Goal: Task Accomplishment & Management: Use online tool/utility

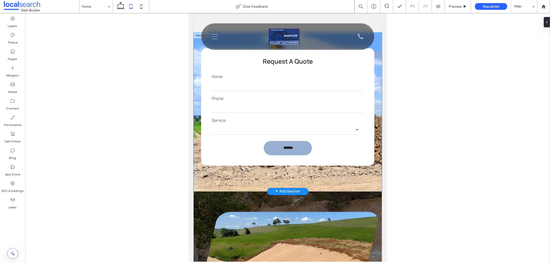
scroll to position [831, 0]
click at [340, 183] on div "**********" at bounding box center [287, 112] width 188 height 159
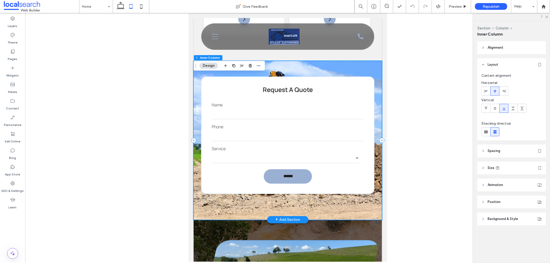
scroll to position [773, 0]
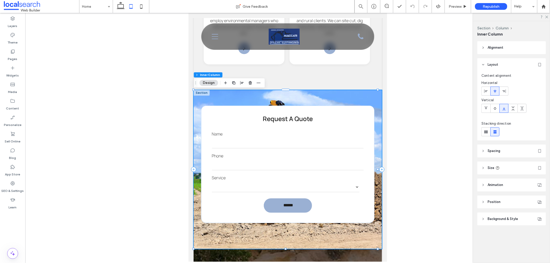
click at [501, 151] on header "Spacing" at bounding box center [511, 151] width 69 height 13
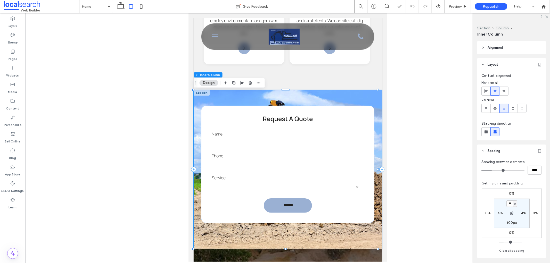
click at [507, 223] on label "100px" at bounding box center [512, 223] width 10 height 4
type input "***"
type input "**"
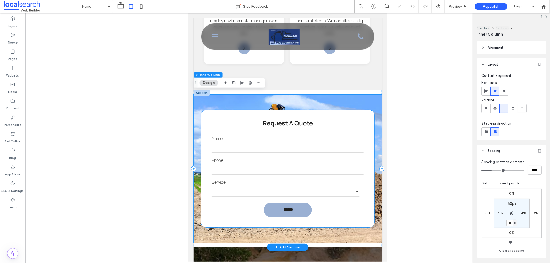
scroll to position [802, 0]
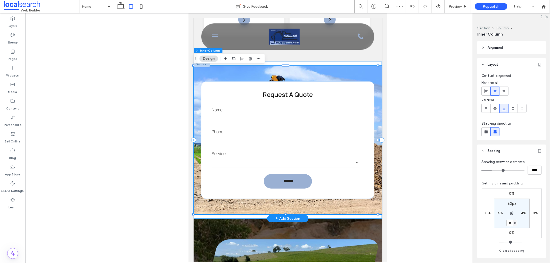
click at [354, 217] on div "**********" at bounding box center [287, 139] width 188 height 157
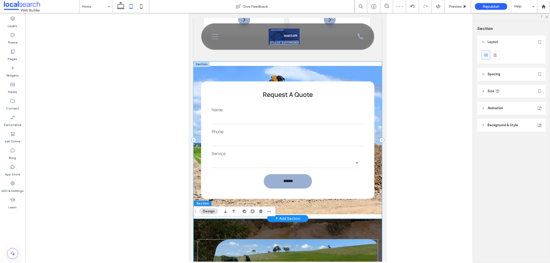
click at [341, 218] on div at bounding box center [285, 218] width 184 height 3
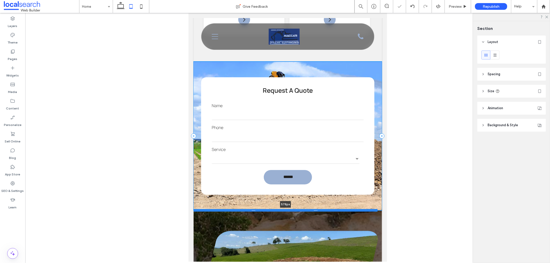
drag, startPoint x: 341, startPoint y: 219, endPoint x: 340, endPoint y: 210, distance: 9.3
click at [340, 210] on div at bounding box center [285, 210] width 184 height 3
type input "***"
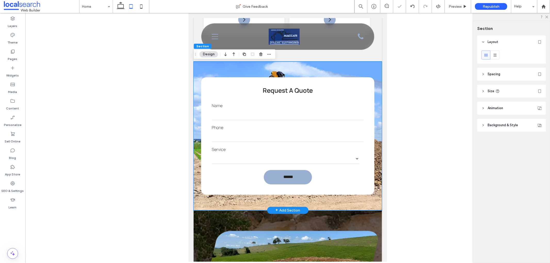
click at [358, 203] on div "**********" at bounding box center [287, 136] width 188 height 148
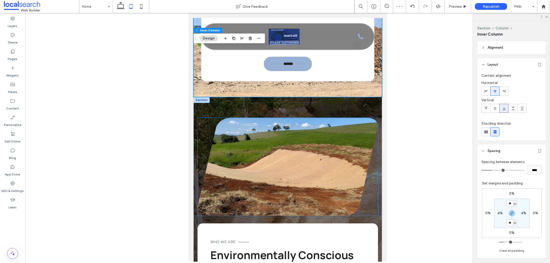
scroll to position [888, 0]
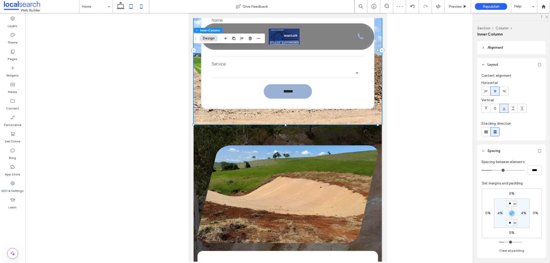
click at [141, 9] on icon at bounding box center [141, 6] width 10 height 10
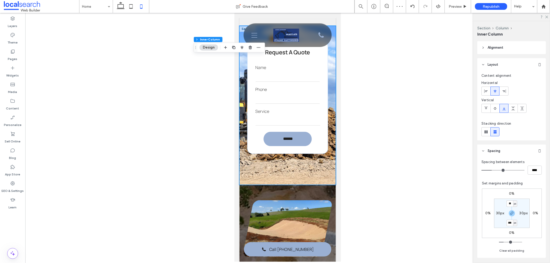
scroll to position [0, 5]
click at [323, 185] on div "**********" at bounding box center [287, 105] width 96 height 159
click at [506, 222] on input "***" at bounding box center [509, 223] width 7 height 6
type input "**"
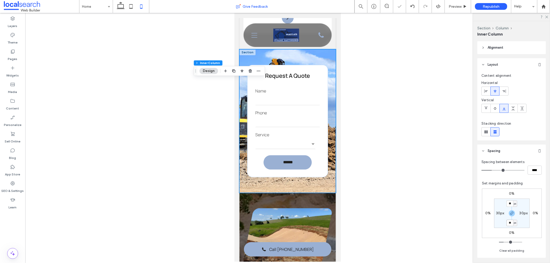
scroll to position [845, 0]
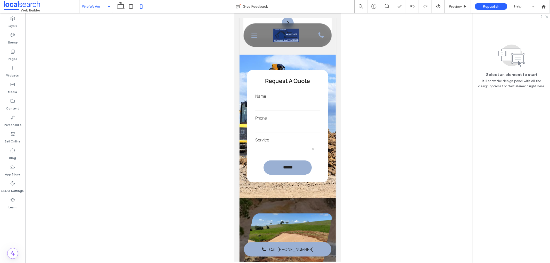
click at [131, 8] on icon at bounding box center [131, 6] width 10 height 10
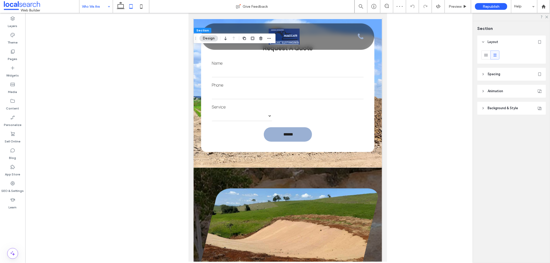
click at [494, 76] on span "Spacing" at bounding box center [493, 74] width 13 height 5
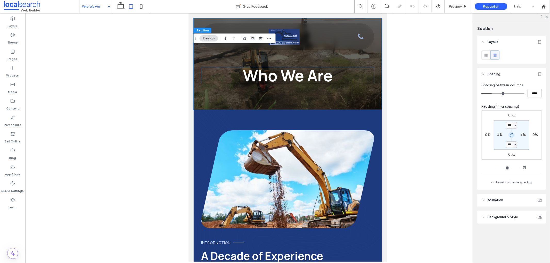
click at [511, 135] on icon "button" at bounding box center [511, 135] width 4 height 4
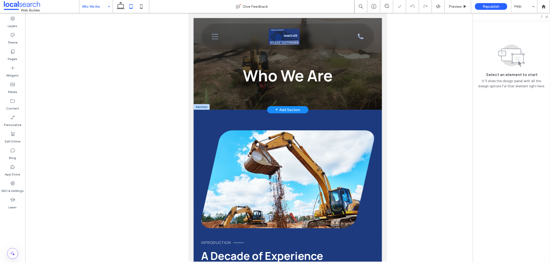
click at [362, 101] on div "Who We Are" at bounding box center [287, 64] width 188 height 92
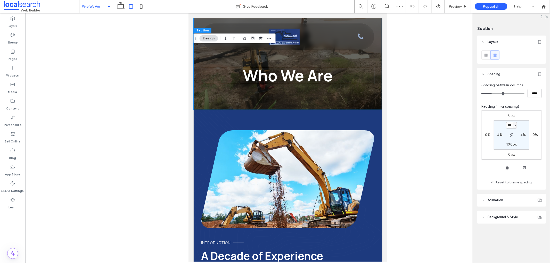
click at [508, 126] on input "***" at bounding box center [509, 125] width 7 height 6
type input "***"
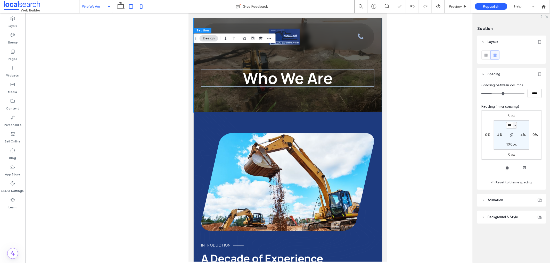
click at [139, 8] on icon at bounding box center [141, 6] width 10 height 10
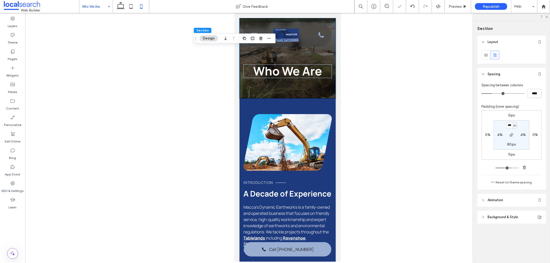
type input "**"
type input "****"
type input "***"
click at [285, 85] on div "Who We Are" at bounding box center [287, 58] width 96 height 81
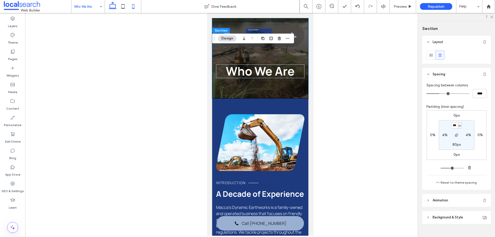
click at [114, 6] on icon at bounding box center [112, 6] width 10 height 10
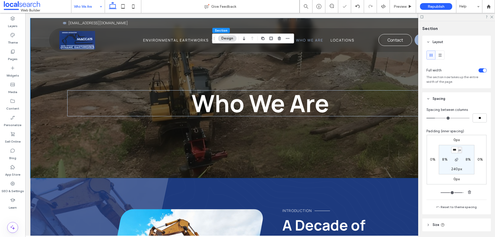
type input "***"
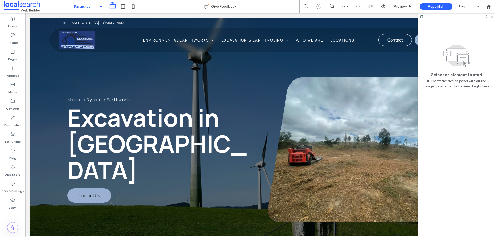
click at [493, 18] on icon at bounding box center [491, 16] width 3 height 3
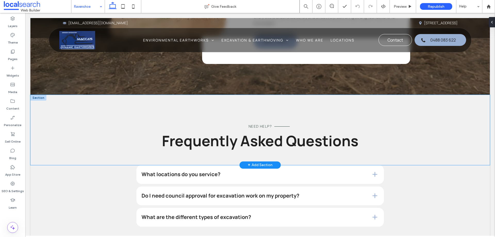
scroll to position [1392, 0]
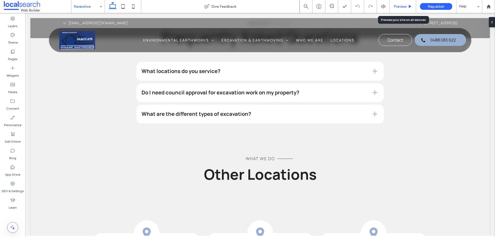
click at [399, 6] on span "Preview" at bounding box center [400, 6] width 13 height 4
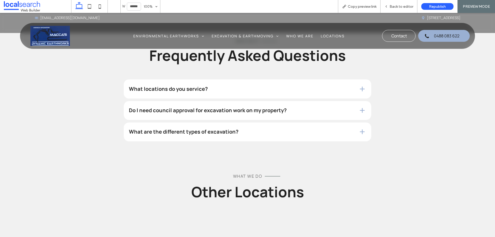
scroll to position [1343, 0]
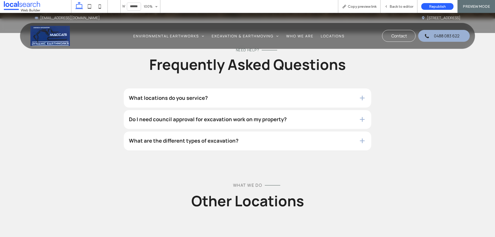
click at [316, 132] on div "What are the different types of excavation?" at bounding box center [247, 140] width 247 height 19
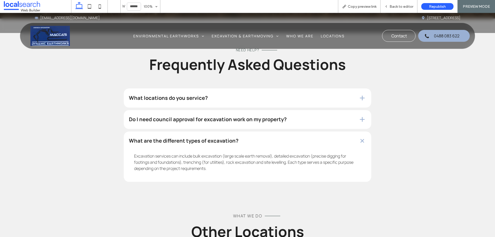
click at [316, 132] on div "What are the different types of excavation?" at bounding box center [247, 140] width 247 height 19
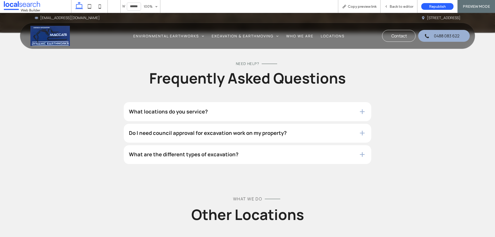
scroll to position [1317, 0]
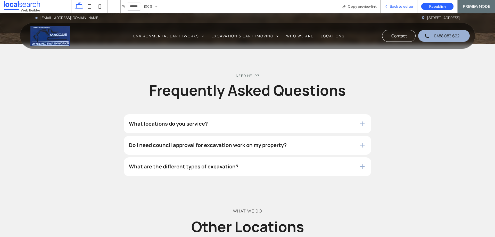
click at [391, 6] on span "Back to editor" at bounding box center [401, 6] width 24 height 4
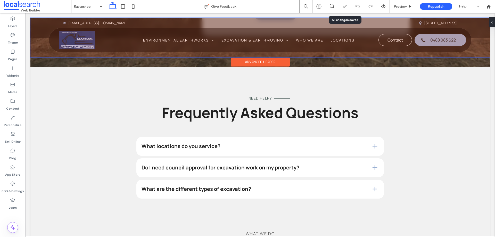
scroll to position [1334, 0]
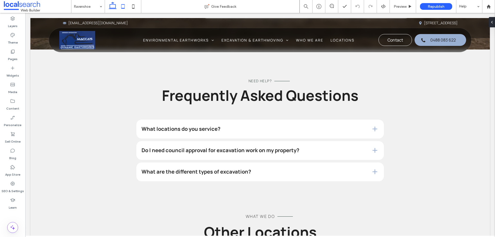
click at [122, 6] on icon at bounding box center [123, 6] width 10 height 10
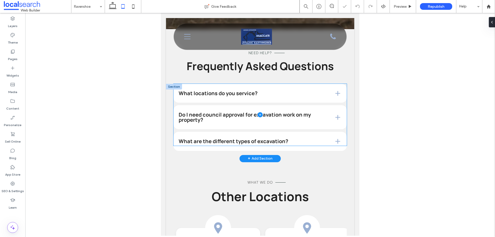
scroll to position [1640, 0]
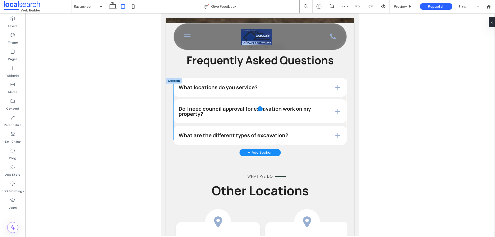
click at [314, 140] on span at bounding box center [259, 109] width 173 height 62
type input "*"
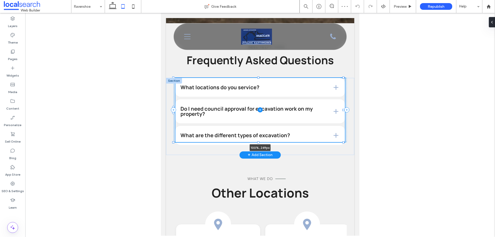
scroll to position [140, 0]
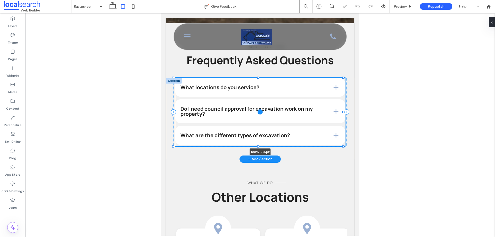
drag, startPoint x: 258, startPoint y: 147, endPoint x: 259, endPoint y: 153, distance: 6.4
click at [259, 147] on div at bounding box center [258, 146] width 2 height 2
type input "***"
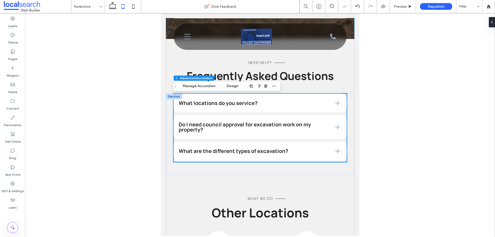
scroll to position [1589, 0]
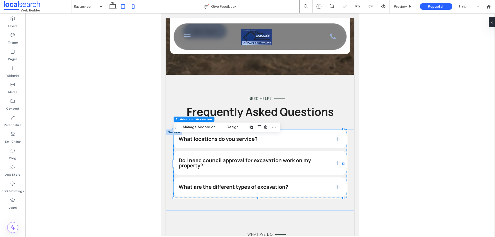
click at [135, 7] on icon at bounding box center [133, 6] width 10 height 10
type input "***"
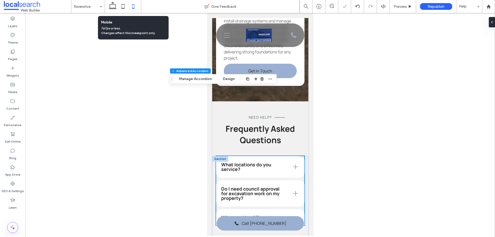
scroll to position [1686, 0]
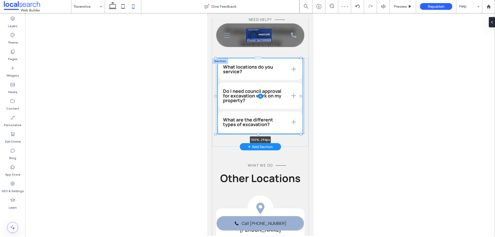
drag, startPoint x: 258, startPoint y: 156, endPoint x: 259, endPoint y: 159, distance: 3.2
click at [259, 147] on div "What locations do you service? We service throughout Ravenshoe, Atherton, Maree…" at bounding box center [260, 102] width 96 height 89
type input "***"
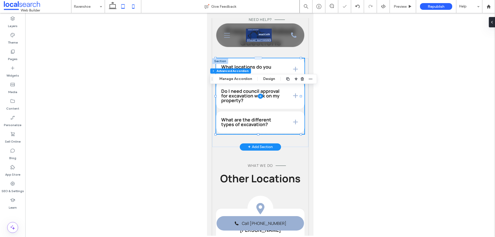
click at [126, 9] on icon at bounding box center [123, 6] width 10 height 10
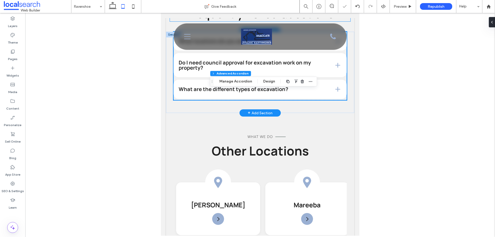
type input "***"
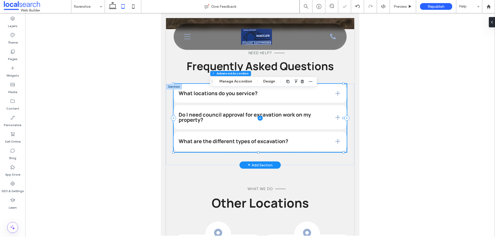
click at [237, 103] on span at bounding box center [259, 118] width 173 height 68
click at [238, 80] on button "Manage Accordion" at bounding box center [235, 81] width 39 height 6
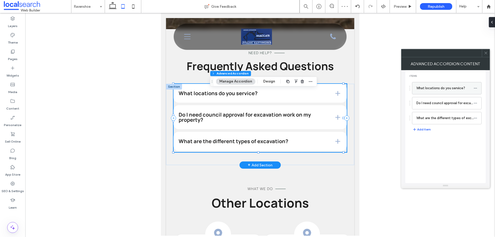
click at [435, 90] on label "What locations do you service?" at bounding box center [444, 88] width 57 height 10
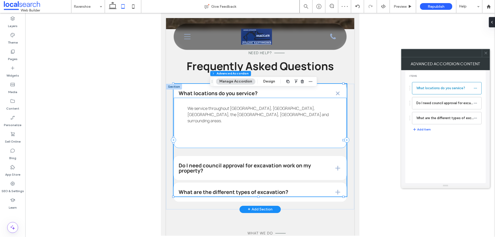
click at [255, 124] on div "We service throughout [GEOGRAPHIC_DATA], [GEOGRAPHIC_DATA], [GEOGRAPHIC_DATA], …" at bounding box center [259, 121] width 145 height 33
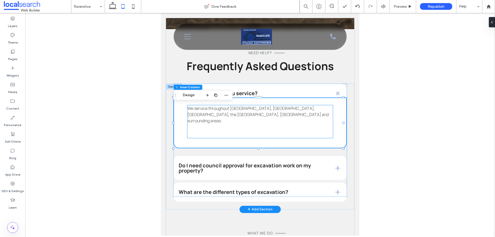
click at [258, 138] on div "We service throughout [GEOGRAPHIC_DATA], [GEOGRAPHIC_DATA], [GEOGRAPHIC_DATA], …" at bounding box center [259, 121] width 145 height 33
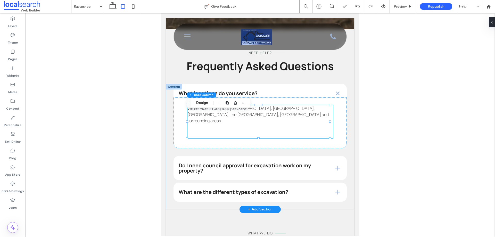
click at [231, 137] on div "We service throughout [GEOGRAPHIC_DATA], [GEOGRAPHIC_DATA], [GEOGRAPHIC_DATA], …" at bounding box center [259, 121] width 145 height 33
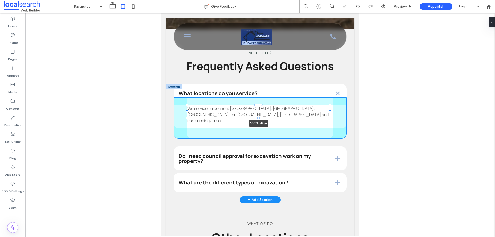
drag, startPoint x: 259, startPoint y: 142, endPoint x: 258, endPoint y: 120, distance: 21.7
click at [258, 120] on div "What locations do you service? We service throughout Ravenshoe, Atherton, Maree…" at bounding box center [260, 142] width 188 height 116
type input "**"
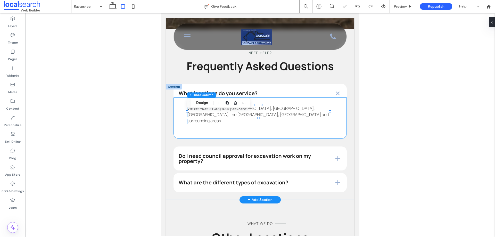
click at [251, 130] on div "We service throughout Ravenshoe, Atherton, Mareeba, the Tablelands, Kuranda and…" at bounding box center [259, 117] width 173 height 41
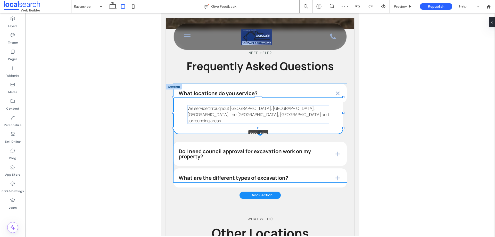
drag, startPoint x: 259, startPoint y: 145, endPoint x: 258, endPoint y: 122, distance: 22.7
click at [258, 122] on div "What locations do you service? We service throughout Ravenshoe, Atherton, Maree…" at bounding box center [260, 139] width 188 height 111
type input "***"
click at [134, 7] on icon at bounding box center [133, 6] width 10 height 10
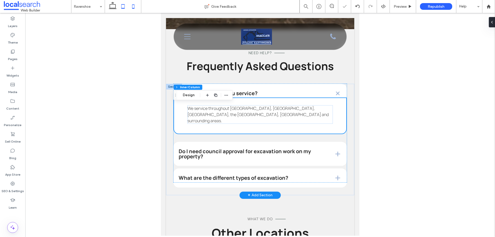
type input "*"
type input "***"
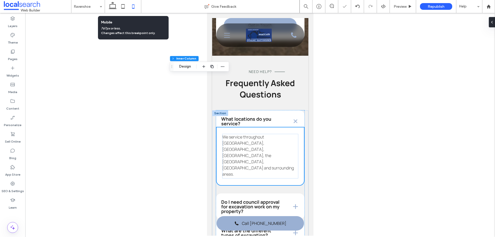
scroll to position [1715, 0]
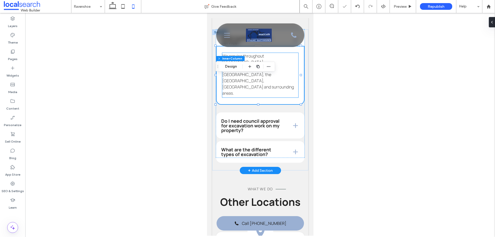
click at [247, 97] on div "We service throughout [GEOGRAPHIC_DATA], [GEOGRAPHIC_DATA], [GEOGRAPHIC_DATA], …" at bounding box center [260, 75] width 76 height 45
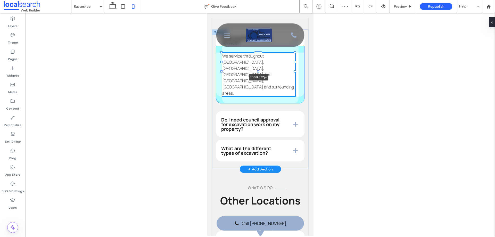
drag, startPoint x: 258, startPoint y: 127, endPoint x: 257, endPoint y: 92, distance: 34.3
click at [257, 92] on div "What locations do you service? We service throughout Ravenshoe, Atherton, Maree…" at bounding box center [260, 99] width 96 height 140
type input "**"
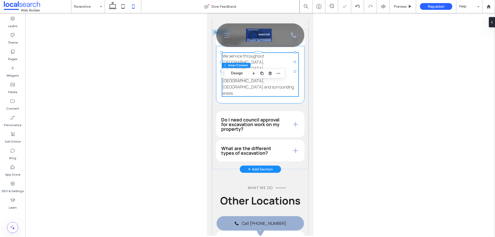
click at [242, 103] on div "We service throughout Ravenshoe, Atherton, Mareeba, the Tablelands, Kuranda and…" at bounding box center [260, 74] width 88 height 57
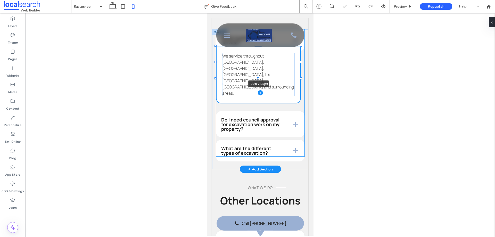
drag, startPoint x: 258, startPoint y: 116, endPoint x: 256, endPoint y: 94, distance: 22.2
click at [256, 94] on div "What locations do you service? We service throughout Ravenshoe, Atherton, Maree…" at bounding box center [260, 99] width 96 height 140
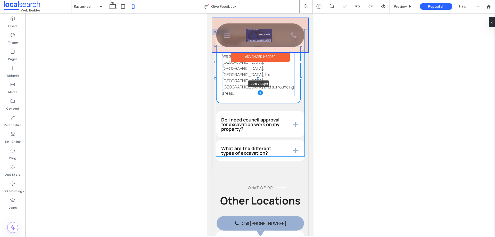
type input "***"
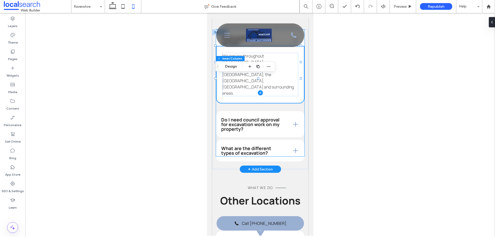
click at [262, 128] on span at bounding box center [260, 92] width 88 height 127
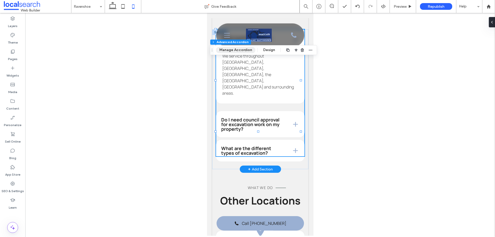
click at [235, 49] on button "Manage Accordion" at bounding box center [235, 50] width 39 height 6
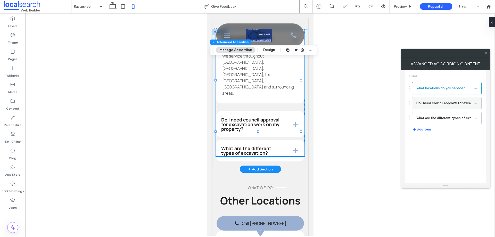
click at [442, 104] on label "Do I need council approval for excavation work on my property?" at bounding box center [444, 103] width 57 height 10
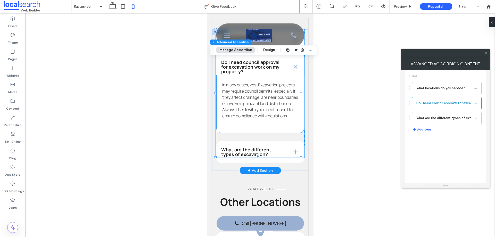
click at [262, 126] on div "In many cases, yes. Excavation projects may require council permits, especially…" at bounding box center [260, 104] width 76 height 45
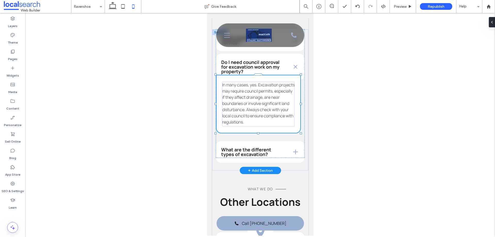
drag, startPoint x: 258, startPoint y: 162, endPoint x: 257, endPoint y: 151, distance: 11.6
click at [257, 151] on div "What locations do you service? We service throughout [GEOGRAPHIC_DATA], [GEOGRA…" at bounding box center [260, 99] width 96 height 141
type input "***"
click at [261, 158] on span at bounding box center [260, 93] width 88 height 128
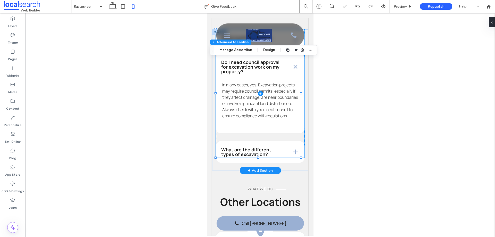
type input "*"
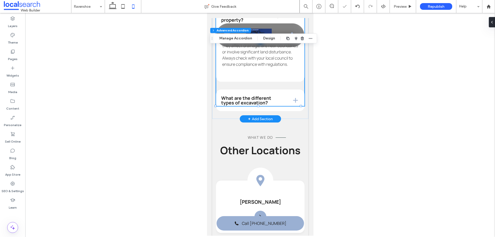
click at [273, 106] on span at bounding box center [260, 42] width 88 height 128
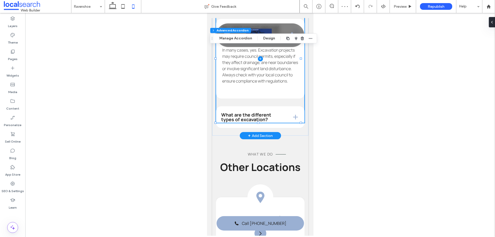
scroll to position [1741, 0]
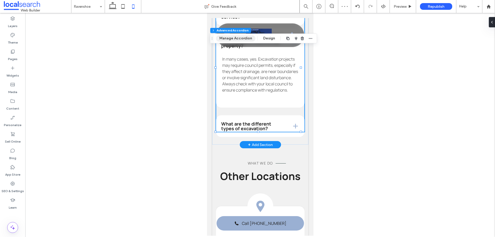
click at [242, 39] on button "Manage Accordion" at bounding box center [235, 38] width 39 height 6
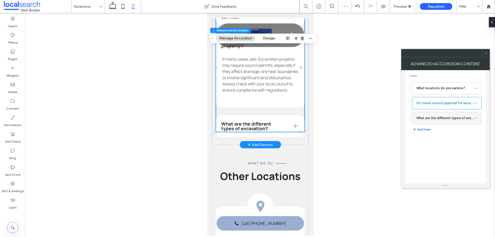
click at [435, 116] on label "What are the different types of excavation?" at bounding box center [444, 118] width 57 height 10
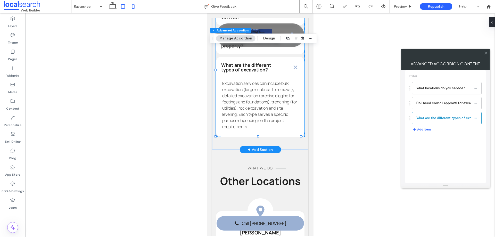
click at [125, 7] on use at bounding box center [122, 6] width 3 height 4
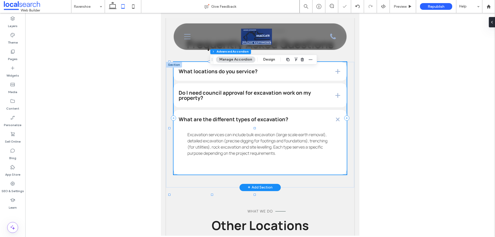
type input "***"
click at [245, 110] on span at bounding box center [259, 118] width 173 height 113
click at [226, 59] on button "Manage Accordion" at bounding box center [235, 59] width 39 height 6
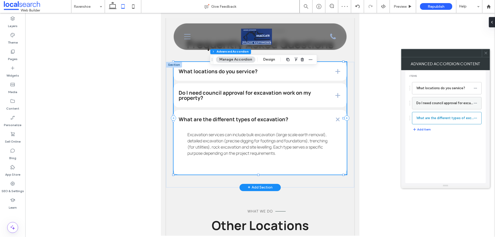
click at [438, 102] on label "Do I need council approval for excavation work on my property?" at bounding box center [444, 103] width 57 height 10
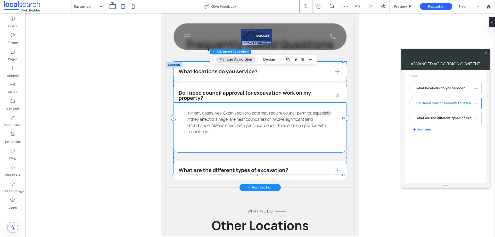
click at [273, 135] on p "In many cases, yes. Excavation projects may require council permits, especially…" at bounding box center [259, 122] width 145 height 25
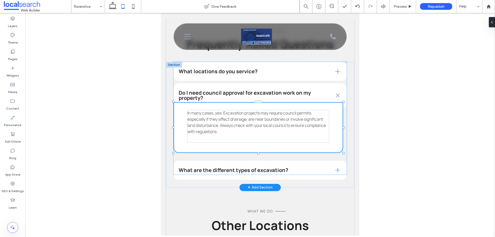
drag, startPoint x: 258, startPoint y: 159, endPoint x: 255, endPoint y: 139, distance: 20.4
click at [255, 139] on div "What locations do you service? We service throughout [GEOGRAPHIC_DATA], [GEOGRA…" at bounding box center [260, 125] width 188 height 126
type input "***"
drag, startPoint x: 258, startPoint y: 160, endPoint x: 258, endPoint y: 148, distance: 11.9
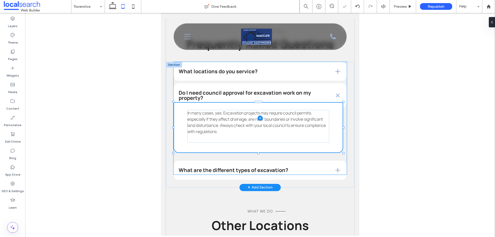
click at [258, 148] on div "What locations do you service? We service throughout [GEOGRAPHIC_DATA], [GEOGRA…" at bounding box center [260, 125] width 188 height 126
click at [233, 142] on div "In many cases, yes. Excavation projects may require council permits, especially…" at bounding box center [259, 126] width 145 height 33
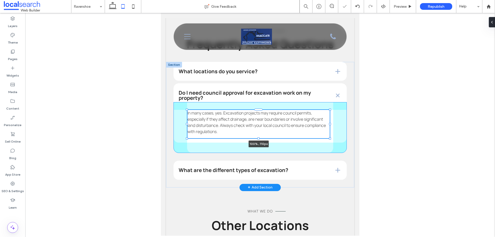
drag, startPoint x: 258, startPoint y: 149, endPoint x: 258, endPoint y: 137, distance: 11.6
click at [258, 137] on div "What locations do you service? We service throughout Ravenshoe, Atherton, Maree…" at bounding box center [260, 125] width 188 height 126
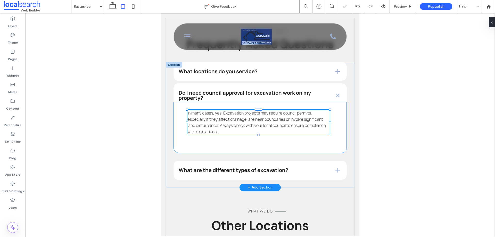
type input "**"
click at [250, 150] on div "In many cases, yes. Excavation projects may require council permits, especially…" at bounding box center [259, 127] width 173 height 51
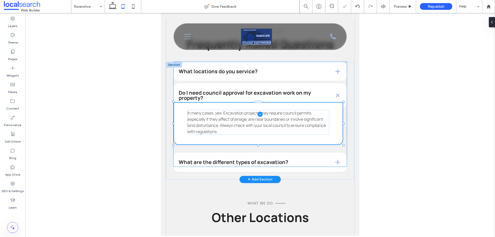
drag, startPoint x: 258, startPoint y: 160, endPoint x: 258, endPoint y: 142, distance: 17.8
click at [258, 142] on div "What locations do you service? We service throughout Ravenshoe, Atherton, Maree…" at bounding box center [260, 121] width 188 height 118
type input "***"
click at [296, 167] on span at bounding box center [259, 114] width 173 height 105
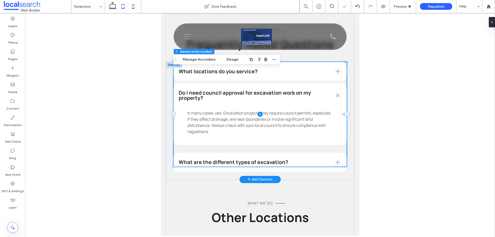
click at [296, 167] on span at bounding box center [259, 114] width 173 height 105
click at [199, 60] on button "Manage Accordion" at bounding box center [198, 59] width 39 height 6
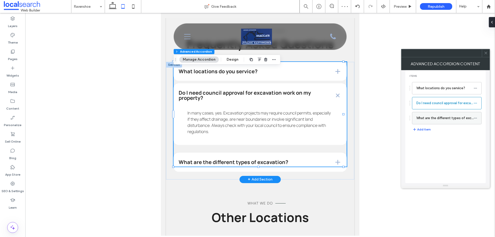
click at [426, 120] on label "What are the different types of excavation?" at bounding box center [444, 118] width 57 height 10
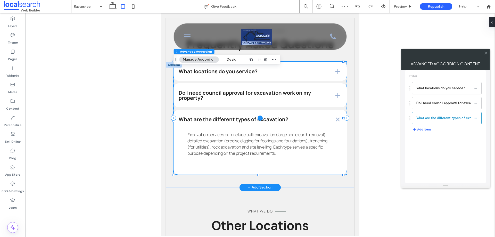
click at [263, 164] on span at bounding box center [259, 118] width 173 height 113
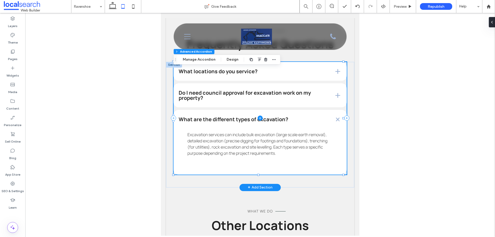
click at [297, 163] on span at bounding box center [259, 118] width 173 height 113
drag, startPoint x: 198, startPoint y: 58, endPoint x: 185, endPoint y: 87, distance: 32.1
click at [198, 58] on button "Manage Accordion" at bounding box center [198, 59] width 39 height 6
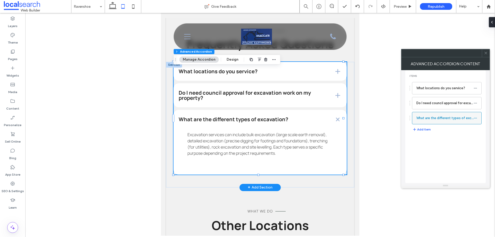
click at [428, 121] on label "What are the different types of excavation?" at bounding box center [444, 118] width 57 height 10
click at [304, 144] on span "Excavation services can include bulk excavation (large scale earth removal), de…" at bounding box center [257, 144] width 140 height 24
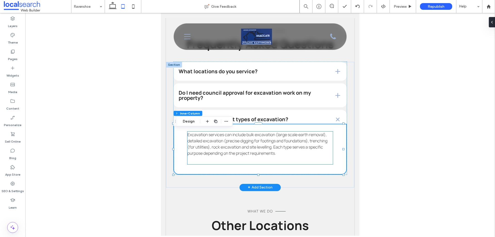
click at [265, 164] on div "Excavation services can include bulk excavation (large scale earth removal), de…" at bounding box center [259, 147] width 145 height 33
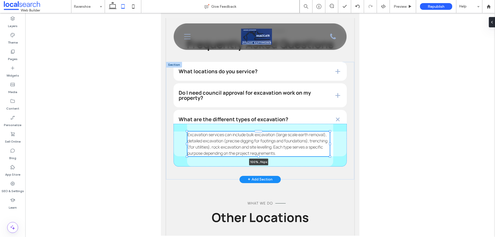
drag, startPoint x: 258, startPoint y: 171, endPoint x: 258, endPoint y: 160, distance: 11.6
click at [258, 160] on div "What locations do you service? We service throughout Ravenshoe, Atherton, Maree…" at bounding box center [260, 121] width 188 height 118
type input "**"
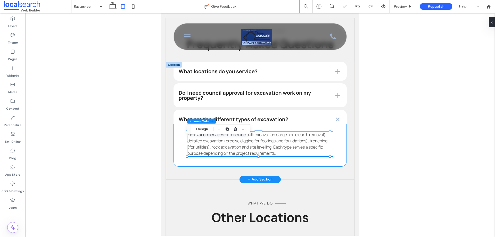
click at [277, 167] on div "Excavation services can include bulk excavation (large scale earth removal), de…" at bounding box center [259, 145] width 173 height 43
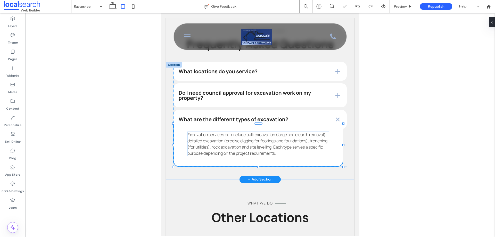
drag, startPoint x: 258, startPoint y: 172, endPoint x: 259, endPoint y: 163, distance: 9.3
click at [259, 163] on div "What locations do you service? We service throughout Ravenshoe, Atherton, Maree…" at bounding box center [260, 121] width 188 height 118
type input "***"
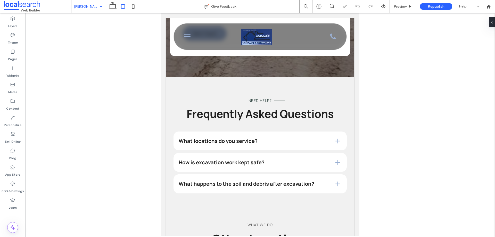
scroll to position [1624, 0]
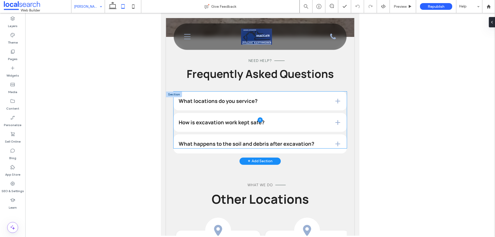
click at [243, 101] on span at bounding box center [259, 120] width 173 height 57
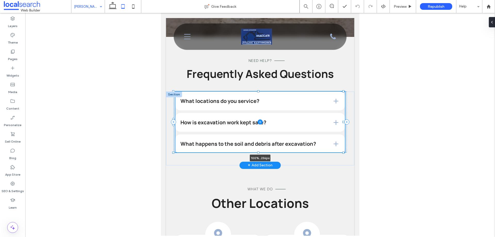
scroll to position [140, 0]
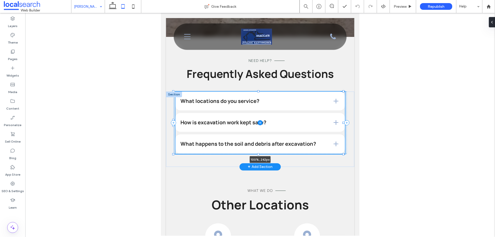
drag, startPoint x: 258, startPoint y: 149, endPoint x: 258, endPoint y: 154, distance: 5.7
click at [258, 154] on div at bounding box center [258, 154] width 2 height 2
type input "***"
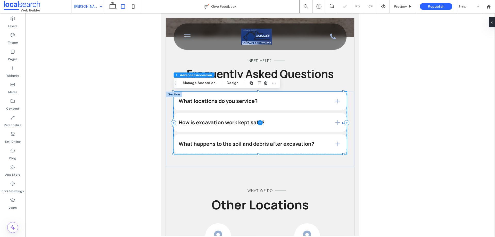
click at [230, 101] on span at bounding box center [259, 123] width 173 height 62
click at [203, 82] on button "Manage Accordion" at bounding box center [198, 83] width 39 height 6
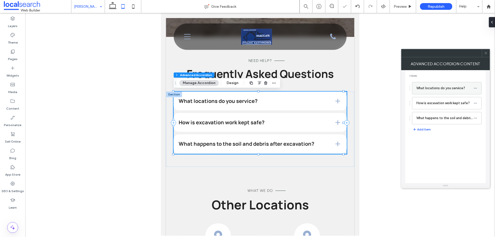
click at [425, 89] on label "What locations do you service?" at bounding box center [444, 88] width 57 height 10
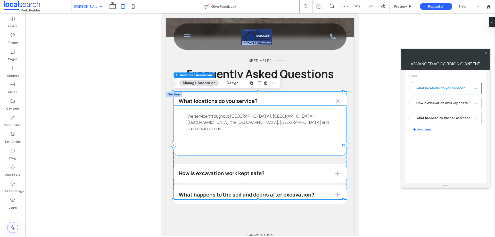
click at [275, 135] on div "We service throughout [GEOGRAPHIC_DATA], [GEOGRAPHIC_DATA], [GEOGRAPHIC_DATA], …" at bounding box center [259, 129] width 145 height 33
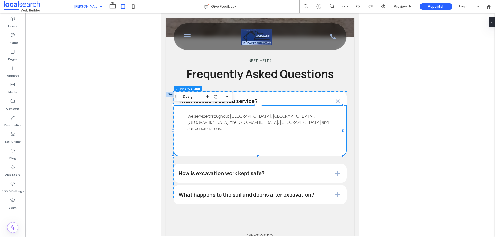
click at [259, 143] on div "We service throughout [GEOGRAPHIC_DATA], [GEOGRAPHIC_DATA], [GEOGRAPHIC_DATA], …" at bounding box center [259, 129] width 145 height 33
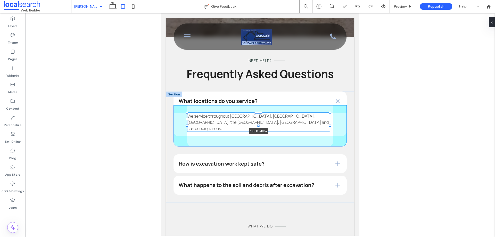
drag, startPoint x: 258, startPoint y: 146, endPoint x: 256, endPoint y: 126, distance: 20.4
click at [256, 126] on div "What locations do you service? We service throughout Ravenshoe, Atherton, Maree…" at bounding box center [260, 147] width 188 height 111
type input "**"
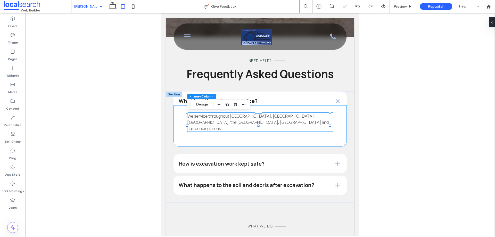
click at [258, 138] on div "We service throughout Ravenshoe, Atherton, Mareeba, the Tablelands, Kuranda and…" at bounding box center [259, 125] width 173 height 41
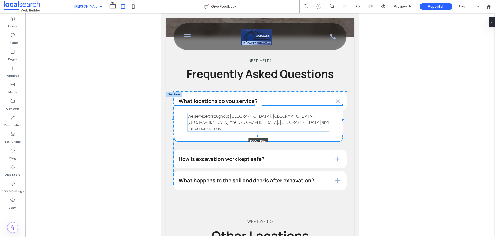
drag, startPoint x: 258, startPoint y: 147, endPoint x: 257, endPoint y: 126, distance: 21.4
click at [257, 126] on div "What locations do you service? We service throughout Ravenshoe, Atherton, Maree…" at bounding box center [260, 145] width 188 height 106
type input "***"
click at [266, 153] on span at bounding box center [259, 138] width 173 height 93
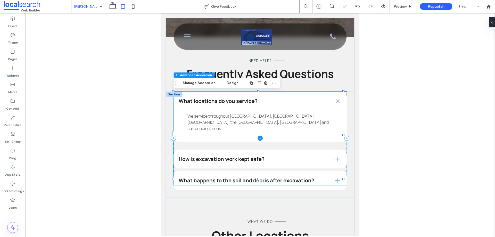
type input "*"
click at [199, 84] on button "Manage Accordion" at bounding box center [198, 83] width 39 height 6
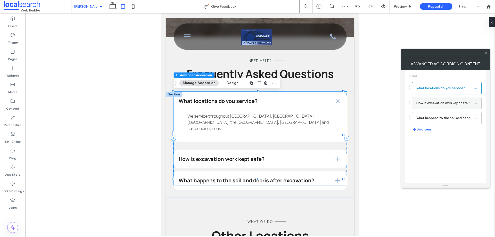
click at [430, 101] on label "How is excavation work kept safe?" at bounding box center [444, 103] width 57 height 10
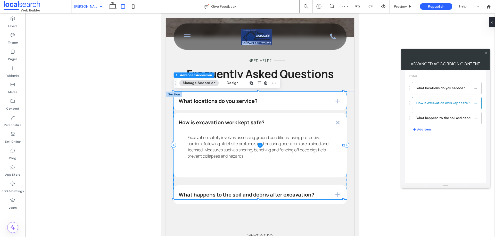
click at [268, 161] on span at bounding box center [259, 145] width 173 height 107
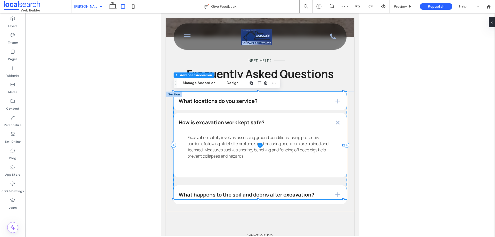
click at [277, 143] on span at bounding box center [259, 145] width 173 height 107
click at [206, 84] on button "Manage Accordion" at bounding box center [198, 83] width 39 height 6
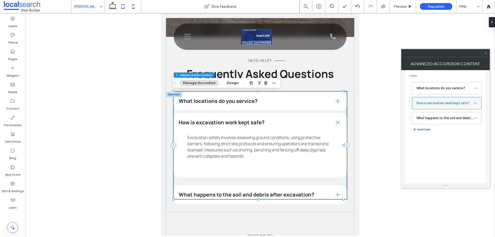
click at [424, 104] on label "How is excavation work kept safe?" at bounding box center [444, 103] width 57 height 10
click at [294, 136] on span at bounding box center [259, 145] width 173 height 107
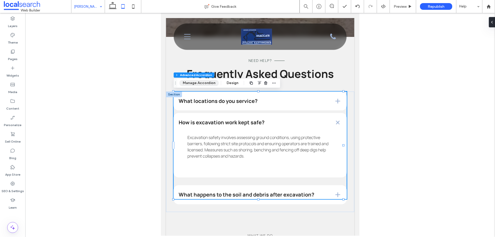
click at [204, 83] on button "Manage Accordion" at bounding box center [198, 83] width 39 height 6
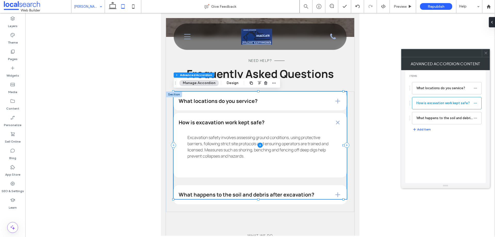
click at [282, 161] on span at bounding box center [259, 145] width 173 height 107
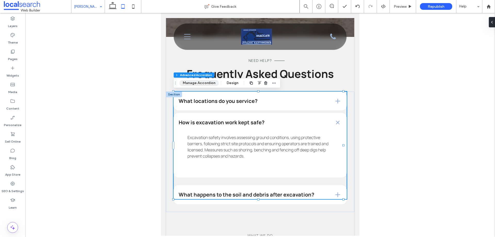
click at [208, 83] on button "Manage Accordion" at bounding box center [198, 83] width 39 height 6
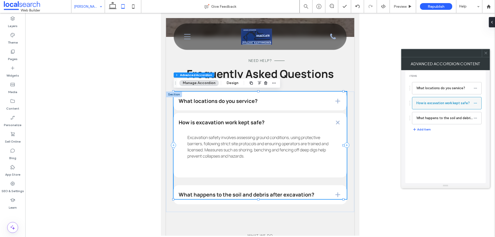
click at [421, 105] on label "How is excavation work kept safe?" at bounding box center [444, 103] width 57 height 10
click at [292, 176] on span at bounding box center [259, 145] width 173 height 107
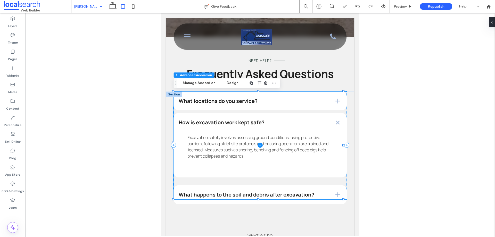
click at [289, 169] on span at bounding box center [259, 145] width 173 height 107
click at [242, 106] on span at bounding box center [259, 145] width 173 height 107
click at [201, 81] on button "Manage Accordion" at bounding box center [198, 83] width 39 height 6
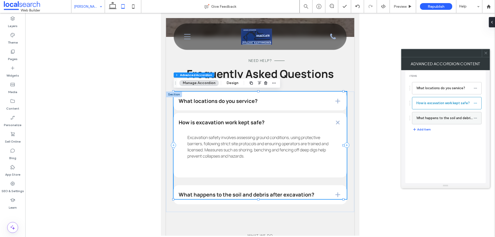
click at [445, 118] on label "What happens to the soil and debris after excavation?" at bounding box center [444, 118] width 57 height 10
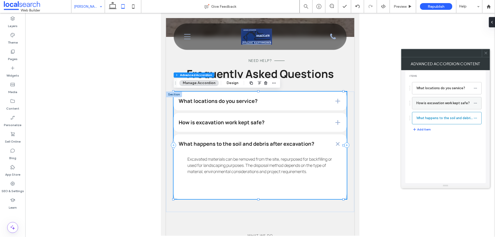
click at [437, 104] on label "How is excavation work kept safe?" at bounding box center [444, 103] width 57 height 10
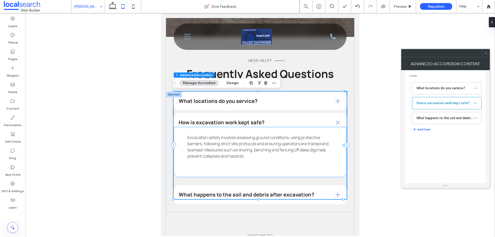
click at [282, 144] on span "Excavation safety involves assessing ground conditions, using protective barrie…" at bounding box center [257, 147] width 141 height 24
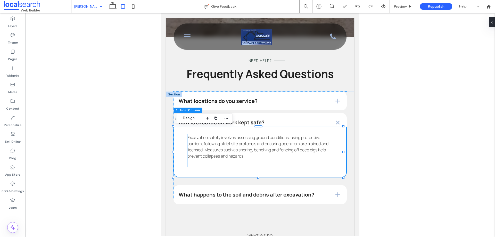
click at [260, 166] on div "Excavation safety involves assessing ground conditions, using protective barrie…" at bounding box center [259, 150] width 145 height 33
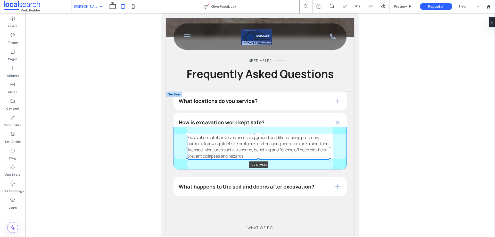
drag, startPoint x: 258, startPoint y: 167, endPoint x: 257, endPoint y: 155, distance: 11.9
click at [257, 155] on div "What locations do you service? We service throughout Ravenshoe, Atherton, Maree…" at bounding box center [260, 148] width 188 height 112
type input "**"
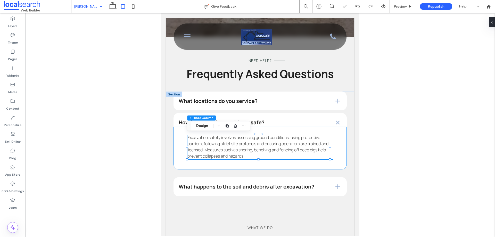
click at [267, 166] on div "Excavation safety involves assessing ground conditions, using protective barrie…" at bounding box center [259, 148] width 173 height 43
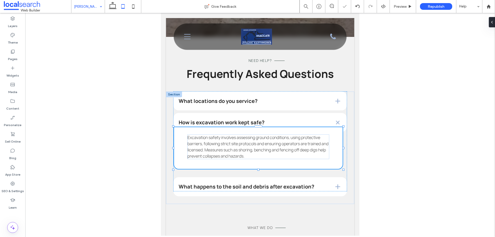
drag, startPoint x: 258, startPoint y: 170, endPoint x: 258, endPoint y: 164, distance: 6.2
click at [258, 164] on div "What locations do you service? We service throughout Ravenshoe, Atherton, Maree…" at bounding box center [260, 148] width 188 height 112
type input "***"
click at [250, 177] on span at bounding box center [259, 142] width 173 height 100
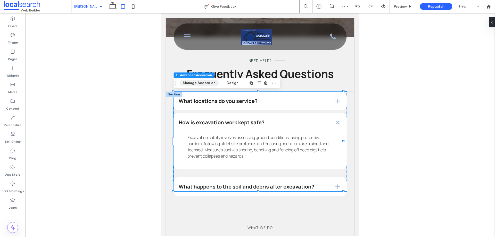
click at [203, 84] on button "Manage Accordion" at bounding box center [198, 83] width 39 height 6
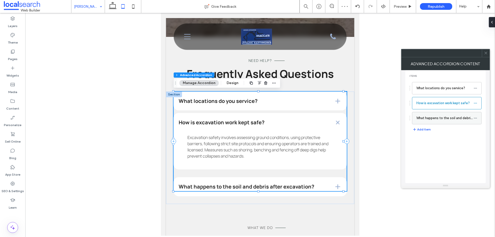
click at [430, 117] on label "What happens to the soil and debris after excavation?" at bounding box center [444, 118] width 57 height 10
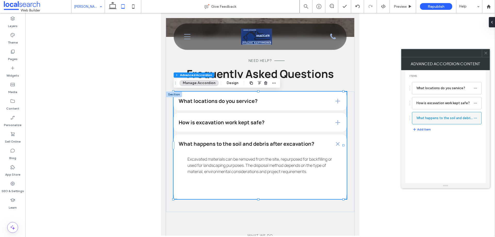
click at [422, 119] on label "What happens to the soil and debris after excavation?" at bounding box center [444, 118] width 57 height 10
click at [317, 177] on div "Excavated materials can be removed from the site, repurposed for backfilling or…" at bounding box center [259, 172] width 145 height 33
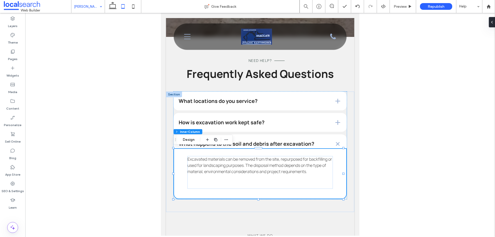
click at [261, 187] on div "Excavated materials can be removed from the site, repurposed for backfilling or…" at bounding box center [259, 172] width 145 height 33
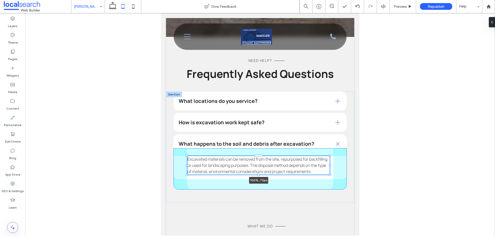
drag, startPoint x: 258, startPoint y: 189, endPoint x: 257, endPoint y: 172, distance: 17.3
click at [257, 172] on div "What locations do you service? We service throughout Ravenshoe, Atherton, Maree…" at bounding box center [260, 147] width 188 height 111
type input "**"
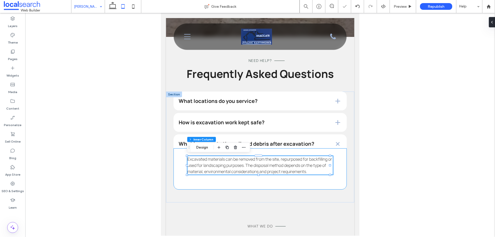
click at [267, 183] on div "Excavated materials can be removed from the site, repurposed for backfilling or…" at bounding box center [259, 168] width 173 height 41
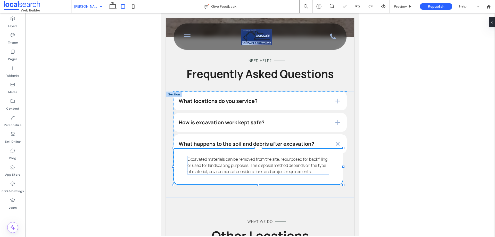
drag, startPoint x: 258, startPoint y: 189, endPoint x: 258, endPoint y: 175, distance: 14.4
click at [258, 175] on div "What locations do you service? We service throughout Ravenshoe, Atherton, Maree…" at bounding box center [260, 145] width 188 height 106
type input "***"
click at [132, 7] on icon at bounding box center [133, 6] width 10 height 10
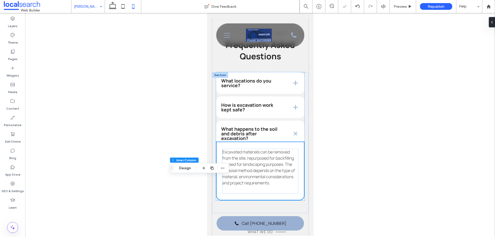
type input "*"
type input "***"
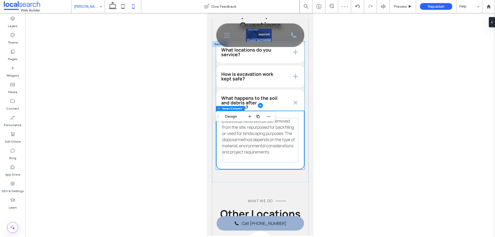
scroll to position [1646, 0]
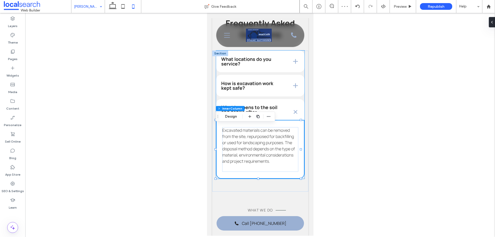
click at [262, 95] on span at bounding box center [260, 115] width 88 height 128
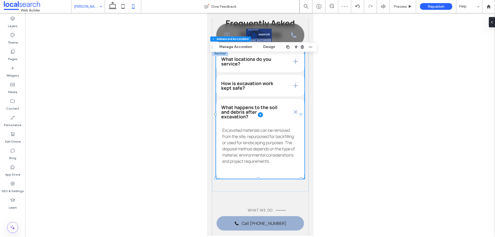
type input "*"
click at [234, 46] on button "Manage Accordion" at bounding box center [235, 47] width 39 height 6
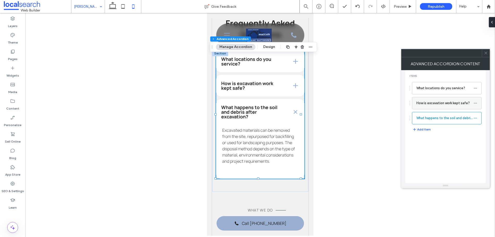
click at [432, 107] on label "How is excavation work kept safe?" at bounding box center [444, 103] width 57 height 10
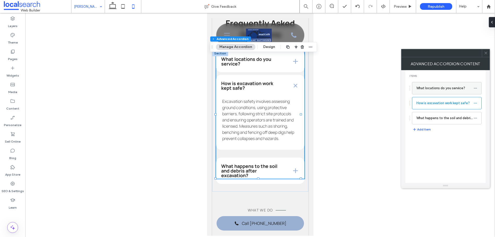
click at [429, 90] on label "What locations do you service?" at bounding box center [444, 88] width 57 height 10
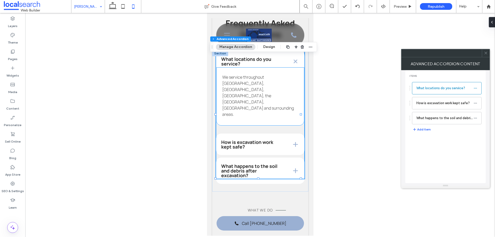
click at [267, 111] on div "We service throughout [GEOGRAPHIC_DATA], [GEOGRAPHIC_DATA], [GEOGRAPHIC_DATA], …" at bounding box center [260, 96] width 76 height 45
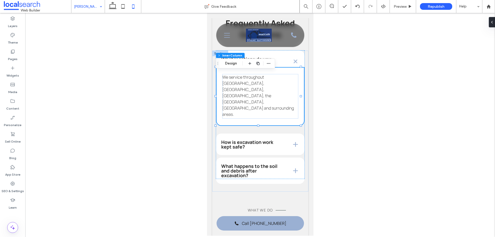
click at [267, 106] on div "We service throughout [GEOGRAPHIC_DATA], [GEOGRAPHIC_DATA], [GEOGRAPHIC_DATA], …" at bounding box center [260, 96] width 76 height 45
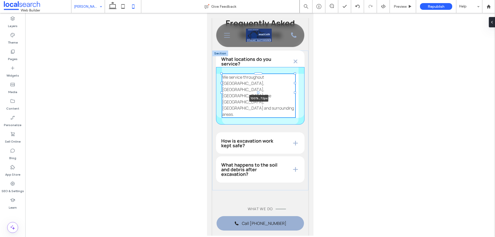
drag, startPoint x: 258, startPoint y: 124, endPoint x: 258, endPoint y: 95, distance: 29.1
click at [258, 95] on div "What locations do you service? We service throughout Ravenshoe, Atherton, Maree…" at bounding box center [260, 121] width 96 height 140
type input "**"
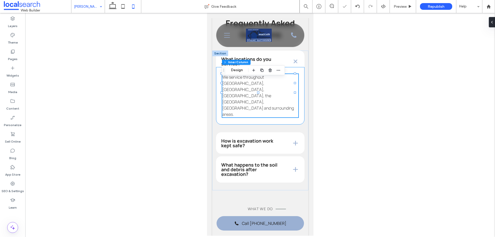
click at [268, 107] on div "We service throughout Ravenshoe, Atherton, Mareeba, the Tablelands, Kuranda and…" at bounding box center [260, 95] width 88 height 57
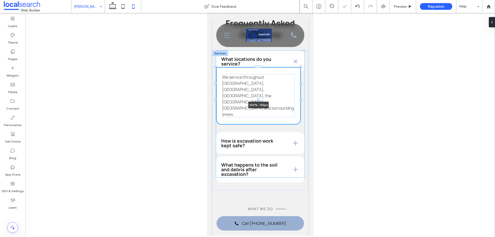
drag, startPoint x: 258, startPoint y: 113, endPoint x: 260, endPoint y: 96, distance: 17.2
click at [260, 96] on div "What locations do you service? We service throughout Ravenshoe, Atherton, Maree…" at bounding box center [260, 121] width 96 height 140
type input "***"
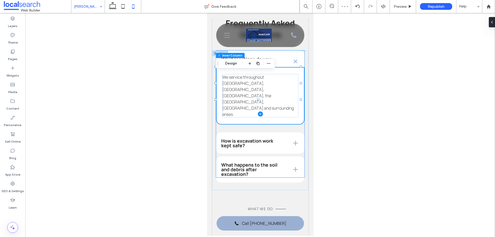
click at [284, 68] on span at bounding box center [260, 114] width 88 height 127
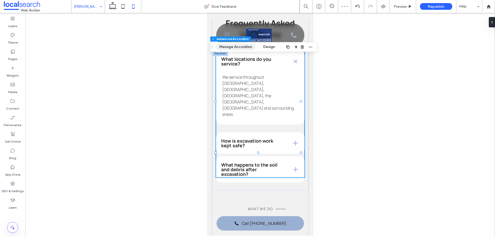
drag, startPoint x: 240, startPoint y: 47, endPoint x: 55, endPoint y: 45, distance: 184.6
click at [240, 47] on button "Manage Accordion" at bounding box center [235, 47] width 39 height 6
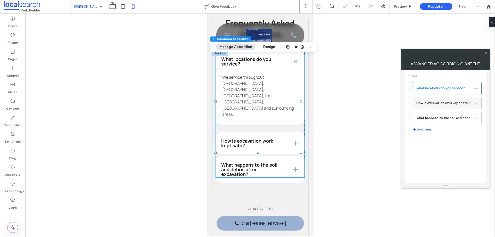
click at [424, 102] on label "How is excavation work kept safe?" at bounding box center [444, 103] width 57 height 10
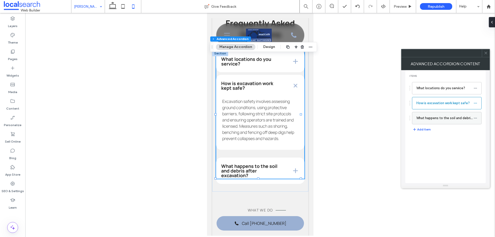
click at [441, 117] on label "What happens to the soil and debris after excavation?" at bounding box center [444, 118] width 57 height 10
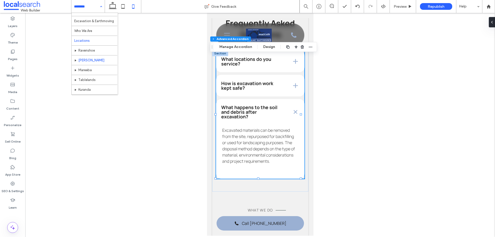
scroll to position [25, 0]
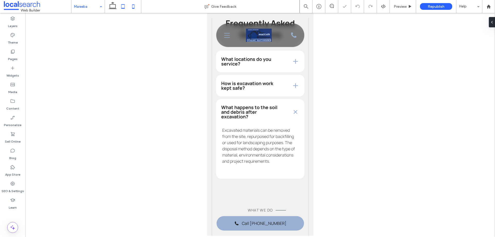
click at [120, 7] on icon at bounding box center [123, 6] width 10 height 10
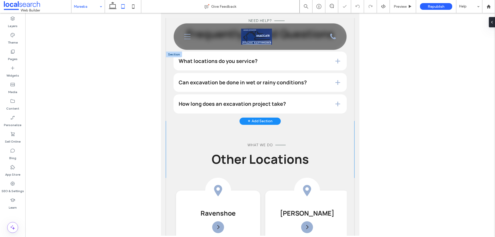
scroll to position [1618, 0]
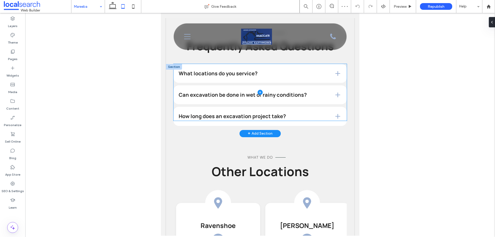
click at [275, 105] on span at bounding box center [259, 92] width 173 height 57
type input "*"
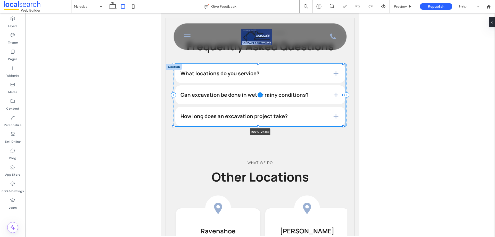
click at [260, 130] on div "What locations do you service? We service throughout Ravenshoe, Atherton, Maree…" at bounding box center [260, 101] width 188 height 75
type input "***"
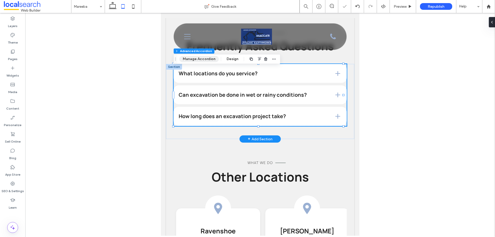
click at [202, 56] on button "Manage Accordion" at bounding box center [198, 59] width 39 height 6
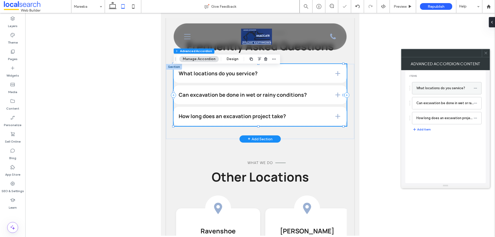
click at [430, 92] on label "What locations do you service?" at bounding box center [444, 88] width 57 height 10
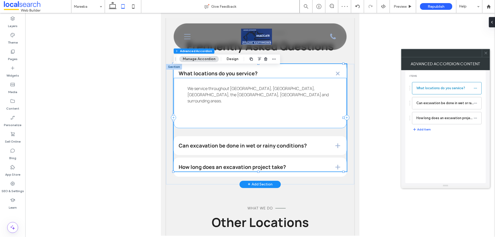
click at [271, 118] on div "We service throughout [GEOGRAPHIC_DATA], [GEOGRAPHIC_DATA], [GEOGRAPHIC_DATA], …" at bounding box center [259, 101] width 145 height 33
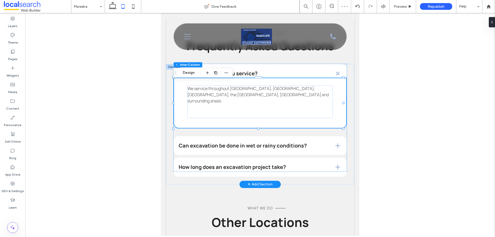
click at [261, 106] on div "We service throughout [GEOGRAPHIC_DATA], [GEOGRAPHIC_DATA], [GEOGRAPHIC_DATA], …" at bounding box center [259, 101] width 145 height 33
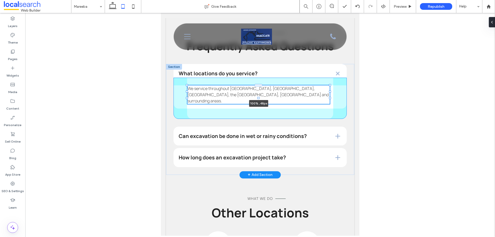
drag, startPoint x: 258, startPoint y: 122, endPoint x: 257, endPoint y: 101, distance: 21.1
click at [258, 99] on div at bounding box center [259, 98] width 2 height 2
type input "**"
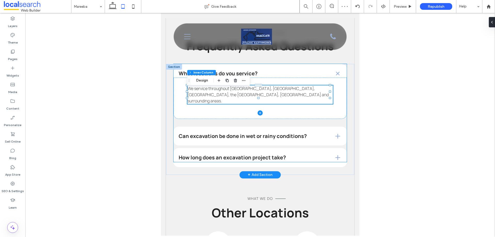
click at [218, 112] on span at bounding box center [259, 113] width 173 height 98
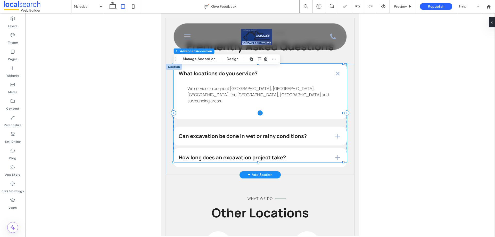
click at [256, 101] on span at bounding box center [259, 113] width 173 height 98
click at [266, 92] on span at bounding box center [259, 113] width 173 height 98
click at [205, 58] on button "Manage Accordion" at bounding box center [198, 59] width 39 height 6
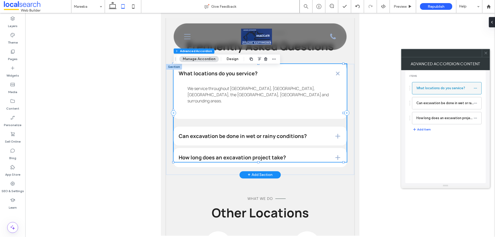
click at [424, 89] on label "What locations do you service?" at bounding box center [444, 88] width 57 height 10
click at [297, 105] on div "We service throughout [GEOGRAPHIC_DATA], [GEOGRAPHIC_DATA], [GEOGRAPHIC_DATA], …" at bounding box center [259, 98] width 173 height 41
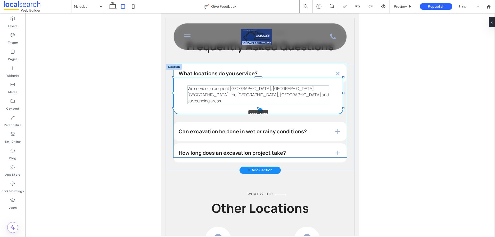
drag, startPoint x: 259, startPoint y: 122, endPoint x: 261, endPoint y: 102, distance: 20.7
click at [261, 102] on div "What locations do you service? We service throughout Ravenshoe, Atherton, Maree…" at bounding box center [260, 117] width 188 height 106
type input "***"
click at [233, 129] on span at bounding box center [259, 110] width 173 height 93
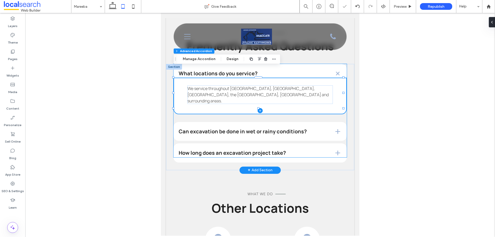
type input "*"
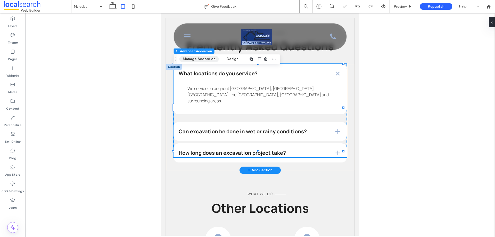
click at [201, 61] on button "Manage Accordion" at bounding box center [198, 59] width 39 height 6
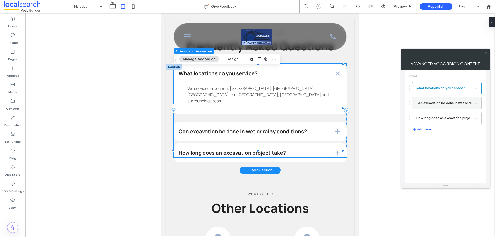
click at [427, 102] on label "Can excavation be done in wet or rainy conditions?" at bounding box center [444, 103] width 57 height 10
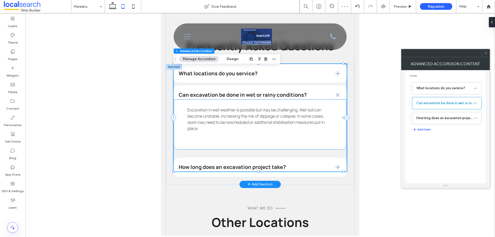
click at [258, 131] on p "Excavation in wet weather is possible but may be challenging. Wet soil can beco…" at bounding box center [259, 119] width 145 height 25
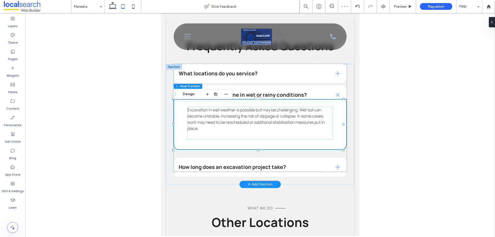
click at [259, 131] on p "Excavation in wet weather is possible but may be challenging. Wet soil can beco…" at bounding box center [259, 119] width 145 height 25
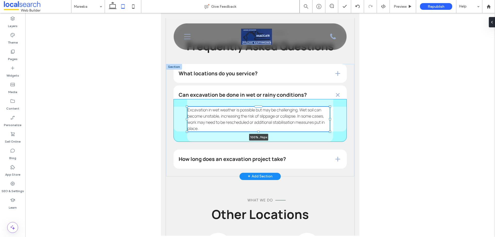
drag, startPoint x: 259, startPoint y: 143, endPoint x: 261, endPoint y: 123, distance: 20.2
click at [261, 123] on div "What locations do you service? We service throughout Ravenshoe, Atherton, Maree…" at bounding box center [260, 120] width 188 height 112
type input "**"
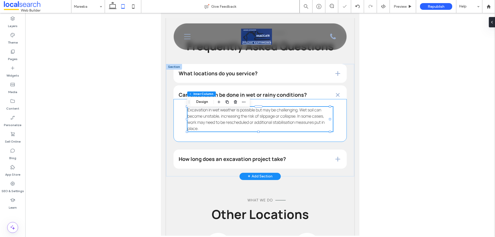
click at [269, 141] on div "Excavation in wet weather is possible but may be challenging. Wet soil can beco…" at bounding box center [259, 120] width 173 height 43
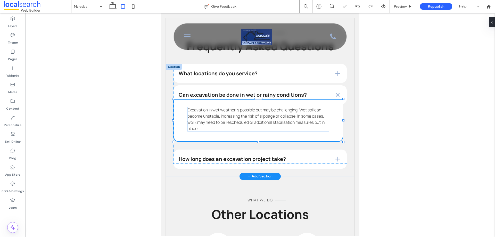
drag, startPoint x: 259, startPoint y: 145, endPoint x: 260, endPoint y: 137, distance: 8.4
click at [260, 137] on div "What locations do you service? We service throughout Ravenshoe, Atherton, Maree…" at bounding box center [260, 120] width 188 height 112
type input "***"
click at [217, 71] on span at bounding box center [259, 114] width 173 height 100
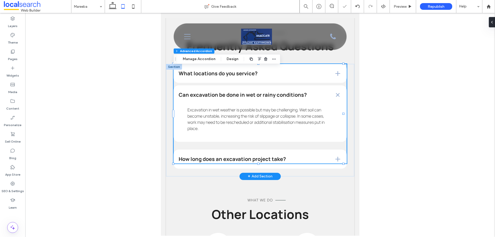
click at [192, 62] on div "Section Column Advanced Accordion Manage Accordion Design" at bounding box center [226, 59] width 107 height 10
click at [194, 59] on button "Manage Accordion" at bounding box center [198, 59] width 39 height 6
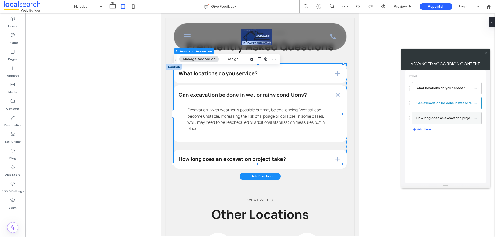
click at [427, 115] on label "How long does an excavation project take?" at bounding box center [444, 118] width 57 height 10
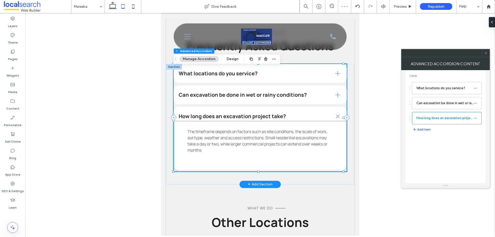
click at [262, 159] on div "The timeframe depends on factors such as site conditions, the scale of work, so…" at bounding box center [259, 144] width 145 height 33
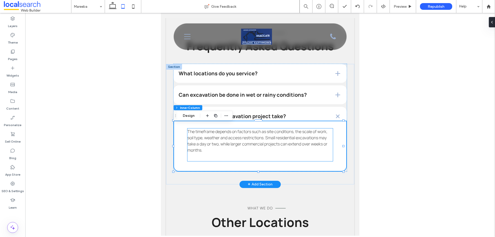
click at [260, 159] on div "The timeframe depends on factors such as site conditions, the scale of work, so…" at bounding box center [259, 144] width 145 height 33
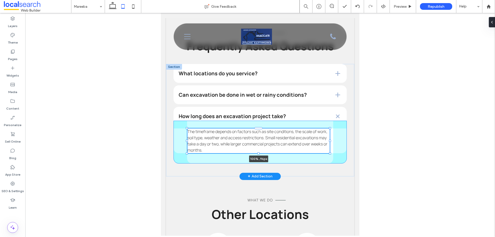
drag, startPoint x: 258, startPoint y: 164, endPoint x: 260, endPoint y: 149, distance: 15.6
click at [260, 149] on div "What locations do you service? We service throughout Ravenshoe, Atherton, Maree…" at bounding box center [260, 120] width 188 height 112
type input "**"
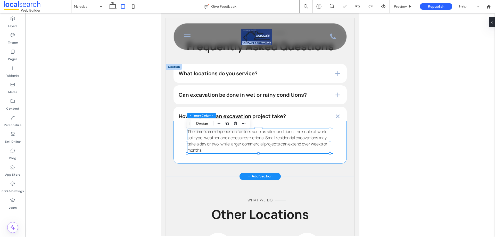
click at [275, 161] on div "The timeframe depends on factors such as site conditions, the scale of work, so…" at bounding box center [259, 142] width 173 height 43
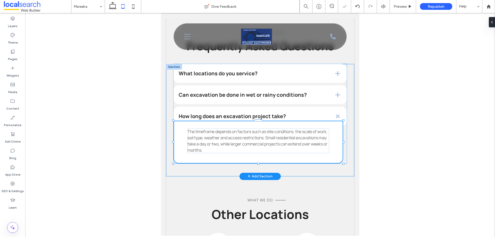
drag, startPoint x: 259, startPoint y: 167, endPoint x: 260, endPoint y: 161, distance: 6.6
click at [260, 161] on div "What locations do you service? We service throughout Ravenshoe, Atherton, Maree…" at bounding box center [260, 120] width 188 height 112
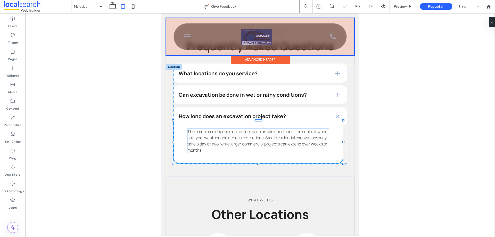
type input "***"
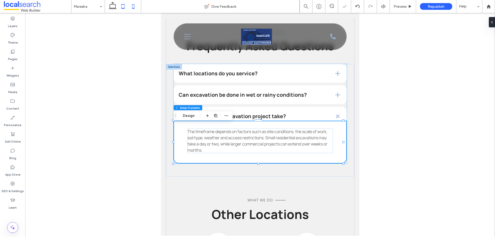
click at [132, 7] on icon at bounding box center [133, 6] width 10 height 10
type input "*"
type input "***"
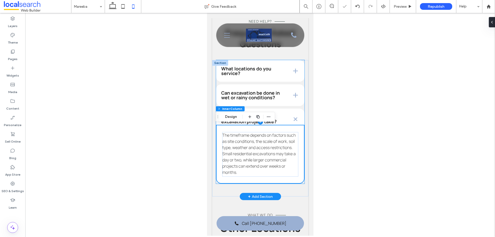
scroll to position [1615, 0]
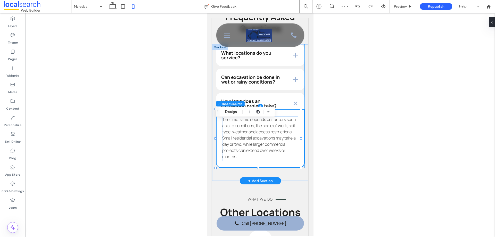
click at [244, 73] on span at bounding box center [260, 106] width 88 height 124
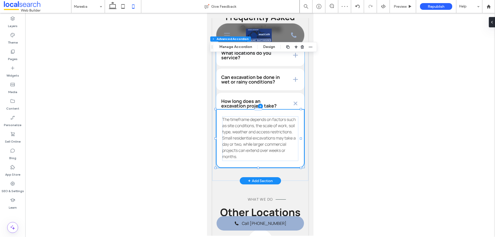
type input "*"
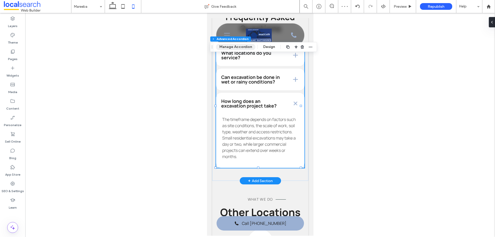
click at [232, 47] on button "Manage Accordion" at bounding box center [235, 47] width 39 height 6
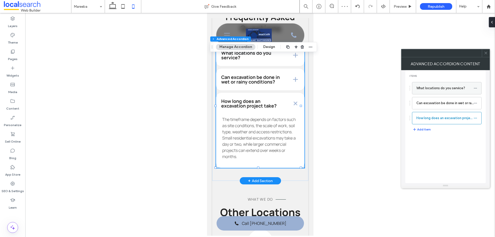
click at [435, 90] on label "What locations do you service?" at bounding box center [444, 88] width 57 height 10
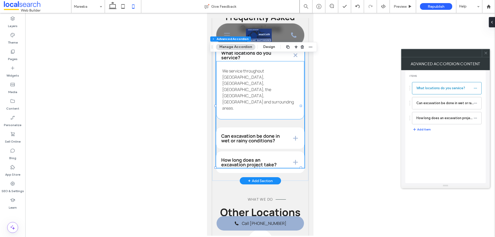
click at [272, 93] on span "We service throughout [GEOGRAPHIC_DATA], [GEOGRAPHIC_DATA], [GEOGRAPHIC_DATA], …" at bounding box center [258, 89] width 72 height 43
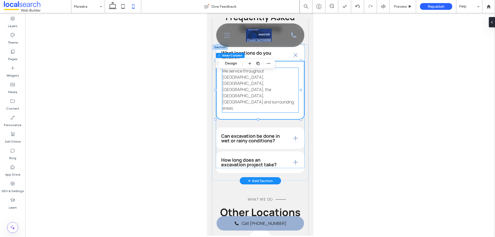
click at [257, 112] on div "We service throughout [GEOGRAPHIC_DATA], [GEOGRAPHIC_DATA], [GEOGRAPHIC_DATA], …" at bounding box center [260, 90] width 76 height 45
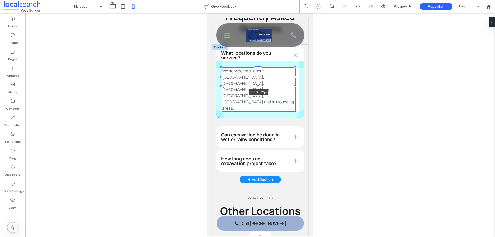
drag, startPoint x: 257, startPoint y: 124, endPoint x: 256, endPoint y: 94, distance: 30.2
click at [256, 94] on div "What locations do you service? We service throughout Ravenshoe, Atherton, Maree…" at bounding box center [260, 111] width 96 height 135
type input "**"
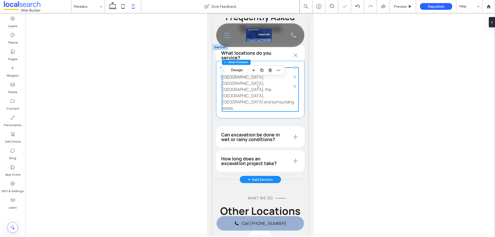
click at [267, 104] on div "We service throughout Ravenshoe, Atherton, Mareeba, the Tablelands, Kuranda and…" at bounding box center [260, 89] width 88 height 57
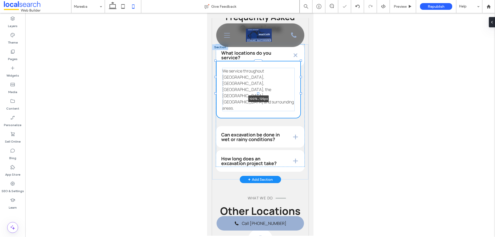
drag, startPoint x: 258, startPoint y: 113, endPoint x: 259, endPoint y: 97, distance: 16.0
click at [259, 97] on div "What locations do you service? We service throughout Ravenshoe, Atherton, Maree…" at bounding box center [260, 111] width 96 height 135
type input "***"
click at [282, 62] on span at bounding box center [260, 105] width 88 height 122
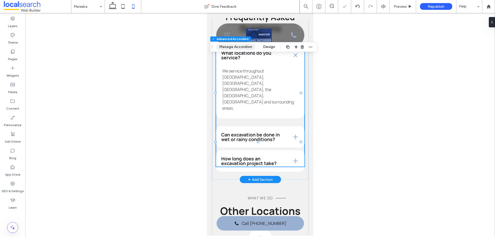
click at [237, 46] on button "Manage Accordion" at bounding box center [235, 47] width 39 height 6
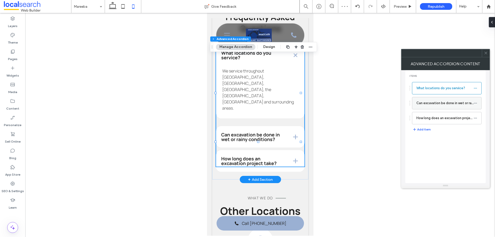
click at [430, 102] on label "Can excavation be done in wet or rainy conditions?" at bounding box center [444, 103] width 57 height 10
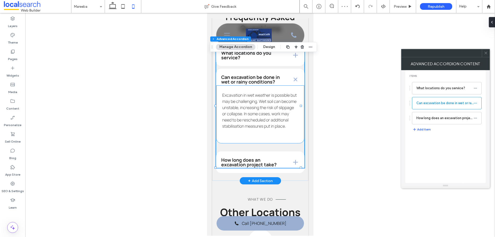
click at [260, 129] on p "Excavation in wet weather is possible but may be challenging. Wet soil can beco…" at bounding box center [260, 110] width 76 height 37
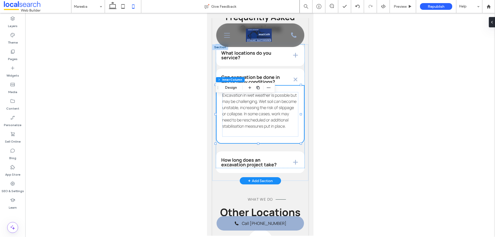
click at [258, 129] on span "Excavation in wet weather is possible but may be challenging. Wet soil can beco…" at bounding box center [259, 110] width 74 height 37
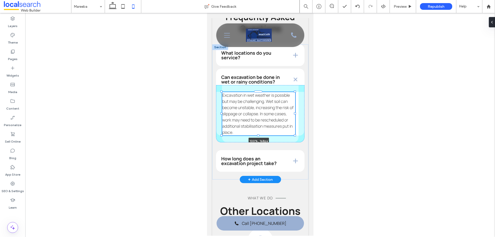
drag, startPoint x: 257, startPoint y: 147, endPoint x: 258, endPoint y: 140, distance: 7.0
click at [258, 140] on div "What locations do you service? We service throughout Ravenshoe, Atherton, Maree…" at bounding box center [260, 111] width 96 height 135
type input "***"
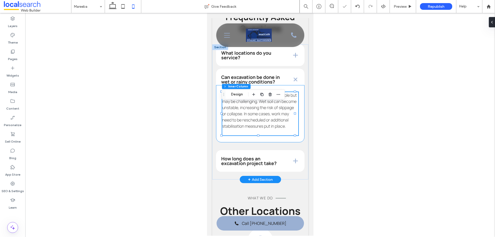
click at [270, 143] on div "Excavation in wet weather is possible but may be challenging. Wet soil can beco…" at bounding box center [260, 113] width 88 height 57
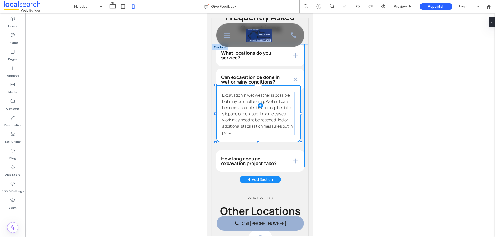
drag, startPoint x: 258, startPoint y: 153, endPoint x: 259, endPoint y: 150, distance: 3.4
click at [259, 150] on div "What locations do you service? We service throughout Ravenshoe, Atherton, Maree…" at bounding box center [260, 111] width 96 height 135
type input "***"
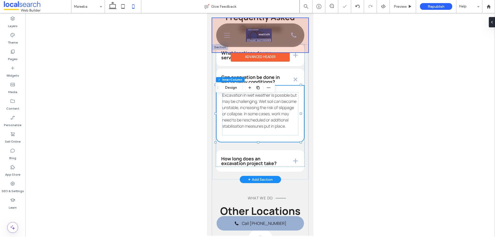
click at [242, 59] on div "Advanced Header" at bounding box center [259, 56] width 59 height 9
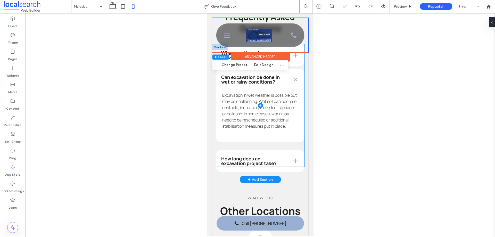
click at [251, 72] on span at bounding box center [260, 105] width 88 height 122
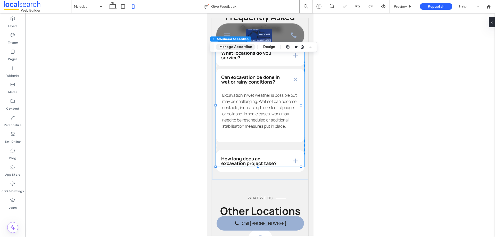
click at [240, 46] on button "Manage Accordion" at bounding box center [235, 47] width 39 height 6
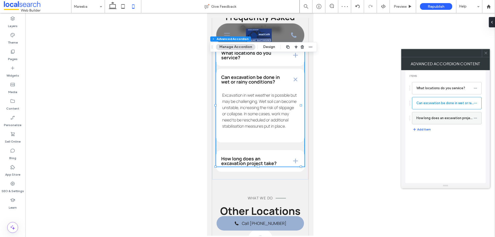
click at [441, 119] on label "How long does an excavation project take?" at bounding box center [444, 118] width 57 height 10
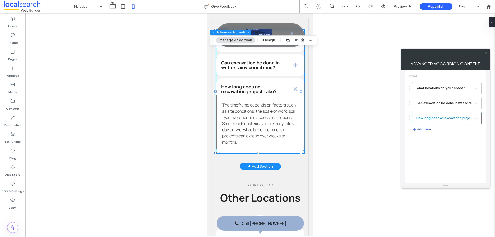
scroll to position [1640, 0]
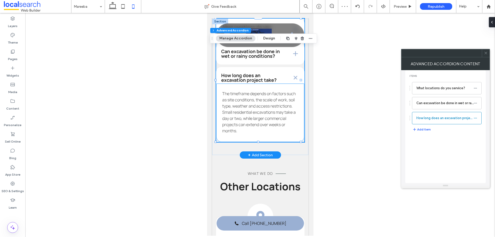
click at [270, 134] on span "The timeframe depends on factors such as site conditions, the scale of work, so…" at bounding box center [258, 112] width 73 height 43
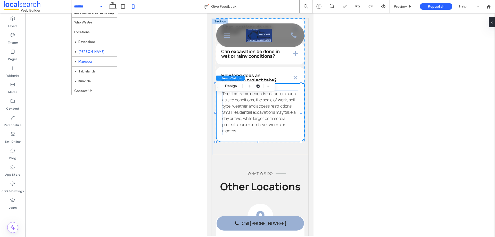
scroll to position [25, 0]
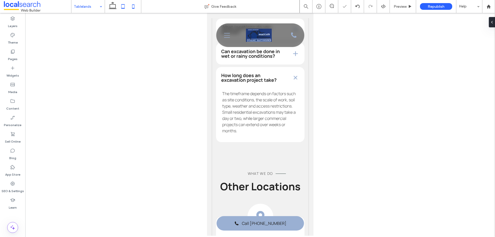
click at [123, 3] on icon at bounding box center [123, 6] width 10 height 10
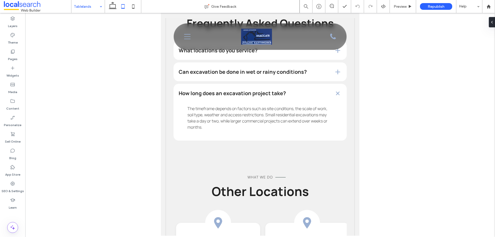
scroll to position [140, 0]
type input "***"
click at [201, 51] on button "Manage Accordion" at bounding box center [198, 51] width 39 height 6
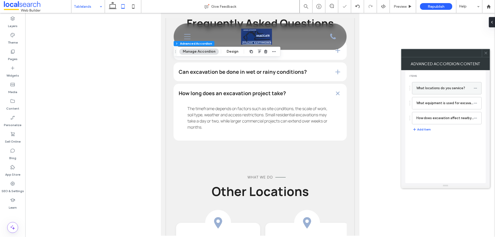
click at [432, 90] on label "What locations do you service?" at bounding box center [444, 88] width 57 height 10
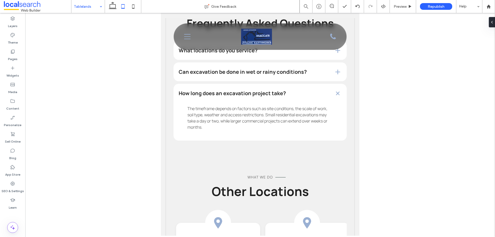
type input "**"
type input "***"
click at [198, 53] on button "Manage Accordion" at bounding box center [198, 51] width 39 height 6
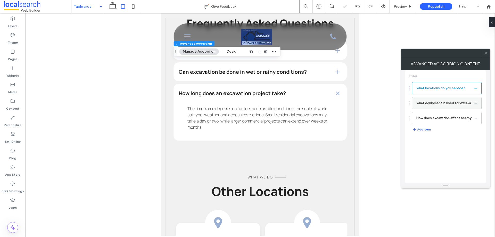
click at [426, 104] on label "What equipment is used for excavation?" at bounding box center [444, 103] width 57 height 10
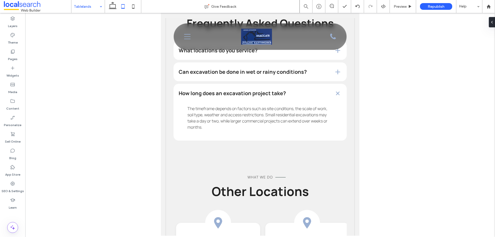
type input "**"
type input "***"
type input "*"
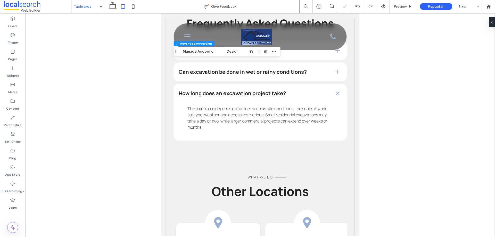
type input "*"
click at [198, 53] on button "Manage Accordion" at bounding box center [198, 51] width 39 height 6
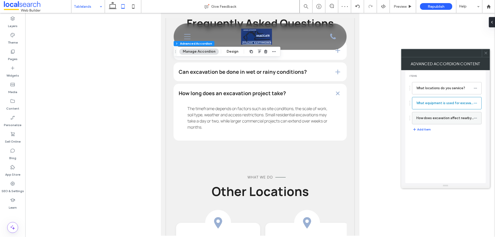
click at [436, 116] on label "How does excavation affect nearby structures?" at bounding box center [444, 118] width 57 height 10
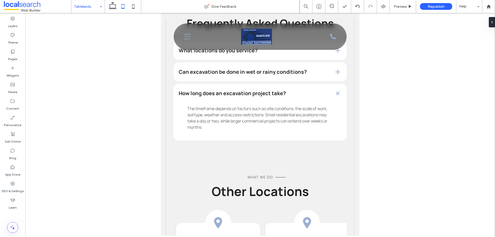
type input "**"
type input "***"
click at [133, 7] on icon at bounding box center [133, 6] width 10 height 10
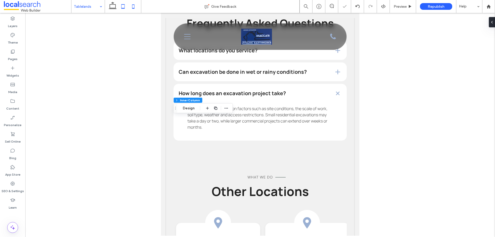
type input "*"
type input "***"
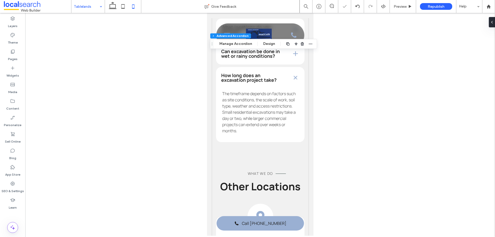
type input "*"
click at [234, 44] on button "Manage Accordion" at bounding box center [235, 44] width 39 height 6
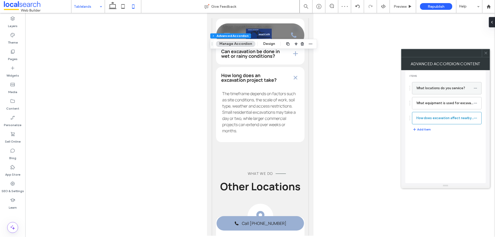
click at [430, 87] on label "What locations do you service?" at bounding box center [444, 88] width 57 height 10
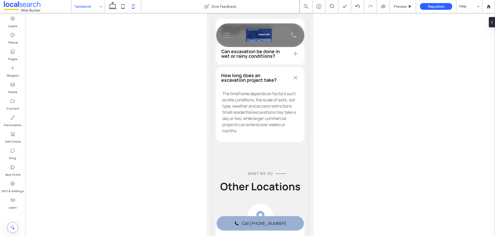
type input "**"
type input "***"
type input "*"
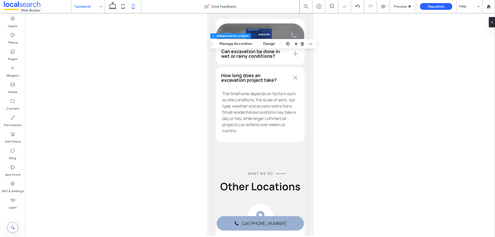
type input "*"
click at [244, 46] on button "Manage Accordion" at bounding box center [235, 44] width 39 height 6
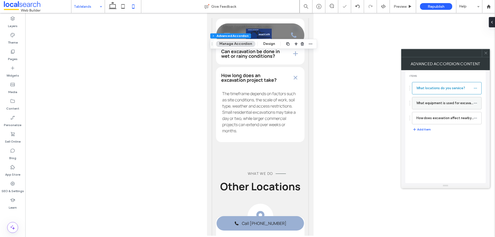
click at [428, 106] on label "What equipment is used for excavation?" at bounding box center [444, 103] width 57 height 10
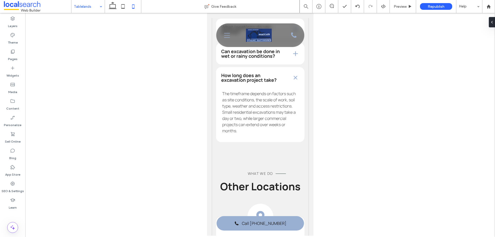
type input "***"
click at [239, 43] on button "Manage Accordion" at bounding box center [235, 44] width 39 height 6
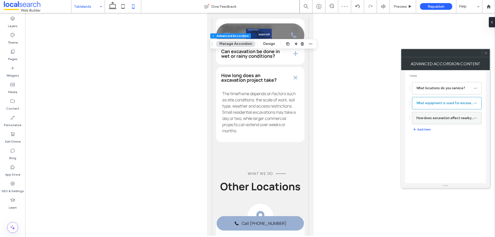
click at [431, 118] on label "How does excavation affect nearby structures?" at bounding box center [444, 118] width 57 height 10
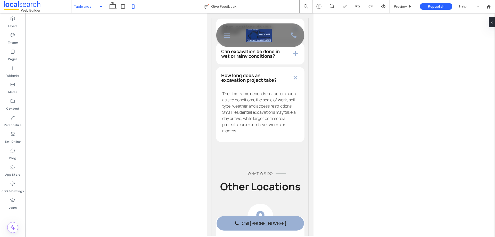
type input "***"
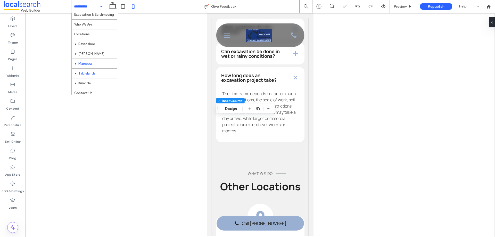
scroll to position [25, 0]
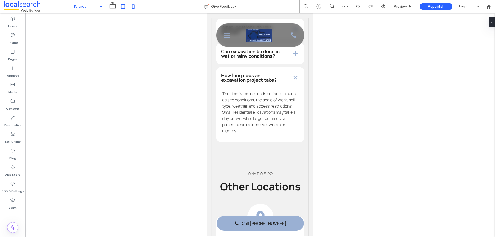
click at [122, 7] on icon at bounding box center [123, 6] width 10 height 10
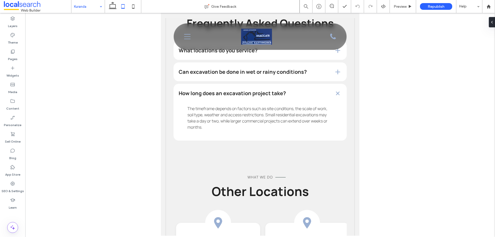
scroll to position [140, 0]
type input "***"
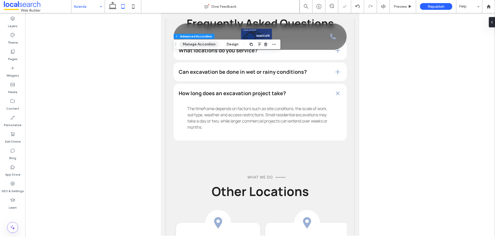
click at [200, 43] on button "Manage Accordion" at bounding box center [198, 44] width 39 height 6
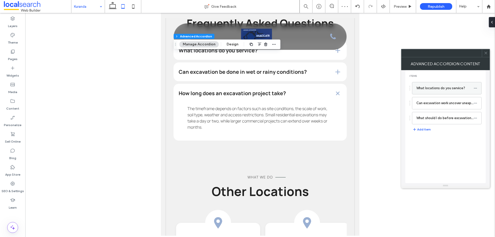
click at [431, 89] on label "What locations do you service?" at bounding box center [444, 88] width 57 height 10
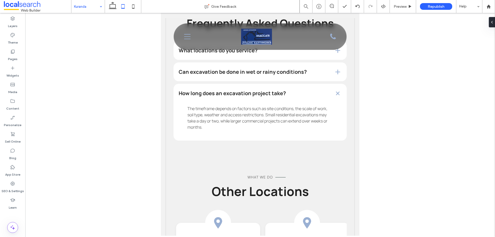
type input "**"
type input "***"
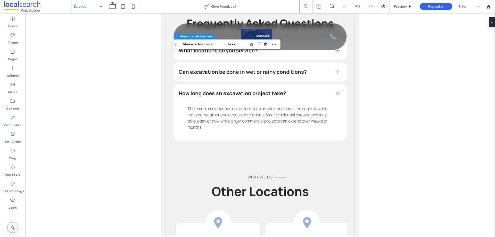
type input "*"
click at [199, 44] on button "Manage Accordion" at bounding box center [198, 44] width 39 height 6
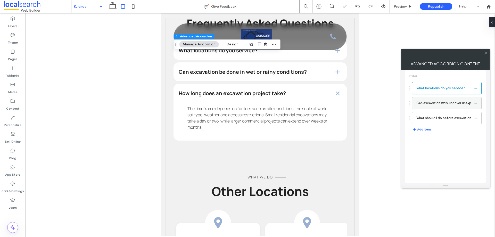
click at [426, 103] on label "Can excavation work uncover unexpected issues?" at bounding box center [444, 103] width 57 height 10
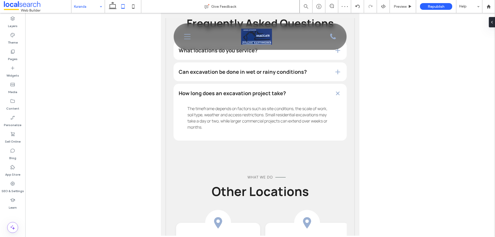
type input "**"
type input "***"
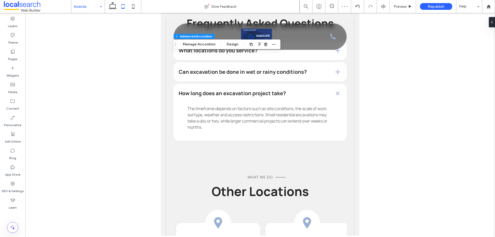
type input "*"
click at [206, 45] on button "Manage Accordion" at bounding box center [198, 44] width 39 height 6
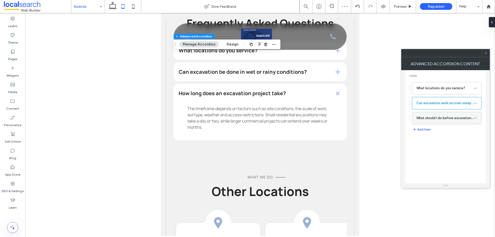
click at [437, 116] on label "What should I do before excavation begins on my property?" at bounding box center [444, 118] width 57 height 10
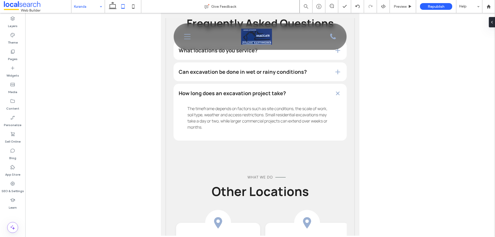
type input "**"
type input "***"
click at [135, 9] on icon at bounding box center [133, 6] width 10 height 10
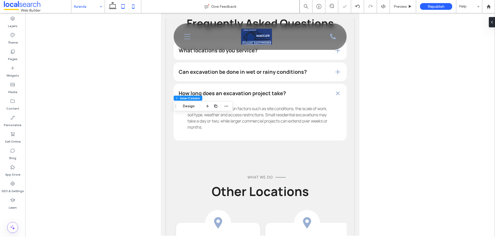
type input "*"
type input "***"
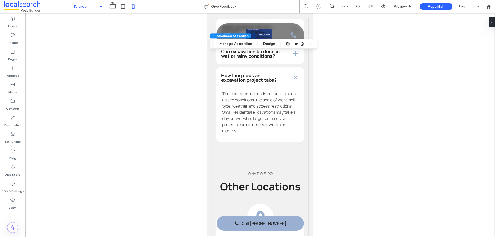
type input "*"
click at [229, 45] on button "Manage Accordion" at bounding box center [235, 44] width 39 height 6
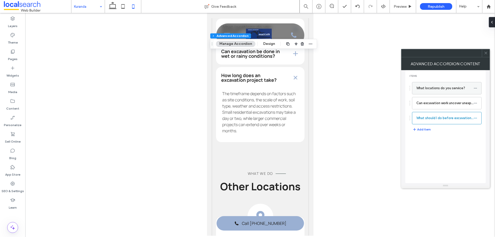
click at [426, 88] on label "What locations do you service?" at bounding box center [444, 88] width 57 height 10
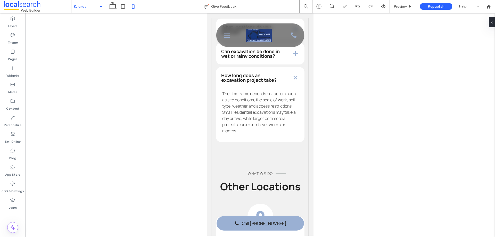
type input "**"
type input "*"
click at [235, 42] on button "Manage Accordion" at bounding box center [235, 44] width 39 height 6
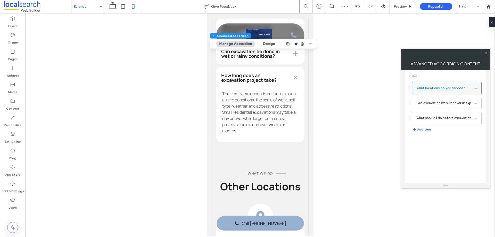
click at [428, 87] on label "What locations do you service?" at bounding box center [444, 88] width 57 height 10
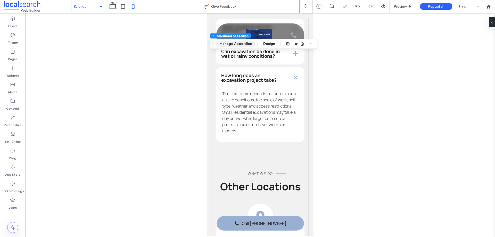
click at [235, 45] on button "Manage Accordion" at bounding box center [235, 44] width 39 height 6
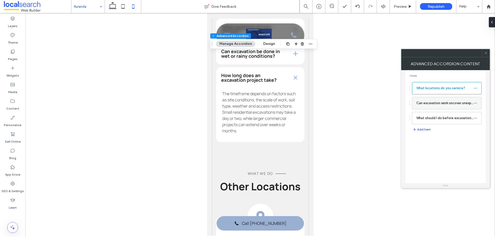
click at [427, 102] on label "Can excavation work uncover unexpected issues?" at bounding box center [444, 103] width 57 height 10
click at [427, 90] on label "What locations do you service?" at bounding box center [444, 88] width 57 height 10
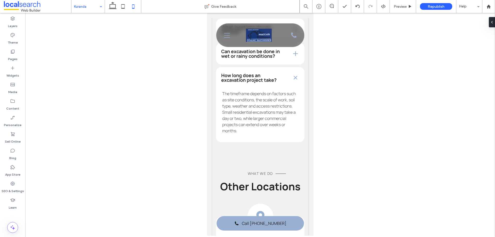
type input "***"
click at [238, 42] on button "Manage Accordion" at bounding box center [235, 44] width 39 height 6
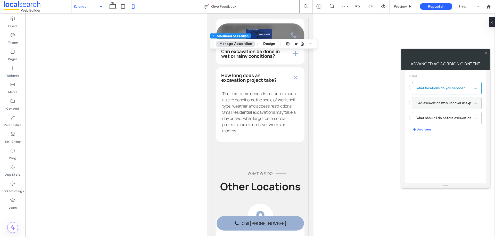
click at [422, 102] on label "Can excavation work uncover unexpected issues?" at bounding box center [444, 103] width 57 height 10
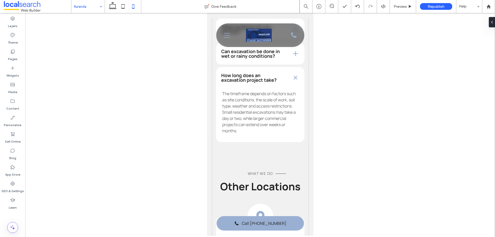
type input "***"
click at [238, 43] on button "Manage Accordion" at bounding box center [235, 44] width 39 height 6
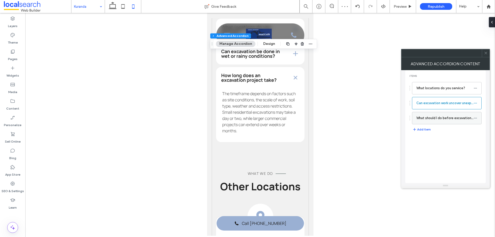
click at [436, 119] on label "What should I do before excavation begins on my property?" at bounding box center [444, 118] width 57 height 10
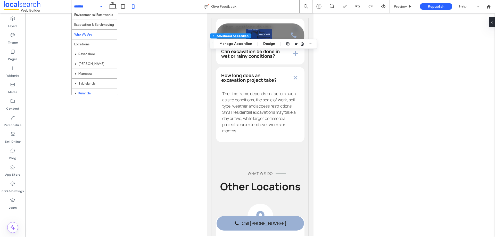
scroll to position [25, 0]
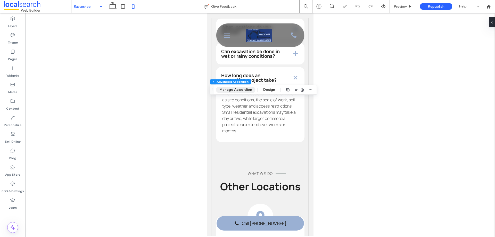
click at [241, 90] on button "Manage Accordion" at bounding box center [235, 90] width 39 height 6
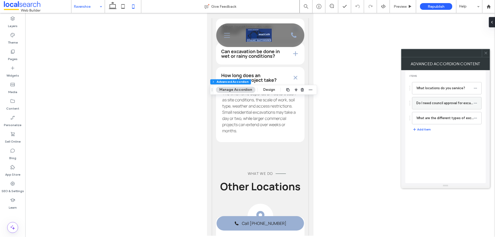
click at [421, 105] on label "Do I need council approval for excavation work on my property?" at bounding box center [444, 103] width 57 height 10
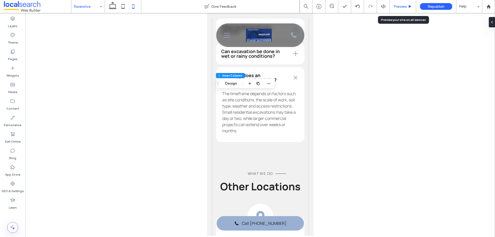
click at [401, 5] on span "Preview" at bounding box center [400, 6] width 13 height 4
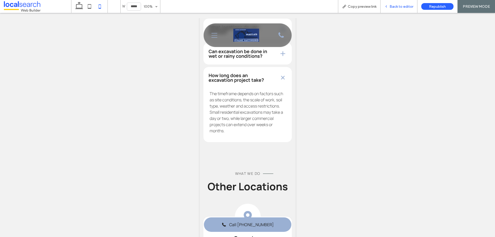
click at [394, 6] on span "Back to editor" at bounding box center [401, 6] width 24 height 4
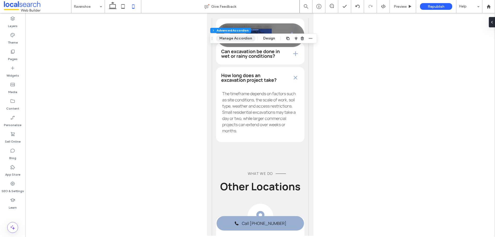
click at [242, 37] on button "Manage Accordion" at bounding box center [235, 38] width 39 height 6
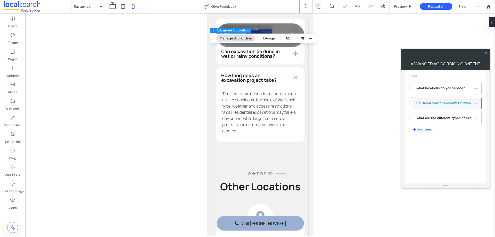
click at [426, 105] on label "Do I need council approval for excavation work on my property?" at bounding box center [444, 103] width 57 height 10
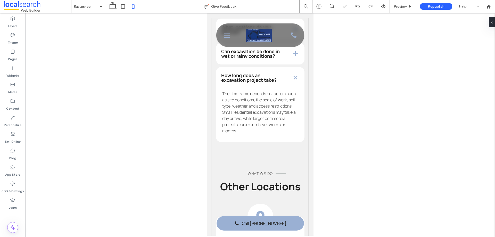
type input "***"
click at [123, 7] on icon at bounding box center [123, 6] width 10 height 10
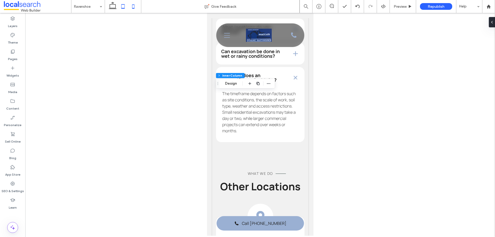
type input "**"
type input "***"
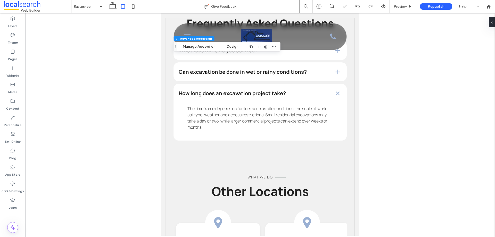
type input "*"
click at [115, 6] on icon at bounding box center [112, 6] width 10 height 10
type input "**"
type input "***"
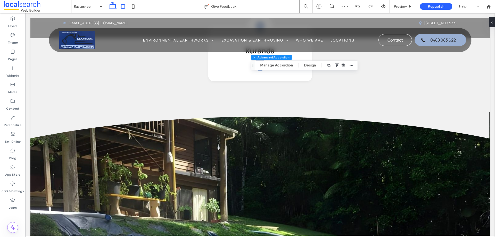
type input "**"
type input "***"
click at [125, 8] on use at bounding box center [122, 6] width 3 height 4
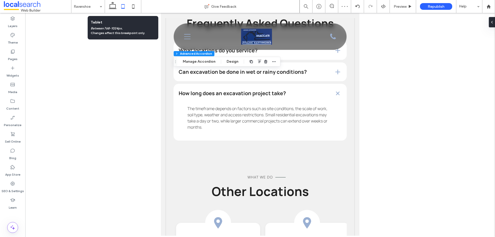
type input "***"
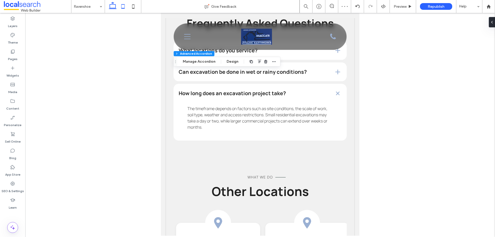
click at [114, 5] on icon at bounding box center [112, 6] width 10 height 10
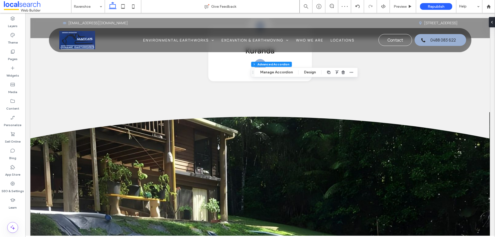
type input "**"
type input "***"
click at [400, 3] on div "Preview" at bounding box center [403, 6] width 26 height 13
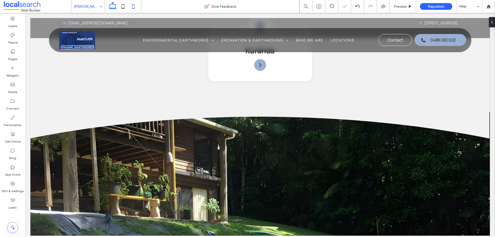
click at [134, 7] on icon at bounding box center [133, 6] width 10 height 10
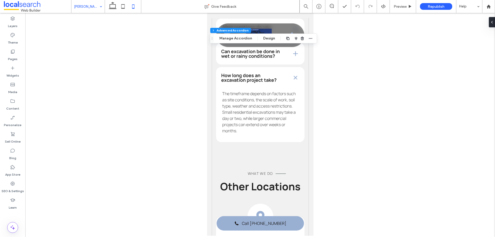
type input "*"
type input "***"
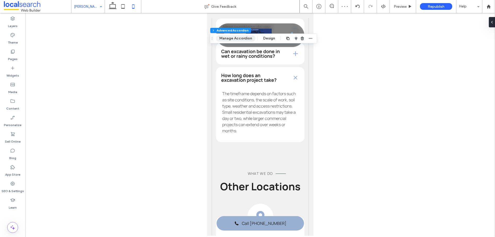
click at [237, 36] on button "Manage Accordion" at bounding box center [235, 38] width 39 height 6
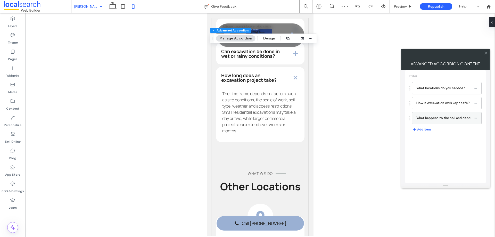
click at [437, 119] on label "What happens to the soil and debris after excavation?" at bounding box center [444, 118] width 57 height 10
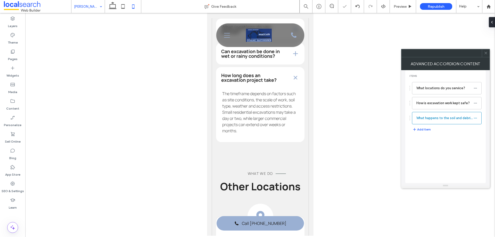
type input "***"
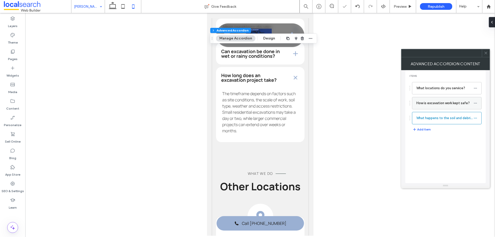
click at [439, 103] on label "How is excavation work kept safe?" at bounding box center [444, 103] width 57 height 10
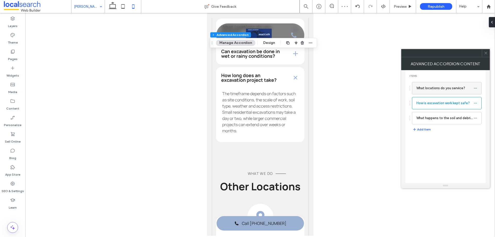
click at [435, 86] on label "What locations do you service?" at bounding box center [444, 88] width 57 height 10
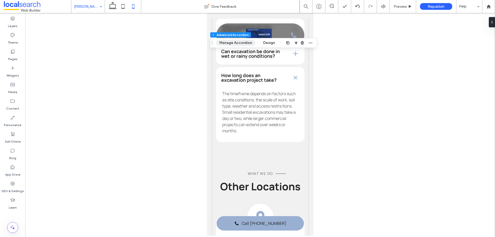
click at [238, 42] on button "Manage Accordion" at bounding box center [235, 43] width 39 height 6
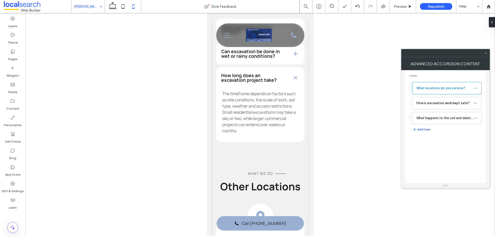
type input "***"
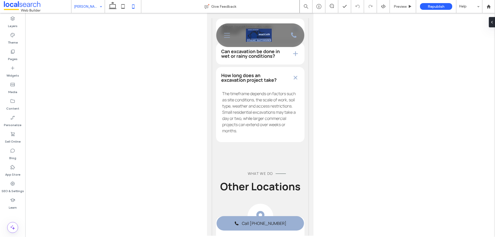
scroll to position [140, 0]
type input "***"
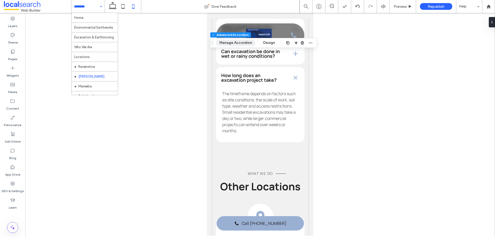
click at [244, 41] on button "Manage Accordion" at bounding box center [235, 43] width 39 height 6
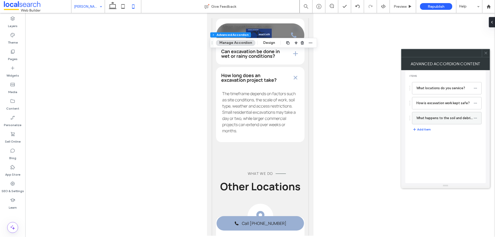
click at [434, 121] on label "What happens to the soil and debris after excavation?" at bounding box center [444, 118] width 57 height 10
click at [397, 5] on span "Preview" at bounding box center [400, 6] width 13 height 4
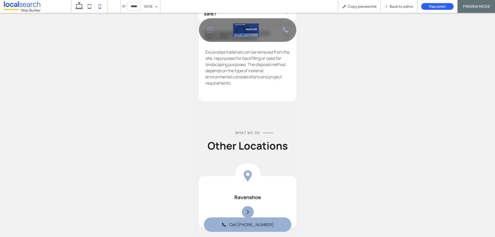
click at [397, 5] on span "Back to editor" at bounding box center [401, 6] width 24 height 4
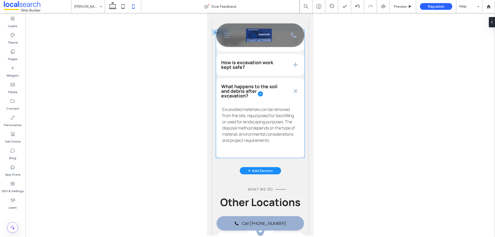
scroll to position [1676, 0]
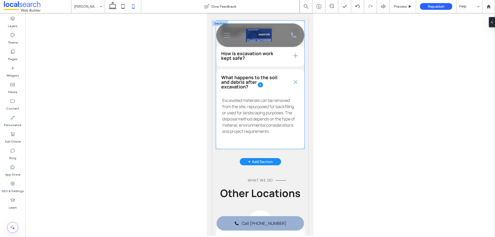
click at [277, 143] on span at bounding box center [260, 85] width 88 height 128
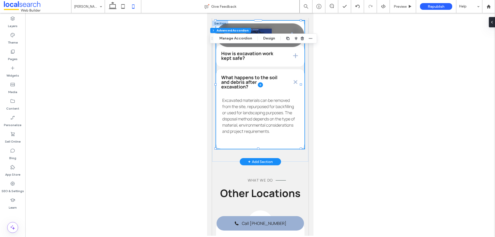
click at [270, 148] on span at bounding box center [260, 85] width 88 height 128
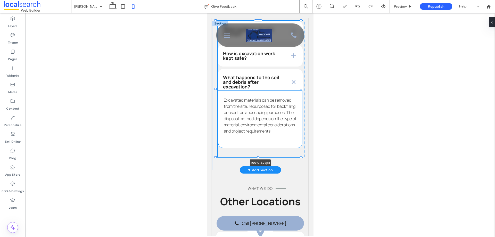
drag, startPoint x: 258, startPoint y: 152, endPoint x: 258, endPoint y: 157, distance: 4.4
click at [258, 157] on div "What locations do you service? We service throughout Ravenshoe, Atherton, Maree…" at bounding box center [260, 95] width 96 height 149
type input "***"
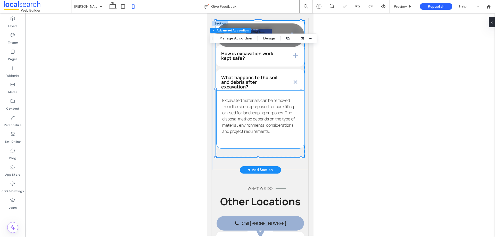
click at [261, 149] on div "Excavated materials can be removed from the site, repurposed for backfilling or…" at bounding box center [260, 119] width 88 height 59
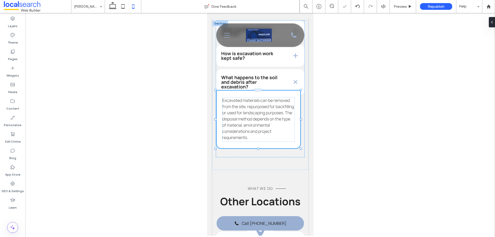
drag, startPoint x: 258, startPoint y: 153, endPoint x: 259, endPoint y: 149, distance: 4.4
click at [259, 149] on div "What locations do you service? We service throughout Ravenshoe, Atherton, Maree…" at bounding box center [260, 95] width 96 height 149
type input "***"
click at [262, 157] on span at bounding box center [260, 89] width 88 height 136
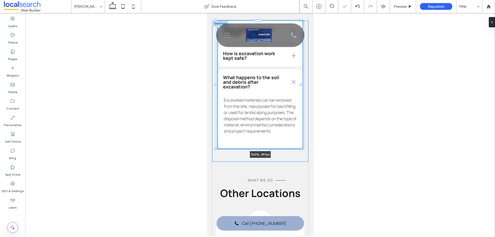
drag, startPoint x: 258, startPoint y: 163, endPoint x: 258, endPoint y: 159, distance: 4.2
click at [258, 159] on div "What locations do you service? We service throughout Ravenshoe, Atherton, Maree…" at bounding box center [260, 91] width 96 height 141
type input "***"
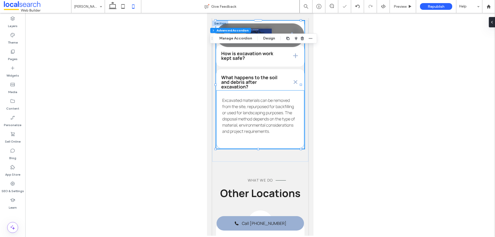
click at [276, 142] on div "Excavated materials can be removed from the site, repurposed for backfilling or…" at bounding box center [260, 119] width 76 height 45
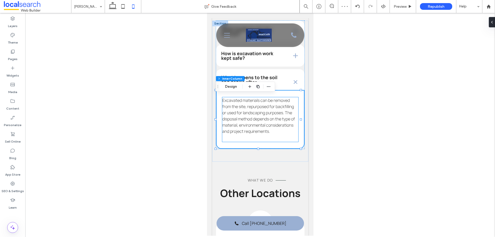
click at [256, 134] on p "Excavated materials can be removed from the site, repurposed for backfilling or…" at bounding box center [260, 115] width 76 height 37
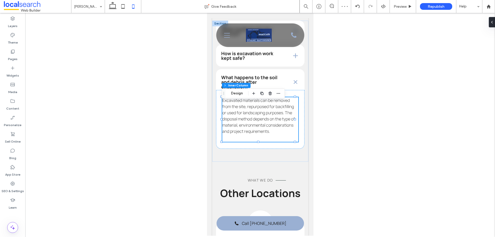
click at [255, 134] on p "Excavated materials can be removed from the site, repurposed for backfilling or…" at bounding box center [260, 115] width 76 height 37
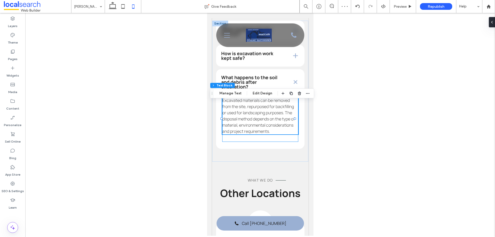
click at [254, 134] on p "Excavated materials can be removed from the site, repurposed for backfilling or…" at bounding box center [260, 115] width 76 height 37
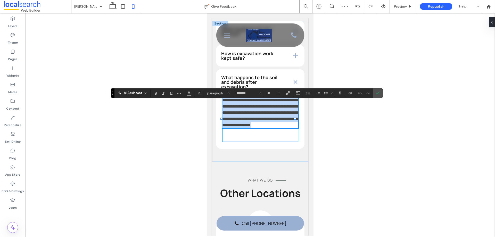
click at [254, 128] on p "**********" at bounding box center [260, 112] width 76 height 31
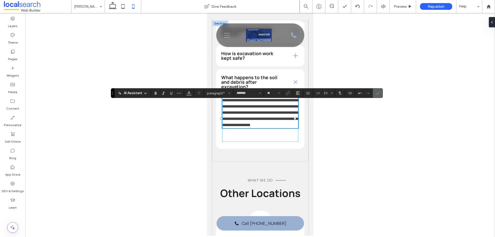
click at [377, 93] on icon "Confirm" at bounding box center [378, 93] width 4 height 4
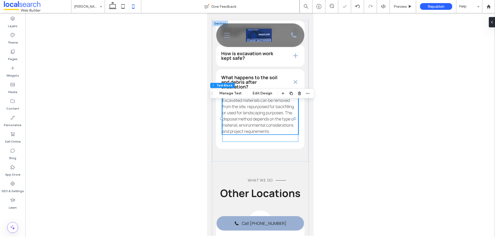
click at [286, 142] on div "Excavated materials can be removed from the site, repurposed for backfilling or…" at bounding box center [260, 119] width 76 height 45
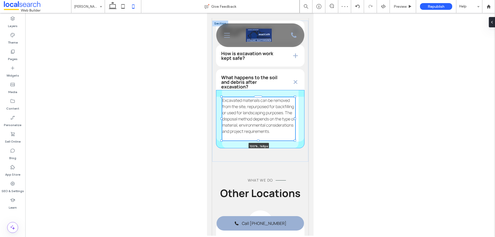
drag, startPoint x: 258, startPoint y: 147, endPoint x: 258, endPoint y: 143, distance: 3.9
click at [258, 143] on div "What locations do you service? We service throughout Ravenshoe, Atherton, Maree…" at bounding box center [260, 91] width 96 height 141
type input "***"
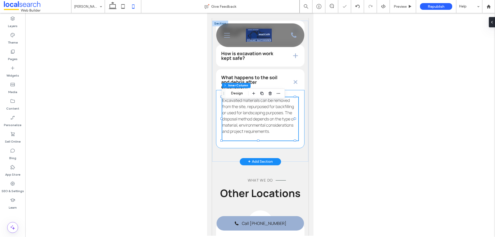
click at [268, 148] on div "Excavated materials can be removed from the site, repurposed for backfilling or…" at bounding box center [260, 119] width 88 height 58
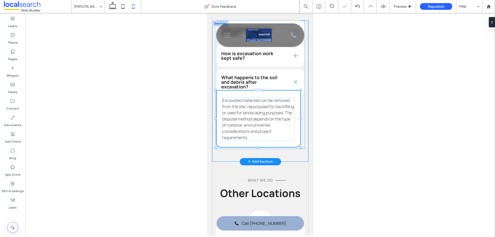
drag, startPoint x: 258, startPoint y: 154, endPoint x: 258, endPoint y: 149, distance: 5.4
click at [258, 149] on div "What locations do you service? We service throughout Ravenshoe, Atherton, Maree…" at bounding box center [260, 91] width 96 height 141
type input "***"
click at [264, 149] on span at bounding box center [260, 85] width 88 height 128
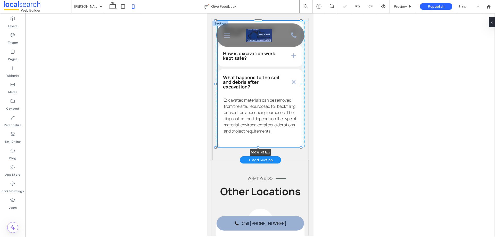
click at [258, 148] on div at bounding box center [258, 147] width 2 height 2
type input "***"
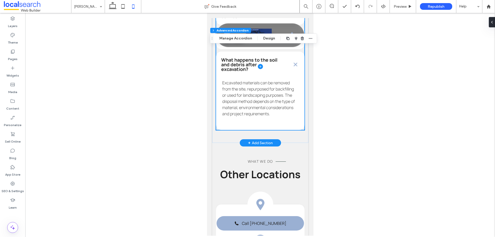
scroll to position [1701, 0]
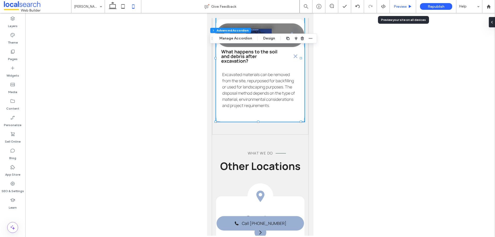
click at [399, 6] on span "Preview" at bounding box center [400, 6] width 13 height 4
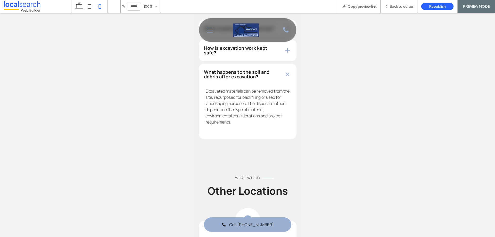
scroll to position [1598, 0]
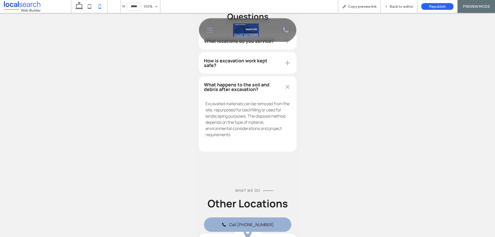
click at [251, 90] on div "What happens to the soil and debris after excavation?" at bounding box center [247, 87] width 98 height 22
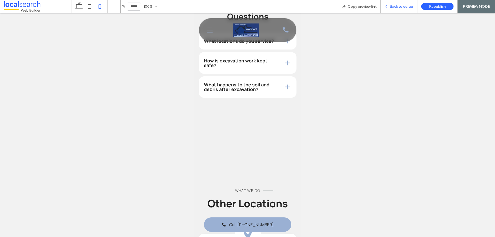
click at [397, 4] on span "Back to editor" at bounding box center [401, 6] width 24 height 4
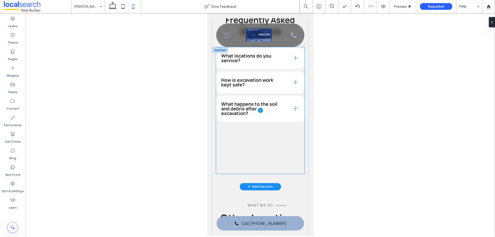
scroll to position [1650, 0]
click at [260, 156] on span at bounding box center [260, 109] width 88 height 127
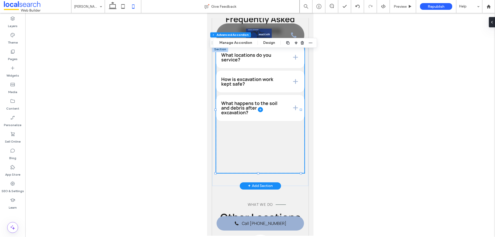
type input "*"
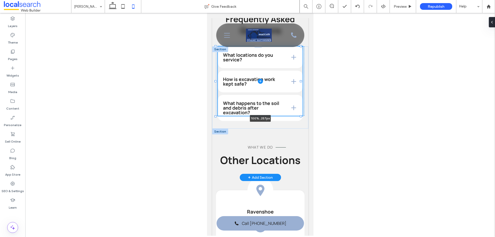
scroll to position [140, 0]
drag, startPoint x: 258, startPoint y: 179, endPoint x: 266, endPoint y: 143, distance: 36.8
type input "***"
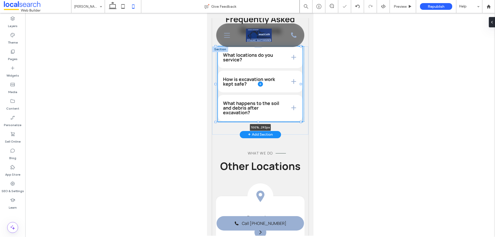
drag, startPoint x: 258, startPoint y: 122, endPoint x: 259, endPoint y: 125, distance: 3.0
click at [259, 125] on div "100% , 292px What locations do you service? We service throughout Ravenshoe, At…" at bounding box center [260, 90] width 96 height 88
type input "***"
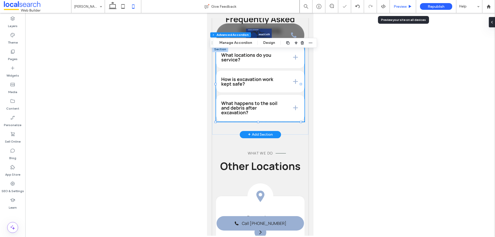
click at [401, 6] on span "Preview" at bounding box center [400, 6] width 13 height 4
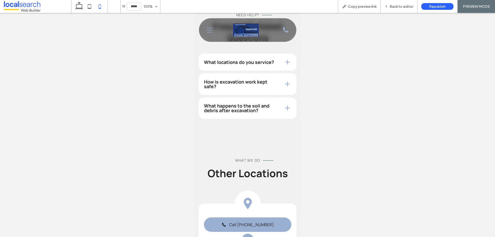
scroll to position [1572, 0]
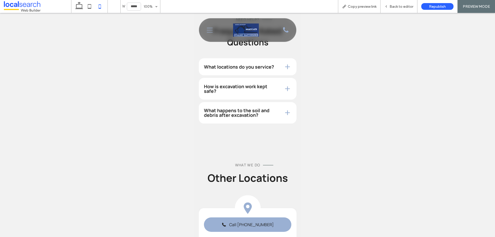
click at [259, 117] on h4 "What happens to the soil and debris after excavation?" at bounding box center [240, 112] width 72 height 9
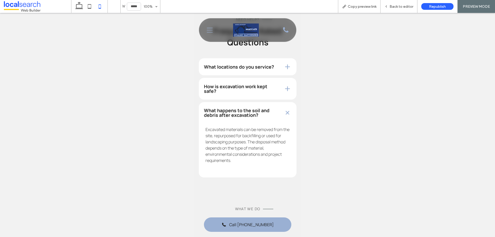
click at [263, 100] on div "How is excavation work kept safe?" at bounding box center [247, 89] width 98 height 22
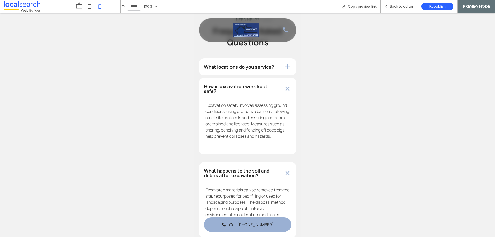
click at [259, 75] on div "What locations do you service?" at bounding box center [247, 66] width 98 height 17
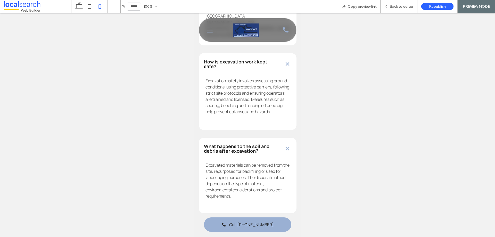
scroll to position [1676, 0]
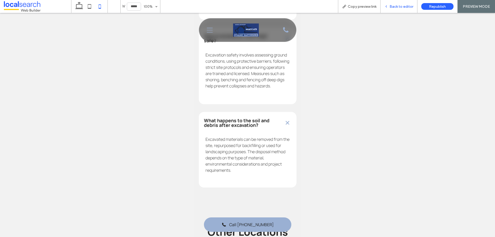
click at [392, 4] on div "Back to editor" at bounding box center [398, 6] width 37 height 13
click at [395, 7] on span "Back to editor" at bounding box center [401, 6] width 24 height 4
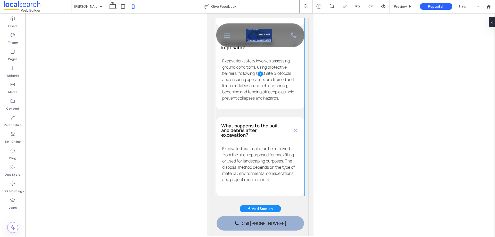
scroll to position [1753, 0]
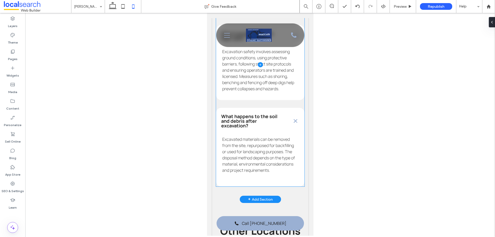
click at [283, 161] on span at bounding box center [260, 64] width 88 height 243
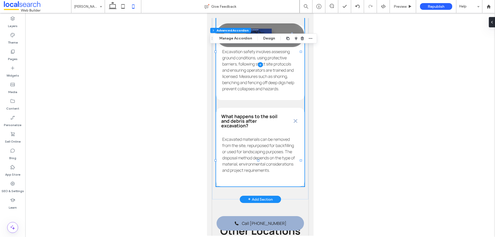
click at [283, 161] on span at bounding box center [260, 64] width 88 height 243
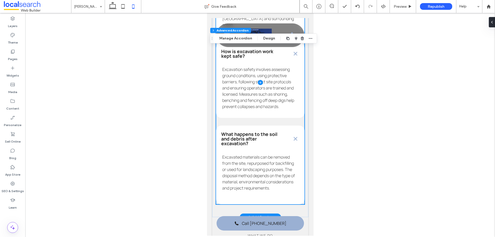
scroll to position [1727, 0]
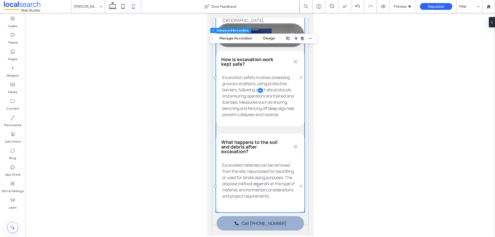
click at [285, 115] on span at bounding box center [260, 90] width 88 height 243
click at [237, 38] on button "Manage Accordion" at bounding box center [235, 38] width 39 height 6
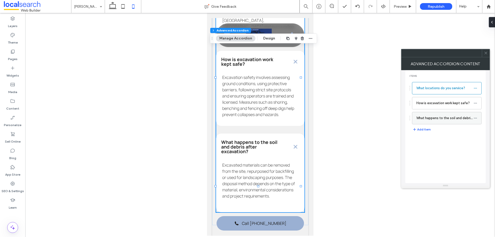
click at [431, 117] on label "What happens to the soil and debris after excavation?" at bounding box center [444, 118] width 57 height 10
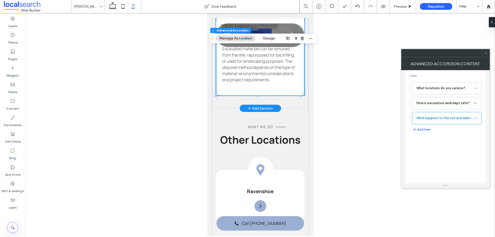
click at [279, 83] on p "Excavated materials can be removed from the site, repurposed for backfilling or…" at bounding box center [260, 64] width 76 height 37
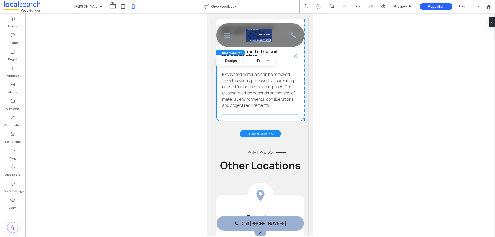
scroll to position [1701, 0]
click at [233, 60] on button "Design" at bounding box center [231, 61] width 19 height 6
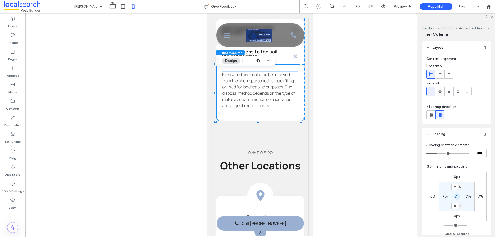
click at [455, 197] on use "button" at bounding box center [456, 196] width 3 height 3
click at [454, 205] on label "8%" at bounding box center [456, 206] width 5 height 4
type input "*"
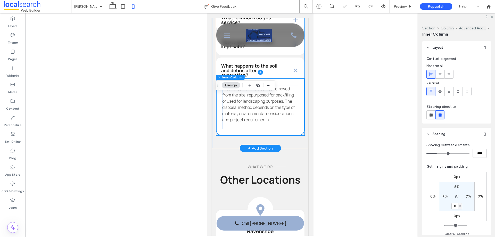
scroll to position [1650, 0]
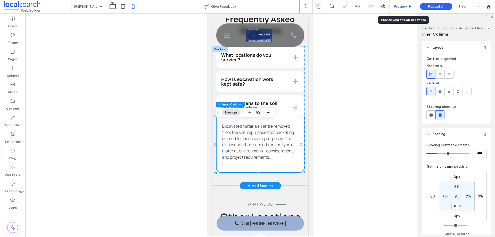
click at [399, 8] on span "Preview" at bounding box center [400, 6] width 13 height 4
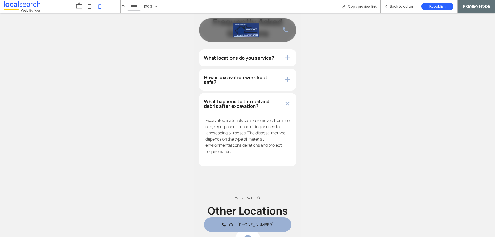
scroll to position [1572, 0]
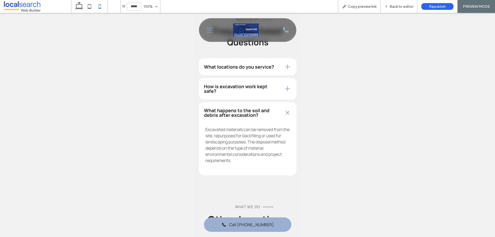
click at [259, 93] on h4 "How is excavation work kept safe?" at bounding box center [240, 88] width 72 height 9
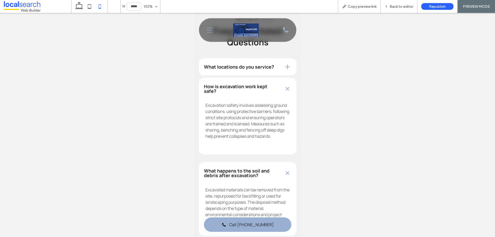
click at [252, 75] on div "What locations do you service?" at bounding box center [247, 66] width 98 height 17
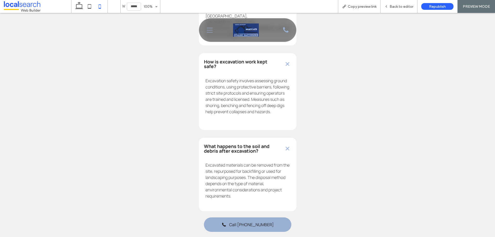
scroll to position [1676, 0]
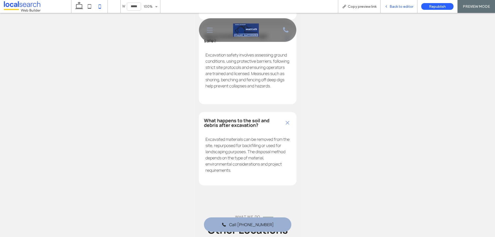
click at [392, 6] on span "Back to editor" at bounding box center [401, 6] width 24 height 4
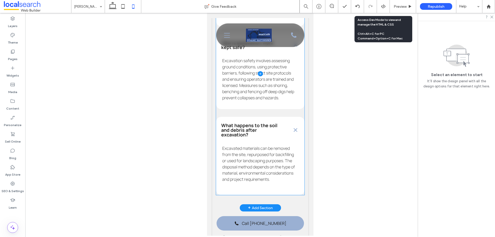
scroll to position [1753, 0]
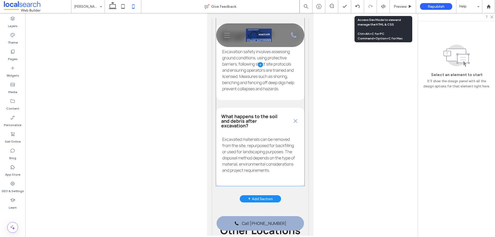
click at [288, 156] on span at bounding box center [260, 64] width 88 height 243
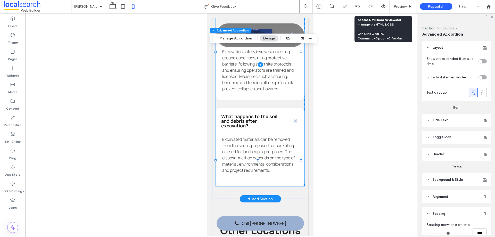
click at [288, 156] on span at bounding box center [260, 64] width 88 height 243
click at [246, 40] on button "Manage Accordion" at bounding box center [235, 38] width 39 height 6
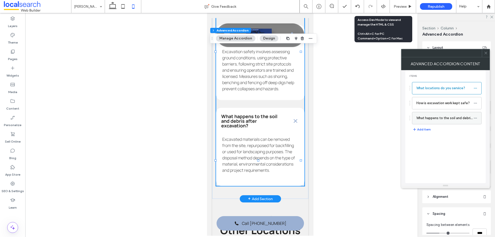
click at [442, 121] on label "What happens to the soil and debris after excavation?" at bounding box center [444, 118] width 57 height 10
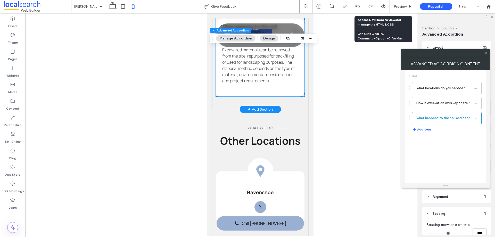
scroll to position [1721, 0]
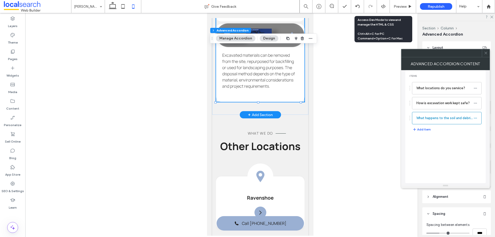
click at [485, 53] on icon at bounding box center [486, 53] width 4 height 4
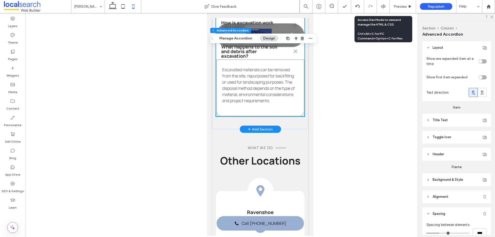
scroll to position [1695, 0]
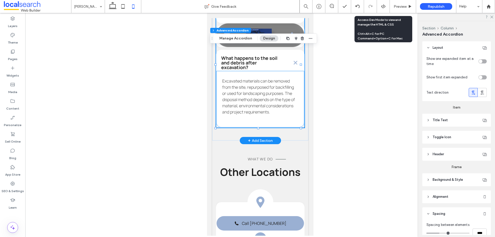
click at [283, 115] on p "Excavated materials can be removed from the site, repurposed for backfilling or…" at bounding box center [260, 96] width 76 height 37
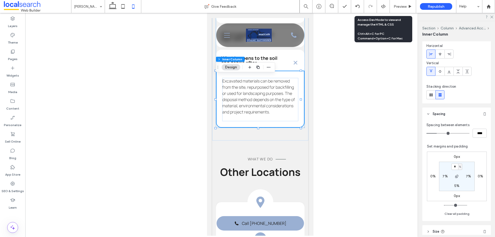
scroll to position [26, 0]
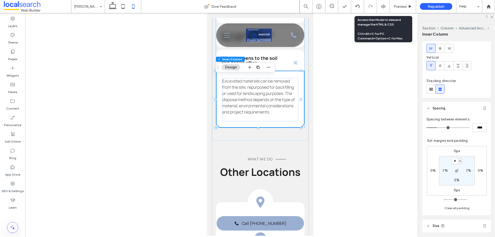
click at [454, 181] on label "5%" at bounding box center [456, 180] width 5 height 4
type input "*"
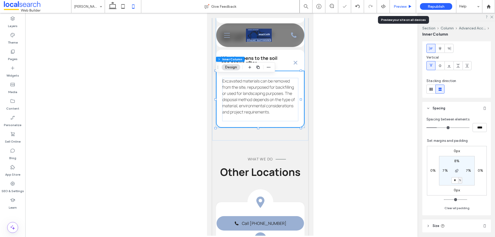
click at [397, 6] on span "Preview" at bounding box center [400, 6] width 13 height 4
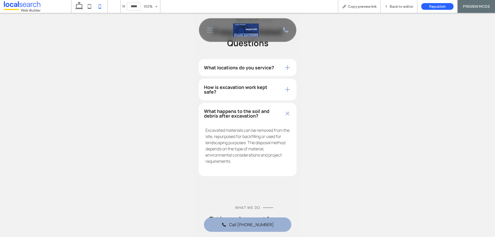
scroll to position [1566, 0]
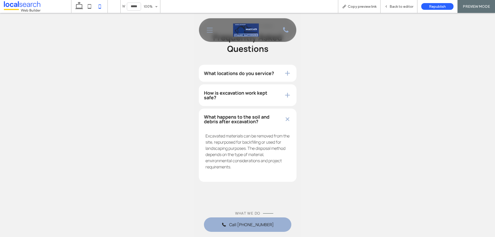
click at [251, 99] on div "How is excavation work kept safe?" at bounding box center [247, 95] width 98 height 22
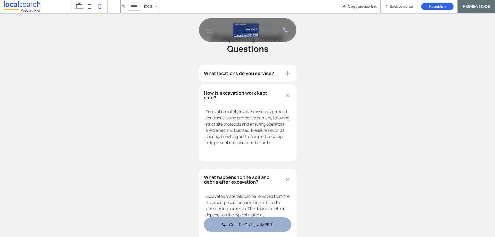
click at [249, 82] on div "What locations do you service?" at bounding box center [247, 73] width 98 height 17
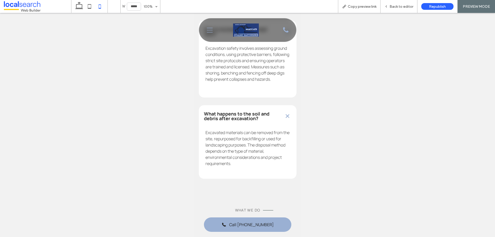
scroll to position [1695, 0]
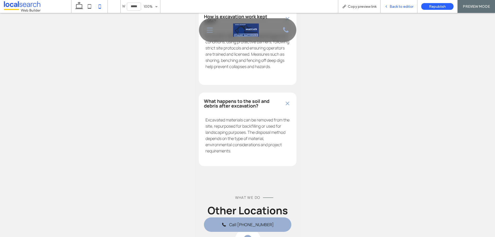
click at [396, 7] on span "Back to editor" at bounding box center [401, 6] width 24 height 4
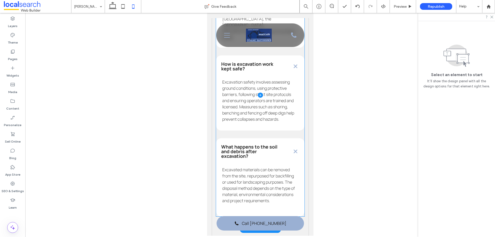
scroll to position [1746, 0]
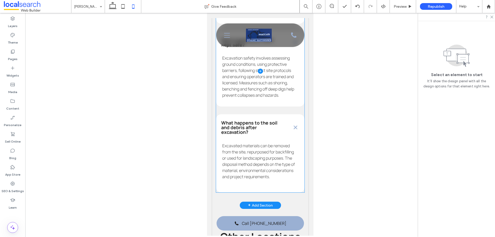
click at [269, 164] on span at bounding box center [260, 71] width 88 height 243
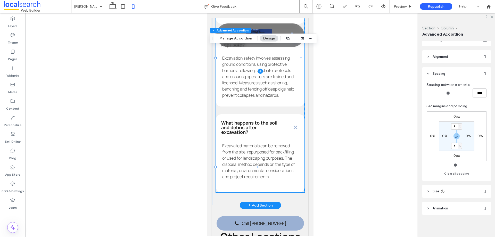
click at [271, 164] on span at bounding box center [260, 71] width 88 height 243
click at [276, 152] on span at bounding box center [260, 71] width 88 height 243
click at [233, 39] on button "Manage Accordion" at bounding box center [235, 38] width 39 height 6
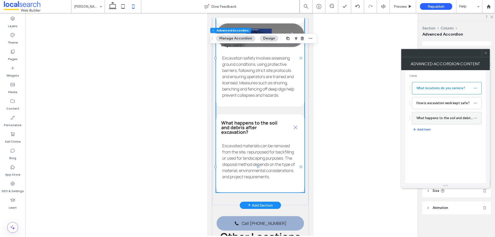
click at [435, 116] on label "What happens to the soil and debris after excavation?" at bounding box center [444, 118] width 57 height 10
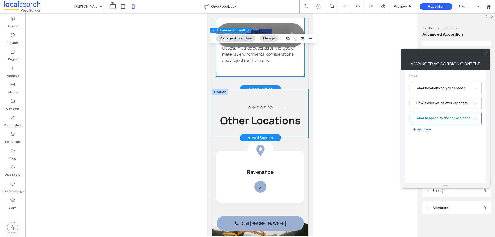
scroll to position [1721, 0]
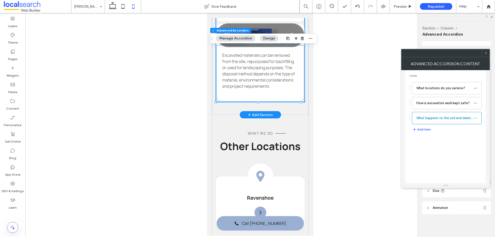
click at [284, 89] on p "Excavated materials can be removed from the site, repurposed for backfilling or…" at bounding box center [260, 70] width 76 height 37
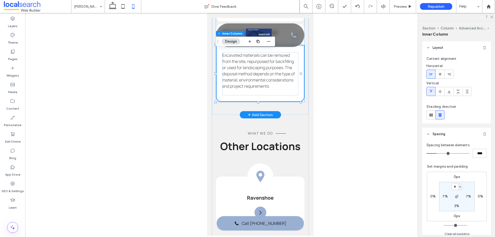
click at [285, 101] on div "Excavated materials can be removed from the site, repurposed for backfilling or…" at bounding box center [260, 73] width 88 height 57
click at [455, 206] on label "3%" at bounding box center [456, 206] width 5 height 4
type input "*"
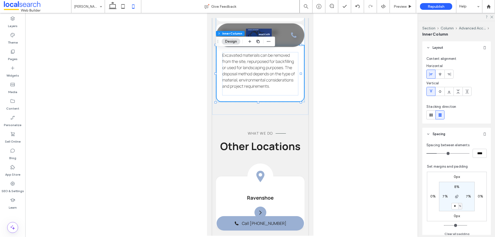
type input "*"
click at [402, 4] on span "Preview" at bounding box center [400, 6] width 13 height 4
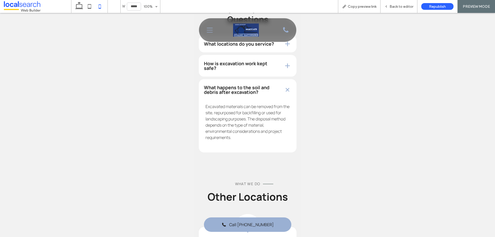
scroll to position [1592, 0]
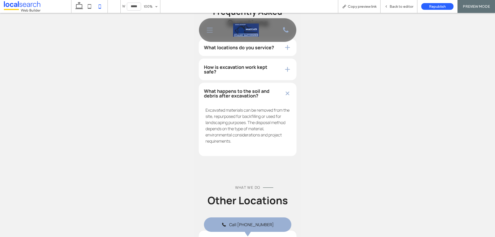
click at [277, 99] on div "What happens to the soil and debris after excavation?" at bounding box center [247, 94] width 98 height 22
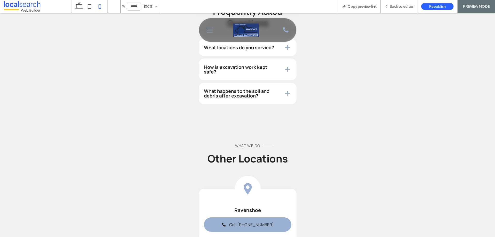
click at [277, 99] on div "What happens to the soil and debris after excavation?" at bounding box center [247, 94] width 98 height 22
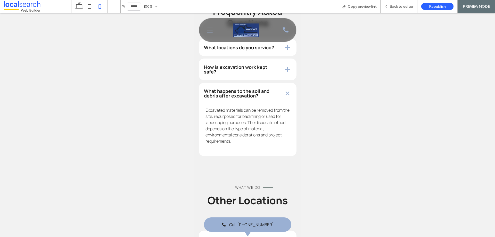
click at [244, 74] on h4 "How is excavation work kept safe?" at bounding box center [240, 69] width 72 height 9
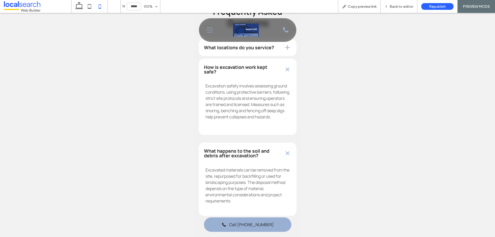
click at [244, 56] on div "What locations do you service?" at bounding box center [247, 47] width 98 height 17
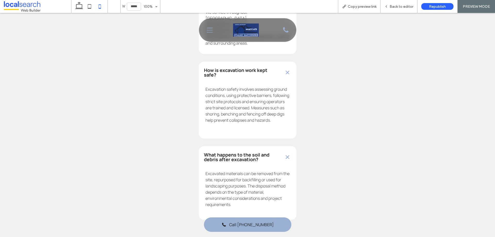
scroll to position [1643, 0]
click at [393, 7] on span "Back to editor" at bounding box center [401, 6] width 24 height 4
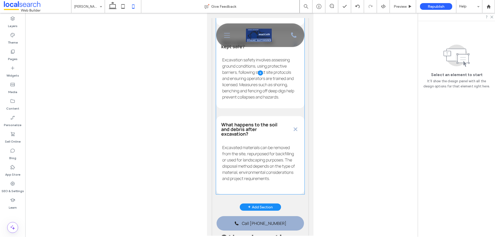
scroll to position [1746, 0]
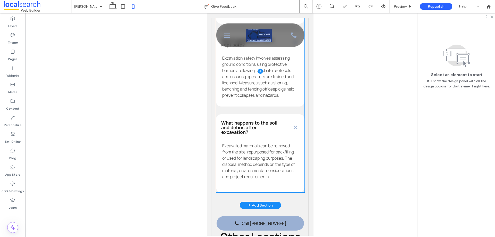
click at [276, 164] on span at bounding box center [260, 71] width 88 height 243
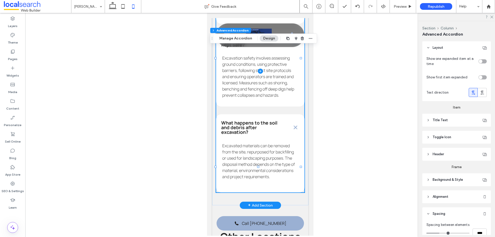
click at [276, 164] on span at bounding box center [260, 71] width 88 height 243
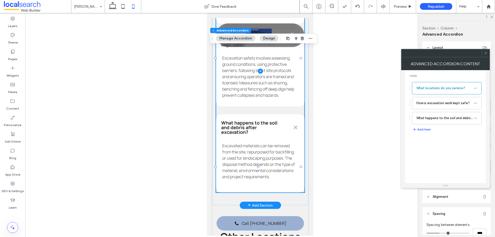
click at [276, 164] on span at bounding box center [260, 71] width 88 height 243
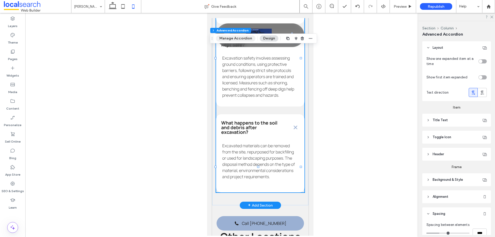
click at [244, 40] on button "Manage Accordion" at bounding box center [235, 38] width 39 height 6
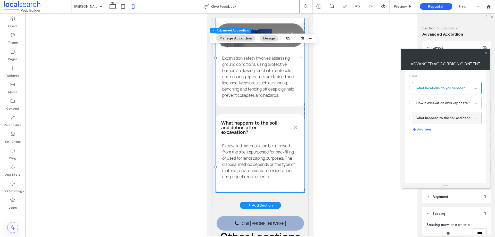
click at [427, 121] on label "What happens to the soil and debris after excavation?" at bounding box center [444, 118] width 57 height 10
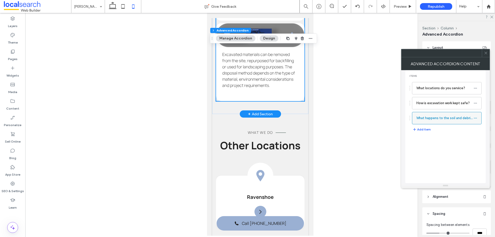
scroll to position [1714, 0]
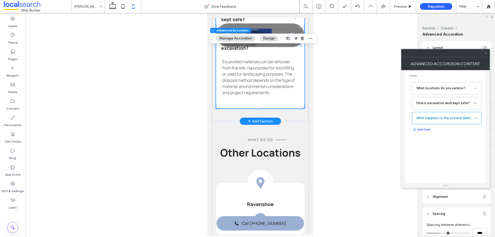
click at [485, 53] on use at bounding box center [485, 53] width 3 height 3
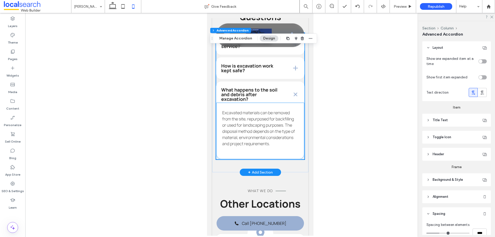
scroll to position [1663, 0]
click at [283, 144] on p "Excavated materials can be removed from the site, repurposed for backfilling or…" at bounding box center [260, 128] width 76 height 37
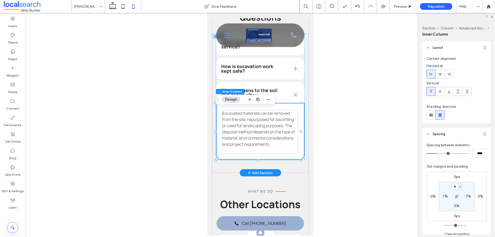
click at [291, 159] on div "Excavated materials can be removed from the site, repurposed for backfilling or…" at bounding box center [260, 131] width 88 height 57
click at [455, 195] on icon "button" at bounding box center [457, 196] width 4 height 4
click at [454, 206] on input "*" at bounding box center [454, 206] width 7 height 6
type input "*"
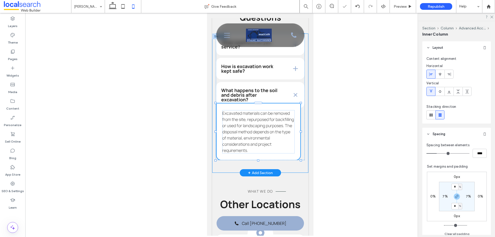
drag, startPoint x: 258, startPoint y: 164, endPoint x: 258, endPoint y: 156, distance: 8.5
click at [258, 156] on div "What locations do you service? We service throughout Ravenshoe, Atherton, Maree…" at bounding box center [260, 103] width 96 height 139
click at [285, 147] on p "Excavated materials can be removed from the site, repurposed for backfilling or…" at bounding box center [260, 128] width 76 height 37
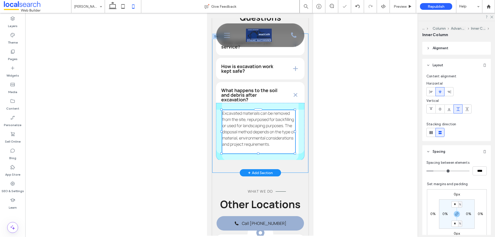
drag, startPoint x: 257, startPoint y: 158, endPoint x: 258, endPoint y: 151, distance: 7.1
click at [258, 151] on div "What locations do you service? We service throughout Ravenshoe, Atherton, Maree…" at bounding box center [260, 103] width 96 height 139
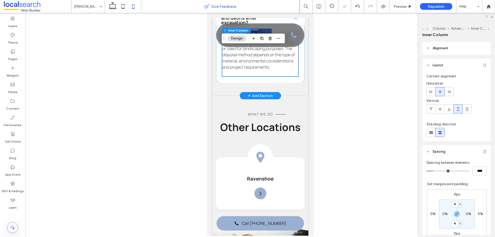
scroll to position [1740, 0]
drag, startPoint x: 88, startPoint y: 3, endPoint x: 88, endPoint y: 11, distance: 7.7
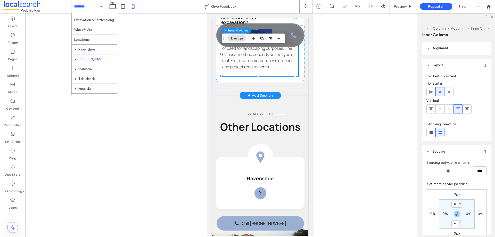
scroll to position [25, 0]
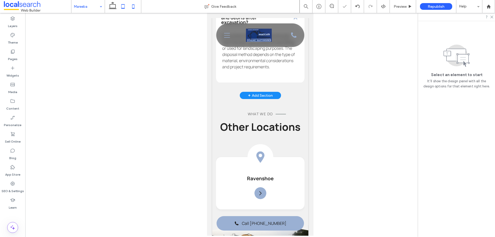
click at [124, 8] on icon at bounding box center [123, 6] width 10 height 10
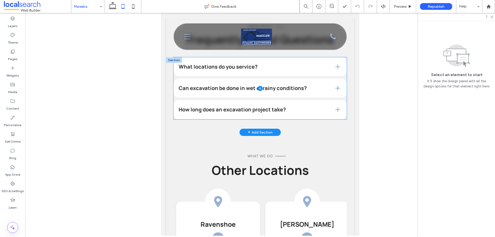
scroll to position [1624, 0]
click at [258, 111] on span at bounding box center [259, 88] width 173 height 62
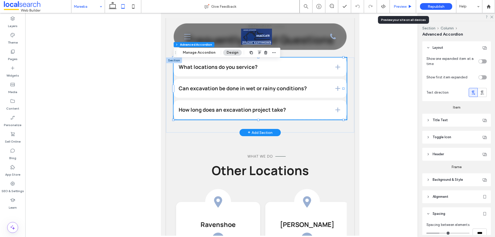
click at [394, 9] on span "Preview" at bounding box center [400, 6] width 13 height 4
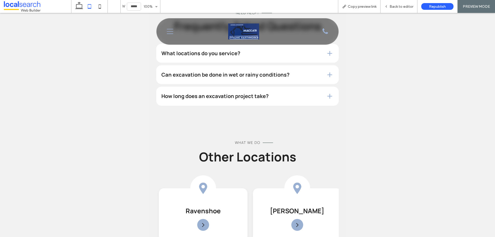
scroll to position [1572, 0]
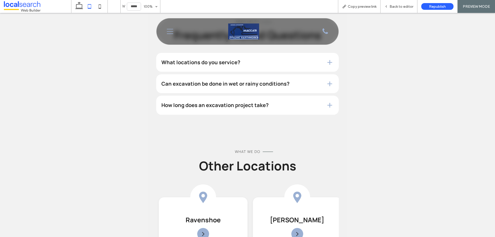
click at [249, 96] on div "How long does an excavation project take?" at bounding box center [247, 105] width 183 height 19
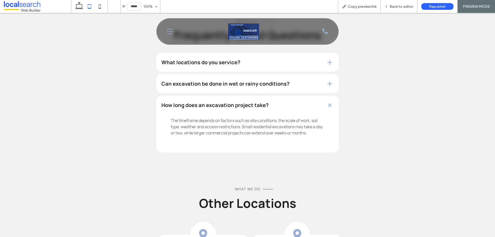
click at [250, 81] on h4 "Can excavation be done in wet or rainy conditions?" at bounding box center [239, 83] width 156 height 5
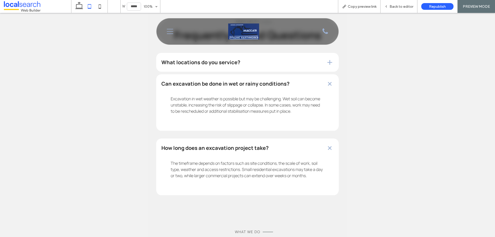
click at [251, 63] on div "What locations do you service?" at bounding box center [247, 62] width 183 height 19
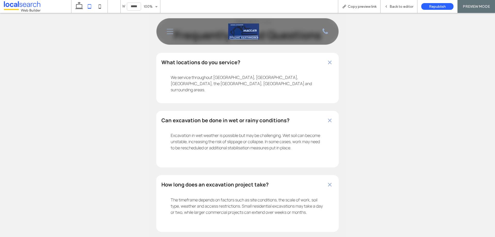
scroll to position [1547, 0]
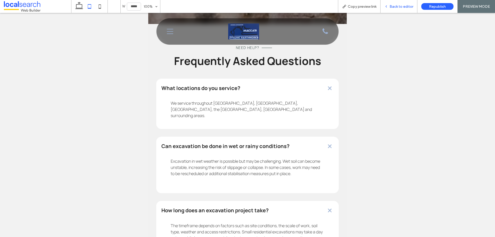
click at [402, 9] on span "Back to editor" at bounding box center [401, 6] width 24 height 4
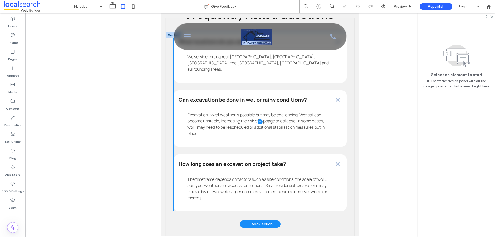
scroll to position [1650, 0]
click at [231, 139] on span at bounding box center [259, 121] width 173 height 179
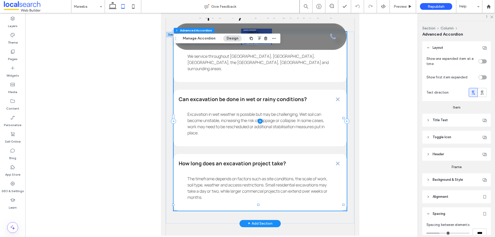
type input "*"
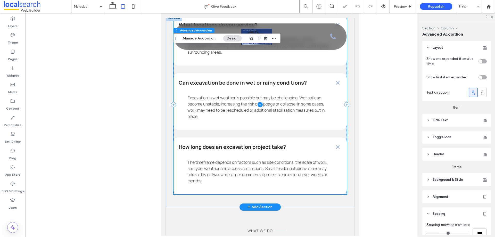
scroll to position [1676, 0]
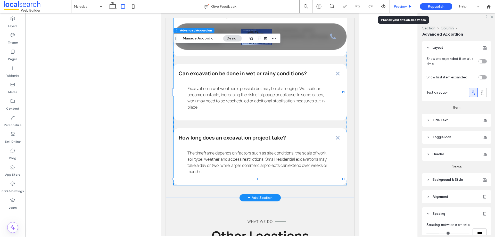
click at [401, 5] on span "Preview" at bounding box center [400, 6] width 13 height 4
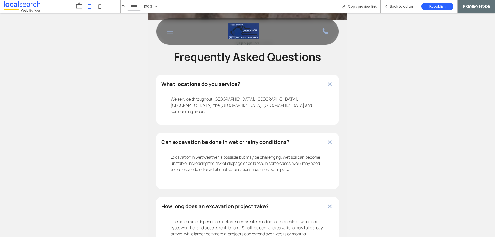
scroll to position [1547, 0]
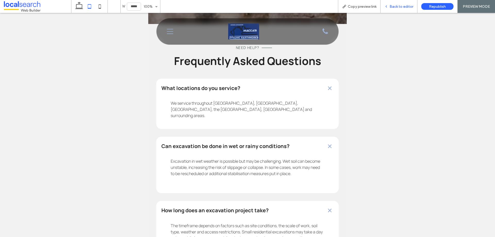
click at [395, 8] on span "Back to editor" at bounding box center [401, 6] width 24 height 4
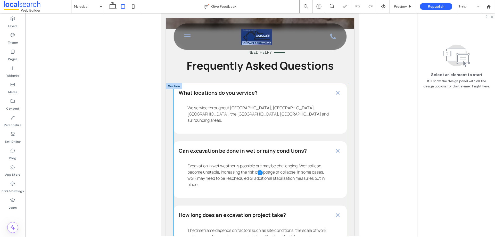
scroll to position [1650, 0]
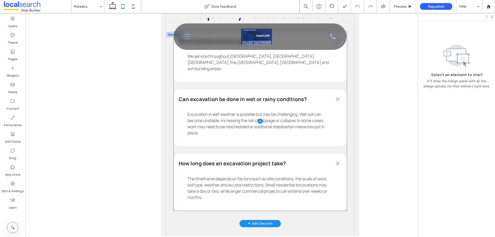
click at [274, 140] on span at bounding box center [259, 121] width 173 height 179
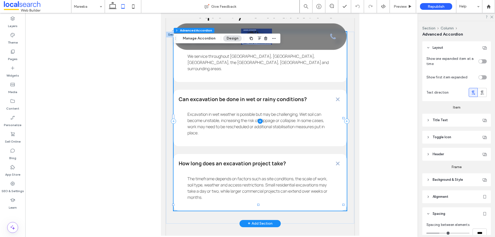
click at [274, 139] on span at bounding box center [259, 121] width 173 height 179
click at [202, 37] on button "Manage Accordion" at bounding box center [198, 38] width 39 height 6
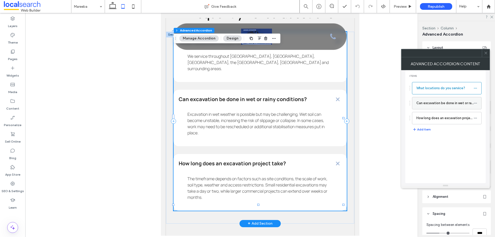
click at [443, 106] on label "Can excavation be done in wet or rainy conditions?" at bounding box center [444, 103] width 57 height 10
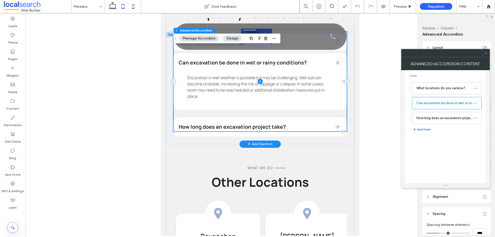
click at [272, 106] on span at bounding box center [259, 82] width 173 height 100
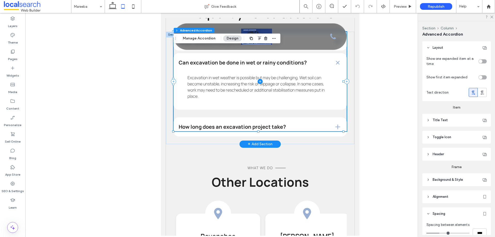
click at [272, 106] on span at bounding box center [259, 82] width 173 height 100
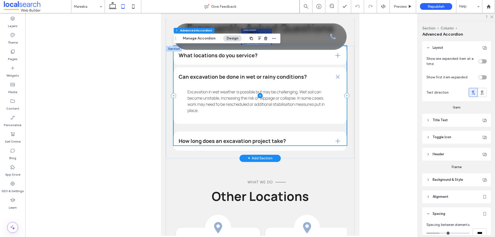
scroll to position [1624, 0]
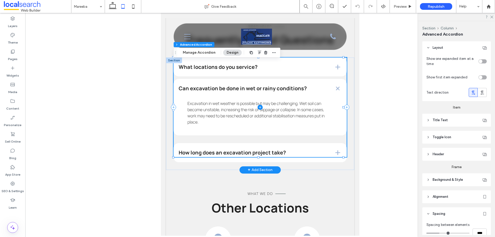
click at [312, 105] on span at bounding box center [259, 107] width 173 height 100
click at [209, 55] on button "Manage Accordion" at bounding box center [198, 52] width 39 height 6
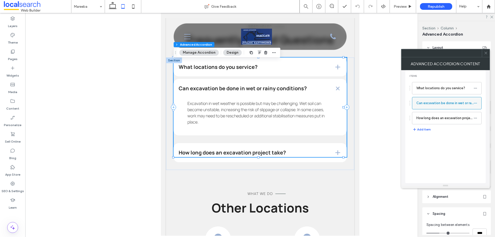
click at [437, 104] on label "Can excavation be done in wet or rainy conditions?" at bounding box center [444, 103] width 57 height 10
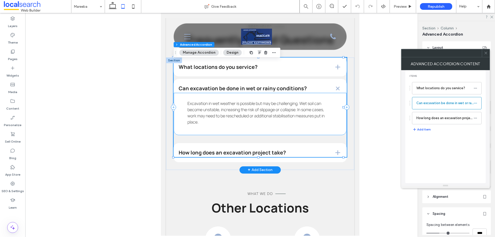
click at [301, 124] on p "Excavation in wet weather is possible but may be challenging. Wet soil can beco…" at bounding box center [259, 112] width 145 height 25
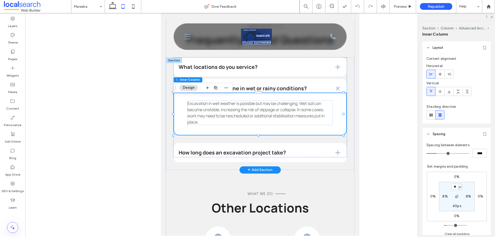
click at [278, 131] on div "Excavation in wet weather is possible but may be challenging. Wet soil can beco…" at bounding box center [259, 114] width 173 height 43
drag, startPoint x: 258, startPoint y: 139, endPoint x: 256, endPoint y: 128, distance: 12.0
click at [256, 128] on div "What locations do you service? We service throughout Ravenshoe, Atherton, Maree…" at bounding box center [260, 113] width 188 height 112
drag, startPoint x: 258, startPoint y: 140, endPoint x: 257, endPoint y: 133, distance: 7.0
click at [257, 133] on div "What locations do you service? We service throughout Ravenshoe, Atherton, Maree…" at bounding box center [260, 113] width 188 height 112
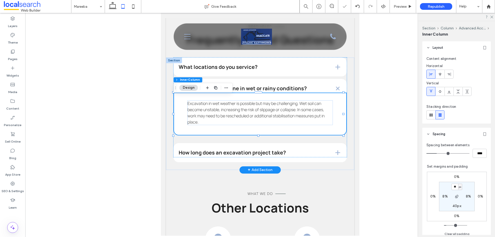
click at [244, 134] on div "Excavation in wet weather is possible but may be challenging. Wet soil can beco…" at bounding box center [259, 114] width 173 height 43
click at [452, 206] on label "40px" at bounding box center [456, 206] width 9 height 4
type input "**"
click at [451, 206] on input "**" at bounding box center [454, 206] width 7 height 6
type input "**"
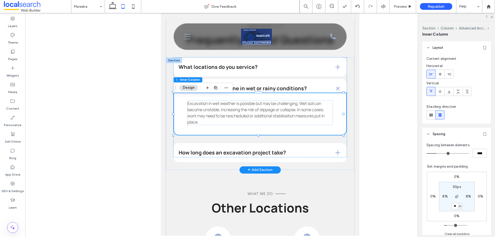
type input "**"
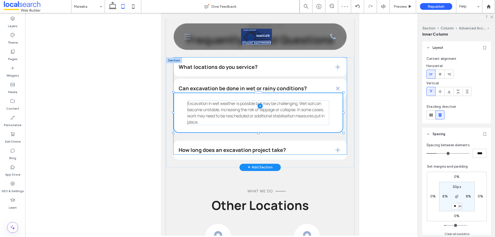
drag, startPoint x: 259, startPoint y: 140, endPoint x: 258, endPoint y: 135, distance: 5.4
click at [258, 135] on div "What locations do you service? We service throughout Ravenshoe, Atherton, Maree…" at bounding box center [260, 112] width 188 height 110
type input "***"
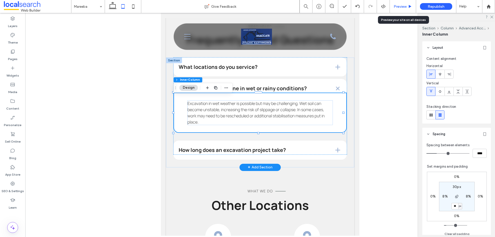
click at [398, 7] on span "Preview" at bounding box center [400, 6] width 13 height 4
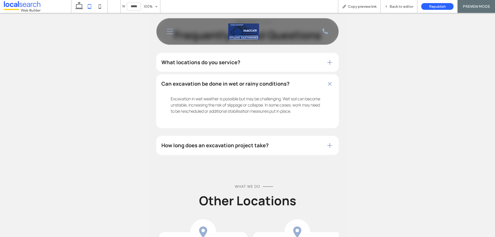
scroll to position [1547, 0]
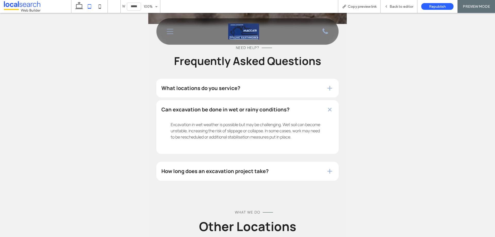
click at [264, 87] on div "What locations do you service?" at bounding box center [247, 88] width 183 height 19
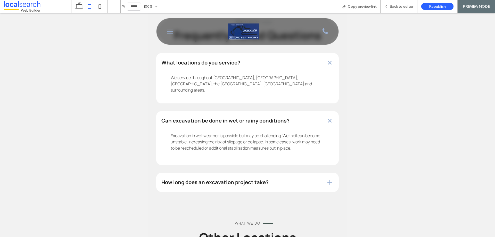
scroll to position [1572, 0]
click at [394, 7] on span "Back to editor" at bounding box center [401, 6] width 24 height 4
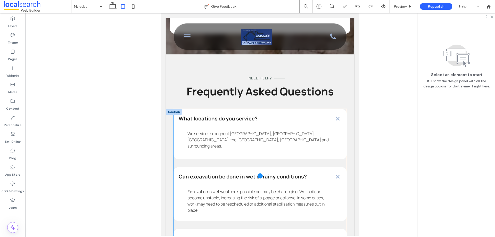
scroll to position [1598, 0]
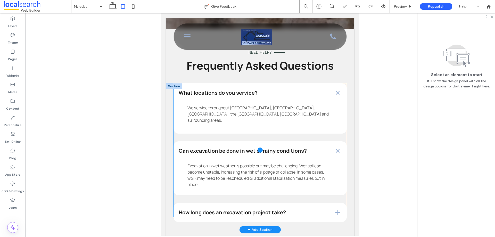
click at [295, 182] on span at bounding box center [259, 150] width 173 height 134
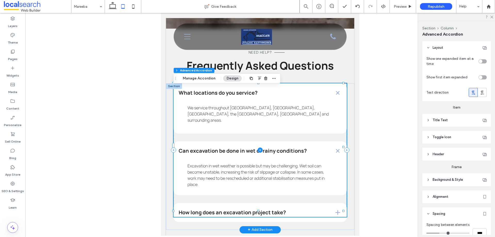
type input "*"
click at [283, 187] on span at bounding box center [259, 150] width 173 height 134
drag, startPoint x: 198, startPoint y: 80, endPoint x: 95, endPoint y: 79, distance: 102.6
click at [198, 80] on button "Manage Accordion" at bounding box center [198, 78] width 39 height 6
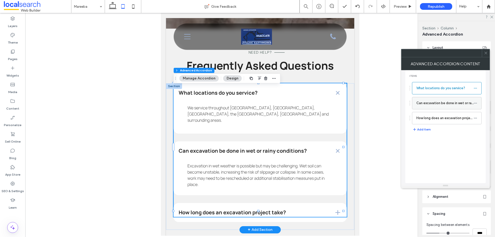
click at [427, 100] on label "Can excavation be done in wet or rainy conditions?" at bounding box center [444, 103] width 57 height 10
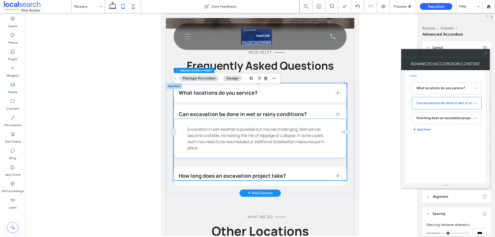
click at [244, 158] on div "Excavation in wet weather is possible but may be challenging. Wet soil can beco…" at bounding box center [259, 138] width 173 height 40
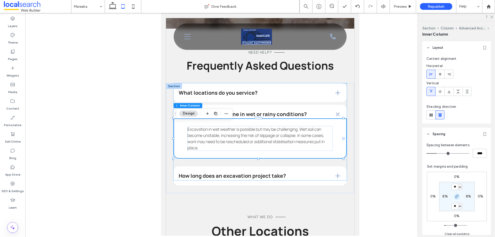
click at [455, 197] on icon "button" at bounding box center [457, 196] width 4 height 4
click at [453, 205] on label "30px" at bounding box center [457, 206] width 8 height 4
type input "*"
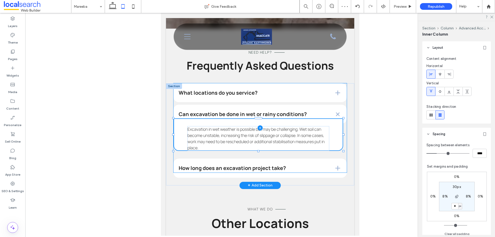
drag, startPoint x: 258, startPoint y: 163, endPoint x: 256, endPoint y: 154, distance: 9.2
click at [256, 154] on div "What locations do you service? We service throughout Ravenshoe, Atherton, Maree…" at bounding box center [260, 134] width 188 height 102
type input "***"
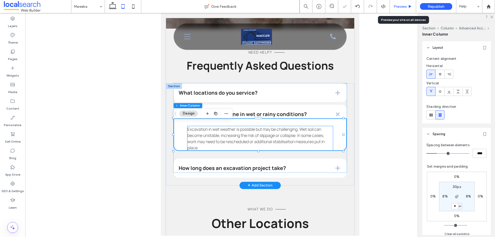
click at [398, 4] on div "Preview" at bounding box center [403, 6] width 26 height 13
drag, startPoint x: 402, startPoint y: 6, endPoint x: 149, endPoint y: 58, distance: 258.7
click at [402, 6] on span "Preview" at bounding box center [400, 6] width 13 height 4
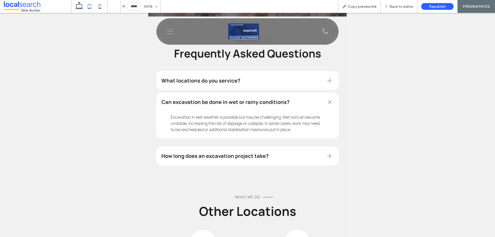
scroll to position [1547, 0]
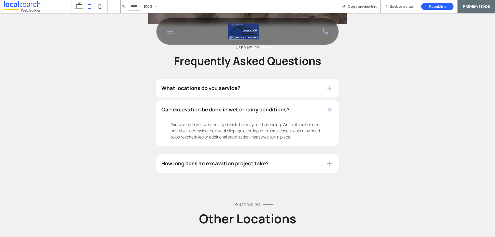
click at [276, 86] on h4 "What locations do you service?" at bounding box center [239, 88] width 156 height 5
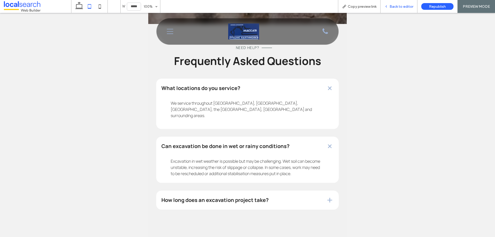
click at [394, 7] on span "Back to editor" at bounding box center [401, 6] width 24 height 4
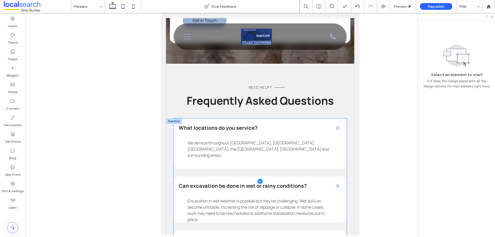
scroll to position [1572, 0]
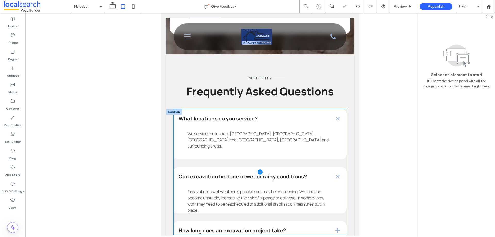
click at [279, 141] on span at bounding box center [259, 172] width 173 height 126
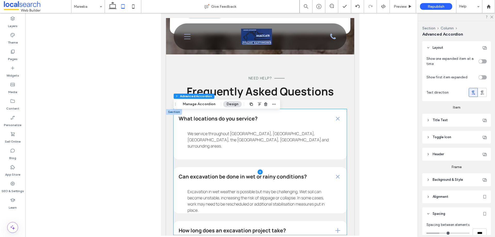
type input "*"
click at [279, 141] on span at bounding box center [259, 172] width 173 height 126
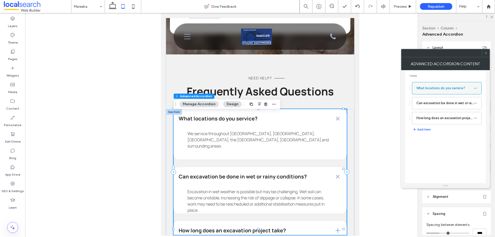
click at [436, 88] on label "What locations do you service?" at bounding box center [444, 88] width 57 height 10
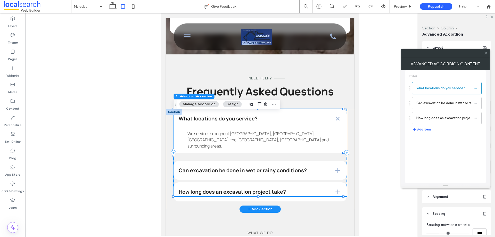
click at [485, 53] on icon at bounding box center [486, 53] width 4 height 4
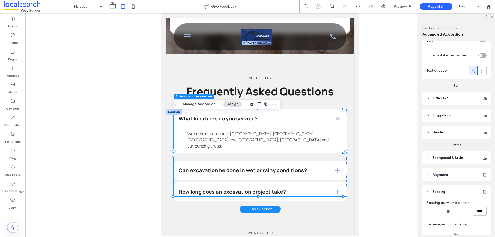
scroll to position [52, 0]
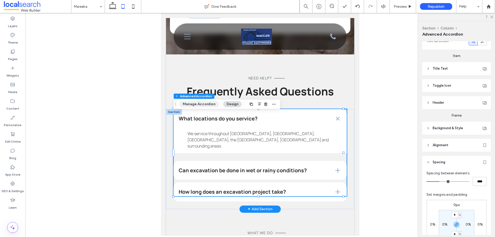
click at [203, 106] on button "Manage Accordion" at bounding box center [198, 104] width 39 height 6
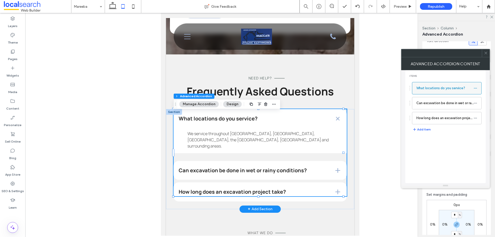
click at [439, 93] on label "What locations do you service?" at bounding box center [444, 88] width 57 height 10
click at [293, 147] on span at bounding box center [259, 152] width 173 height 87
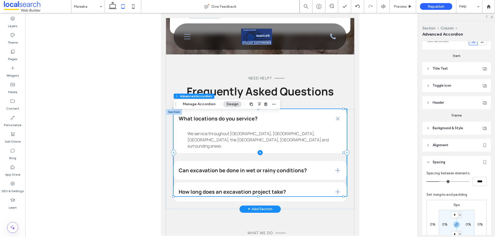
click at [293, 147] on span at bounding box center [259, 152] width 173 height 87
click at [296, 147] on span at bounding box center [259, 152] width 173 height 87
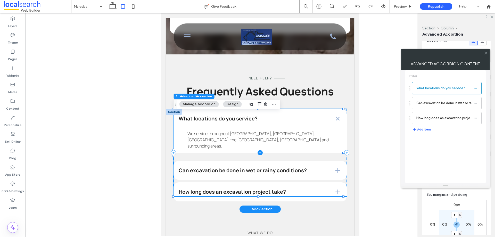
click at [296, 147] on span at bounding box center [259, 152] width 173 height 87
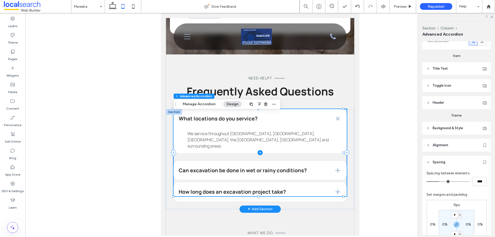
click at [296, 147] on span at bounding box center [259, 152] width 173 height 87
click at [295, 132] on span at bounding box center [259, 152] width 173 height 87
click at [298, 140] on span at bounding box center [259, 152] width 173 height 87
click at [202, 105] on button "Manage Accordion" at bounding box center [198, 104] width 39 height 6
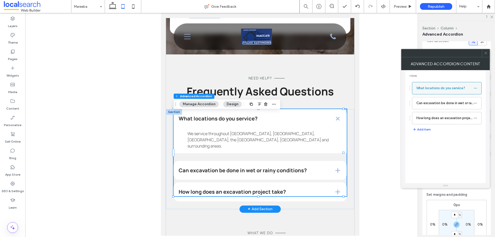
click at [425, 87] on label "What locations do you service?" at bounding box center [444, 88] width 57 height 10
click at [424, 100] on label "Can excavation be done in wet or rainy conditions?" at bounding box center [444, 103] width 57 height 10
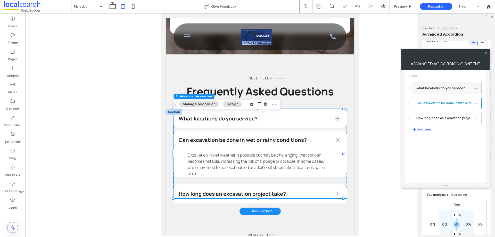
click at [427, 88] on label "What locations do you service?" at bounding box center [444, 88] width 57 height 10
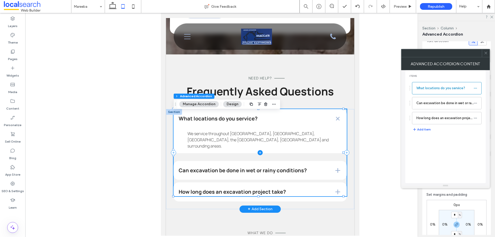
click at [303, 136] on span at bounding box center [259, 152] width 173 height 87
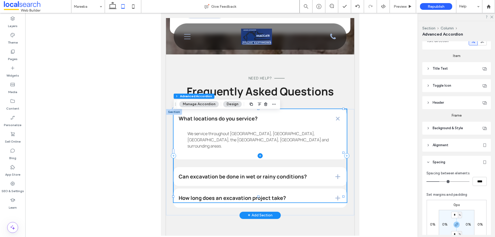
click at [302, 146] on span at bounding box center [259, 155] width 173 height 93
click at [287, 141] on span at bounding box center [259, 155] width 173 height 93
click at [284, 139] on span at bounding box center [259, 155] width 173 height 93
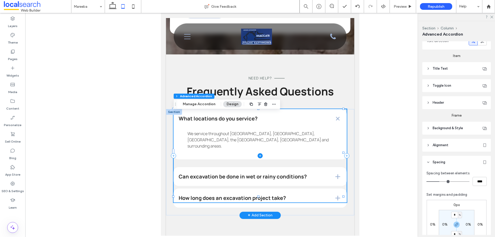
click at [284, 139] on span at bounding box center [259, 155] width 173 height 93
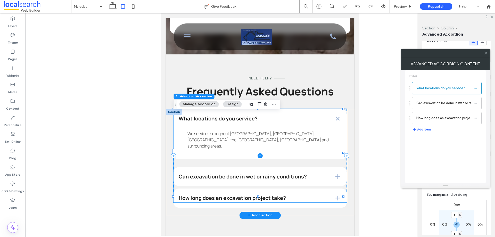
click at [284, 139] on span at bounding box center [259, 155] width 173 height 93
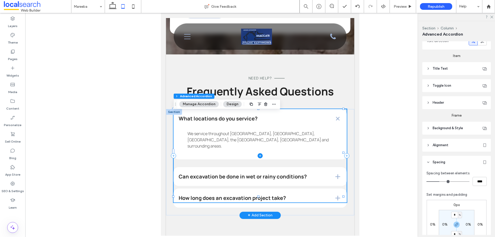
click at [284, 139] on span at bounding box center [259, 155] width 173 height 93
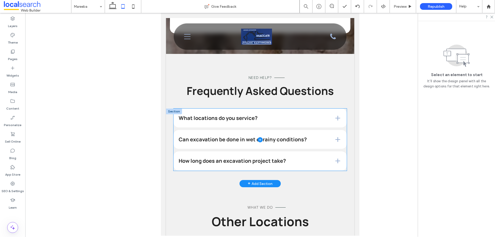
scroll to position [1572, 0]
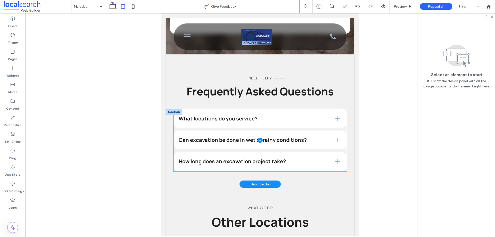
click at [287, 131] on span at bounding box center [259, 140] width 173 height 62
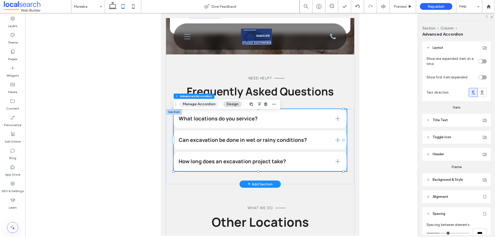
click at [210, 103] on button "Manage Accordion" at bounding box center [198, 104] width 39 height 6
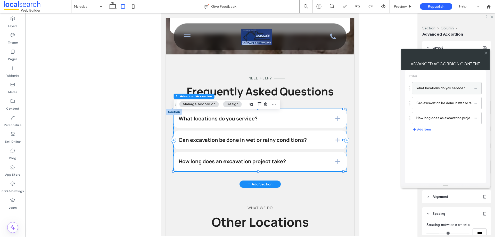
click at [441, 89] on label "What locations do you service?" at bounding box center [444, 88] width 57 height 10
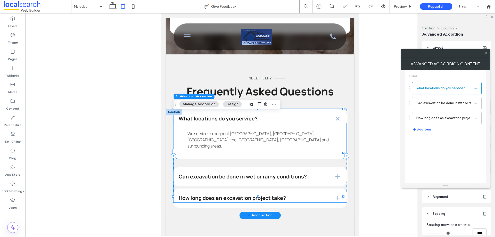
click at [293, 150] on div "We service throughout [GEOGRAPHIC_DATA], [GEOGRAPHIC_DATA], [GEOGRAPHIC_DATA], …" at bounding box center [259, 141] width 173 height 37
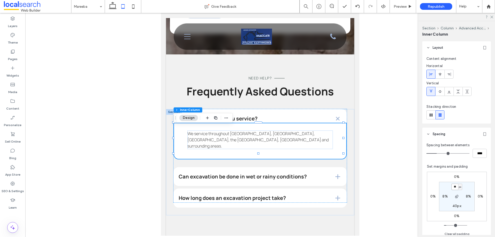
click at [452, 187] on input "**" at bounding box center [454, 187] width 7 height 6
click at [299, 173] on span at bounding box center [259, 155] width 173 height 93
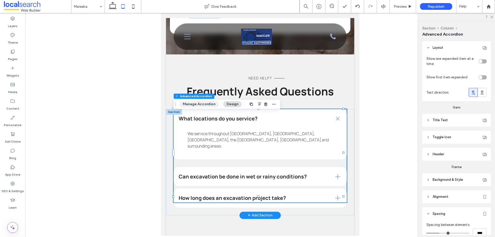
click at [195, 106] on button "Manage Accordion" at bounding box center [198, 104] width 39 height 6
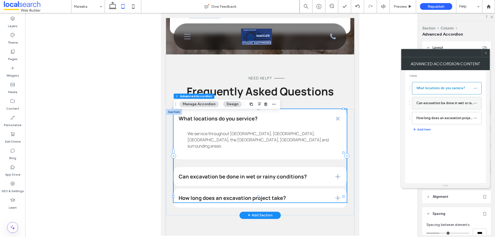
click at [433, 107] on label "Can excavation be done in wet or rainy conditions?" at bounding box center [444, 103] width 57 height 10
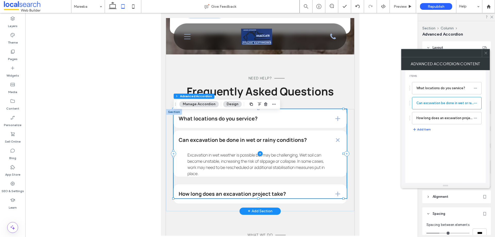
click at [292, 163] on span at bounding box center [259, 153] width 173 height 89
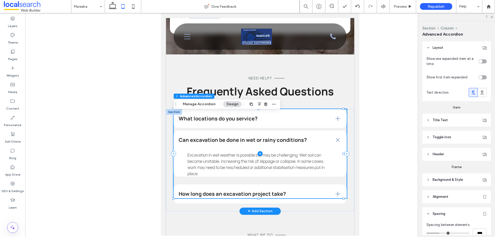
click at [314, 166] on span at bounding box center [259, 153] width 173 height 89
click at [311, 156] on span at bounding box center [259, 153] width 173 height 89
click at [207, 105] on button "Manage Accordion" at bounding box center [198, 104] width 39 height 6
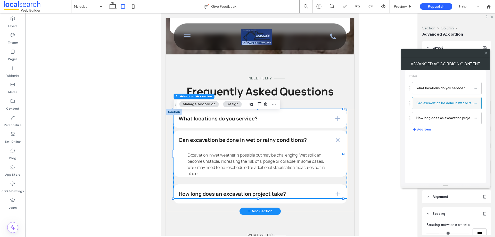
click at [426, 101] on label "Can excavation be done in wet or rainy conditions?" at bounding box center [444, 103] width 57 height 10
click at [317, 142] on span at bounding box center [259, 153] width 173 height 89
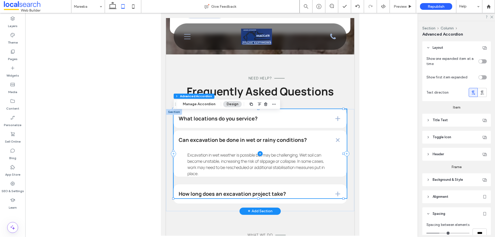
click at [315, 150] on span at bounding box center [259, 153] width 173 height 89
click at [321, 165] on span at bounding box center [259, 153] width 173 height 89
click at [334, 170] on span at bounding box center [259, 153] width 173 height 89
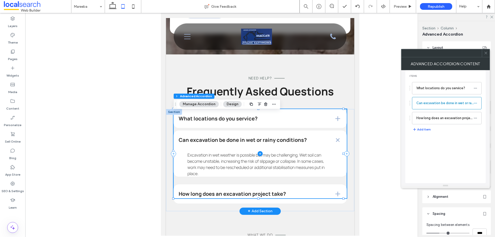
click at [334, 170] on span at bounding box center [259, 153] width 173 height 89
click at [315, 166] on span at bounding box center [259, 153] width 173 height 89
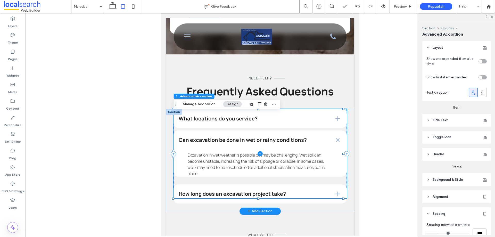
click at [315, 166] on span at bounding box center [259, 153] width 173 height 89
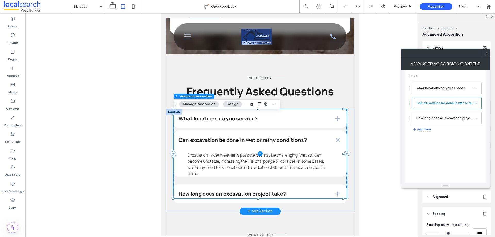
click at [314, 165] on span at bounding box center [259, 153] width 173 height 89
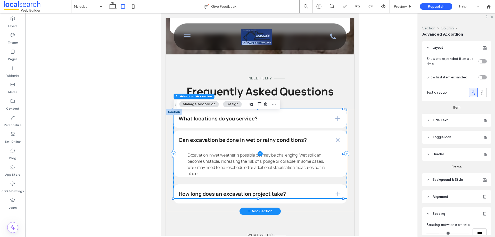
click at [314, 165] on span at bounding box center [259, 153] width 173 height 89
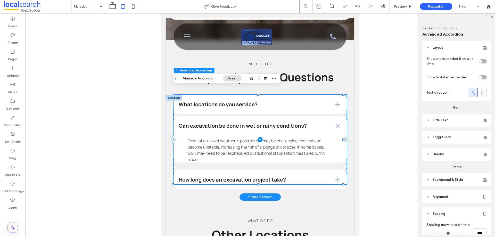
scroll to position [1598, 0]
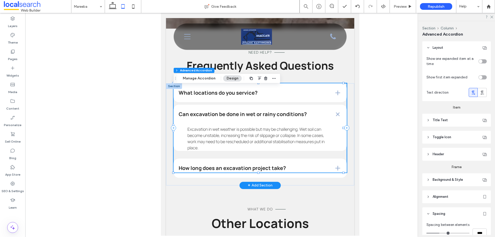
click at [444, 119] on span "Title Text" at bounding box center [440, 120] width 15 height 5
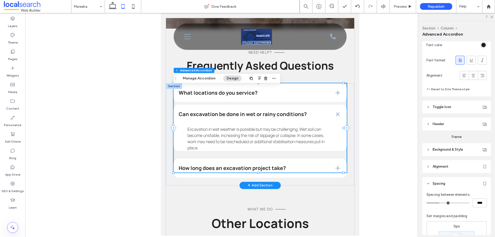
scroll to position [206, 0]
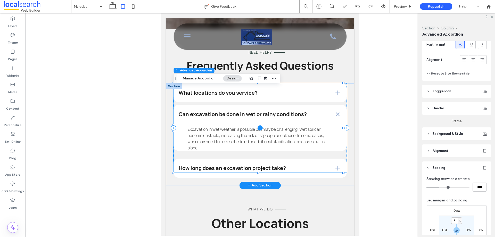
click at [299, 118] on span at bounding box center [259, 127] width 173 height 89
click at [263, 170] on span at bounding box center [259, 127] width 173 height 89
click at [195, 80] on button "Manage Accordion" at bounding box center [198, 78] width 39 height 6
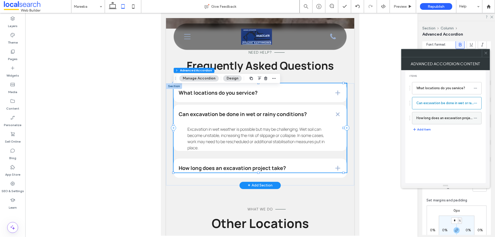
click at [429, 116] on label "How long does an excavation project take?" at bounding box center [444, 118] width 57 height 10
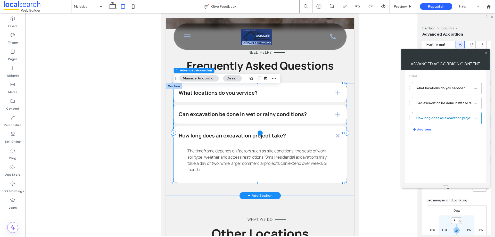
click at [294, 146] on span at bounding box center [259, 133] width 173 height 100
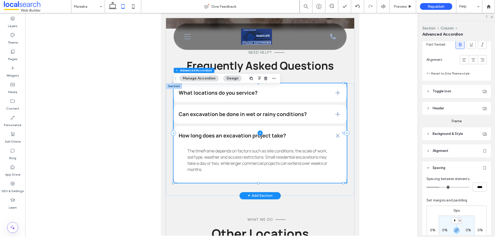
click at [280, 178] on span at bounding box center [259, 133] width 173 height 100
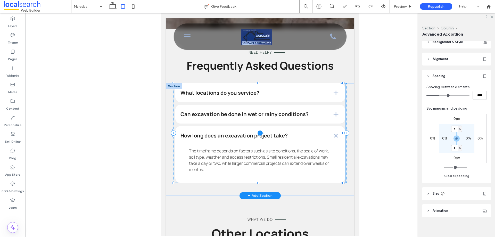
scroll to position [301, 0]
drag, startPoint x: 258, startPoint y: 187, endPoint x: 259, endPoint y: 171, distance: 16.1
click at [259, 171] on div "What locations do you service? We service throughout Ravenshoe, Atherton, Maree…" at bounding box center [260, 139] width 188 height 112
type input "***"
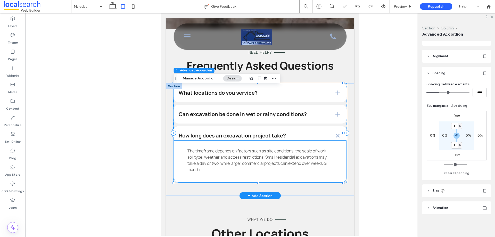
click at [260, 172] on p "The timeframe depends on factors such as site conditions, the scale of work, so…" at bounding box center [259, 160] width 145 height 25
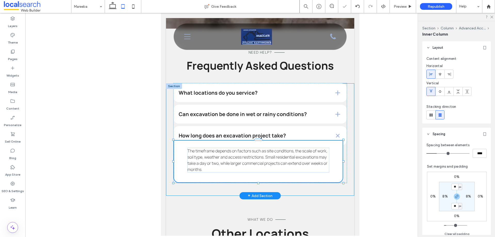
drag, startPoint x: 259, startPoint y: 187, endPoint x: 259, endPoint y: 180, distance: 6.2
click at [259, 180] on div "What locations do you service? We service throughout Ravenshoe, Atherton, Maree…" at bounding box center [260, 139] width 188 height 112
click at [299, 125] on span at bounding box center [259, 133] width 173 height 100
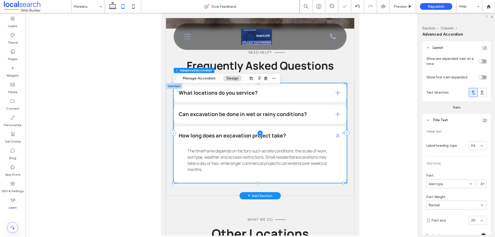
type input "*"
click at [196, 78] on button "Manage Accordion" at bounding box center [198, 78] width 39 height 6
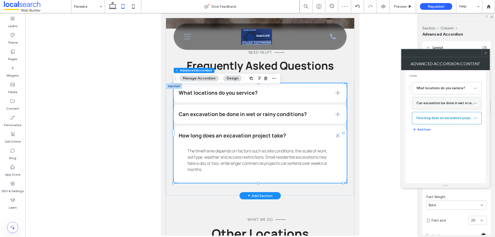
click at [424, 104] on label "Can excavation be done in wet or rainy conditions?" at bounding box center [444, 103] width 57 height 10
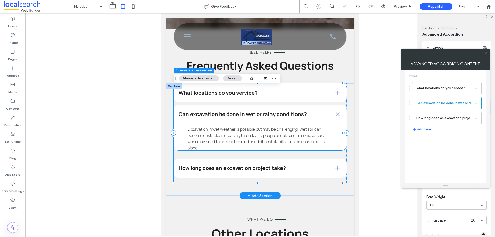
click at [332, 145] on div "Excavation in wet weather is possible but may be challenging. Wet soil can beco…" at bounding box center [259, 134] width 173 height 32
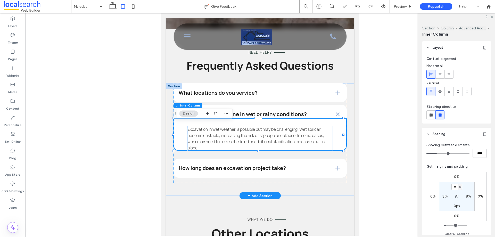
click at [337, 147] on div "Excavation in wet weather is possible but may be challenging. Wet soil can beco…" at bounding box center [259, 134] width 173 height 32
click at [454, 206] on label "0px" at bounding box center [457, 206] width 6 height 4
type input "*"
type input "**"
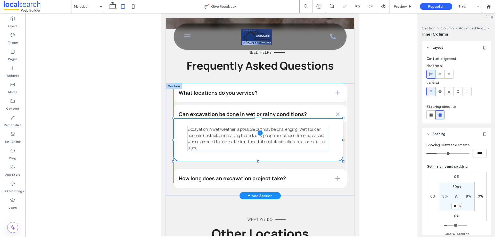
drag, startPoint x: 258, startPoint y: 165, endPoint x: 258, endPoint y: 160, distance: 5.2
click at [258, 160] on div "What locations do you service? We service throughout Ravenshoe, Atherton, Maree…" at bounding box center [260, 139] width 188 height 112
type input "***"
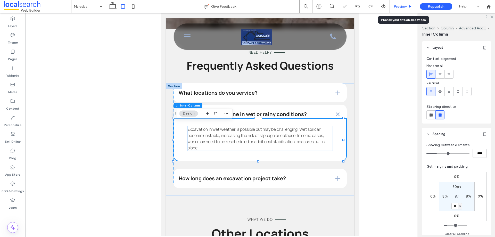
click at [400, 7] on span "Preview" at bounding box center [400, 6] width 13 height 4
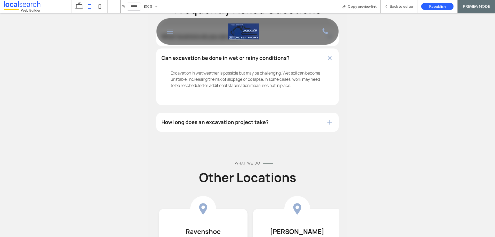
click at [400, 7] on span "Back to editor" at bounding box center [401, 6] width 24 height 4
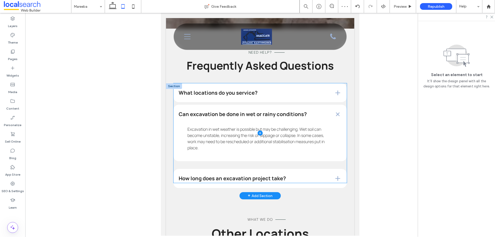
click at [323, 155] on span at bounding box center [259, 133] width 173 height 100
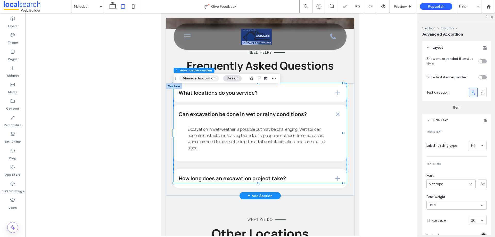
click at [196, 80] on button "Manage Accordion" at bounding box center [198, 78] width 39 height 6
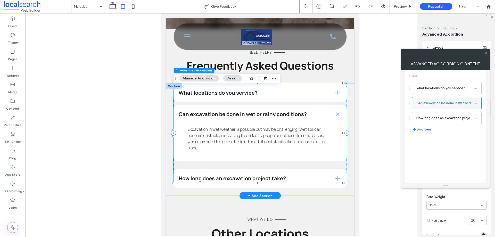
click at [439, 104] on label "Can excavation be done in wet or rainy conditions?" at bounding box center [444, 103] width 57 height 10
click at [315, 130] on span at bounding box center [259, 133] width 173 height 100
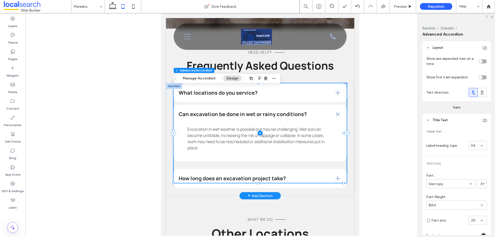
click at [325, 154] on span at bounding box center [259, 133] width 173 height 100
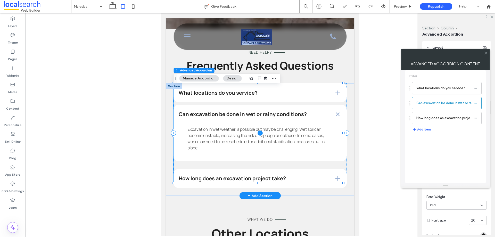
click at [328, 159] on span at bounding box center [259, 133] width 173 height 100
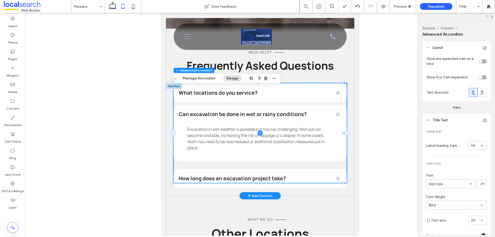
click at [323, 157] on span at bounding box center [259, 133] width 173 height 100
click at [283, 97] on span at bounding box center [259, 133] width 173 height 100
click at [313, 192] on div "What locations do you service? We service throughout Ravenshoe, Atherton, Maree…" at bounding box center [260, 139] width 188 height 112
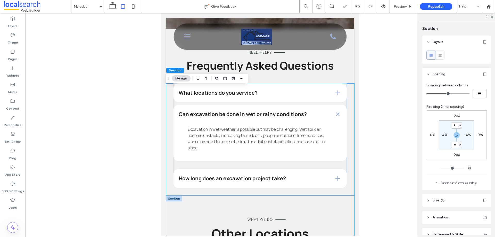
click at [318, 203] on div "What We Do Other Locations" at bounding box center [260, 224] width 188 height 56
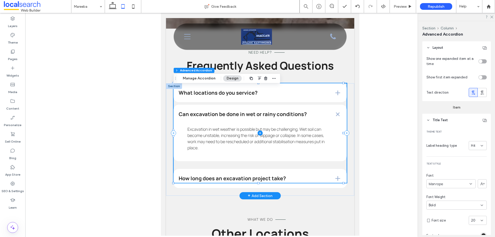
click at [309, 170] on span at bounding box center [259, 133] width 173 height 100
click at [207, 79] on button "Manage Accordion" at bounding box center [198, 78] width 39 height 6
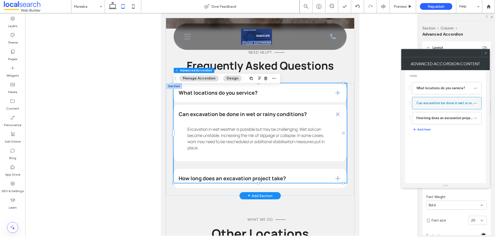
click at [432, 104] on label "Can excavation be done in wet or rainy conditions?" at bounding box center [444, 103] width 57 height 10
click at [291, 129] on span at bounding box center [259, 133] width 173 height 100
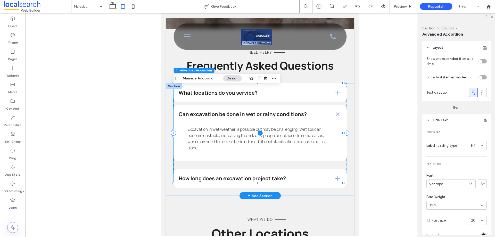
click at [297, 151] on span at bounding box center [259, 133] width 173 height 100
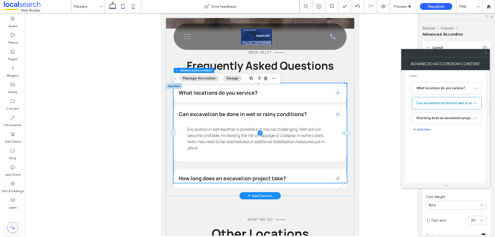
click at [297, 151] on span at bounding box center [259, 133] width 173 height 100
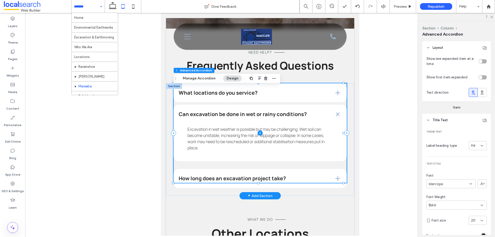
click at [281, 106] on span at bounding box center [259, 133] width 173 height 100
click at [205, 78] on button "Manage Accordion" at bounding box center [198, 78] width 39 height 6
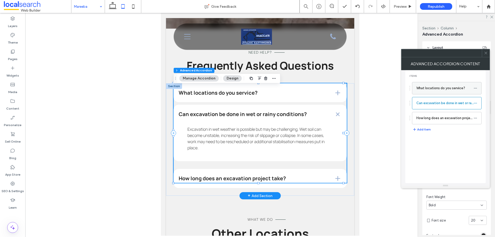
click at [430, 92] on label "What locations do you service?" at bounding box center [444, 88] width 57 height 10
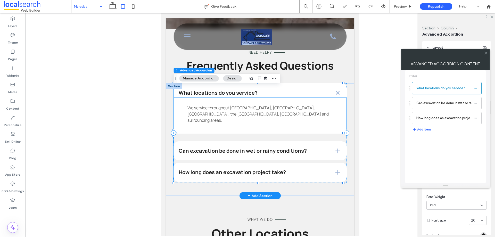
click at [281, 118] on p "We service throughout [GEOGRAPHIC_DATA], [GEOGRAPHIC_DATA], [GEOGRAPHIC_DATA], …" at bounding box center [259, 114] width 145 height 19
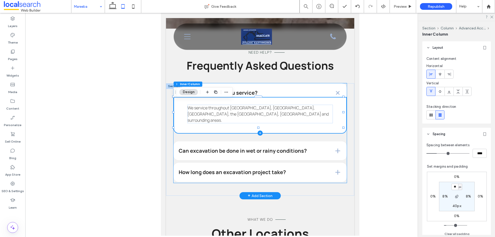
click at [296, 90] on span at bounding box center [259, 133] width 173 height 100
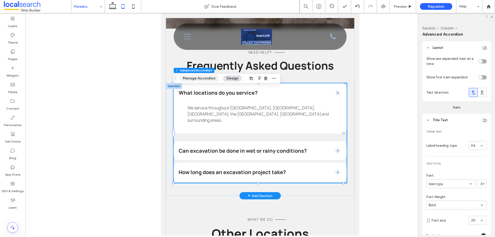
click at [206, 79] on button "Manage Accordion" at bounding box center [198, 78] width 39 height 6
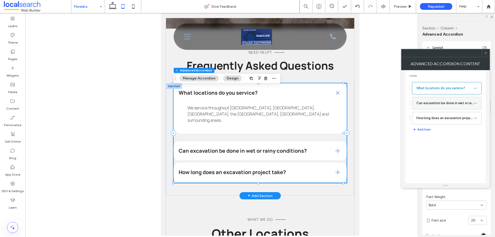
click at [428, 106] on label "Can excavation be done in wet or rainy conditions?" at bounding box center [444, 103] width 57 height 10
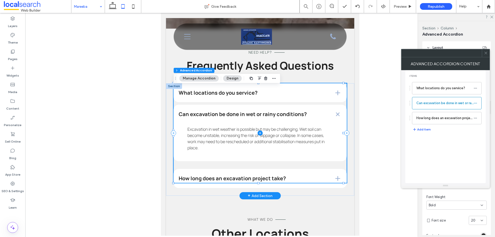
click at [310, 140] on span at bounding box center [259, 133] width 173 height 100
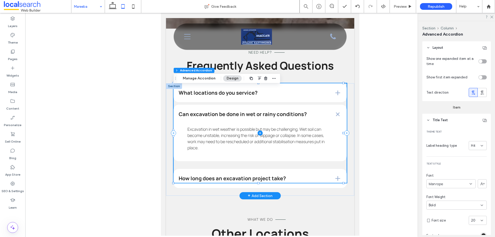
click at [300, 157] on span at bounding box center [259, 133] width 173 height 100
click at [286, 151] on span at bounding box center [259, 133] width 173 height 100
click at [293, 138] on span at bounding box center [259, 133] width 173 height 100
click at [314, 128] on span at bounding box center [259, 133] width 173 height 100
click at [335, 118] on span at bounding box center [259, 133] width 173 height 100
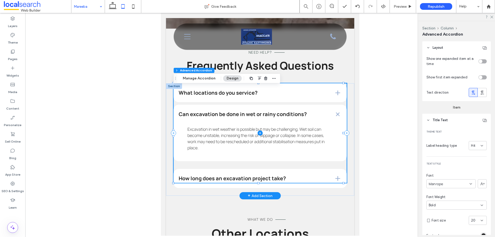
click at [335, 118] on span at bounding box center [259, 133] width 173 height 100
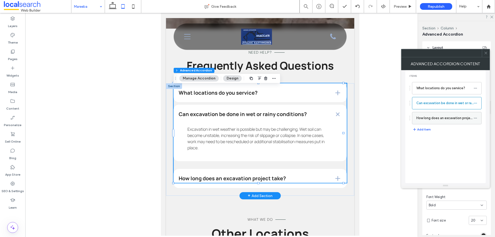
click at [433, 118] on label "How long does an excavation project take?" at bounding box center [444, 118] width 57 height 10
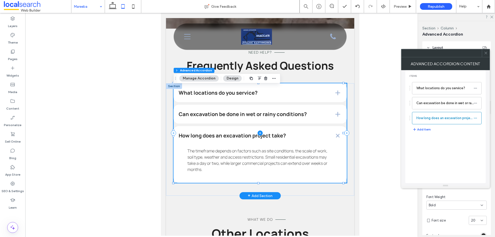
click at [322, 161] on span at bounding box center [259, 133] width 173 height 100
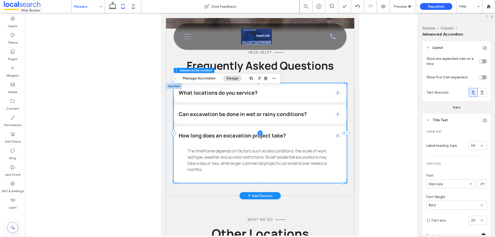
click at [321, 175] on span at bounding box center [259, 133] width 173 height 100
click at [319, 176] on span at bounding box center [259, 133] width 173 height 100
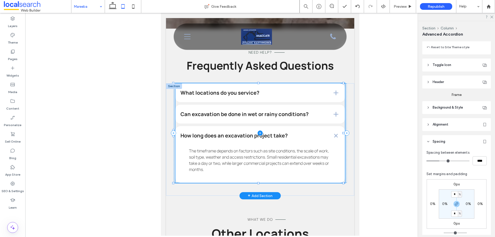
drag, startPoint x: 258, startPoint y: 186, endPoint x: 260, endPoint y: 171, distance: 14.4
click at [260, 171] on div "What locations do you service? We service throughout Ravenshoe, Atherton, Maree…" at bounding box center [260, 139] width 188 height 112
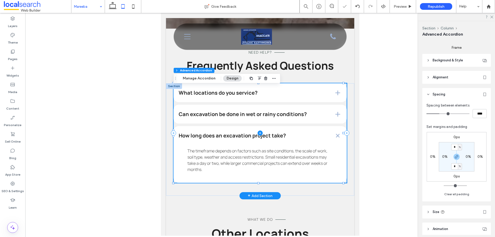
scroll to position [301, 0]
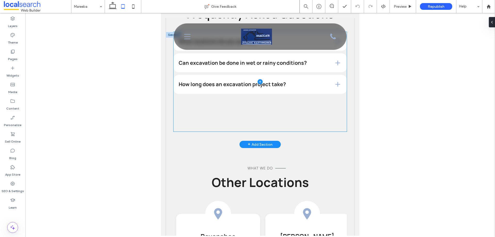
scroll to position [1598, 0]
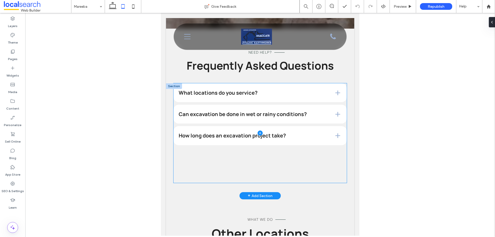
click at [253, 171] on span at bounding box center [259, 133] width 173 height 100
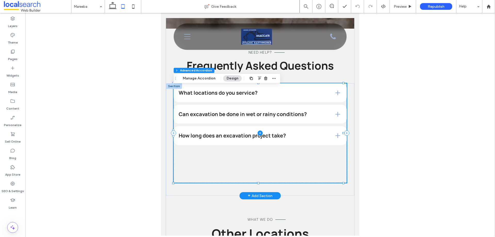
type input "*"
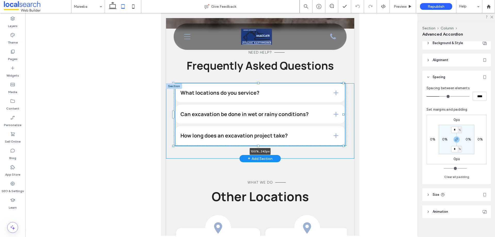
scroll to position [301, 0]
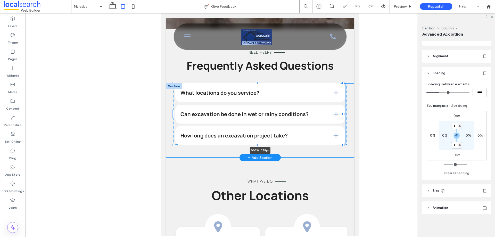
drag, startPoint x: 258, startPoint y: 187, endPoint x: 264, endPoint y: 148, distance: 38.5
click at [264, 148] on div "What locations do you service? We service throughout [GEOGRAPHIC_DATA], [GEOGRA…" at bounding box center [260, 120] width 188 height 74
type input "***"
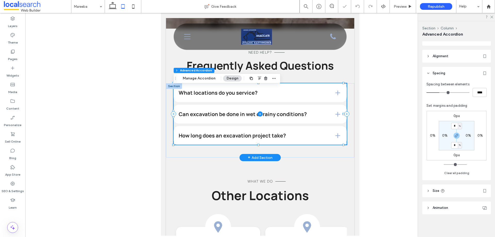
click at [279, 102] on span at bounding box center [259, 113] width 173 height 61
click at [208, 81] on button "Manage Accordion" at bounding box center [198, 78] width 39 height 6
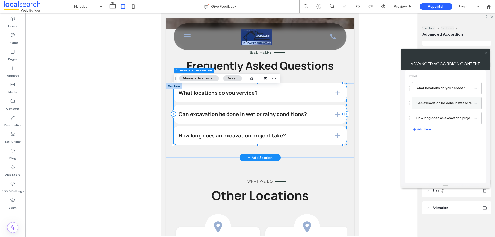
click at [436, 103] on label "Can excavation be done in wet or rainy conditions?" at bounding box center [444, 103] width 57 height 10
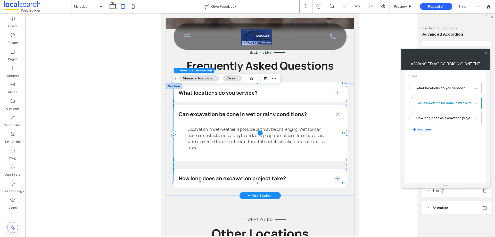
click at [289, 149] on span at bounding box center [259, 133] width 173 height 100
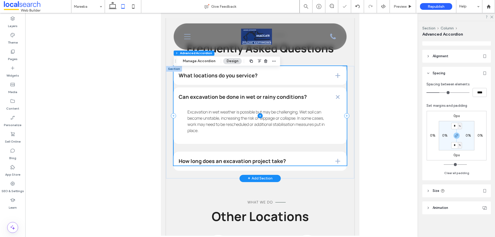
scroll to position [1624, 0]
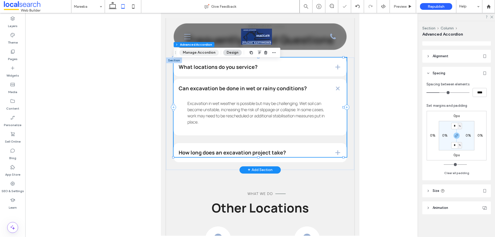
click at [202, 51] on button "Manage Accordion" at bounding box center [198, 52] width 39 height 6
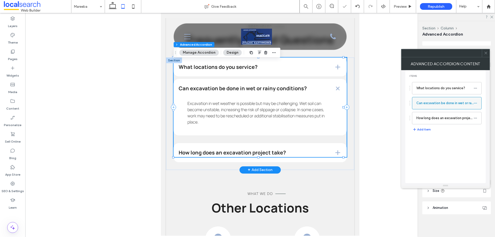
click at [427, 104] on label "Can excavation be done in wet or rainy conditions?" at bounding box center [444, 103] width 57 height 10
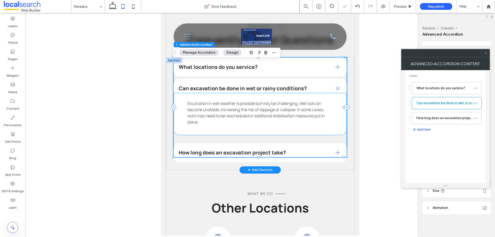
click at [296, 125] on p "Excavation in wet weather is possible but may be challenging. Wet soil can beco…" at bounding box center [259, 112] width 145 height 25
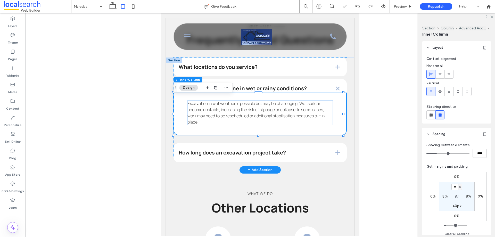
click at [297, 130] on div "Excavation in wet weather is possible but may be challenging. Wet soil can beco…" at bounding box center [259, 114] width 173 height 43
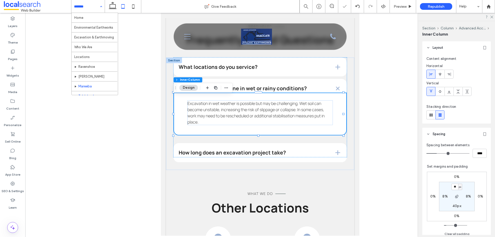
scroll to position [25, 0]
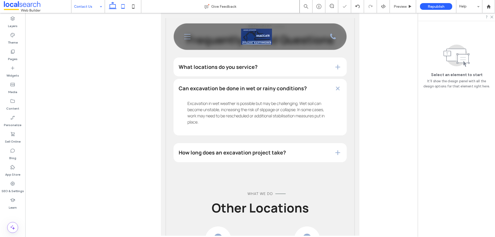
click at [113, 7] on icon at bounding box center [112, 6] width 10 height 10
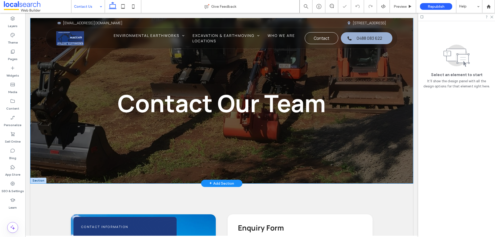
click at [239, 153] on div "Contact Our Team" at bounding box center [221, 100] width 383 height 165
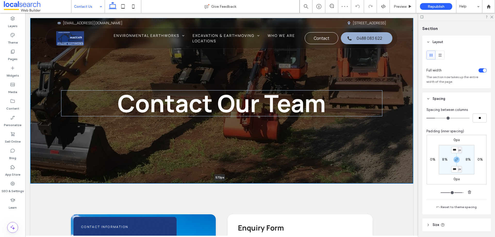
drag, startPoint x: 279, startPoint y: 183, endPoint x: 281, endPoint y: 165, distance: 17.6
click at [281, 165] on div "Contact Our Team 573px Section + Add Section" at bounding box center [221, 100] width 383 height 165
type input "***"
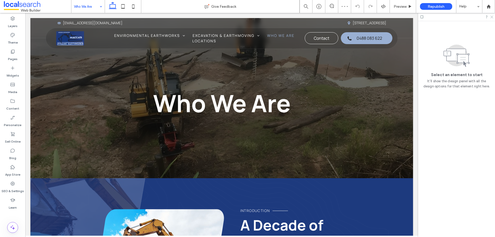
click at [490, 18] on icon at bounding box center [491, 16] width 3 height 3
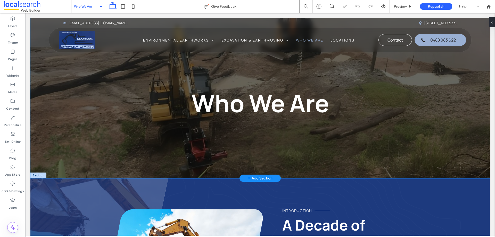
click at [369, 139] on div "Who We Are" at bounding box center [259, 98] width 459 height 160
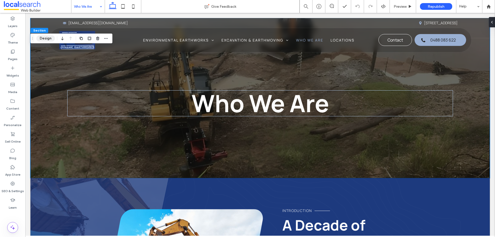
click at [48, 37] on button "Design" at bounding box center [45, 38] width 19 height 6
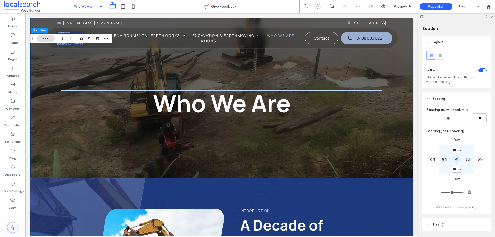
click at [454, 161] on icon "button" at bounding box center [456, 159] width 4 height 4
click at [455, 169] on label "240px" at bounding box center [456, 169] width 11 height 4
type input "***"
click at [455, 169] on input "***" at bounding box center [454, 169] width 7 height 6
type input "***"
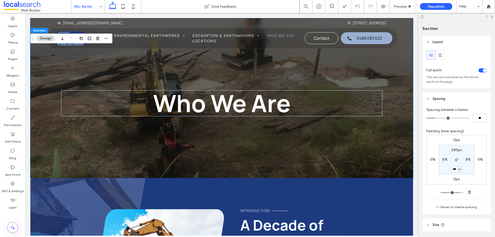
type input "***"
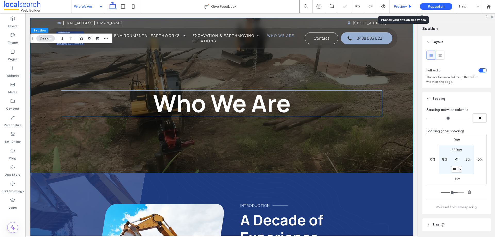
click at [402, 5] on span "Preview" at bounding box center [400, 6] width 13 height 4
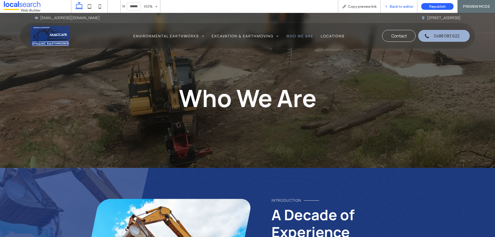
click at [399, 6] on span "Back to editor" at bounding box center [401, 6] width 24 height 4
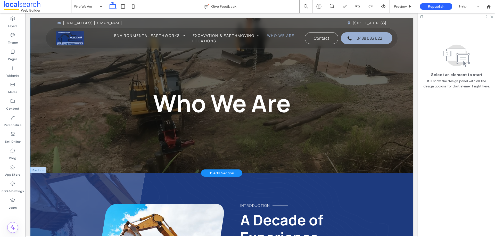
click at [346, 121] on div "Who We Are" at bounding box center [221, 95] width 383 height 155
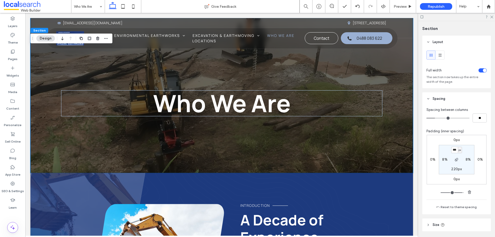
click at [455, 170] on label "220px" at bounding box center [456, 169] width 11 height 4
type input "***"
click at [455, 170] on input "***" at bounding box center [454, 169] width 7 height 6
type input "***"
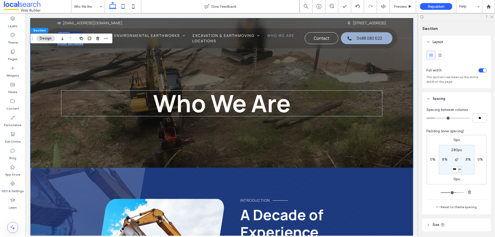
click at [122, 6] on icon at bounding box center [123, 6] width 10 height 10
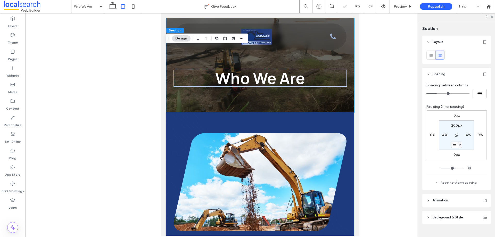
type input "***"
click at [271, 96] on div "Who We Are" at bounding box center [260, 65] width 188 height 94
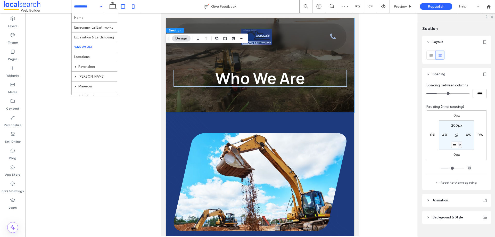
click at [133, 6] on icon at bounding box center [133, 6] width 10 height 10
type input "**"
type input "****"
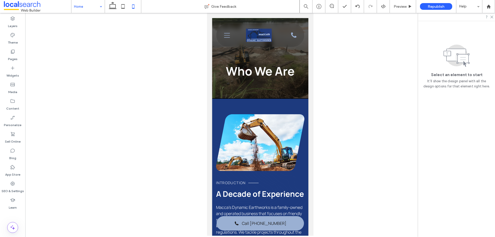
click at [88, 9] on input at bounding box center [87, 6] width 26 height 13
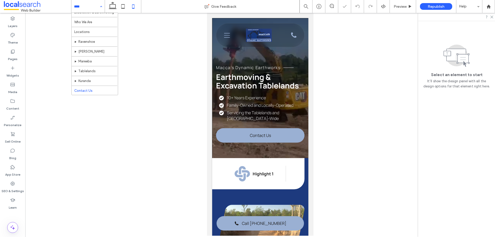
scroll to position [0, 5]
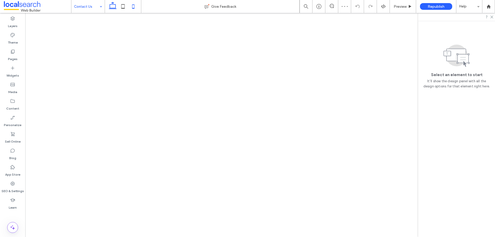
click at [115, 7] on icon at bounding box center [112, 6] width 10 height 10
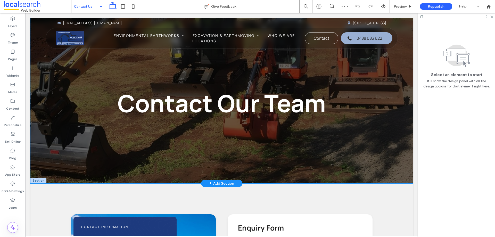
click at [313, 142] on div "Contact Our Team" at bounding box center [221, 100] width 383 height 165
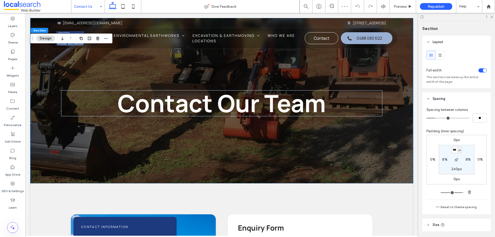
click at [453, 151] on input "***" at bounding box center [454, 150] width 7 height 6
type input "***"
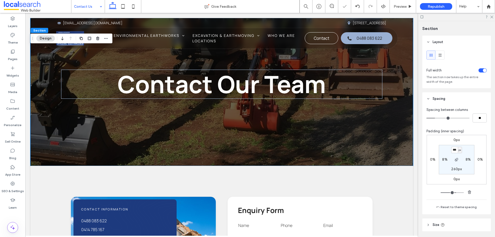
click at [455, 169] on label "260px" at bounding box center [456, 169] width 11 height 4
type input "***"
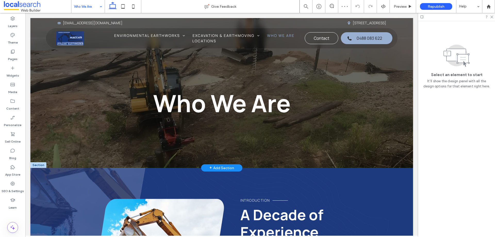
click at [345, 142] on div "Who We Are" at bounding box center [221, 93] width 383 height 150
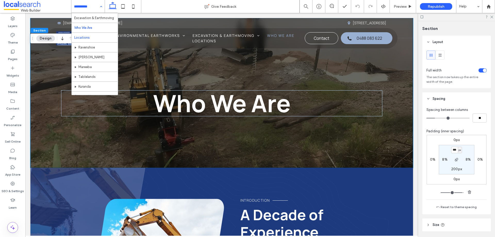
scroll to position [25, 0]
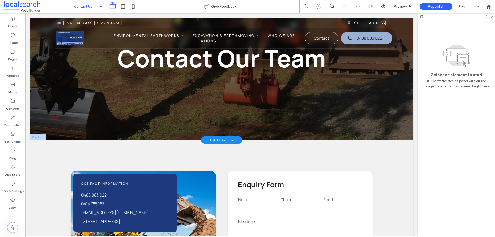
click at [328, 122] on div "Contact Our Team" at bounding box center [221, 66] width 383 height 148
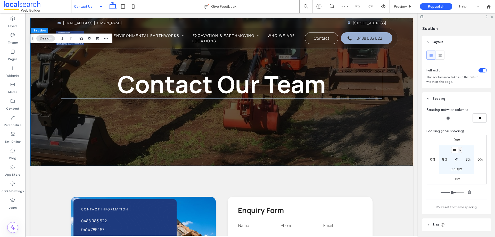
click at [453, 150] on input "***" at bounding box center [454, 150] width 7 height 6
type input "***"
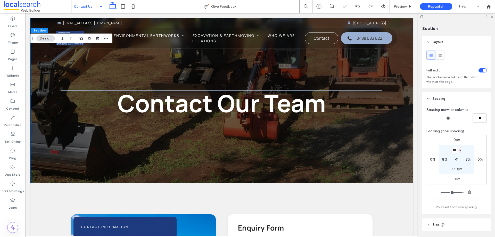
click at [453, 169] on label "260px" at bounding box center [456, 169] width 11 height 4
type input "***"
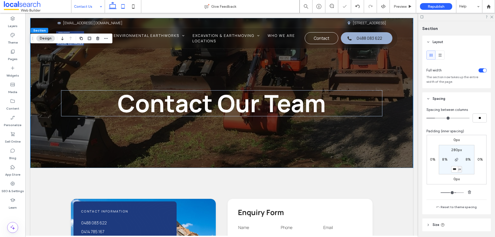
click at [125, 5] on icon at bounding box center [123, 6] width 10 height 10
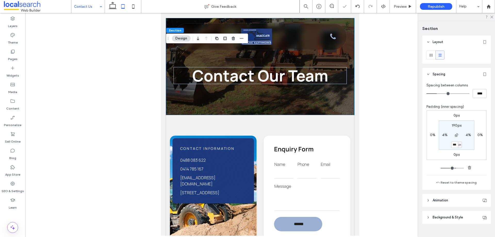
type input "***"
click at [303, 102] on div "Contact Our Team" at bounding box center [260, 66] width 188 height 97
click at [453, 124] on label "190px" at bounding box center [457, 125] width 10 height 4
type input "***"
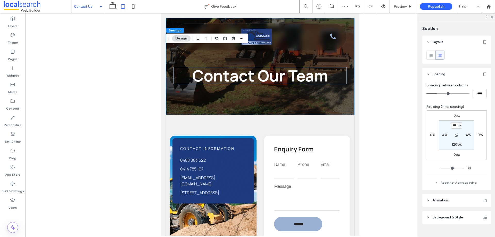
type input "***"
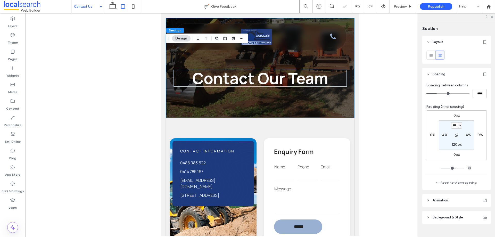
click at [456, 143] on label "120px" at bounding box center [457, 144] width 10 height 4
type input "***"
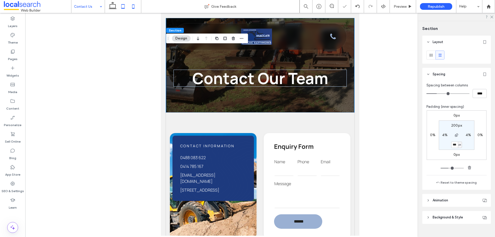
click at [131, 7] on icon at bounding box center [133, 6] width 10 height 10
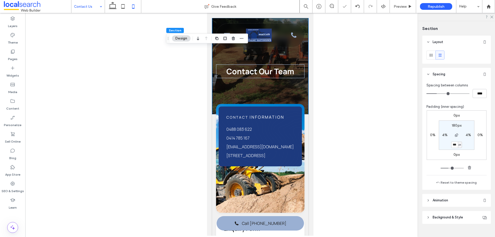
type input "***"
type input "**"
type input "****"
click at [289, 97] on div "Contact Our Team" at bounding box center [260, 66] width 96 height 96
click at [454, 146] on input "***" at bounding box center [454, 145] width 7 height 6
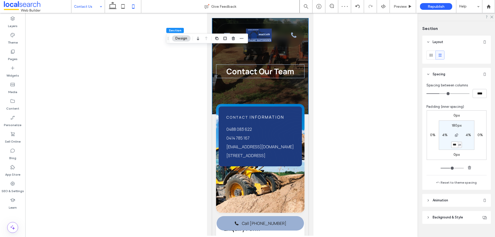
click at [454, 146] on input "***" at bounding box center [454, 145] width 7 height 6
type input "**"
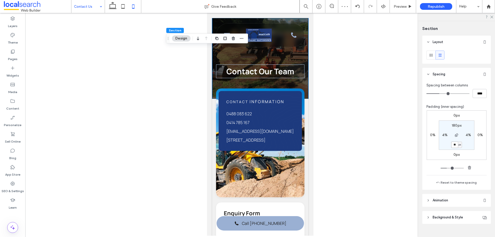
click at [453, 143] on input "**" at bounding box center [454, 145] width 7 height 6
type input "***"
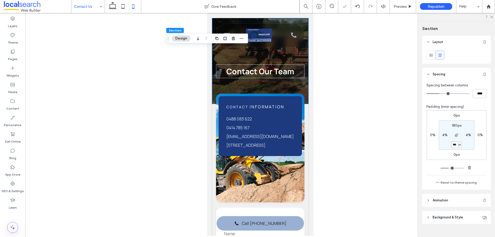
click at [455, 145] on input "***" at bounding box center [454, 145] width 7 height 6
type input "***"
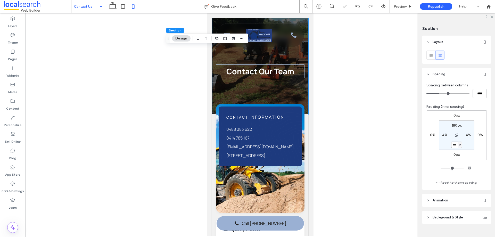
click at [454, 144] on input "***" at bounding box center [454, 145] width 7 height 6
type input "*"
type input "***"
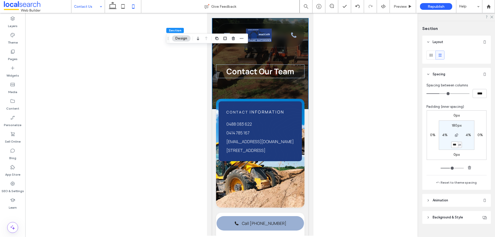
click at [454, 143] on input "***" at bounding box center [454, 145] width 7 height 6
type input "***"
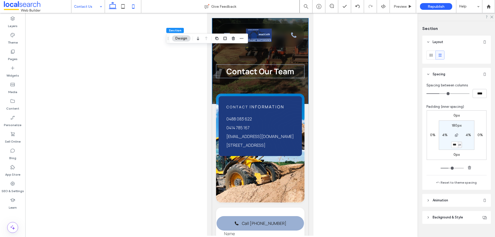
click at [113, 8] on use at bounding box center [113, 5] width 8 height 7
type input "***"
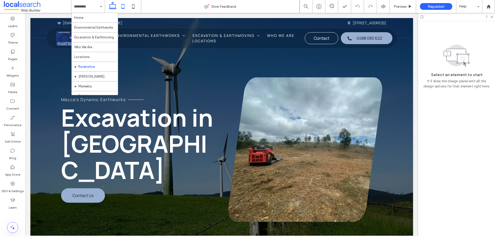
click at [124, 9] on icon at bounding box center [123, 6] width 10 height 10
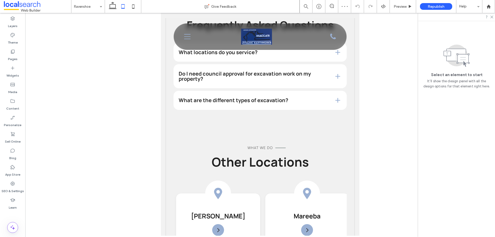
scroll to position [1648, 0]
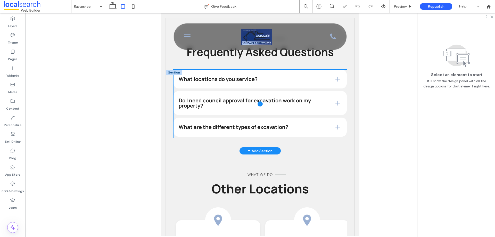
click at [313, 115] on span at bounding box center [259, 104] width 173 height 68
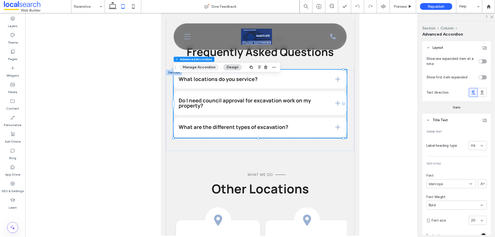
click at [201, 66] on button "Manage Accordion" at bounding box center [198, 67] width 39 height 6
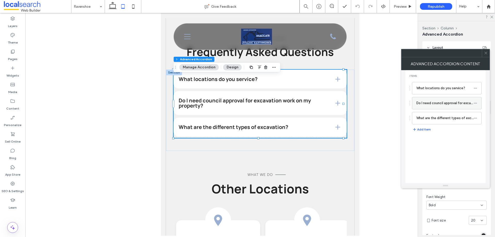
click at [431, 103] on label "Do I need council approval for excavation work on my property?" at bounding box center [444, 103] width 57 height 10
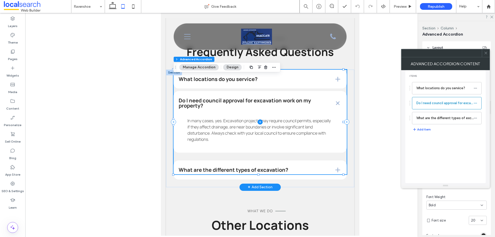
click at [275, 149] on span at bounding box center [259, 122] width 173 height 105
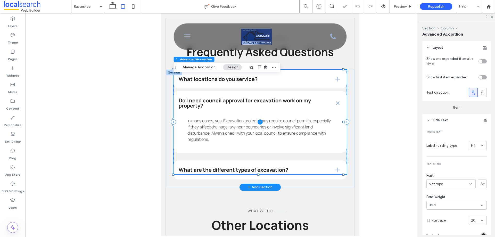
click at [253, 145] on span at bounding box center [259, 122] width 173 height 105
click at [198, 69] on button "Manage Accordion" at bounding box center [198, 67] width 39 height 6
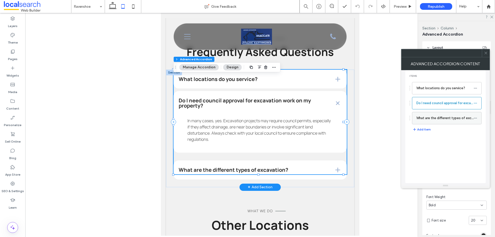
click at [436, 116] on label "What are the different types of excavation?" at bounding box center [444, 118] width 57 height 10
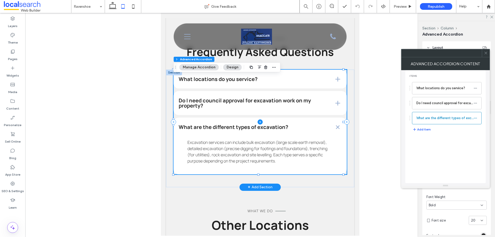
click at [275, 156] on span at bounding box center [259, 122] width 173 height 105
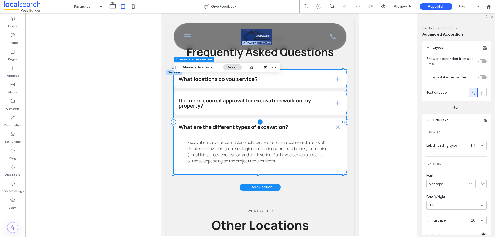
click at [306, 168] on span at bounding box center [259, 122] width 173 height 105
click at [310, 168] on span at bounding box center [259, 122] width 173 height 105
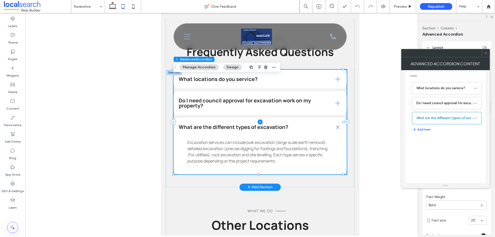
click at [313, 138] on span at bounding box center [259, 122] width 173 height 105
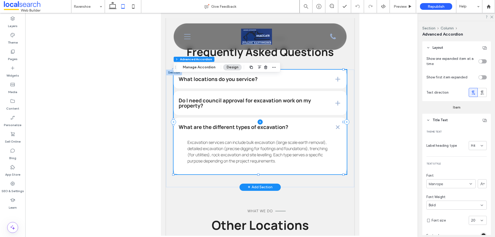
click at [305, 114] on span at bounding box center [259, 122] width 173 height 105
click at [206, 67] on button "Manage Accordion" at bounding box center [198, 67] width 39 height 6
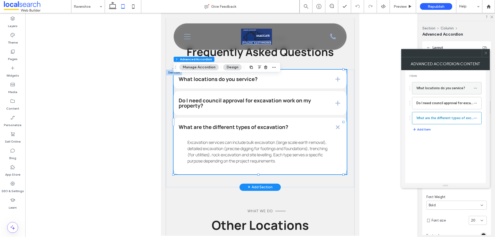
click at [425, 88] on label "What locations do you service?" at bounding box center [444, 88] width 57 height 10
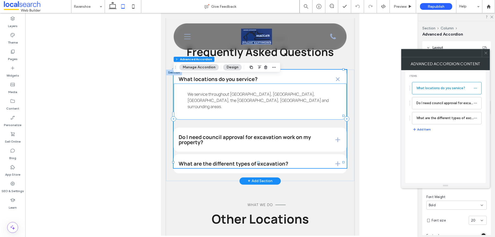
click at [300, 106] on p "We service throughout [GEOGRAPHIC_DATA], [GEOGRAPHIC_DATA], [GEOGRAPHIC_DATA], …" at bounding box center [259, 100] width 145 height 19
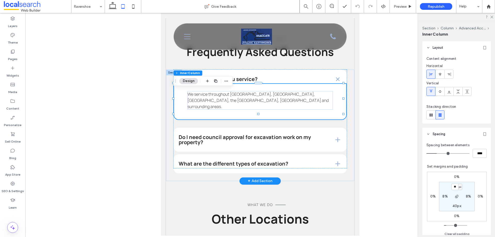
click at [282, 111] on div "We service throughout [GEOGRAPHIC_DATA], [GEOGRAPHIC_DATA], [GEOGRAPHIC_DATA], …" at bounding box center [259, 101] width 173 height 37
drag, startPoint x: 258, startPoint y: 120, endPoint x: 259, endPoint y: 113, distance: 7.0
click at [259, 113] on div "What locations do you service? We service throughout [GEOGRAPHIC_DATA], [GEOGRA…" at bounding box center [260, 125] width 188 height 111
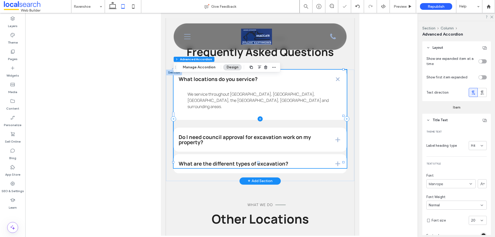
type input "*"
click at [199, 69] on button "Manage Accordion" at bounding box center [198, 67] width 39 height 6
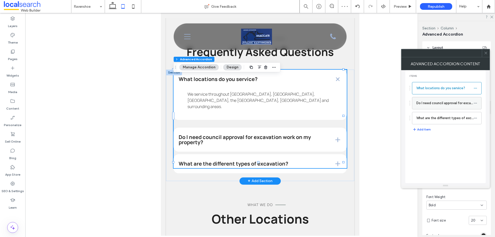
click at [426, 104] on label "Do I need council approval for excavation work on my property?" at bounding box center [444, 103] width 57 height 10
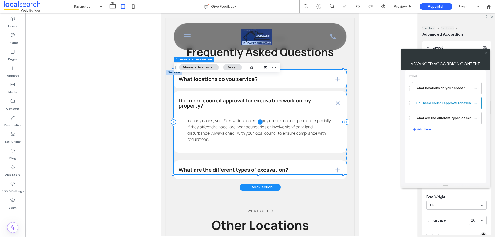
click at [262, 146] on span at bounding box center [259, 122] width 173 height 105
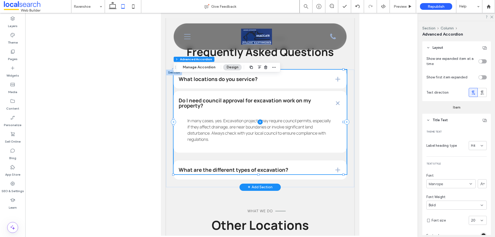
click at [181, 147] on span at bounding box center [259, 122] width 173 height 105
click at [191, 68] on button "Manage Accordion" at bounding box center [198, 67] width 39 height 6
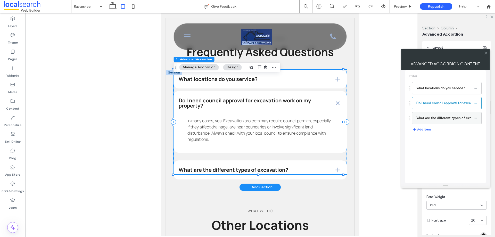
click at [433, 115] on label "What are the different types of excavation?" at bounding box center [444, 118] width 57 height 10
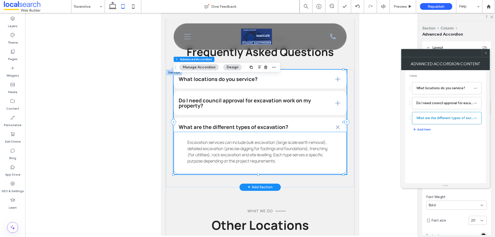
click at [296, 174] on div "Excavation services can include bulk excavation (large scale earth removal), de…" at bounding box center [259, 152] width 173 height 43
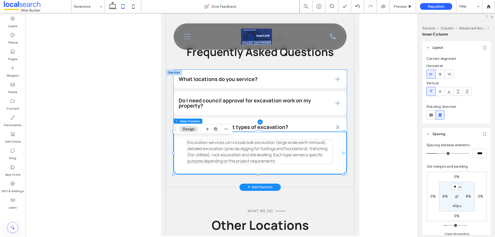
click at [259, 125] on icon at bounding box center [260, 121] width 5 height 5
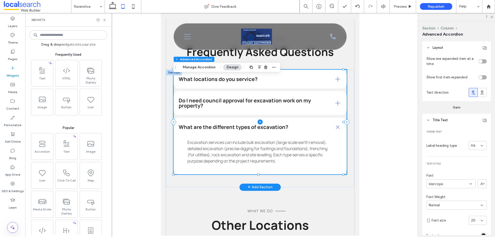
type input "*"
click at [104, 18] on icon at bounding box center [105, 20] width 4 height 4
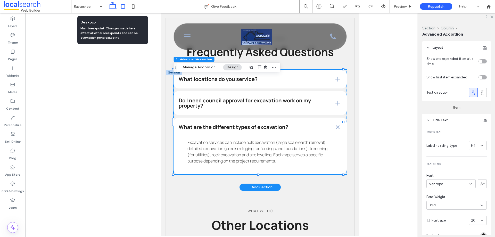
click at [114, 6] on icon at bounding box center [112, 6] width 10 height 10
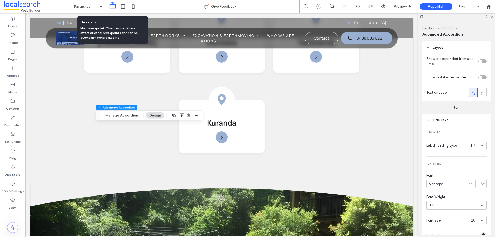
type input "**"
type input "***"
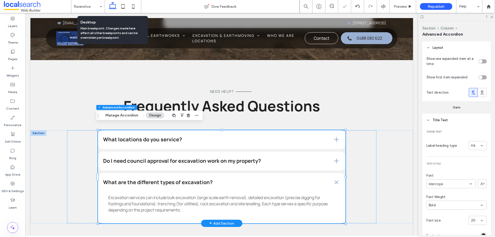
click at [114, 6] on icon at bounding box center [112, 6] width 10 height 10
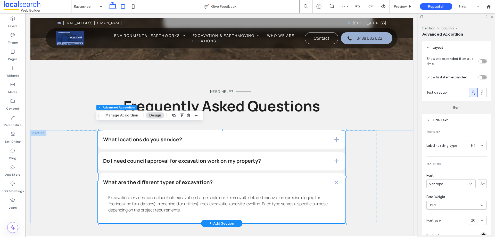
click at [125, 6] on icon at bounding box center [123, 6] width 10 height 10
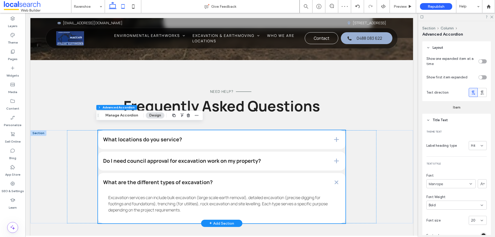
type input "***"
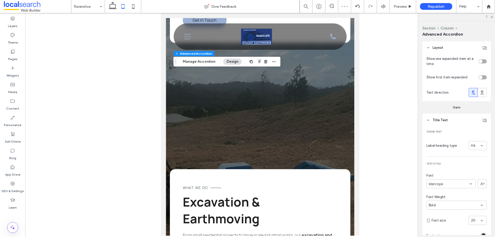
scroll to position [1654, 0]
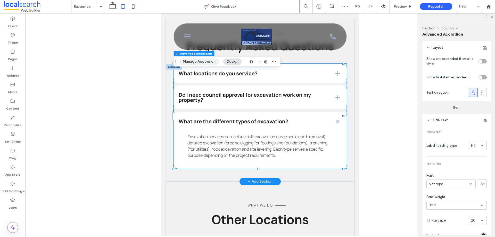
click at [200, 62] on button "Manage Accordion" at bounding box center [198, 62] width 39 height 6
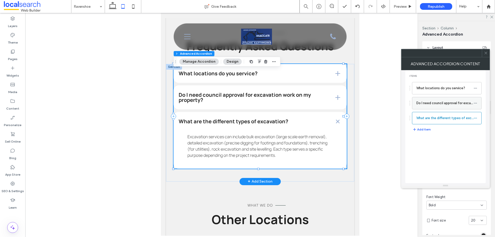
click at [429, 103] on label "Do I need council approval for excavation work on my property?" at bounding box center [444, 103] width 57 height 10
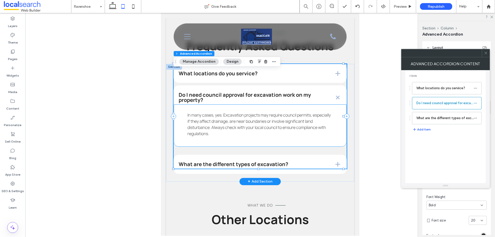
click at [323, 137] on p "In many cases, yes. Excavation projects may require council permits, especially…" at bounding box center [259, 124] width 145 height 25
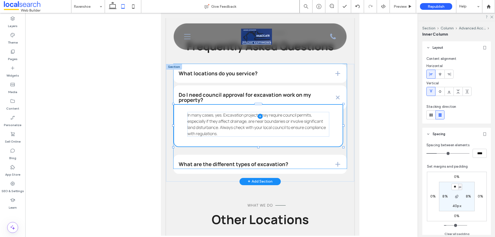
drag, startPoint x: 258, startPoint y: 153, endPoint x: 259, endPoint y: 149, distance: 4.4
click at [259, 149] on div "What locations do you service? We service throughout [GEOGRAPHIC_DATA], [GEOGRA…" at bounding box center [260, 123] width 188 height 118
click at [453, 207] on label "40px" at bounding box center [456, 206] width 9 height 4
type input "**"
click at [453, 207] on input "**" at bounding box center [454, 206] width 7 height 6
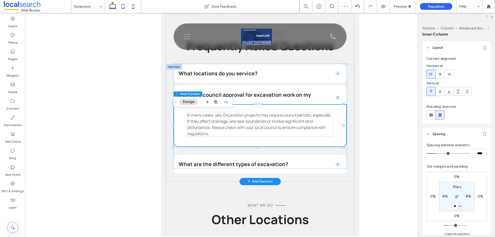
type input "**"
click at [395, 7] on span "Preview" at bounding box center [400, 6] width 13 height 4
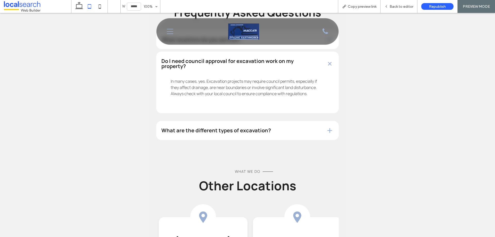
scroll to position [1603, 0]
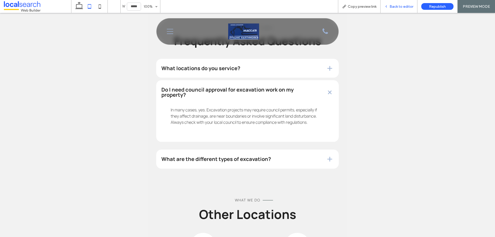
click at [391, 9] on div "Back to editor" at bounding box center [398, 6] width 37 height 13
click at [393, 8] on span "Back to editor" at bounding box center [401, 6] width 24 height 4
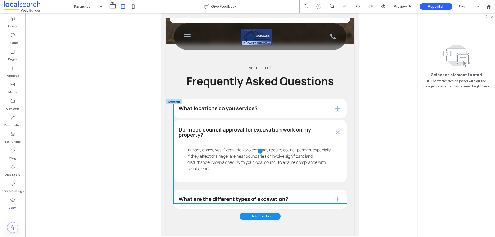
scroll to position [1628, 0]
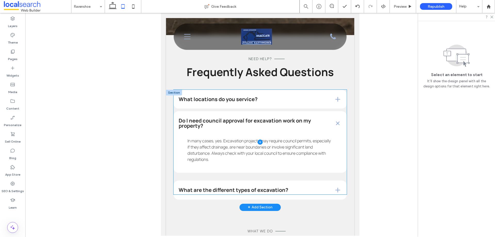
click at [269, 171] on span at bounding box center [259, 142] width 173 height 105
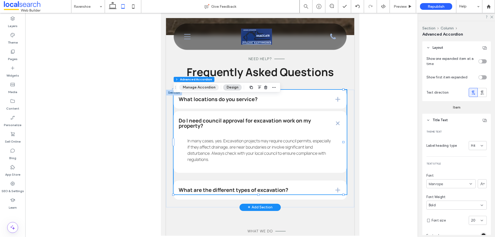
click at [203, 86] on button "Manage Accordion" at bounding box center [198, 87] width 39 height 6
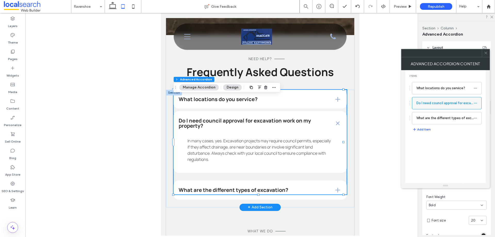
click at [426, 105] on label "Do I need council approval for excavation work on my property?" at bounding box center [444, 103] width 57 height 10
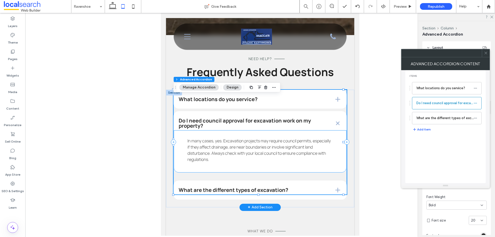
click at [319, 170] on div "In many cases, yes. Excavation projects may require council permits, especially…" at bounding box center [259, 151] width 173 height 43
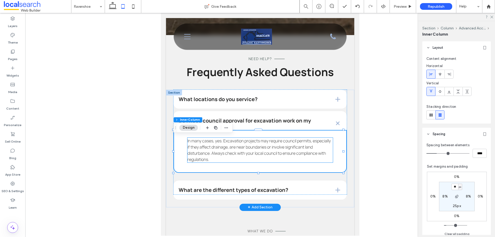
click at [276, 162] on p "In many cases, yes. Excavation projects may require council permits, especially…" at bounding box center [259, 150] width 145 height 25
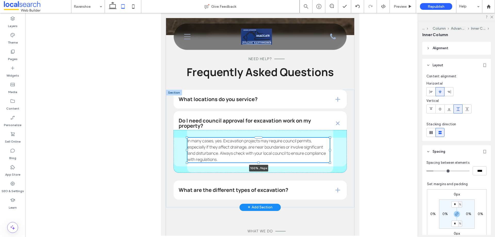
drag, startPoint x: 258, startPoint y: 169, endPoint x: 263, endPoint y: 163, distance: 7.7
click at [263, 163] on div "What locations do you service? We service throughout [GEOGRAPHIC_DATA], [GEOGRA…" at bounding box center [260, 149] width 188 height 118
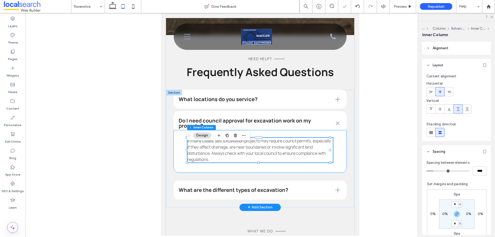
click at [265, 172] on div "In many cases, yes. Excavation projects may require council permits, especially…" at bounding box center [259, 151] width 173 height 43
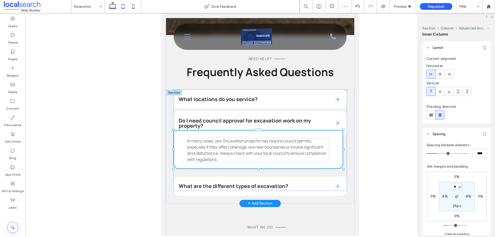
drag, startPoint x: 259, startPoint y: 178, endPoint x: 261, endPoint y: 159, distance: 19.2
click at [261, 159] on div "What locations do you service? We service throughout [GEOGRAPHIC_DATA], [GEOGRA…" at bounding box center [260, 147] width 188 height 114
type input "***"
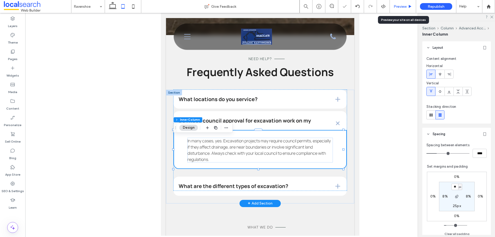
click at [400, 8] on span "Preview" at bounding box center [400, 6] width 13 height 4
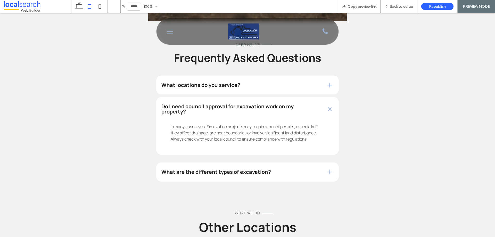
scroll to position [1577, 0]
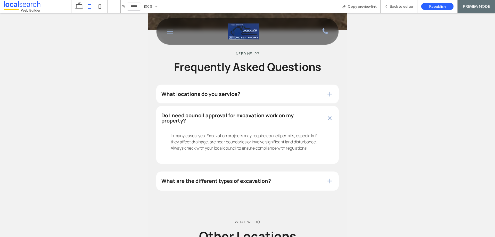
click at [259, 92] on h4 "What locations do you service?" at bounding box center [239, 94] width 156 height 5
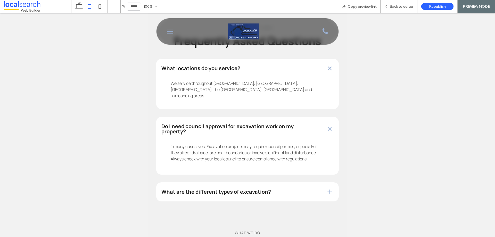
click at [243, 189] on h4 "What are the different types of excavation?" at bounding box center [239, 191] width 156 height 5
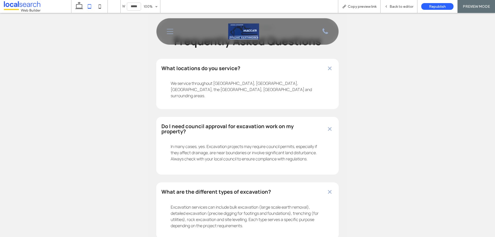
scroll to position [1628, 0]
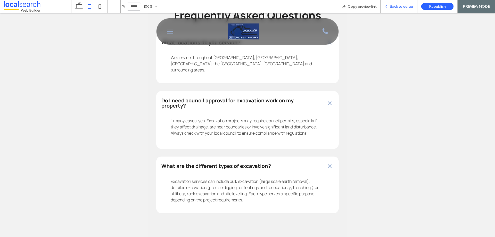
click at [396, 7] on span "Back to editor" at bounding box center [401, 6] width 24 height 4
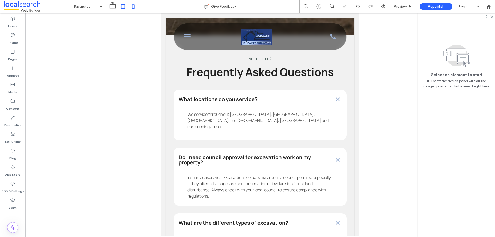
click at [131, 7] on icon at bounding box center [133, 6] width 10 height 10
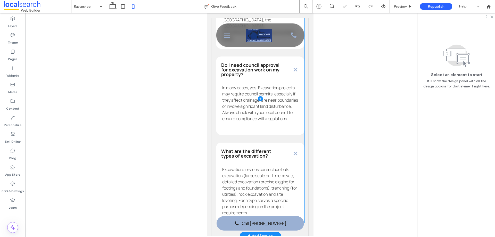
click at [271, 134] on span at bounding box center [260, 99] width 88 height 248
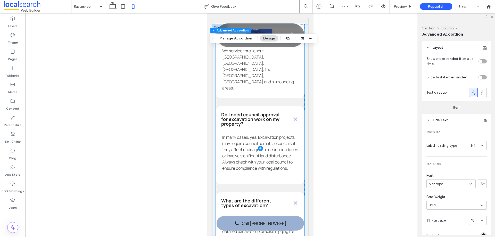
scroll to position [1718, 0]
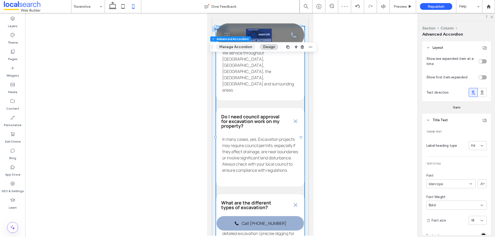
click at [242, 45] on button "Manage Accordion" at bounding box center [235, 47] width 39 height 6
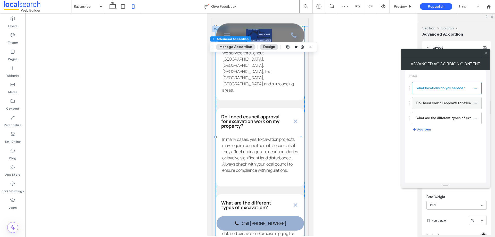
click at [437, 104] on label "Do I need council approval for excavation work on my property?" at bounding box center [444, 103] width 57 height 10
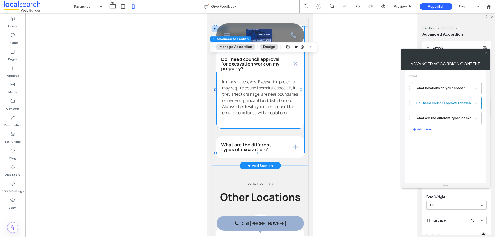
click at [292, 116] on p "In many cases, yes. Excavation projects may require council permits, especially…" at bounding box center [260, 97] width 76 height 37
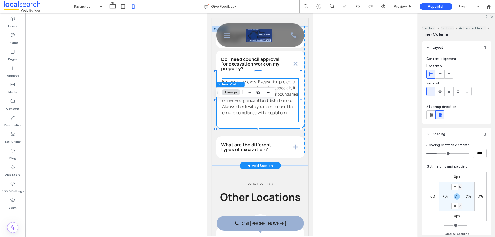
click at [257, 116] on p "In many cases, yes. Excavation projects may require council permits, especially…" at bounding box center [260, 97] width 76 height 37
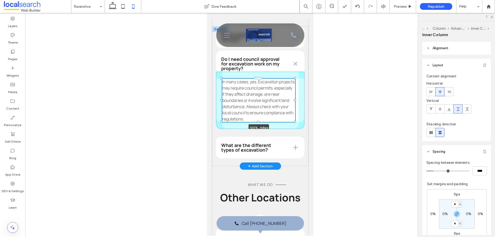
drag, startPoint x: 258, startPoint y: 151, endPoint x: 264, endPoint y: 143, distance: 9.9
click at [264, 143] on div "What locations do you service? We service throughout Ravenshoe, Atherton, Maree…" at bounding box center [260, 96] width 96 height 140
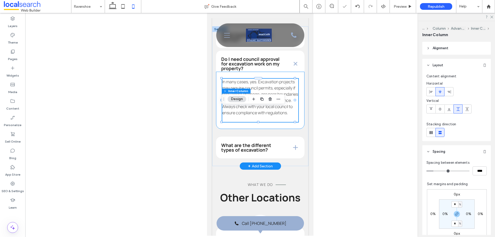
click at [274, 129] on div "In many cases, yes. Excavation projects may require council permits, especially…" at bounding box center [260, 100] width 88 height 57
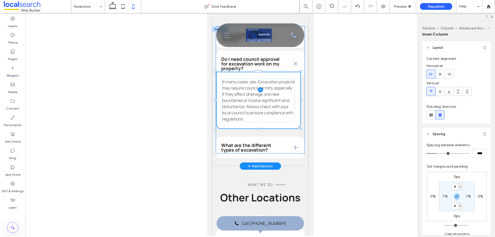
drag, startPoint x: 258, startPoint y: 158, endPoint x: 258, endPoint y: 155, distance: 3.6
click at [258, 155] on div "What locations do you service? We service throughout Ravenshoe, Atherton, Maree…" at bounding box center [260, 96] width 96 height 140
click at [268, 144] on span at bounding box center [260, 89] width 88 height 127
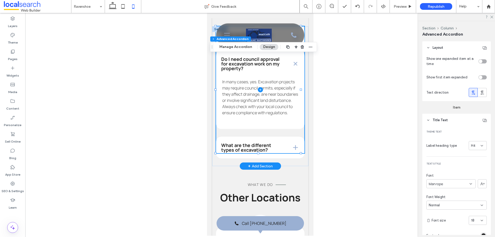
type input "*"
click at [276, 147] on span at bounding box center [260, 89] width 88 height 127
click at [233, 45] on button "Manage Accordion" at bounding box center [235, 47] width 39 height 6
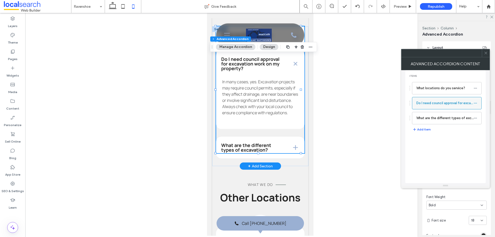
click at [429, 109] on div "Do I need council approval for excavation work on my property?" at bounding box center [447, 103] width 70 height 12
click at [288, 129] on div "In many cases, yes. Excavation projects may require council permits, especially…" at bounding box center [260, 100] width 88 height 57
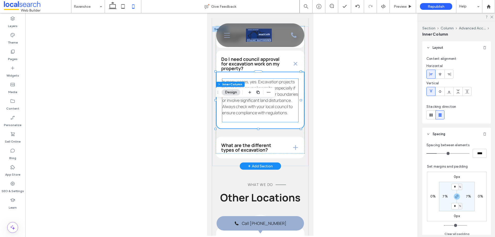
click at [285, 116] on p "In many cases, yes. Excavation projects may require council permits, especially…" at bounding box center [260, 97] width 76 height 37
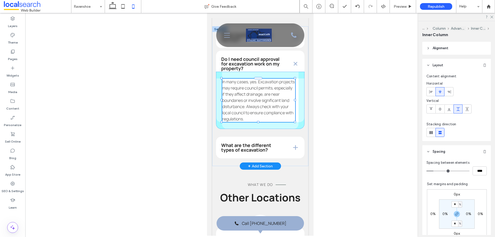
drag, startPoint x: 257, startPoint y: 151, endPoint x: 257, endPoint y: 142, distance: 8.8
click at [257, 142] on div "What locations do you service? We service throughout Ravenshoe, Atherton, Maree…" at bounding box center [260, 96] width 96 height 140
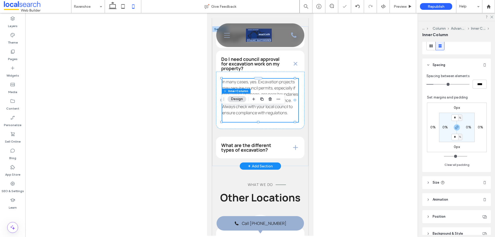
click at [452, 181] on header "Size" at bounding box center [456, 182] width 69 height 13
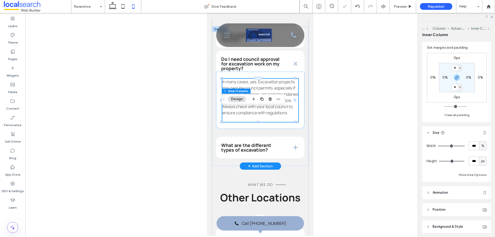
scroll to position [138, 0]
click at [481, 159] on span "px" at bounding box center [483, 159] width 4 height 5
click at [480, 204] on span "A" at bounding box center [480, 204] width 2 height 5
type input "*"
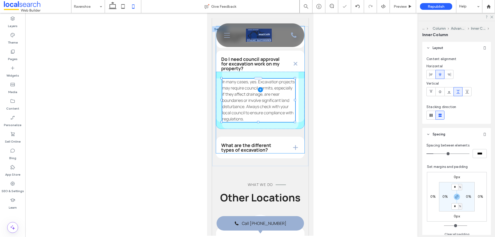
scroll to position [0, 0]
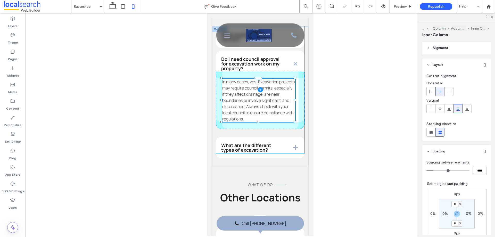
drag, startPoint x: 258, startPoint y: 151, endPoint x: 257, endPoint y: 144, distance: 7.5
click at [257, 144] on div "What locations do you service? We service throughout Ravenshoe, Atherton, Maree…" at bounding box center [260, 96] width 96 height 140
type input "***"
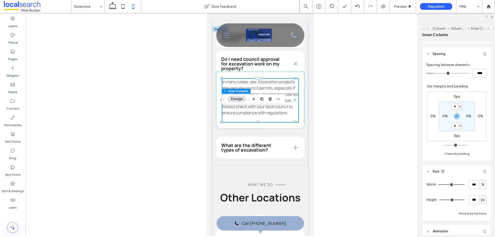
scroll to position [103, 0]
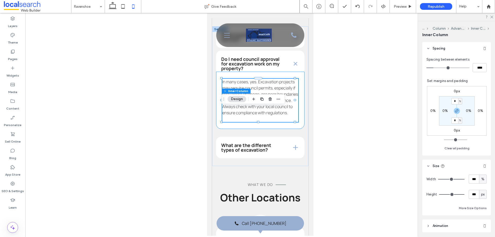
click at [297, 129] on div "In many cases, yes. Excavation projects may require council permits, especially…" at bounding box center [260, 100] width 88 height 57
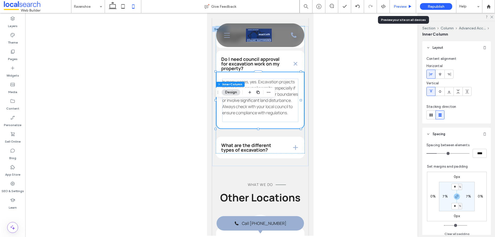
click at [401, 6] on span "Preview" at bounding box center [400, 6] width 13 height 4
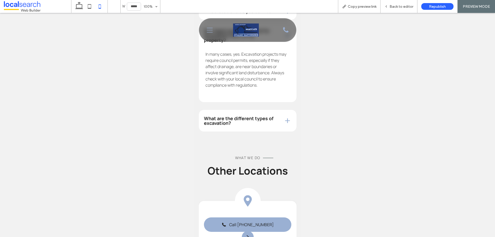
scroll to position [1667, 0]
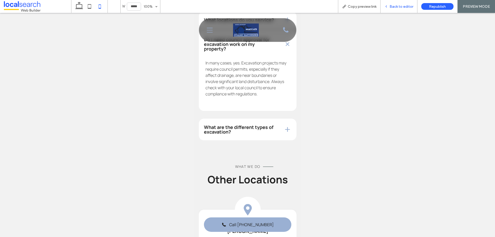
click at [399, 6] on span "Back to editor" at bounding box center [401, 6] width 24 height 4
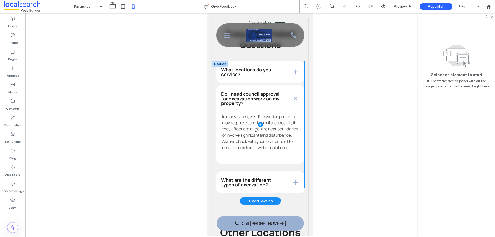
scroll to position [1693, 0]
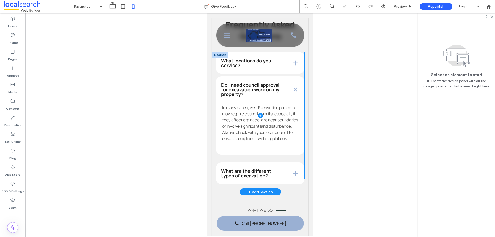
click at [275, 172] on span at bounding box center [260, 115] width 88 height 127
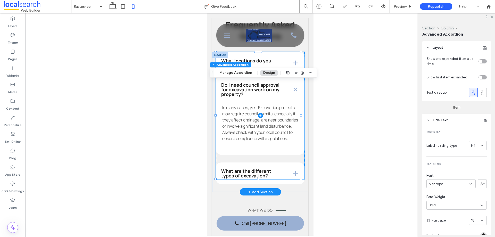
click at [271, 176] on span at bounding box center [260, 115] width 88 height 127
click at [230, 70] on button "Manage Accordion" at bounding box center [235, 73] width 39 height 6
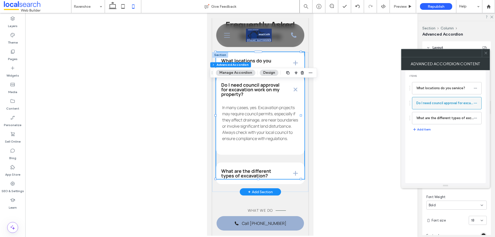
click at [432, 105] on label "Do I need council approval for excavation work on my property?" at bounding box center [444, 103] width 57 height 10
click at [292, 179] on span at bounding box center [260, 115] width 88 height 127
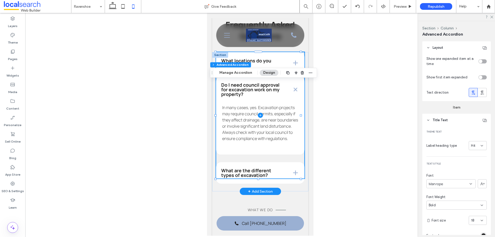
click at [294, 134] on span at bounding box center [260, 115] width 88 height 127
click at [289, 179] on span at bounding box center [260, 115] width 88 height 127
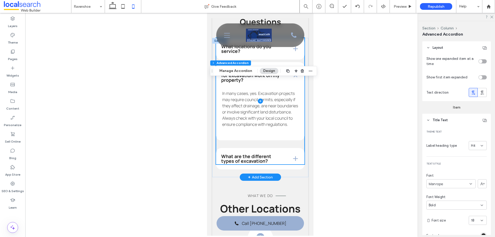
scroll to position [1718, 0]
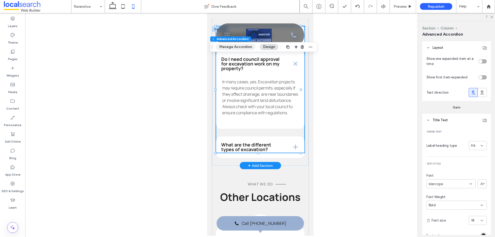
click at [236, 47] on button "Manage Accordion" at bounding box center [235, 47] width 39 height 6
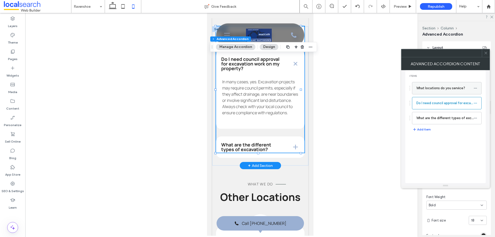
click at [433, 88] on label "What locations do you service?" at bounding box center [444, 88] width 57 height 10
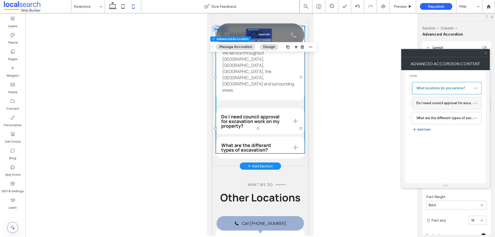
click at [433, 104] on label "Do I need council approval for excavation work on my property?" at bounding box center [444, 103] width 57 height 10
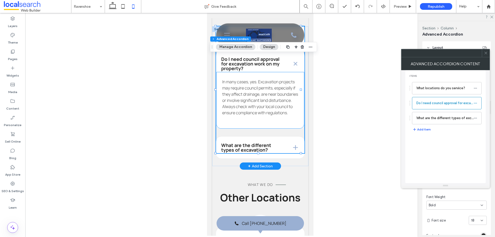
click at [291, 116] on p "In many cases, yes. Excavation projects may require council permits, especially…" at bounding box center [260, 97] width 76 height 37
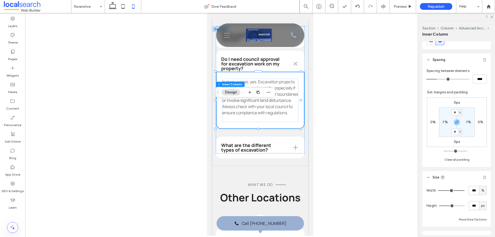
scroll to position [77, 0]
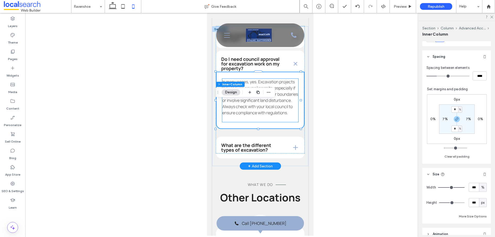
click at [281, 115] on span "In many cases, yes. Excavation projects may require council permits, especially…" at bounding box center [260, 97] width 76 height 37
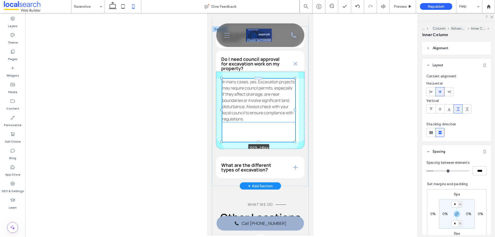
drag, startPoint x: 258, startPoint y: 151, endPoint x: 257, endPoint y: 164, distance: 13.2
click at [222, 79] on div at bounding box center [221, 78] width 0 height 0
type input "***"
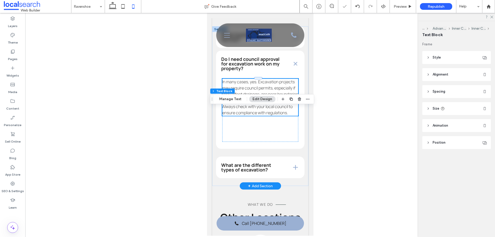
click at [263, 116] on p "In many cases, yes. Excavation projects may require council permits, especially…" at bounding box center [260, 97] width 76 height 37
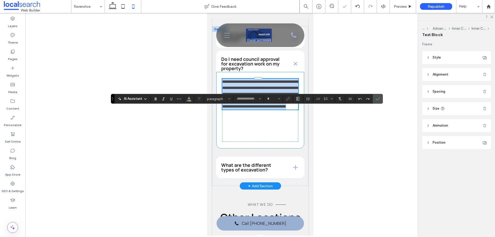
type input "*******"
type input "**"
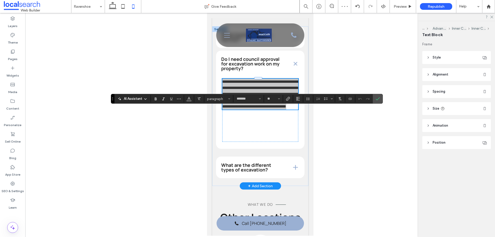
click at [447, 108] on header "Size" at bounding box center [456, 108] width 69 height 13
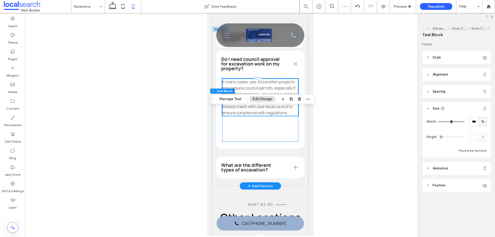
click at [271, 142] on div "In many cases, yes. Excavation projects may require council permits, especially…" at bounding box center [260, 110] width 76 height 63
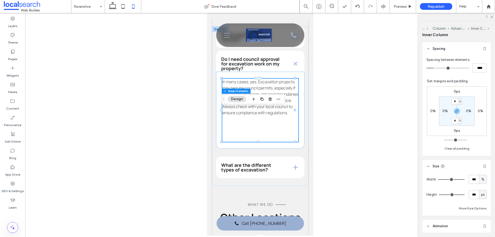
scroll to position [103, 0]
click at [480, 194] on div "px" at bounding box center [482, 194] width 5 height 5
click at [478, 184] on div "A" at bounding box center [480, 185] width 7 height 9
type input "*"
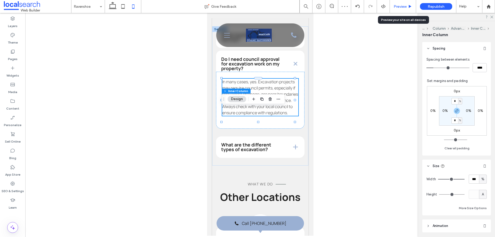
click at [395, 8] on span "Preview" at bounding box center [400, 6] width 13 height 4
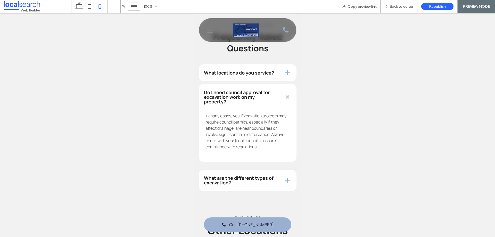
scroll to position [1615, 0]
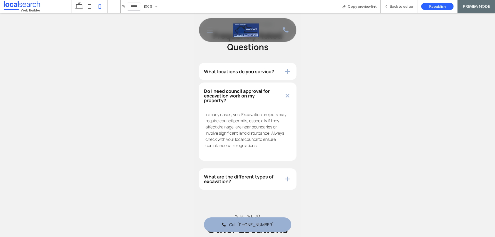
click at [270, 69] on h4 "What locations do you service?" at bounding box center [240, 71] width 72 height 5
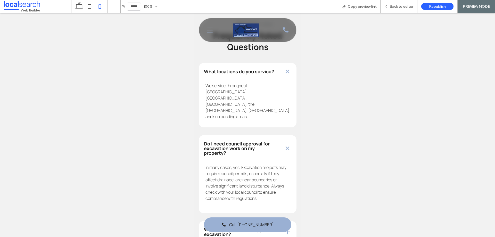
click at [270, 69] on h4 "What locations do you service?" at bounding box center [240, 71] width 72 height 5
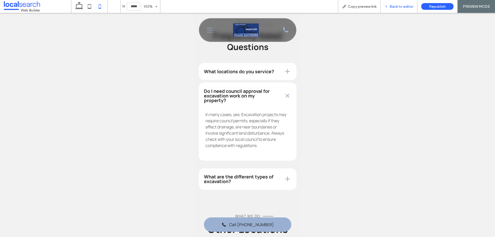
click at [397, 6] on span "Back to editor" at bounding box center [401, 6] width 24 height 4
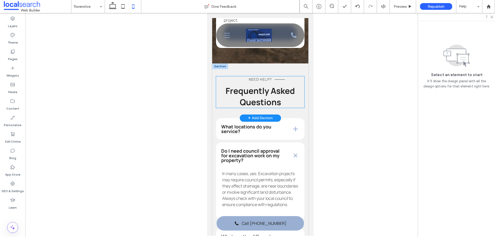
scroll to position [1693, 0]
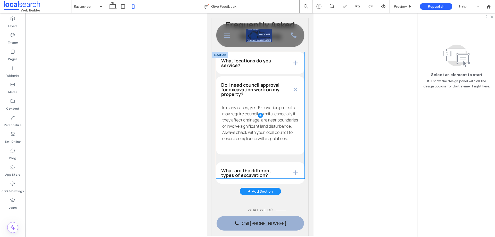
click at [296, 173] on span at bounding box center [260, 115] width 88 height 127
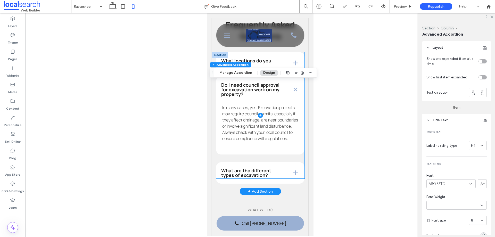
type input "*"
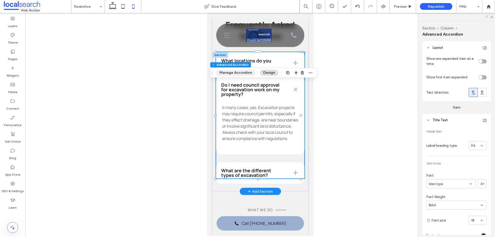
click at [234, 73] on button "Manage Accordion" at bounding box center [235, 73] width 39 height 6
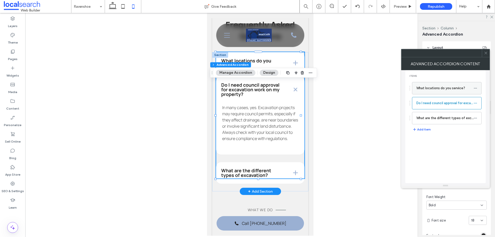
click at [432, 91] on label "What locations do you service?" at bounding box center [444, 88] width 57 height 10
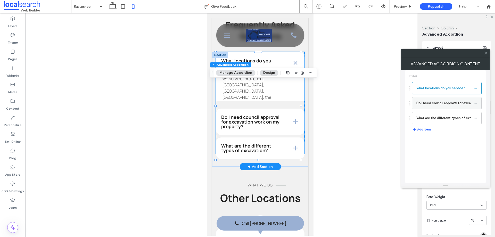
click at [432, 104] on label "Do I need council approval for excavation work on my property?" at bounding box center [444, 103] width 57 height 10
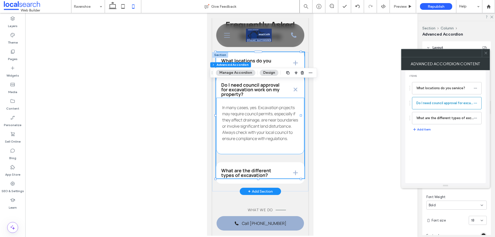
click at [296, 154] on div "In many cases, yes. Excavation projects may require council permits, especially…" at bounding box center [260, 125] width 88 height 57
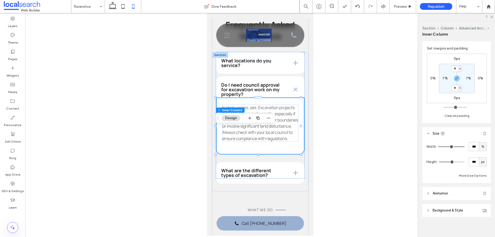
scroll to position [121, 0]
click at [481, 160] on span "px" at bounding box center [483, 159] width 4 height 5
click at [481, 204] on span "A" at bounding box center [480, 204] width 2 height 5
type input "*"
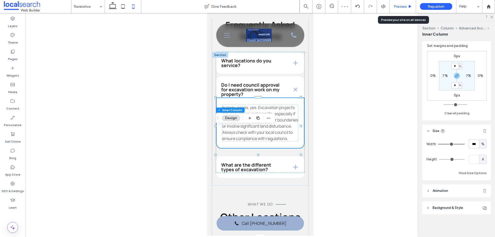
click at [402, 6] on span "Preview" at bounding box center [400, 6] width 13 height 4
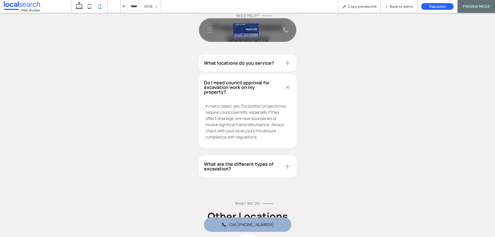
scroll to position [1615, 0]
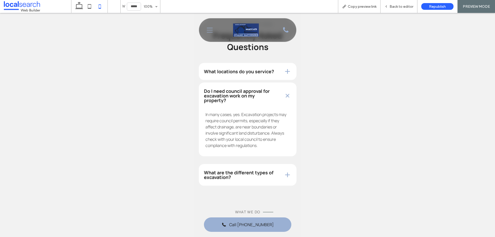
click at [276, 176] on div "What are the different types of excavation?" at bounding box center [247, 175] width 98 height 22
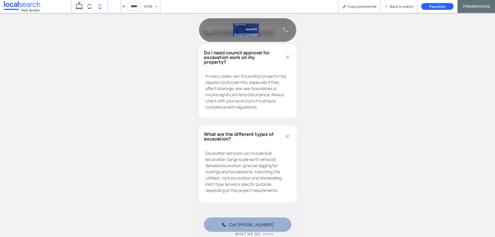
scroll to position [1641, 0]
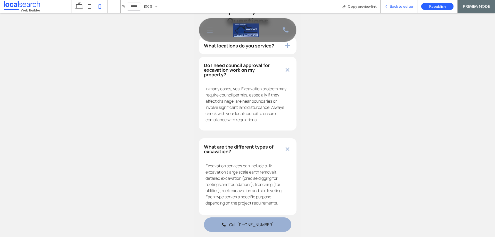
click at [398, 6] on span "Back to editor" at bounding box center [401, 6] width 24 height 4
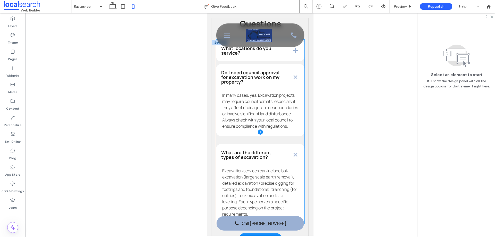
scroll to position [1693, 0]
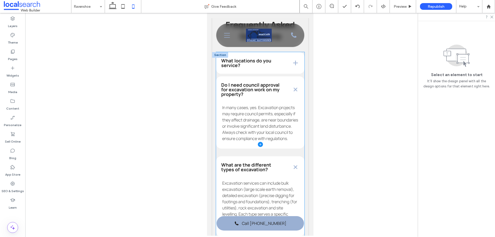
click at [236, 89] on span at bounding box center [260, 144] width 88 height 184
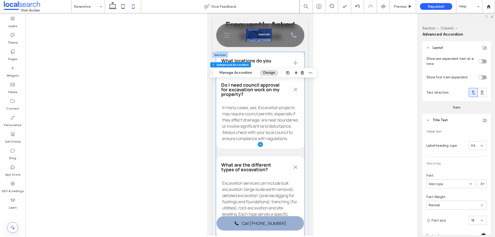
type input "*"
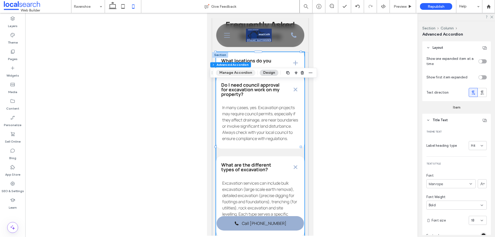
click at [240, 74] on button "Manage Accordion" at bounding box center [235, 73] width 39 height 6
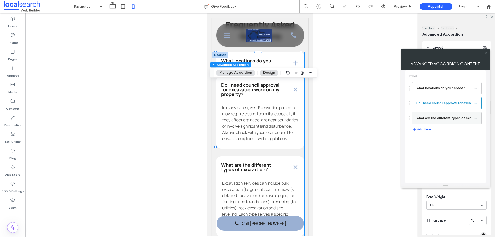
click at [434, 118] on label "What are the different types of excavation?" at bounding box center [444, 118] width 57 height 10
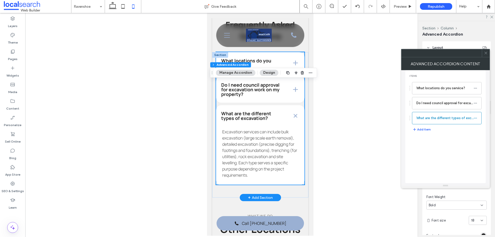
scroll to position [1744, 0]
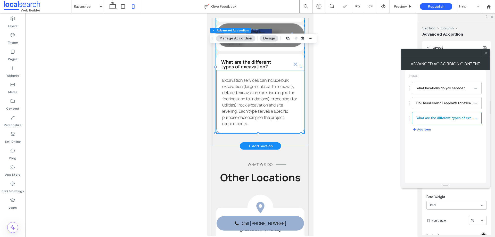
click at [292, 127] on p "Excavation services can include bulk excavation (large scale earth removal), de…" at bounding box center [260, 101] width 76 height 49
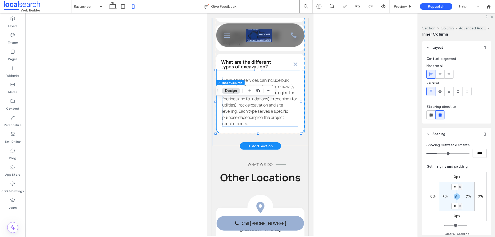
click at [295, 134] on div "Excavation services can include bulk excavation (large scale earth removal), de…" at bounding box center [260, 102] width 88 height 64
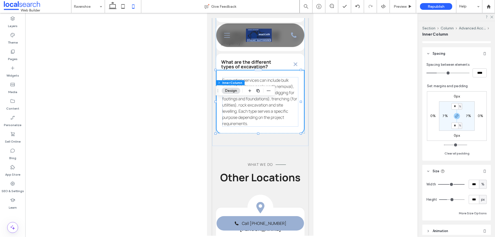
scroll to position [103, 0]
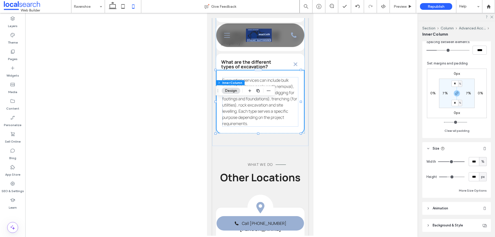
click at [481, 176] on span "px" at bounding box center [483, 176] width 4 height 5
click at [482, 222] on div "A" at bounding box center [480, 221] width 7 height 9
type input "*"
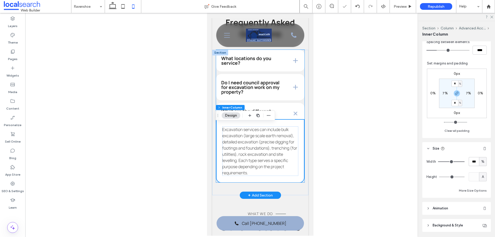
scroll to position [1693, 0]
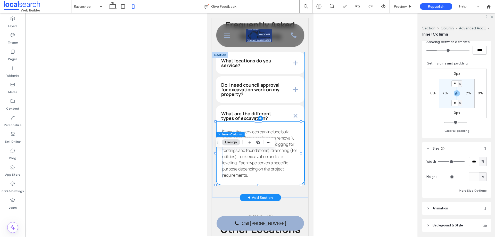
click at [261, 95] on span at bounding box center [260, 118] width 88 height 133
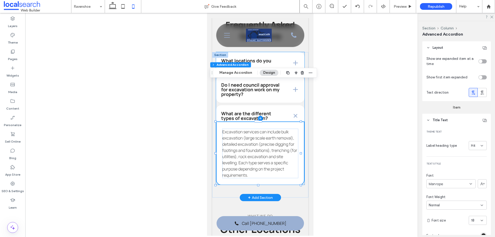
type input "*"
click at [235, 73] on button "Manage Accordion" at bounding box center [235, 73] width 39 height 6
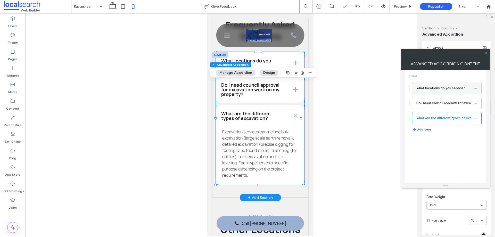
click at [436, 89] on label "What locations do you service?" at bounding box center [444, 88] width 57 height 10
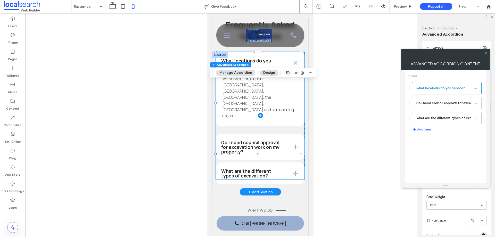
click at [295, 118] on span at bounding box center [260, 115] width 88 height 127
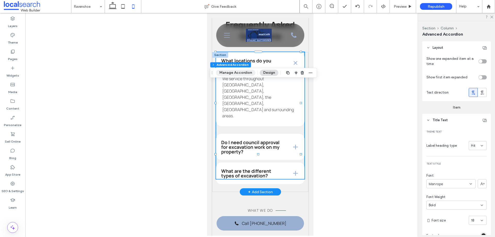
click at [242, 71] on button "Manage Accordion" at bounding box center [235, 73] width 39 height 6
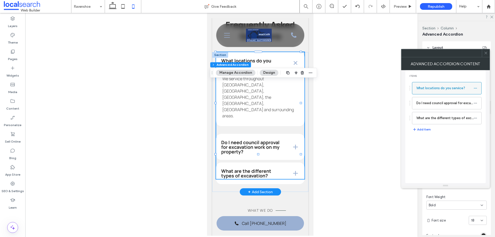
click at [430, 87] on label "What locations do you service?" at bounding box center [444, 88] width 57 height 10
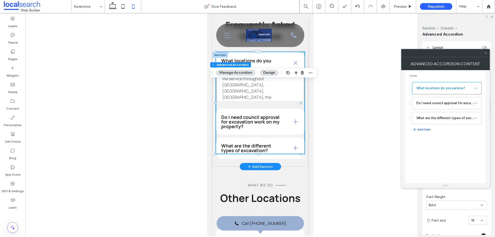
click at [292, 119] on p "We service throughout [GEOGRAPHIC_DATA], [GEOGRAPHIC_DATA], [GEOGRAPHIC_DATA], …" at bounding box center [260, 97] width 76 height 43
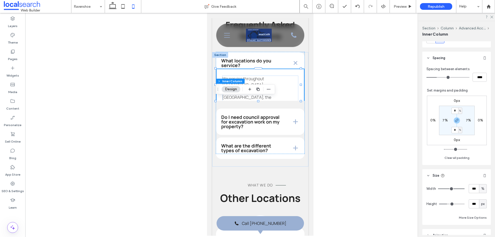
scroll to position [103, 0]
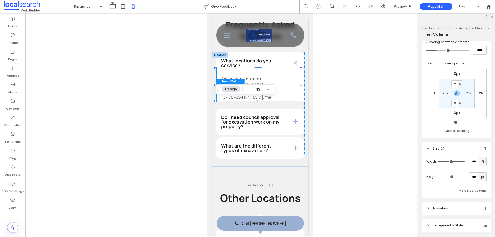
click at [482, 178] on span "px" at bounding box center [483, 176] width 4 height 5
click at [482, 222] on div "A" at bounding box center [480, 221] width 7 height 9
type input "*"
click at [124, 6] on icon at bounding box center [123, 6] width 10 height 10
type input "**"
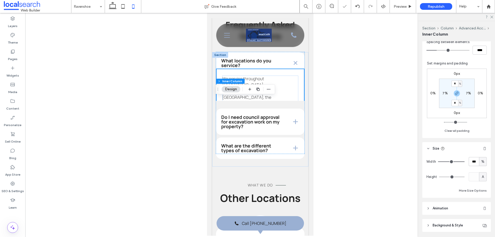
type input "**"
type input "***"
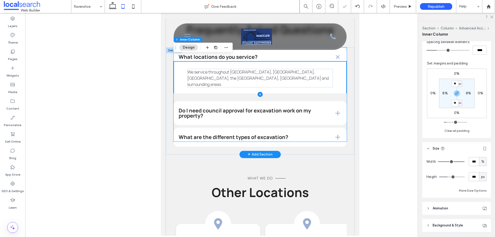
scroll to position [1641, 0]
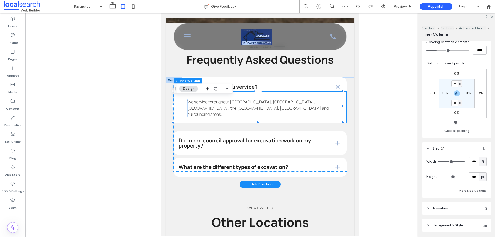
click at [481, 178] on span "px" at bounding box center [483, 176] width 4 height 5
click at [481, 223] on span "A" at bounding box center [480, 221] width 2 height 5
type input "*"
click at [247, 126] on span at bounding box center [259, 124] width 173 height 94
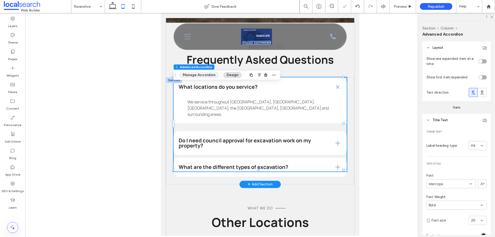
click at [199, 77] on button "Manage Accordion" at bounding box center [198, 75] width 39 height 6
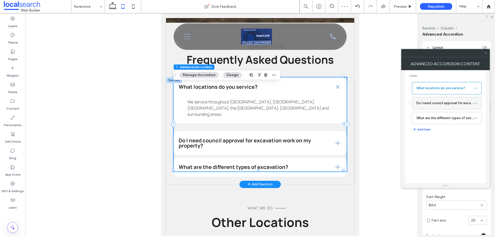
click at [435, 106] on label "Do I need council approval for excavation work on my property?" at bounding box center [444, 103] width 57 height 10
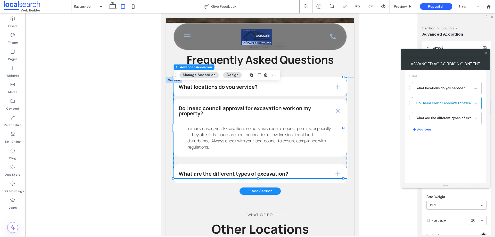
click at [486, 54] on icon at bounding box center [486, 53] width 4 height 4
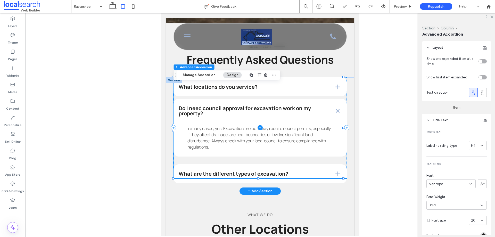
click at [332, 144] on span at bounding box center [259, 127] width 173 height 101
click at [188, 71] on div "Section Column Advanced Accordion Manage Accordion Design" at bounding box center [226, 75] width 107 height 10
click at [190, 76] on button "Manage Accordion" at bounding box center [198, 75] width 39 height 6
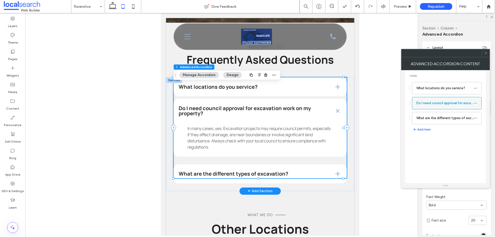
click at [442, 104] on label "Do I need council approval for excavation work on my property?" at bounding box center [444, 103] width 57 height 10
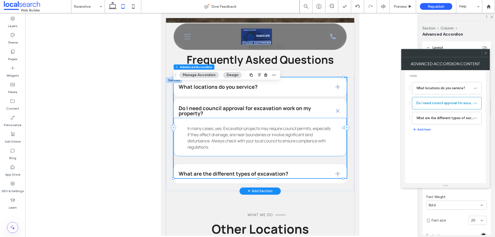
click at [329, 135] on p "In many cases, yes. Excavation projects may require council permits, especially…" at bounding box center [259, 137] width 145 height 25
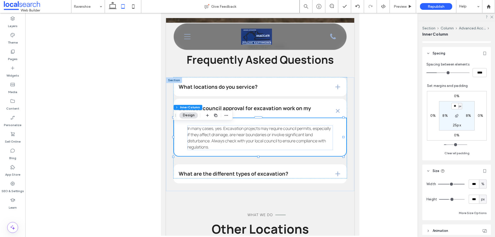
scroll to position [103, 0]
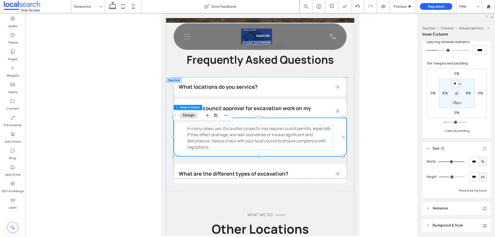
click at [481, 177] on span "px" at bounding box center [483, 176] width 4 height 5
click at [482, 222] on div "A" at bounding box center [480, 221] width 7 height 9
type input "*"
click at [216, 89] on span at bounding box center [259, 127] width 173 height 101
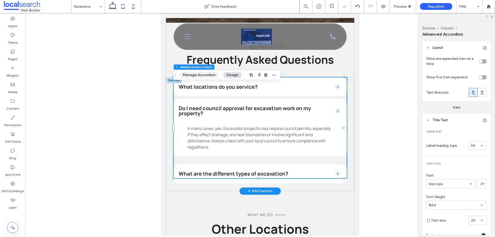
click at [197, 75] on button "Manage Accordion" at bounding box center [198, 75] width 39 height 6
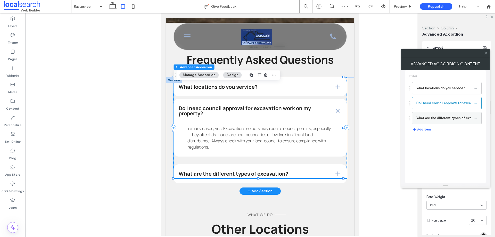
click at [434, 114] on label "What are the different types of excavation?" at bounding box center [444, 118] width 57 height 10
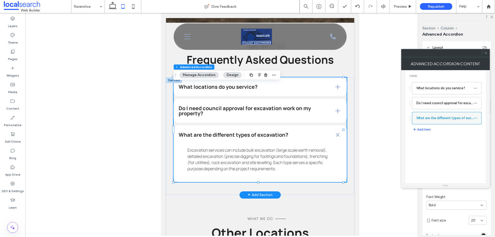
click at [426, 115] on label "What are the different types of excavation?" at bounding box center [444, 118] width 57 height 10
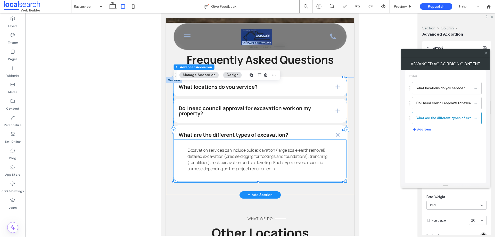
click at [336, 159] on div "Excavation services can include bulk excavation (large scale earth removal), de…" at bounding box center [259, 160] width 173 height 43
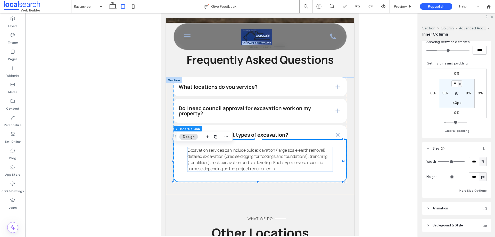
click at [482, 176] on span "px" at bounding box center [483, 176] width 4 height 5
click at [482, 223] on div "A" at bounding box center [480, 221] width 7 height 9
type input "*"
click at [242, 104] on span at bounding box center [259, 129] width 173 height 105
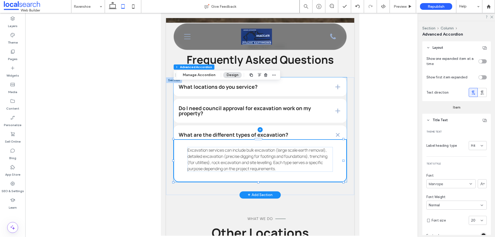
type input "*"
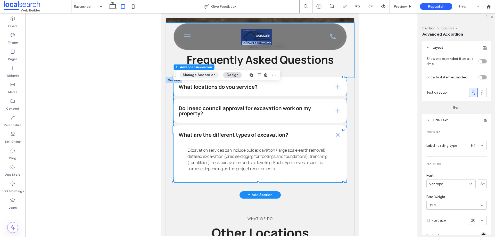
click at [201, 78] on button "Manage Accordion" at bounding box center [198, 75] width 39 height 6
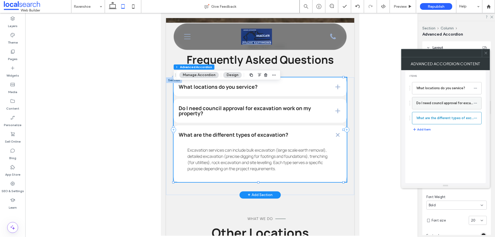
click at [430, 101] on label "Do I need council approval for excavation work on my property?" at bounding box center [444, 103] width 57 height 10
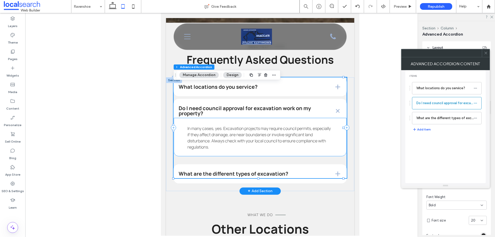
click at [324, 150] on p "In many cases, yes. Excavation projects may require council permits, especially…" at bounding box center [259, 137] width 145 height 25
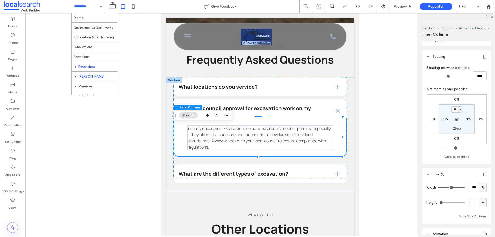
scroll to position [25, 0]
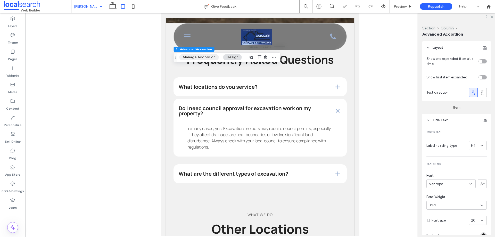
click at [197, 55] on button "Manage Accordion" at bounding box center [198, 57] width 39 height 6
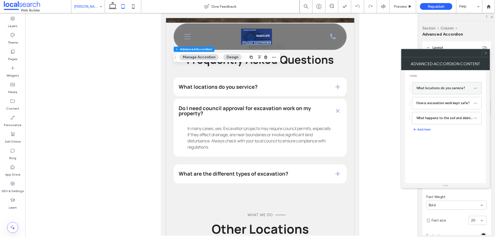
click at [442, 90] on label "What locations do you service?" at bounding box center [444, 88] width 57 height 10
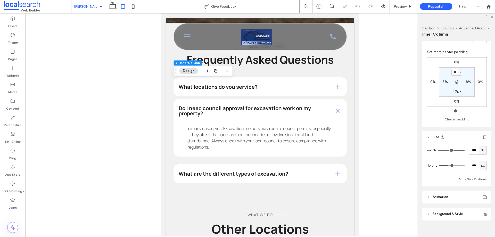
scroll to position [121, 0]
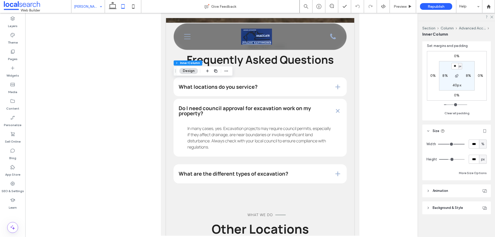
click at [481, 160] on span "px" at bounding box center [483, 159] width 4 height 5
click at [482, 203] on div "A" at bounding box center [480, 204] width 7 height 9
type input "*"
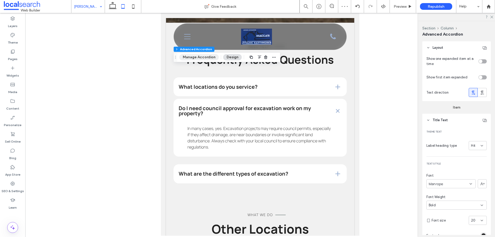
click at [203, 60] on button "Manage Accordion" at bounding box center [198, 57] width 39 height 6
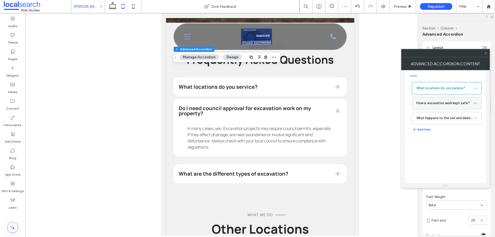
click at [427, 106] on label "How is excavation work kept safe?" at bounding box center [444, 103] width 57 height 10
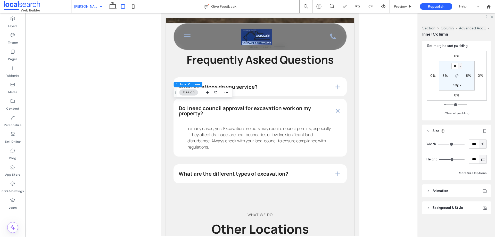
click at [481, 159] on span "px" at bounding box center [483, 159] width 4 height 5
click at [481, 207] on span "A" at bounding box center [480, 204] width 2 height 5
type input "*"
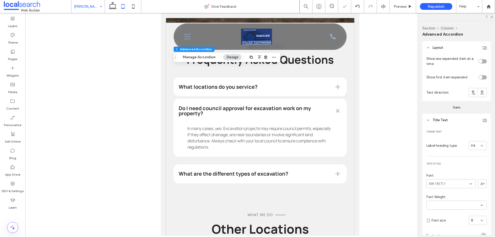
type input "*"
click at [207, 56] on button "Manage Accordion" at bounding box center [198, 57] width 39 height 6
click at [201, 56] on button "Manage Accordion" at bounding box center [198, 57] width 39 height 6
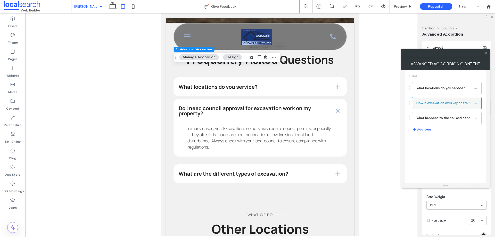
click at [441, 105] on label "How is excavation work kept safe?" at bounding box center [444, 103] width 57 height 10
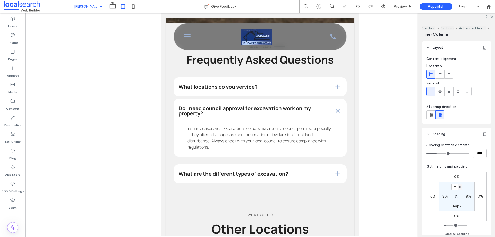
type input "***"
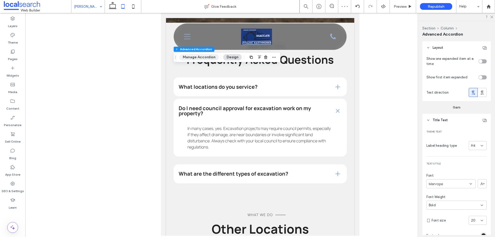
click at [194, 58] on button "Manage Accordion" at bounding box center [198, 57] width 39 height 6
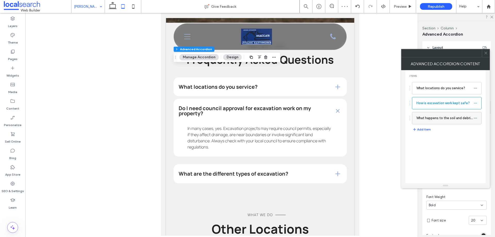
click at [440, 118] on label "What happens to the soil and debris after excavation?" at bounding box center [444, 118] width 57 height 10
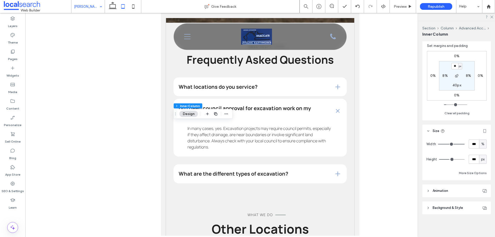
click at [481, 159] on span "px" at bounding box center [483, 159] width 4 height 5
click at [480, 205] on span "A" at bounding box center [480, 204] width 2 height 5
type input "*"
click at [137, 6] on icon at bounding box center [133, 6] width 10 height 10
type input "*"
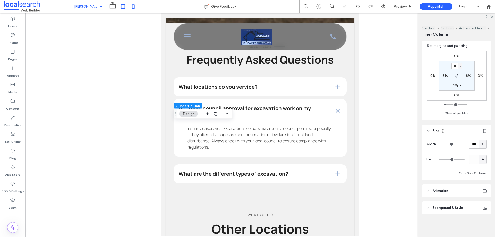
type input "*"
type input "***"
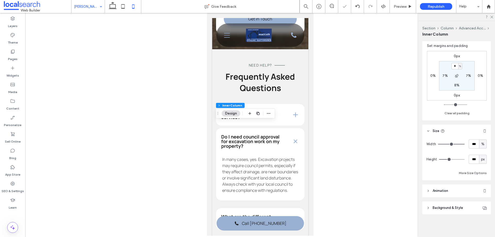
click at [481, 161] on span "px" at bounding box center [483, 159] width 4 height 5
click at [480, 204] on span "A" at bounding box center [480, 204] width 2 height 5
type input "*"
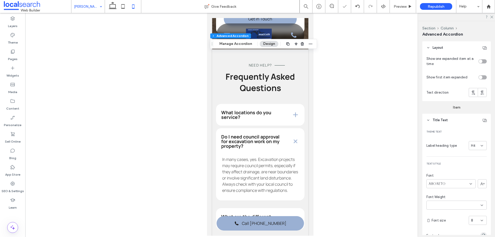
type input "*"
click at [232, 41] on button "Manage Accordion" at bounding box center [235, 44] width 39 height 6
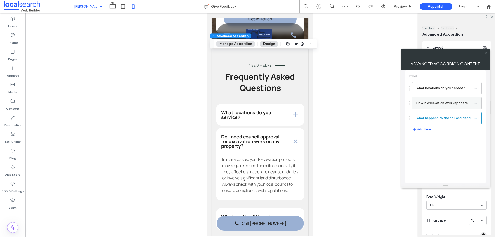
click at [434, 104] on label "How is excavation work kept safe?" at bounding box center [444, 103] width 57 height 10
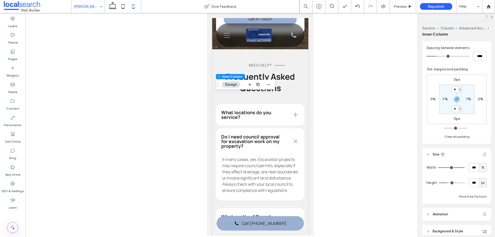
scroll to position [103, 0]
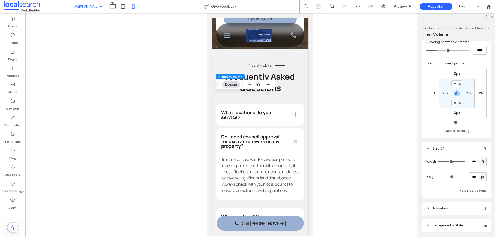
click at [482, 176] on div "px" at bounding box center [482, 176] width 5 height 5
click at [480, 221] on span "A" at bounding box center [480, 221] width 2 height 5
type input "*"
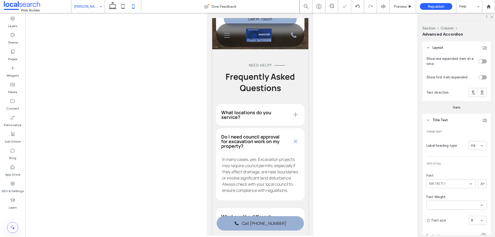
type input "*"
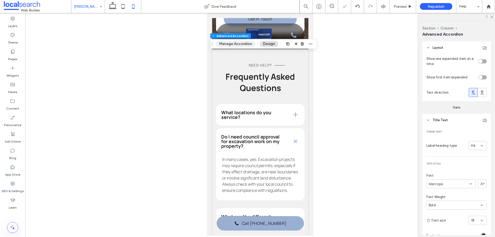
click at [232, 42] on button "Manage Accordion" at bounding box center [235, 44] width 39 height 6
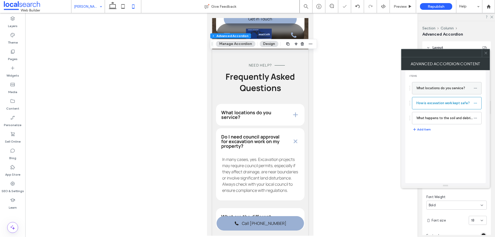
click at [437, 89] on label "What locations do you service?" at bounding box center [444, 88] width 57 height 10
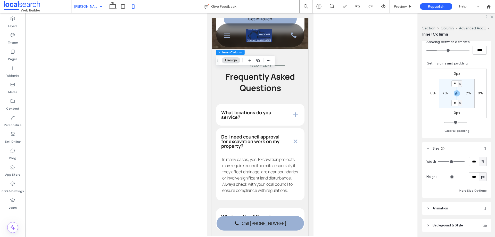
click at [481, 179] on span "px" at bounding box center [483, 176] width 4 height 5
click at [479, 221] on span "A" at bounding box center [480, 221] width 2 height 5
type input "*"
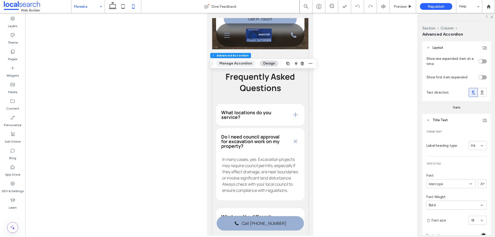
click at [228, 64] on button "Manage Accordion" at bounding box center [235, 63] width 39 height 6
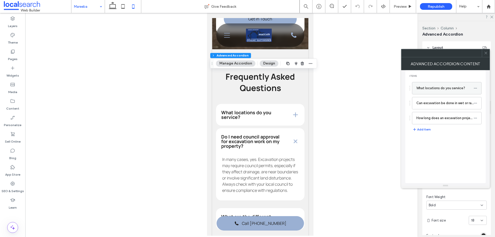
click at [437, 90] on label "What locations do you service?" at bounding box center [444, 88] width 57 height 10
click at [436, 90] on label "What locations do you service?" at bounding box center [444, 88] width 57 height 10
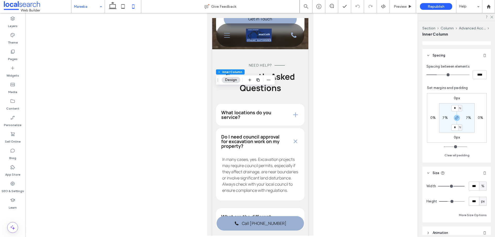
scroll to position [103, 0]
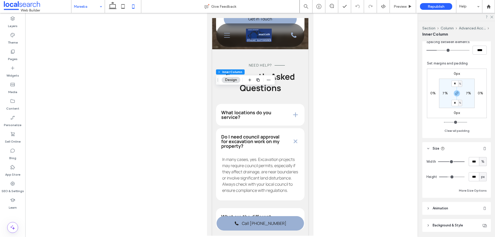
click at [481, 177] on span "px" at bounding box center [483, 176] width 4 height 5
click at [481, 222] on span "A" at bounding box center [480, 221] width 2 height 5
type input "*"
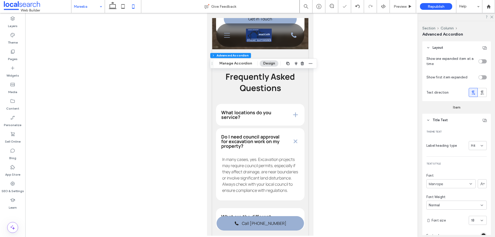
type input "*"
click at [231, 64] on button "Manage Accordion" at bounding box center [235, 63] width 39 height 6
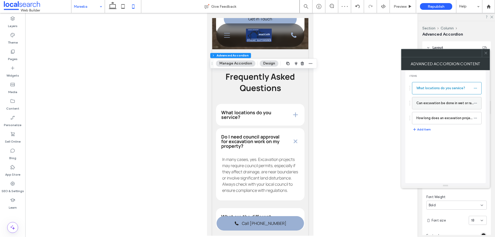
click at [430, 102] on label "Can excavation be done in wet or rainy conditions?" at bounding box center [444, 103] width 57 height 10
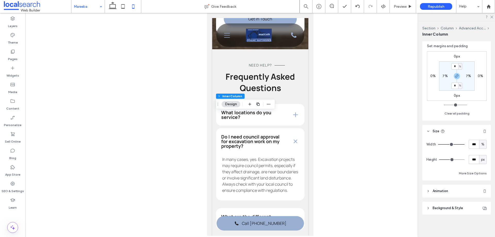
scroll to position [121, 0]
click at [481, 158] on span "px" at bounding box center [483, 159] width 4 height 5
click at [480, 205] on span "A" at bounding box center [480, 204] width 2 height 5
type input "*"
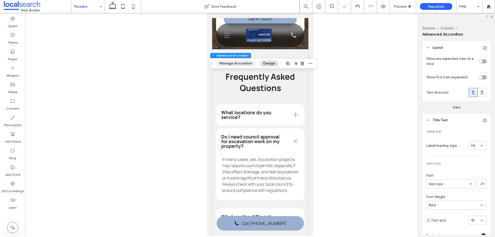
click at [234, 64] on button "Manage Accordion" at bounding box center [235, 63] width 39 height 6
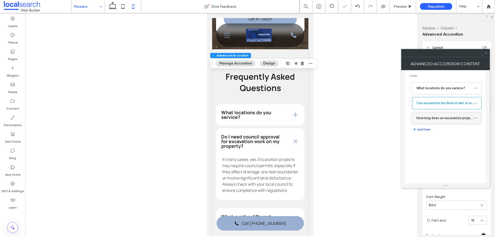
click at [431, 115] on label "How long does an excavation project take?" at bounding box center [444, 118] width 57 height 10
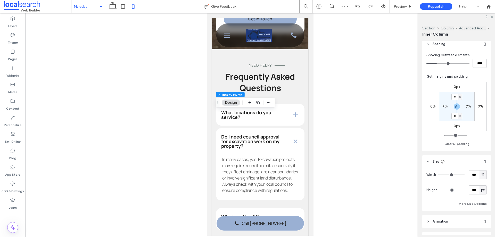
scroll to position [103, 0]
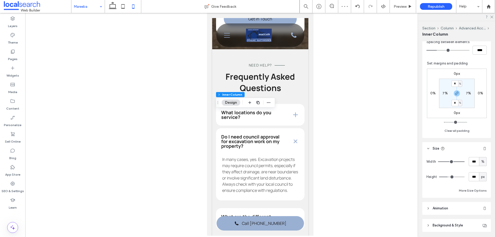
click at [481, 177] on span "px" at bounding box center [483, 176] width 4 height 5
click at [482, 221] on div "A" at bounding box center [480, 221] width 7 height 9
type input "*"
click at [126, 4] on icon at bounding box center [123, 6] width 10 height 10
type input "**"
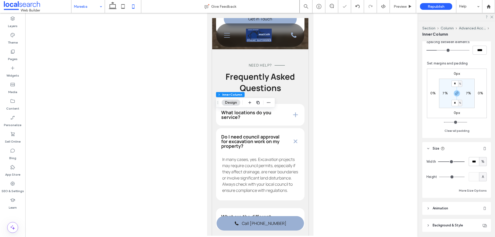
type input "**"
type input "***"
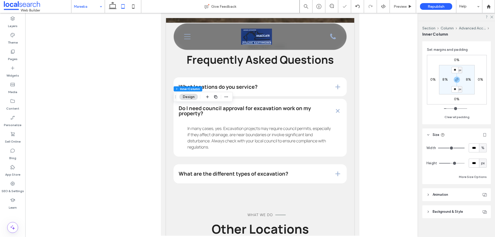
scroll to position [121, 0]
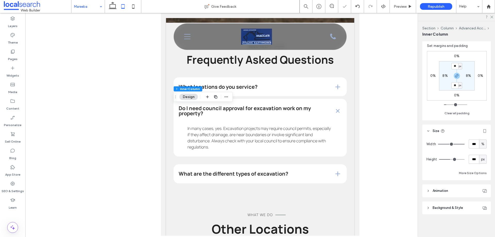
click at [481, 158] on span "px" at bounding box center [483, 159] width 4 height 5
click at [480, 203] on span "A" at bounding box center [480, 204] width 2 height 5
type input "*"
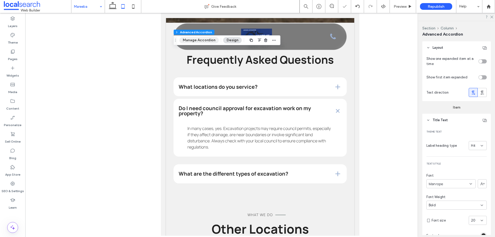
click at [195, 40] on button "Manage Accordion" at bounding box center [198, 40] width 39 height 6
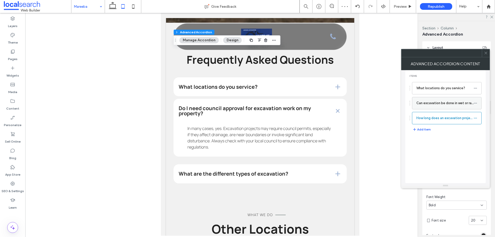
click at [431, 106] on label "Can excavation be done in wet or rainy conditions?" at bounding box center [444, 103] width 57 height 10
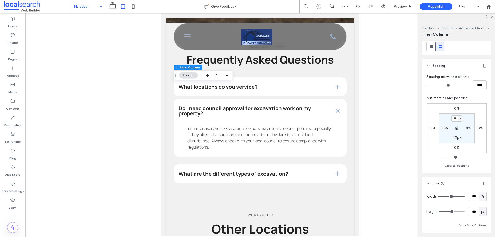
scroll to position [77, 0]
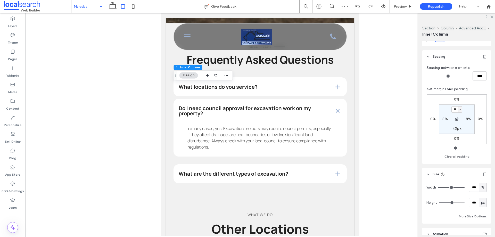
click at [481, 203] on span "px" at bounding box center [483, 202] width 4 height 5
click at [480, 195] on span "A" at bounding box center [480, 193] width 2 height 5
type input "*"
type input "***"
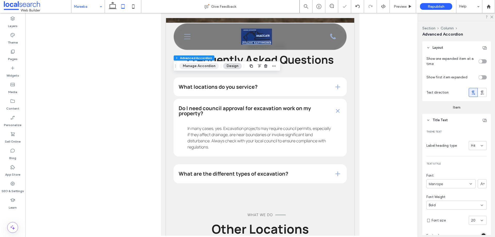
click at [203, 65] on button "Manage Accordion" at bounding box center [198, 66] width 39 height 6
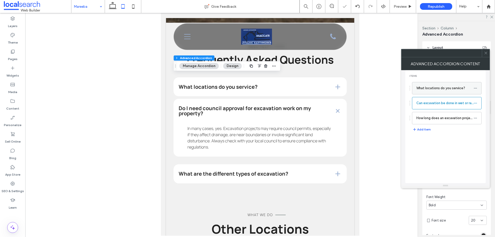
click at [428, 86] on label "What locations do you service?" at bounding box center [444, 88] width 57 height 10
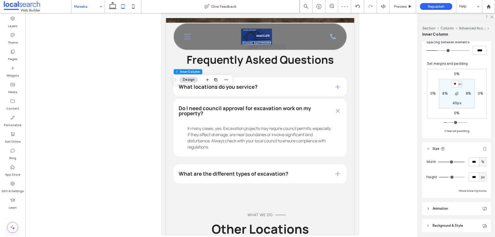
scroll to position [103, 0]
click at [482, 175] on span "px" at bounding box center [483, 176] width 4 height 5
click at [480, 221] on span "A" at bounding box center [480, 221] width 2 height 5
type input "*"
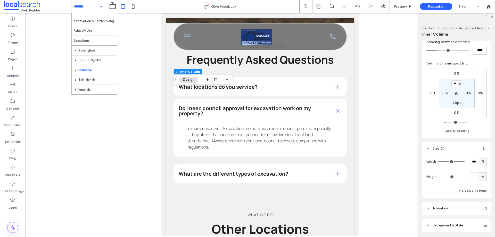
scroll to position [25, 0]
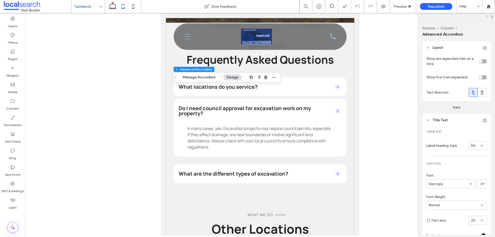
type input "*"
click at [201, 77] on button "Manage Accordion" at bounding box center [198, 77] width 39 height 6
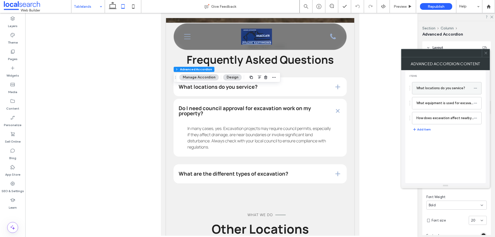
click at [429, 91] on label "What locations do you service?" at bounding box center [444, 88] width 57 height 10
click at [429, 92] on label "What locations do you service?" at bounding box center [444, 88] width 57 height 10
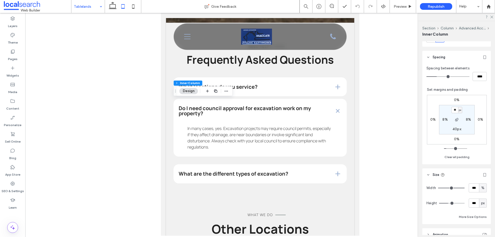
scroll to position [103, 0]
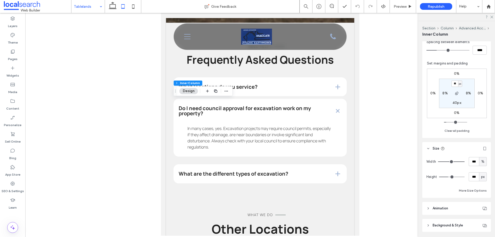
click at [481, 178] on span "px" at bounding box center [483, 176] width 4 height 5
click at [480, 221] on span "A" at bounding box center [480, 221] width 2 height 5
type input "*"
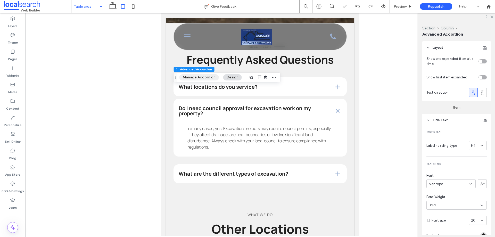
click at [202, 78] on button "Manage Accordion" at bounding box center [198, 77] width 39 height 6
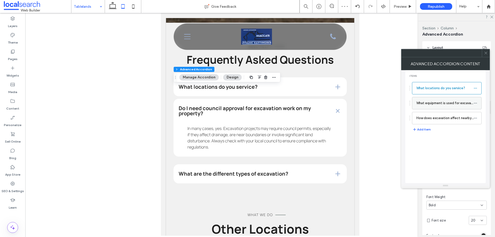
click at [431, 102] on label "What equipment is used for excavation?" at bounding box center [444, 103] width 57 height 10
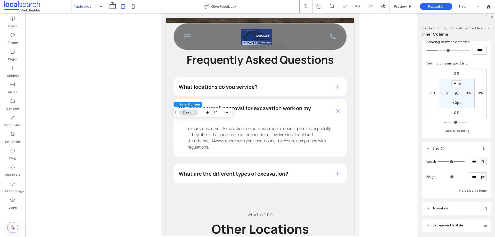
click at [481, 178] on span "px" at bounding box center [483, 176] width 4 height 5
click at [481, 221] on span "A" at bounding box center [480, 221] width 2 height 5
type input "*"
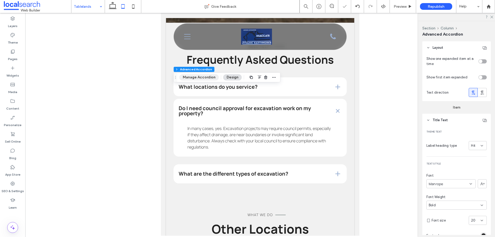
click at [202, 78] on button "Manage Accordion" at bounding box center [198, 77] width 39 height 6
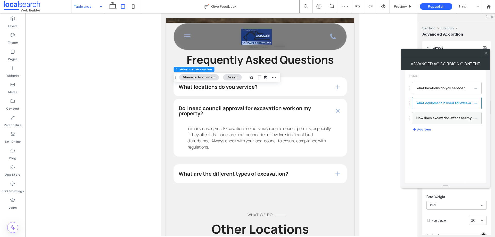
click at [426, 115] on label "How does excavation affect nearby structures?" at bounding box center [444, 118] width 57 height 10
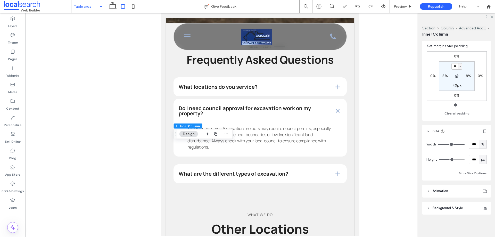
scroll to position [121, 0]
click at [482, 157] on div "px" at bounding box center [482, 159] width 5 height 5
click at [480, 206] on span "A" at bounding box center [480, 204] width 2 height 5
type input "*"
click at [131, 8] on icon at bounding box center [133, 6] width 10 height 10
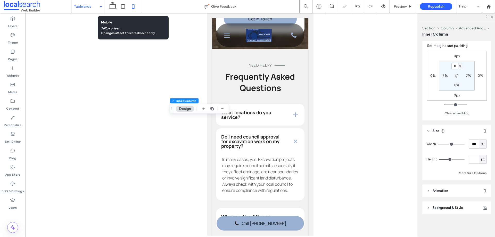
type input "*"
type input "***"
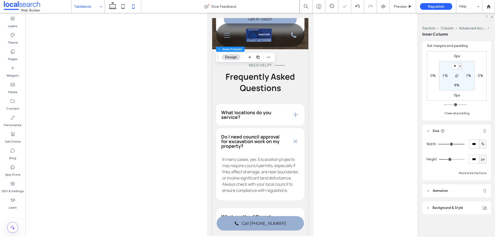
click at [481, 157] on span "px" at bounding box center [483, 159] width 4 height 5
click at [480, 204] on span "A" at bounding box center [480, 204] width 2 height 5
type input "*"
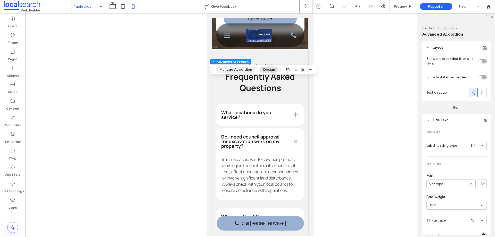
click at [236, 68] on button "Manage Accordion" at bounding box center [235, 70] width 39 height 6
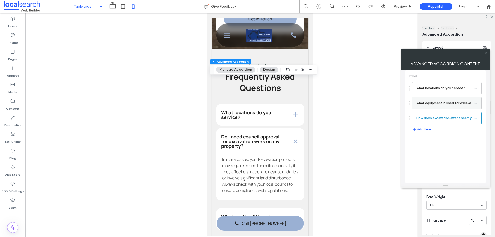
click at [432, 103] on label "What equipment is used for excavation?" at bounding box center [444, 103] width 57 height 10
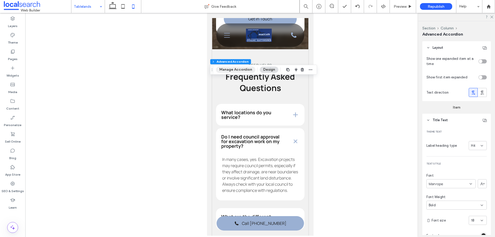
click at [235, 69] on button "Manage Accordion" at bounding box center [235, 70] width 39 height 6
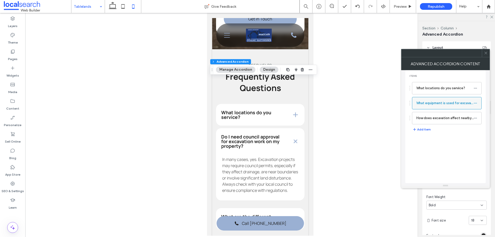
click at [426, 104] on label "What equipment is used for excavation?" at bounding box center [444, 103] width 57 height 10
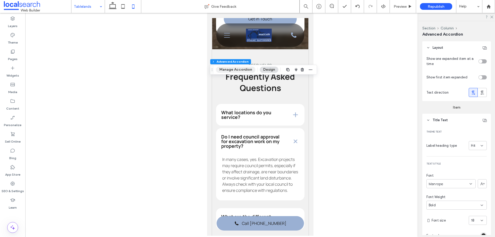
click at [240, 68] on button "Manage Accordion" at bounding box center [235, 70] width 39 height 6
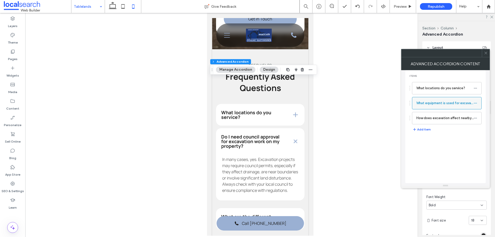
click at [434, 105] on label "What equipment is used for excavation?" at bounding box center [444, 103] width 57 height 10
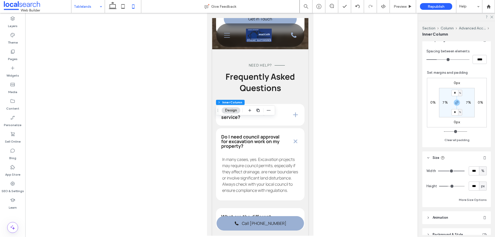
scroll to position [103, 0]
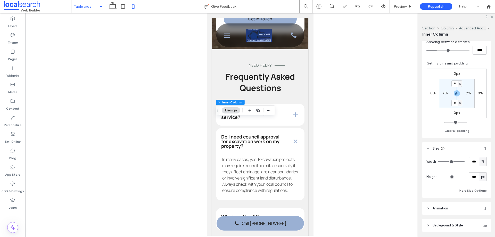
click at [481, 178] on span "px" at bounding box center [483, 176] width 4 height 5
click at [479, 221] on span "A" at bounding box center [480, 221] width 2 height 5
type input "*"
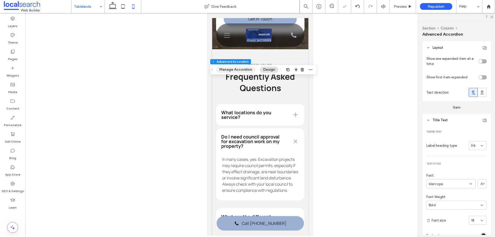
click at [235, 68] on button "Manage Accordion" at bounding box center [235, 70] width 39 height 6
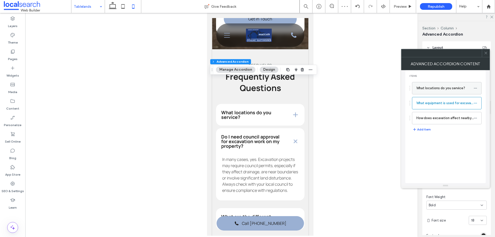
click at [429, 89] on label "What locations do you service?" at bounding box center [444, 88] width 57 height 10
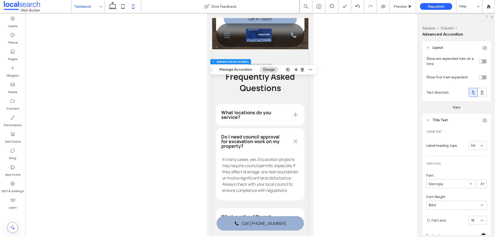
click at [234, 66] on div "Section Column Advanced Accordion Manage Accordion Design" at bounding box center [263, 70] width 107 height 10
click at [236, 68] on button "Manage Accordion" at bounding box center [235, 70] width 39 height 6
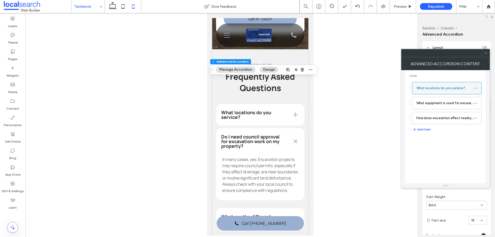
click at [427, 88] on label "What locations do you service?" at bounding box center [444, 88] width 57 height 10
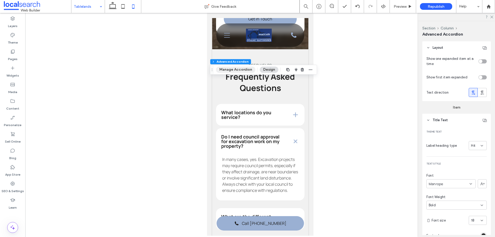
click at [227, 69] on button "Manage Accordion" at bounding box center [235, 70] width 39 height 6
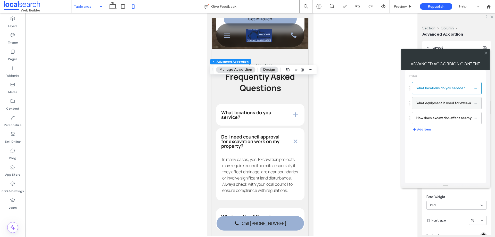
click at [433, 107] on label "What equipment is used for excavation?" at bounding box center [444, 103] width 57 height 10
click at [432, 93] on label "What locations do you service?" at bounding box center [444, 88] width 57 height 10
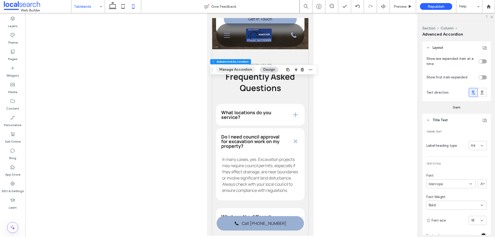
click at [229, 70] on button "Manage Accordion" at bounding box center [235, 70] width 39 height 6
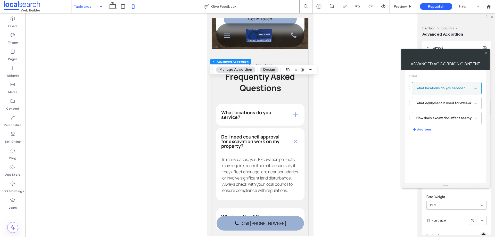
click at [426, 90] on label "What locations do you service?" at bounding box center [444, 88] width 57 height 10
click at [435, 101] on label "What equipment is used for excavation?" at bounding box center [444, 103] width 57 height 10
click at [435, 89] on label "What locations do you service?" at bounding box center [444, 88] width 57 height 10
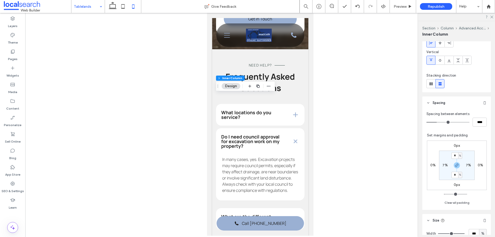
scroll to position [77, 0]
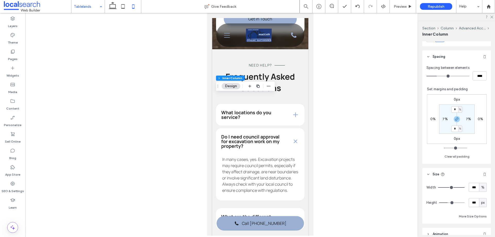
click at [481, 203] on span "px" at bounding box center [483, 202] width 4 height 5
click at [480, 196] on span "A" at bounding box center [480, 193] width 2 height 5
type input "*"
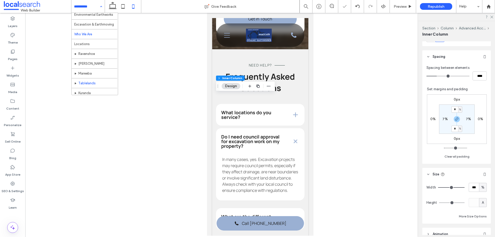
scroll to position [25, 0]
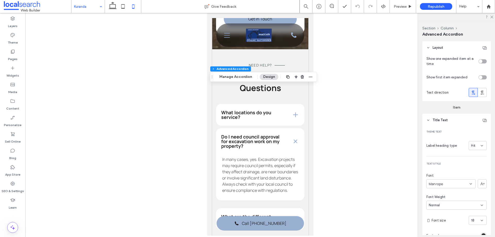
type input "*"
click at [239, 78] on button "Manage Accordion" at bounding box center [235, 77] width 39 height 6
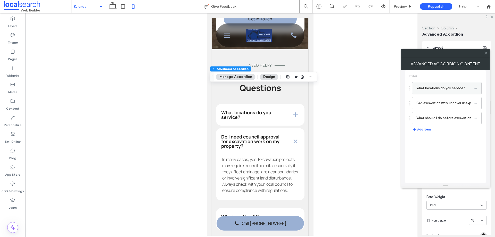
click at [430, 89] on label "What locations do you service?" at bounding box center [444, 88] width 57 height 10
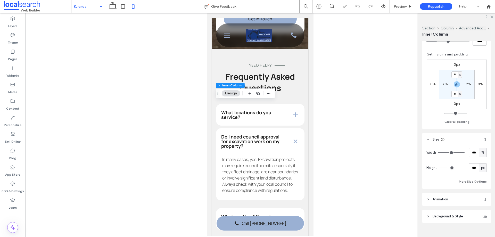
scroll to position [121, 0]
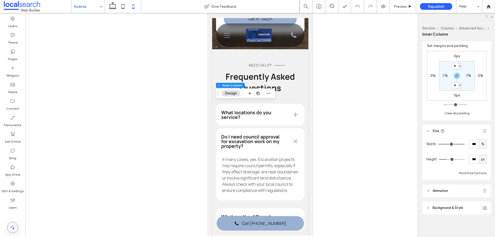
click at [481, 160] on span "px" at bounding box center [483, 159] width 4 height 5
click at [480, 205] on span "A" at bounding box center [480, 204] width 2 height 5
type input "*"
type input "***"
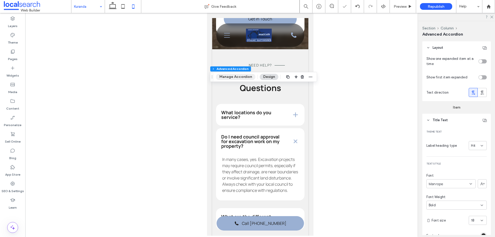
click at [237, 77] on button "Manage Accordion" at bounding box center [235, 77] width 39 height 6
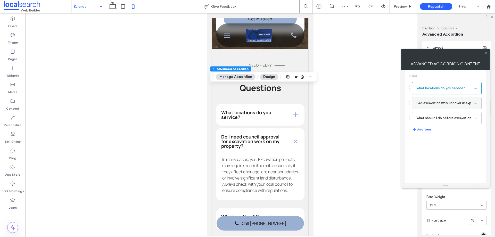
click at [441, 103] on label "Can excavation work uncover unexpected issues?" at bounding box center [444, 103] width 57 height 10
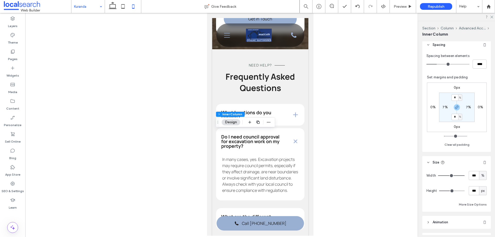
scroll to position [103, 0]
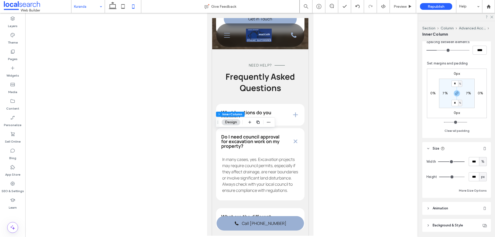
click at [481, 176] on span "px" at bounding box center [483, 176] width 4 height 5
click at [481, 221] on span "A" at bounding box center [480, 221] width 2 height 5
type input "*"
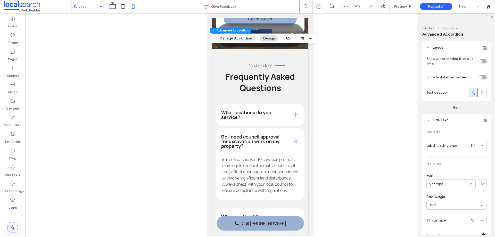
click at [236, 37] on button "Manage Accordion" at bounding box center [235, 38] width 39 height 6
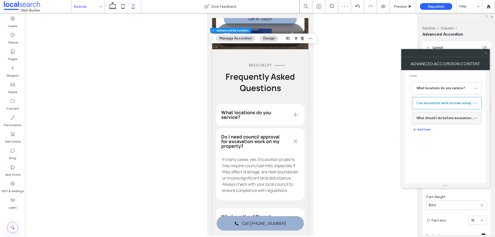
click at [438, 115] on label "What should I do before excavation begins on my property?" at bounding box center [444, 118] width 57 height 10
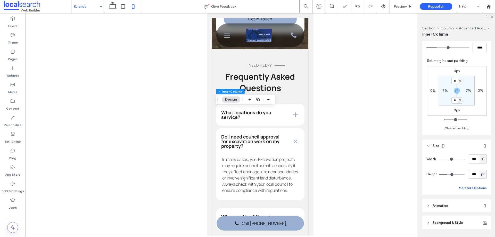
scroll to position [121, 0]
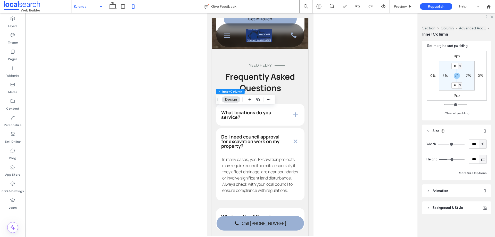
click at [481, 158] on span "px" at bounding box center [483, 159] width 4 height 5
click at [479, 207] on div "A" at bounding box center [480, 204] width 7 height 9
type input "*"
click at [122, 8] on icon at bounding box center [123, 6] width 10 height 10
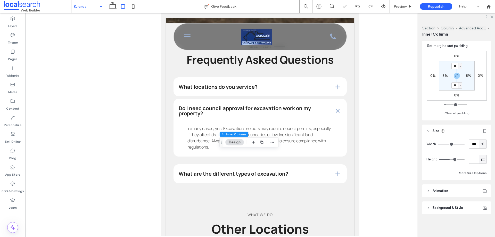
type input "**"
type input "***"
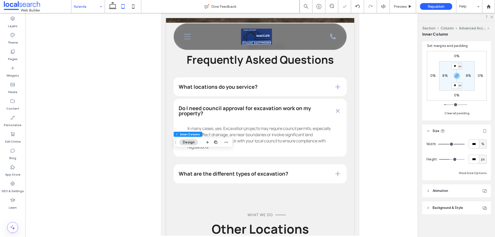
click at [481, 157] on span "px" at bounding box center [483, 159] width 4 height 5
click at [481, 203] on span "A" at bounding box center [480, 204] width 2 height 5
type input "*"
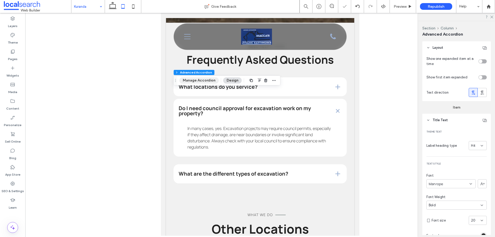
click at [199, 78] on button "Manage Accordion" at bounding box center [198, 80] width 39 height 6
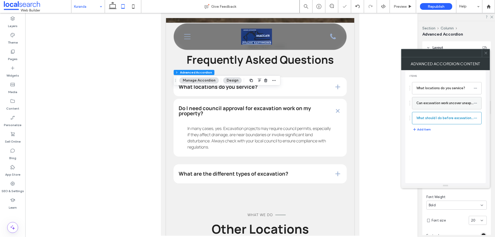
click at [428, 106] on label "Can excavation work uncover unexpected issues?" at bounding box center [444, 103] width 57 height 10
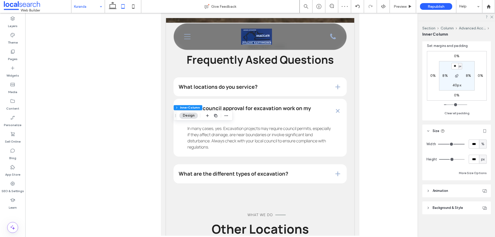
click at [481, 158] on span "px" at bounding box center [483, 159] width 4 height 5
click at [480, 204] on span "A" at bounding box center [480, 204] width 2 height 5
type input "*"
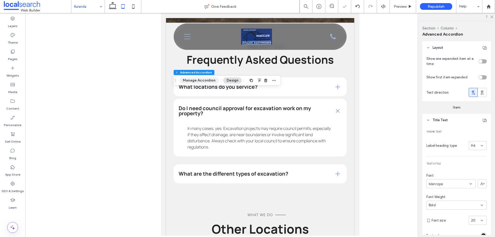
click at [199, 80] on button "Manage Accordion" at bounding box center [198, 80] width 39 height 6
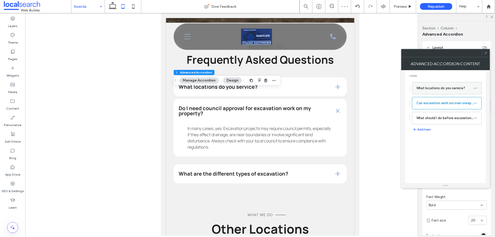
click at [444, 89] on label "What locations do you service?" at bounding box center [444, 88] width 57 height 10
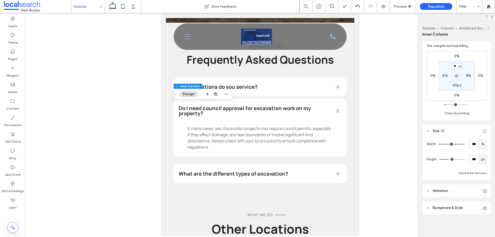
click at [481, 159] on span "px" at bounding box center [483, 159] width 4 height 5
click at [480, 205] on span "A" at bounding box center [480, 204] width 2 height 5
type input "*"
type input "***"
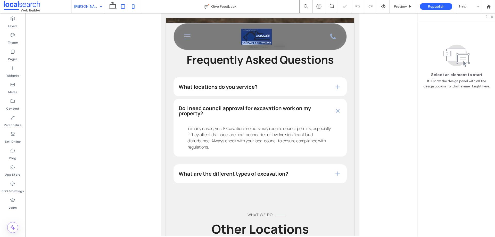
click at [132, 4] on icon at bounding box center [133, 6] width 10 height 10
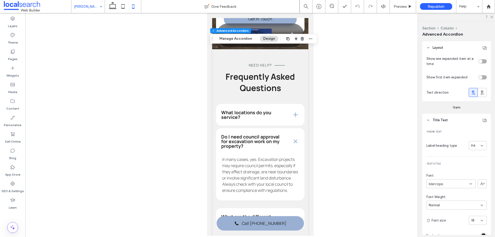
type input "*"
click at [231, 36] on button "Manage Accordion" at bounding box center [235, 39] width 39 height 6
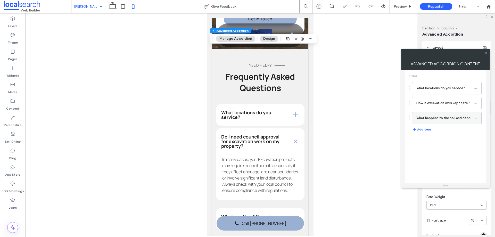
click at [424, 116] on label "What happens to the soil and debris after excavation?" at bounding box center [444, 118] width 57 height 10
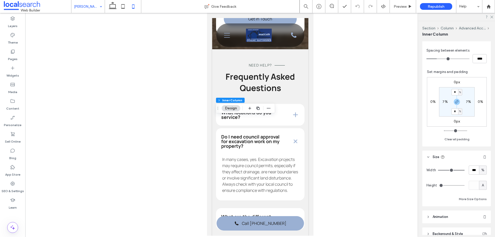
scroll to position [103, 0]
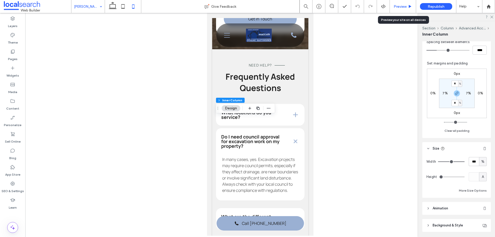
click at [396, 7] on span "Preview" at bounding box center [400, 6] width 13 height 4
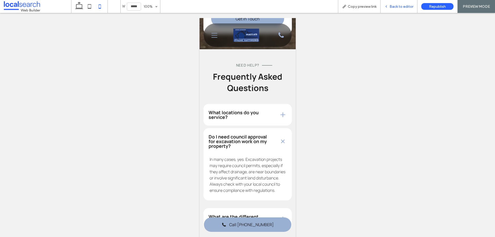
click at [393, 8] on span "Back to editor" at bounding box center [401, 6] width 24 height 4
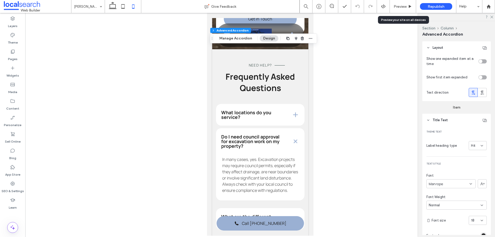
type input "*"
click at [242, 38] on button "Manage Accordion" at bounding box center [235, 38] width 39 height 6
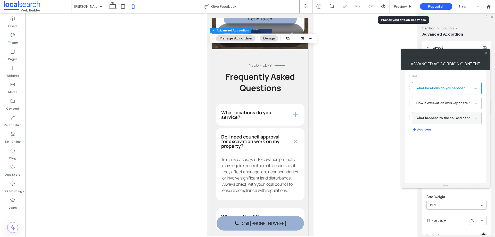
click at [437, 119] on label "What happens to the soil and debris after excavation?" at bounding box center [444, 118] width 57 height 10
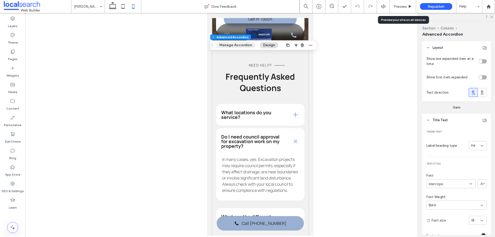
click at [246, 45] on button "Manage Accordion" at bounding box center [235, 45] width 39 height 6
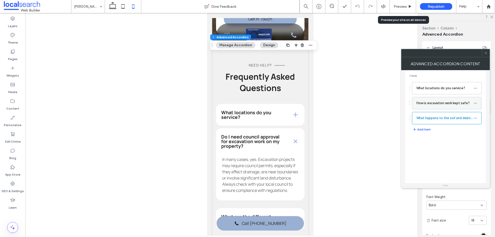
click at [443, 103] on label "How is excavation work kept safe?" at bounding box center [444, 103] width 57 height 10
click at [437, 121] on label "What happens to the soil and debris after excavation?" at bounding box center [444, 118] width 57 height 10
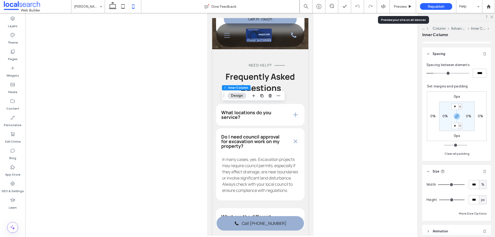
scroll to position [103, 0]
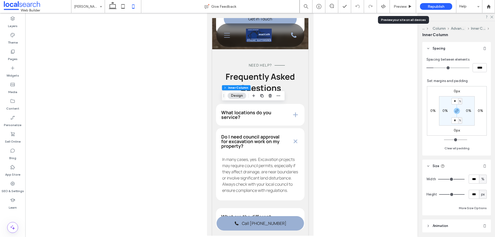
click at [481, 194] on span "px" at bounding box center [483, 194] width 4 height 5
click at [482, 187] on div "A" at bounding box center [480, 185] width 7 height 9
type input "*"
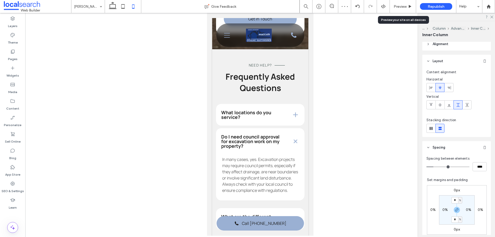
scroll to position [0, 0]
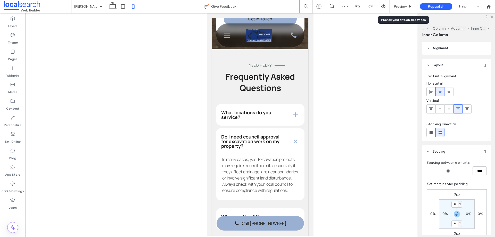
type input "***"
click at [397, 7] on span "Preview" at bounding box center [400, 6] width 13 height 4
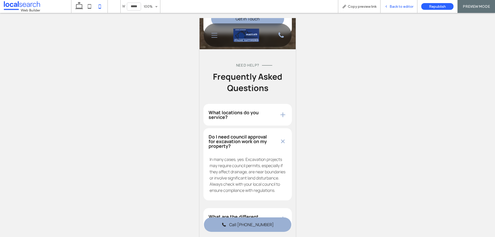
click at [400, 8] on span "Back to editor" at bounding box center [401, 6] width 24 height 4
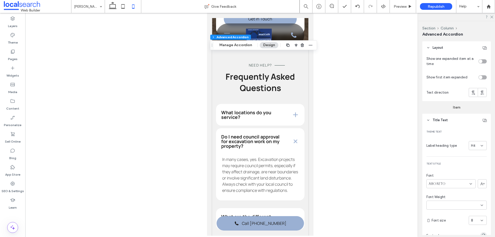
type input "*"
click at [236, 44] on button "Manage Accordion" at bounding box center [235, 45] width 39 height 6
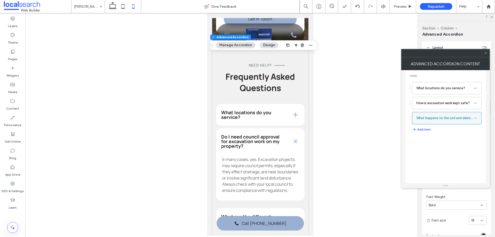
click at [433, 118] on label "What happens to the soil and debris after excavation?" at bounding box center [444, 118] width 57 height 10
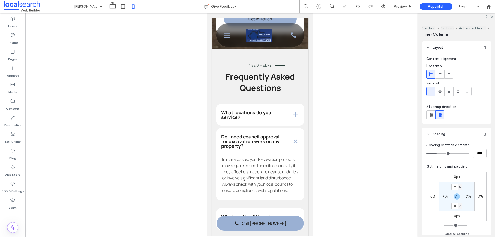
type input "***"
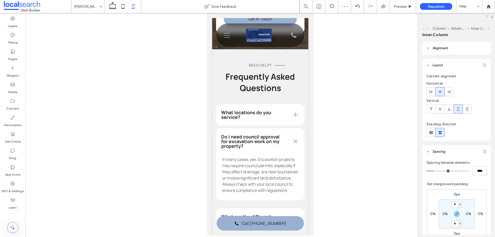
type input "***"
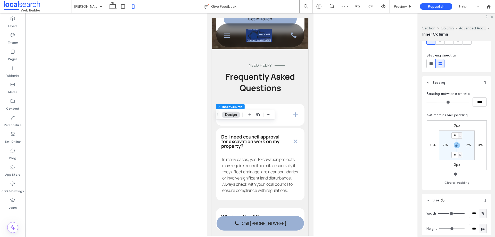
scroll to position [103, 0]
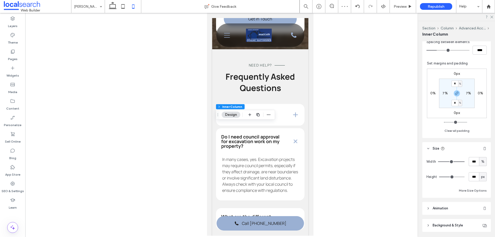
click at [481, 176] on span "px" at bounding box center [483, 176] width 4 height 5
drag, startPoint x: 480, startPoint y: 221, endPoint x: 470, endPoint y: 217, distance: 11.3
click at [480, 221] on span "A" at bounding box center [480, 221] width 2 height 5
type input "*"
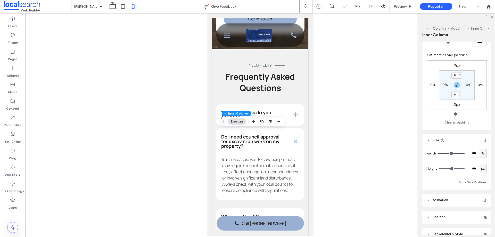
click at [481, 170] on span "px" at bounding box center [483, 168] width 4 height 5
click at [481, 213] on span "A" at bounding box center [480, 213] width 2 height 5
type input "*"
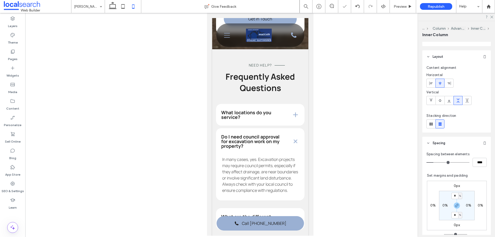
type input "***"
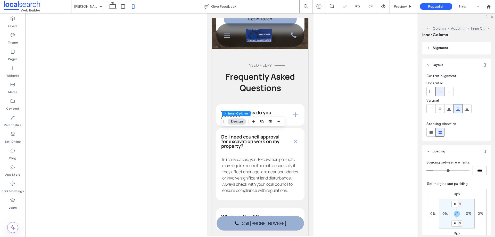
scroll to position [0, 0]
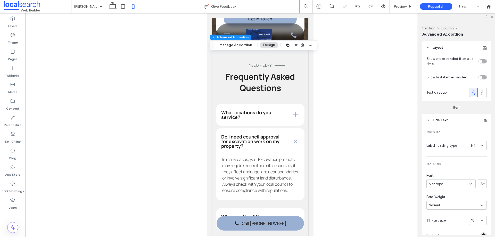
type input "*"
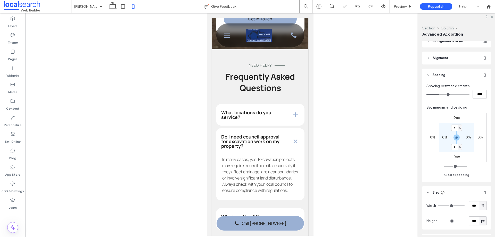
type input "***"
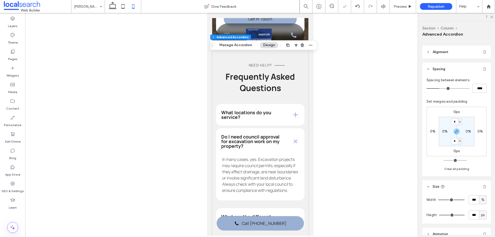
scroll to position [309, 0]
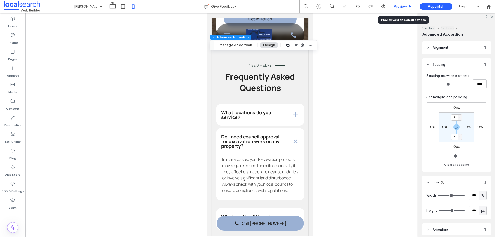
click at [394, 7] on span "Preview" at bounding box center [400, 6] width 13 height 4
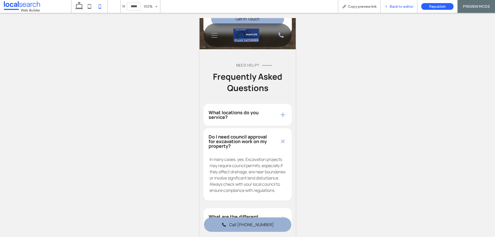
click at [393, 6] on span "Back to editor" at bounding box center [401, 6] width 24 height 4
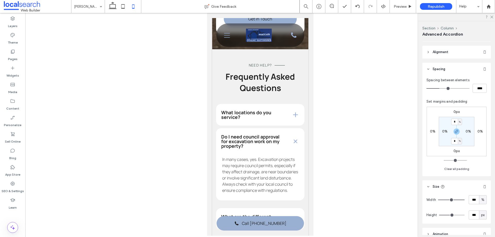
scroll to position [309, 0]
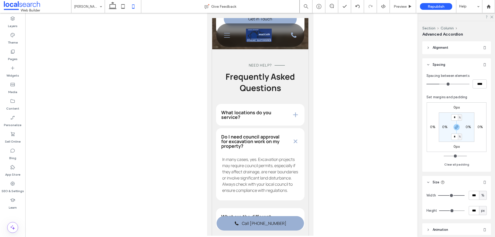
type input "***"
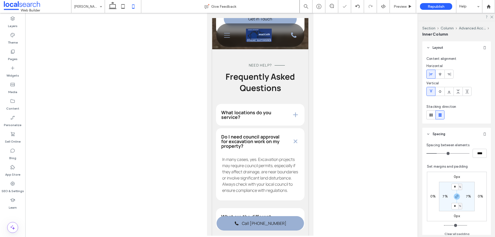
type input "***"
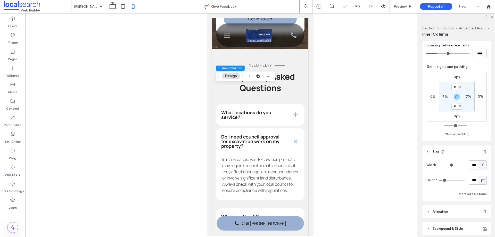
scroll to position [103, 0]
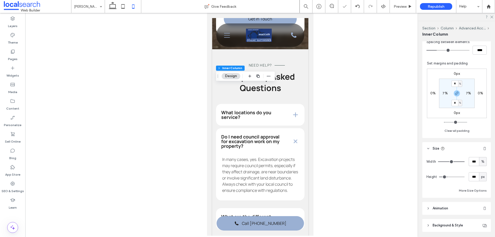
click at [481, 179] on span "px" at bounding box center [483, 176] width 4 height 5
click at [481, 224] on span "A" at bounding box center [480, 221] width 2 height 5
type input "*"
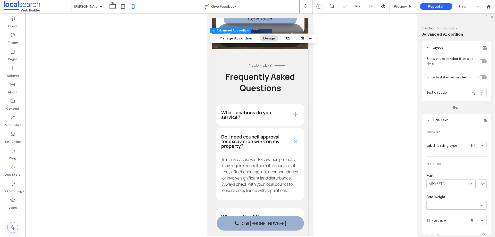
type input "*"
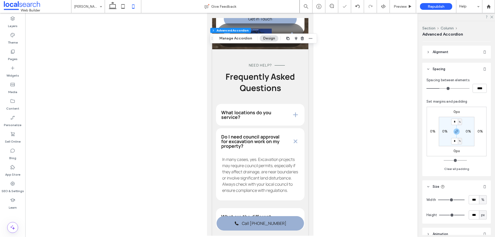
scroll to position [309, 0]
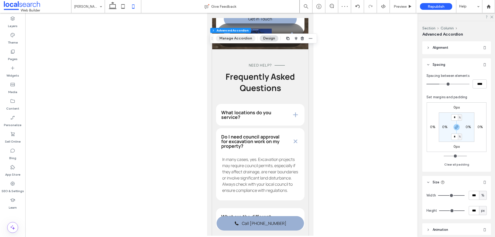
click at [243, 37] on button "Manage Accordion" at bounding box center [235, 38] width 39 height 6
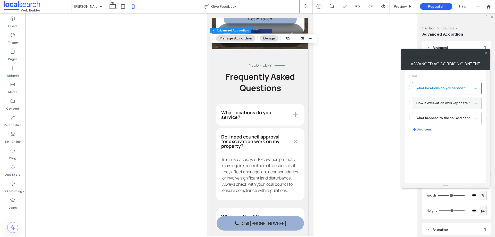
click at [429, 104] on label "How is excavation work kept safe?" at bounding box center [444, 103] width 57 height 10
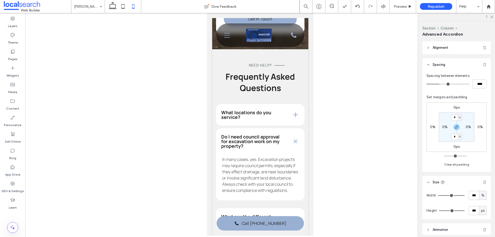
type input "***"
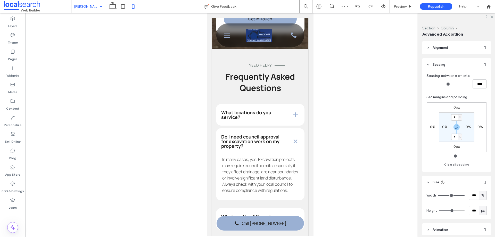
type input "***"
click at [113, 9] on icon at bounding box center [112, 6] width 10 height 10
type input "**"
type input "***"
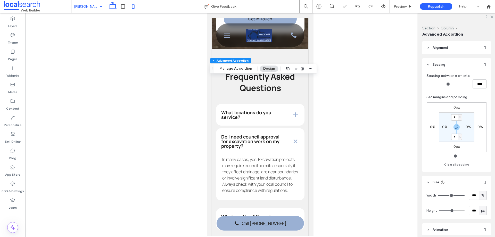
type input "***"
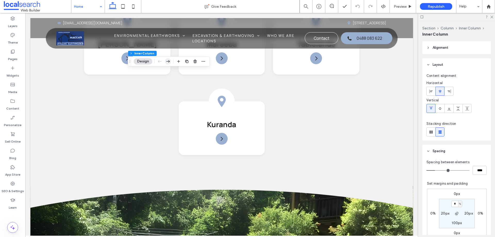
click at [168, 60] on icon "button" at bounding box center [168, 61] width 6 height 9
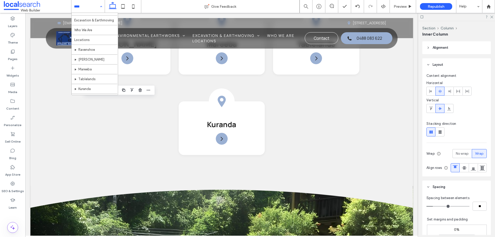
scroll to position [25, 0]
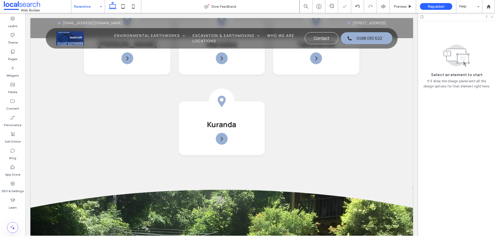
click at [491, 16] on icon at bounding box center [491, 16] width 3 height 3
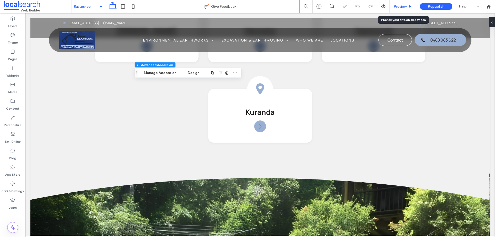
click at [400, 8] on span "Preview" at bounding box center [400, 6] width 13 height 4
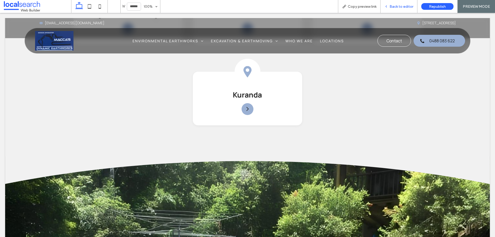
click at [401, 8] on span "Back to editor" at bounding box center [401, 6] width 24 height 4
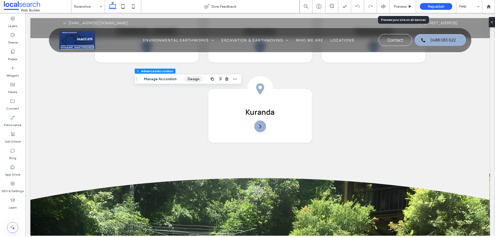
click at [190, 79] on button "Design" at bounding box center [193, 79] width 19 height 6
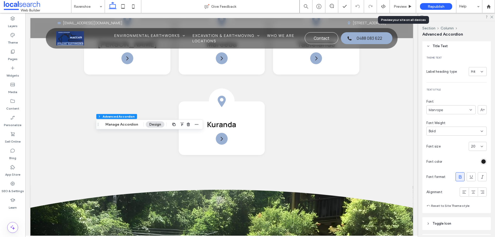
scroll to position [77, 0]
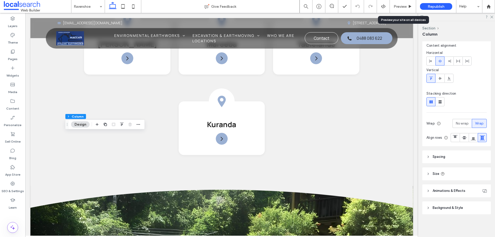
click at [448, 174] on header "Size" at bounding box center [456, 173] width 69 height 13
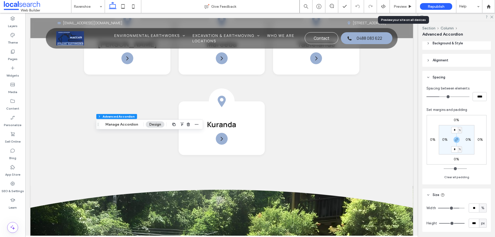
scroll to position [331, 0]
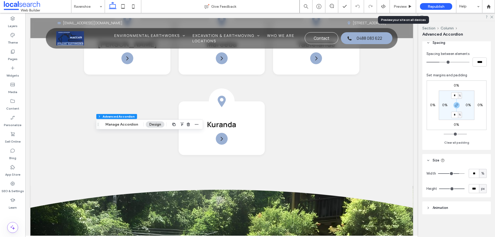
click at [481, 188] on span "px" at bounding box center [483, 188] width 4 height 5
click at [481, 180] on span "A" at bounding box center [480, 179] width 2 height 5
type input "*"
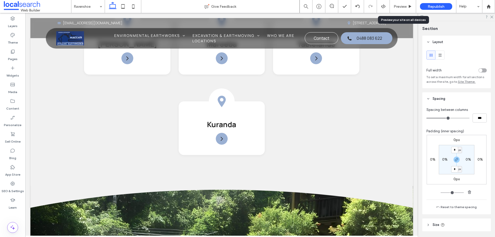
type input "***"
click at [398, 6] on span "Preview" at bounding box center [400, 6] width 13 height 4
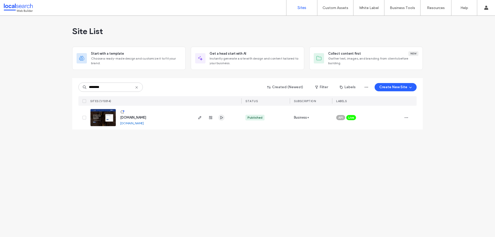
type input "********"
click at [220, 118] on icon "button" at bounding box center [221, 117] width 4 height 4
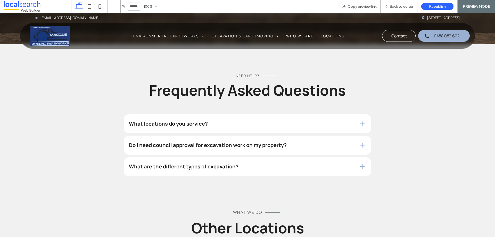
scroll to position [1317, 0]
click at [394, 4] on div "Back to editor" at bounding box center [398, 6] width 37 height 13
click at [394, 5] on span "Back to editor" at bounding box center [401, 6] width 24 height 4
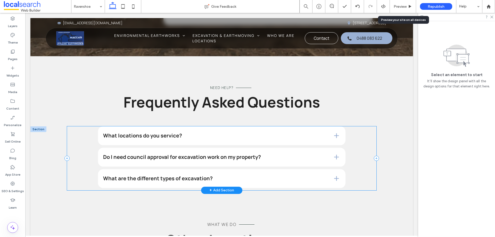
scroll to position [1349, 0]
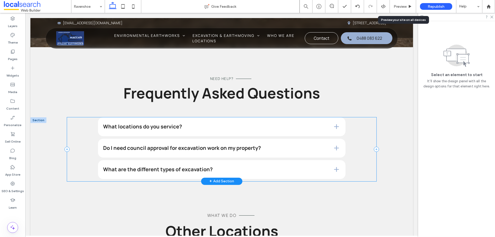
click at [355, 143] on div "What locations do you service? We service throughout [GEOGRAPHIC_DATA], [GEOGRA…" at bounding box center [221, 149] width 309 height 64
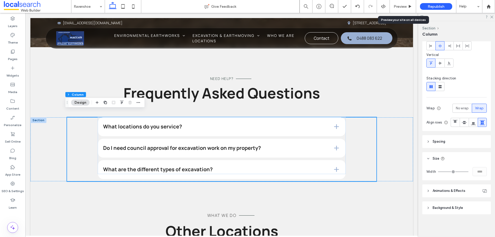
scroll to position [39, 0]
click at [381, 152] on div "What locations do you service? We service throughout [GEOGRAPHIC_DATA], [GEOGRA…" at bounding box center [221, 149] width 383 height 64
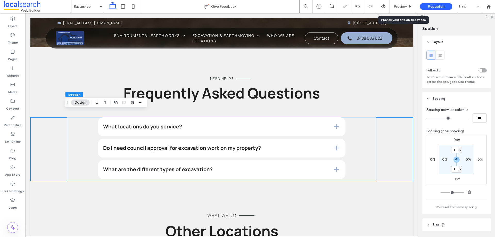
scroll to position [51, 0]
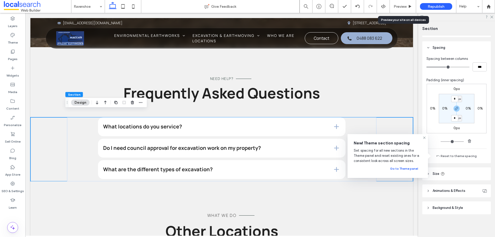
click at [445, 173] on header "Size" at bounding box center [456, 173] width 69 height 13
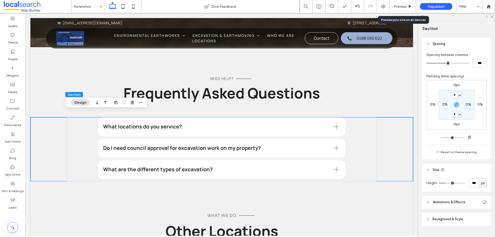
scroll to position [56, 0]
click at [481, 182] on span "px" at bounding box center [483, 181] width 4 height 5
click at [482, 227] on div "A" at bounding box center [480, 226] width 7 height 9
type input "*"
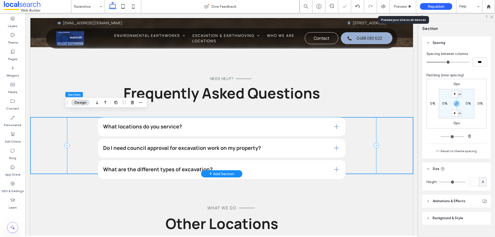
click at [360, 155] on div "What locations do you service? We service throughout [GEOGRAPHIC_DATA], [GEOGRA…" at bounding box center [221, 145] width 309 height 57
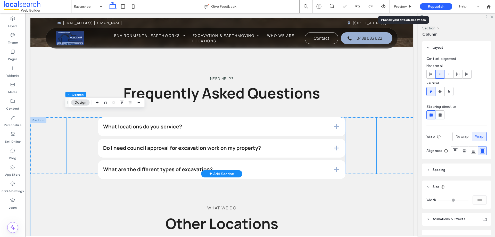
click at [394, 162] on div "What locations do you service? We service throughout [GEOGRAPHIC_DATA], [GEOGRA…" at bounding box center [221, 145] width 383 height 57
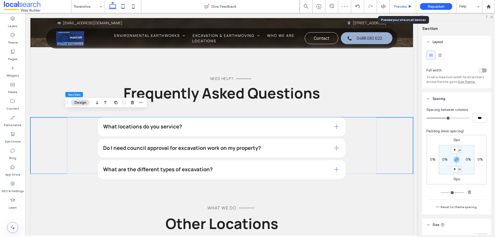
click at [400, 7] on span "Preview" at bounding box center [400, 6] width 13 height 4
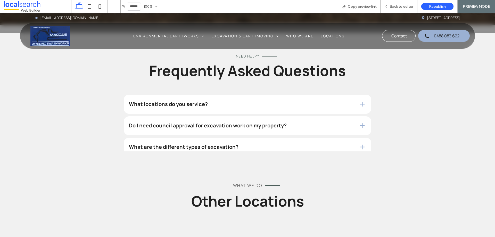
scroll to position [1313, 0]
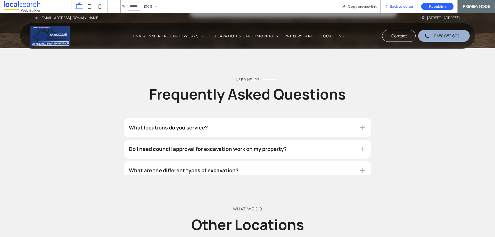
click at [399, 4] on span "Back to editor" at bounding box center [401, 6] width 24 height 4
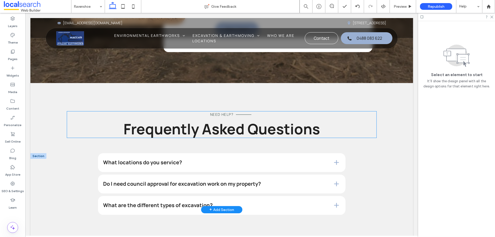
scroll to position [1319, 0]
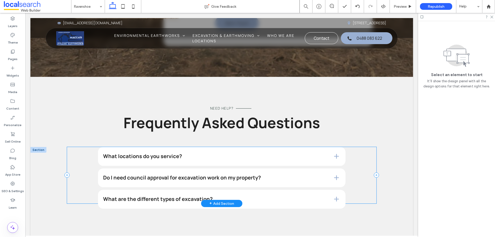
click at [93, 174] on div "What locations do you service? We service throughout [GEOGRAPHIC_DATA], [GEOGRA…" at bounding box center [221, 175] width 309 height 57
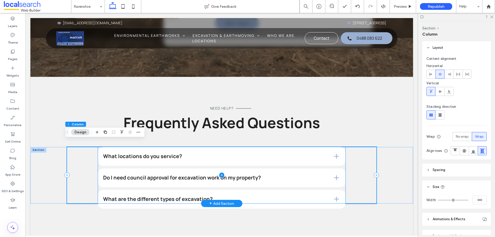
click at [342, 180] on span at bounding box center [221, 175] width 247 height 57
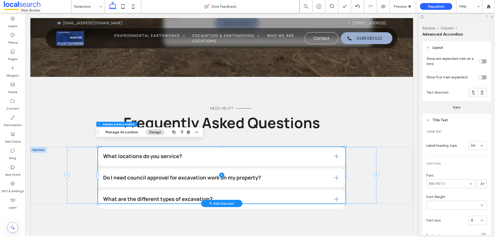
type input "*"
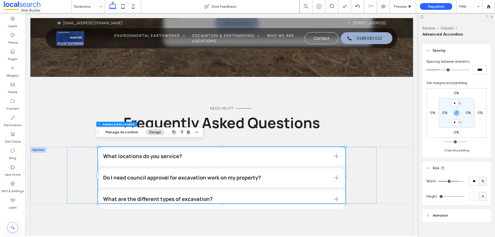
scroll to position [331, 0]
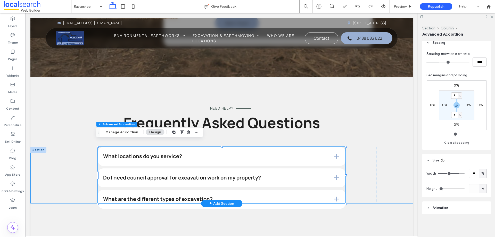
click at [386, 180] on div "What locations do you service? We service throughout [GEOGRAPHIC_DATA], [GEOGRA…" at bounding box center [221, 175] width 383 height 57
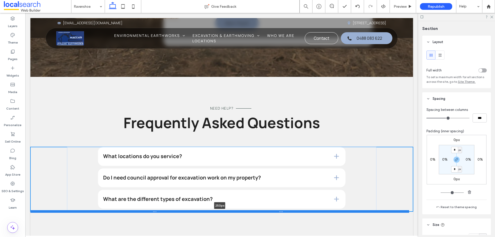
drag, startPoint x: 385, startPoint y: 197, endPoint x: 385, endPoint y: 205, distance: 8.0
click at [385, 210] on div at bounding box center [219, 211] width 379 height 3
type input "***"
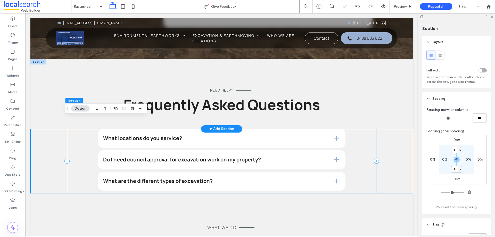
scroll to position [1345, 0]
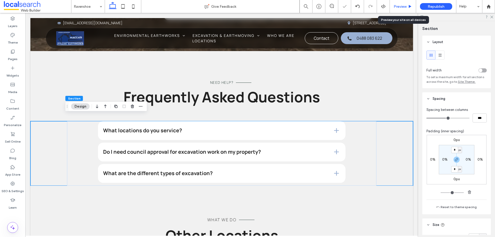
drag, startPoint x: 401, startPoint y: 7, endPoint x: 298, endPoint y: 94, distance: 134.8
click at [401, 7] on span "Preview" at bounding box center [400, 6] width 13 height 4
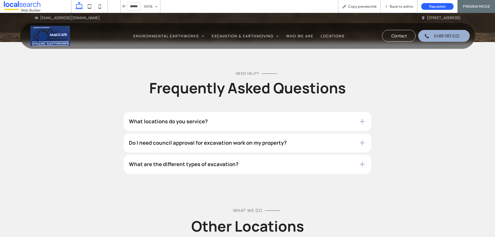
scroll to position [1335, 0]
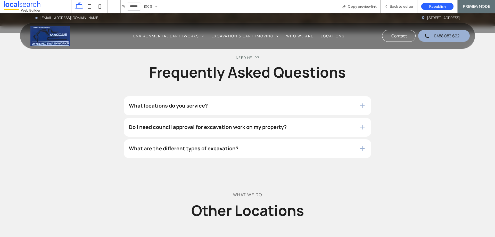
click at [345, 118] on div "Do I need council approval for excavation work on my property?" at bounding box center [247, 127] width 247 height 19
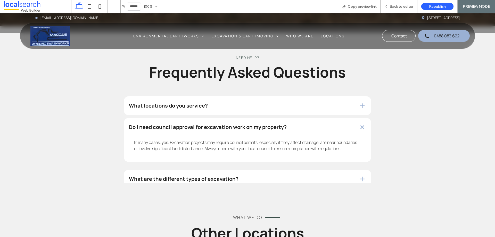
click at [345, 118] on div "Do I need council approval for excavation work on my property?" at bounding box center [247, 127] width 247 height 19
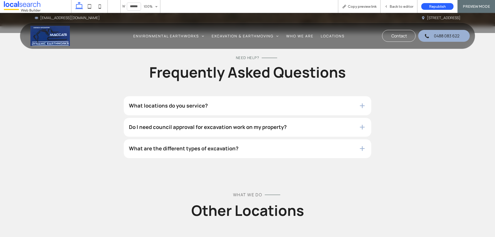
click at [349, 96] on div "What locations do you service?" at bounding box center [247, 105] width 247 height 19
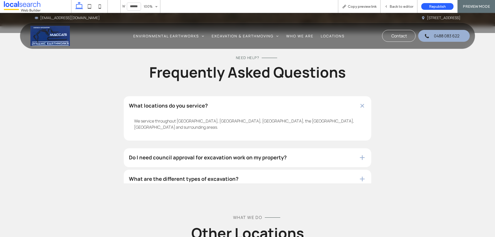
click at [349, 96] on div "What locations do you service?" at bounding box center [247, 105] width 247 height 19
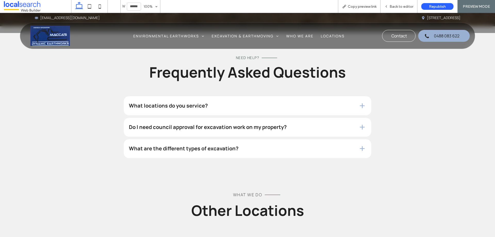
click at [349, 96] on div "What locations do you service?" at bounding box center [247, 105] width 247 height 19
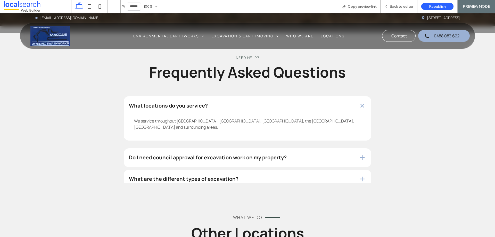
click at [334, 148] on div "Do I need council approval for excavation work on my property?" at bounding box center [247, 157] width 247 height 19
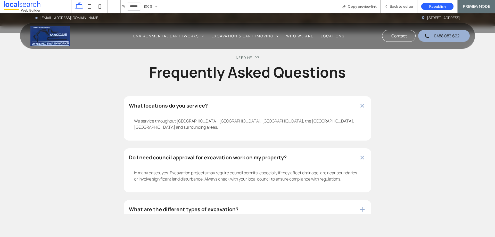
click at [334, 148] on div "Do I need council approval for excavation work on my property?" at bounding box center [247, 157] width 247 height 19
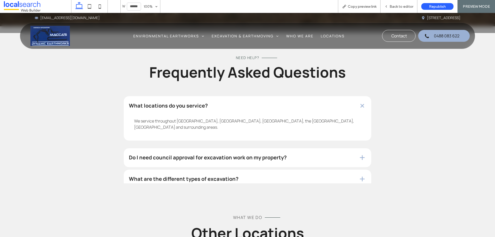
click at [340, 176] on h4 "What are the different types of excavation?" at bounding box center [239, 178] width 221 height 5
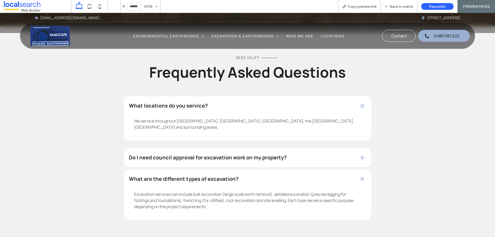
click at [340, 176] on h4 "What are the different types of excavation?" at bounding box center [239, 178] width 221 height 5
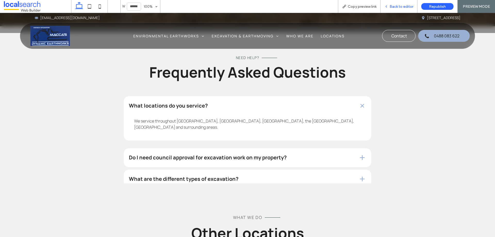
click at [401, 6] on span "Back to editor" at bounding box center [401, 6] width 24 height 4
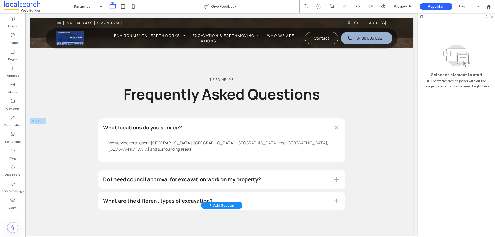
scroll to position [1367, 0]
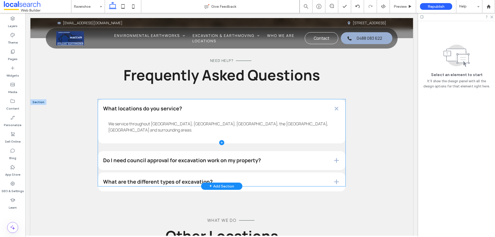
click at [314, 166] on span at bounding box center [221, 142] width 247 height 87
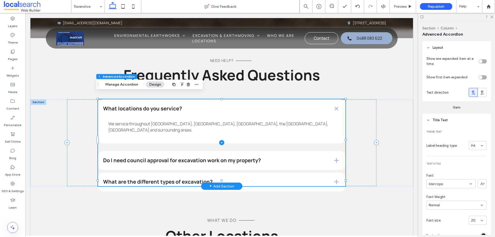
type input "*"
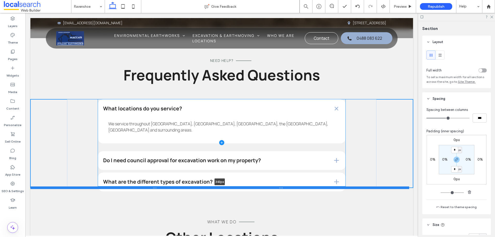
drag, startPoint x: 343, startPoint y: 174, endPoint x: 343, endPoint y: 182, distance: 8.2
click at [343, 186] on div at bounding box center [219, 187] width 379 height 3
type input "***"
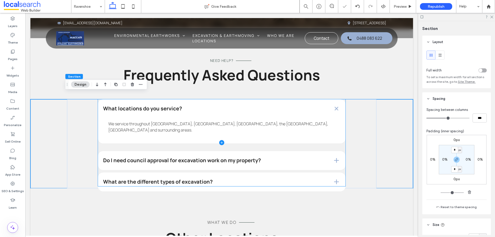
click at [342, 170] on span at bounding box center [221, 142] width 247 height 87
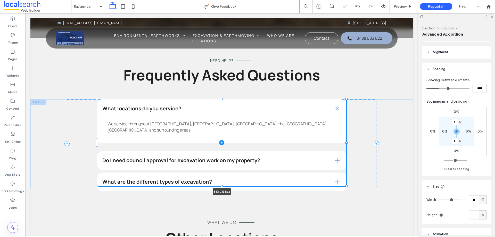
scroll to position [309, 0]
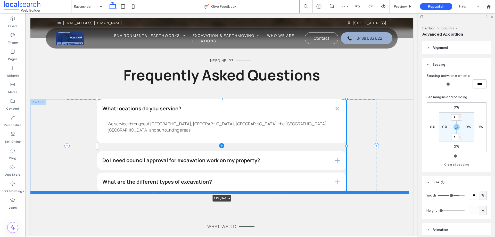
drag, startPoint x: 343, startPoint y: 174, endPoint x: 344, endPoint y: 187, distance: 12.4
click at [344, 187] on div "What locations do you service? We service throughout Ravenshoe, Atherton, Maree…" at bounding box center [221, 145] width 383 height 93
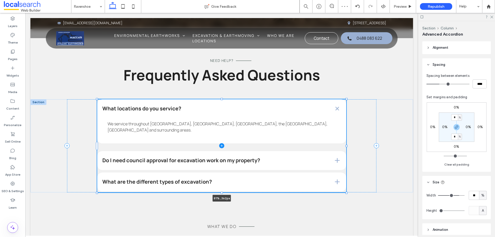
type input "**"
type input "****"
type input "***"
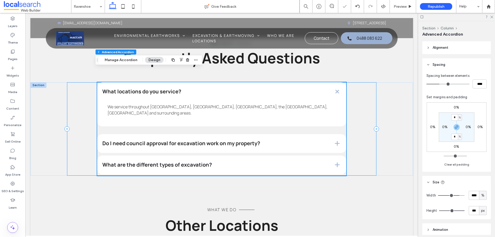
scroll to position [1393, 0]
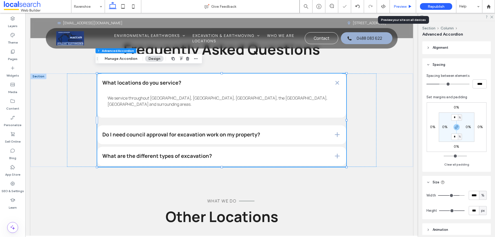
click at [398, 4] on span "Preview" at bounding box center [400, 6] width 13 height 4
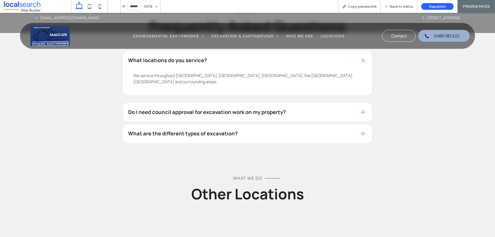
scroll to position [1357, 0]
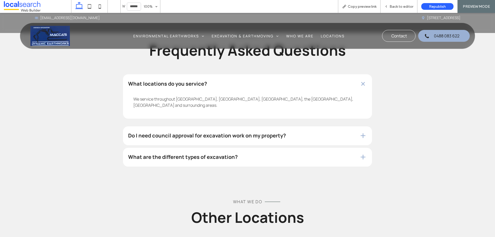
click at [343, 88] on div "We service throughout [GEOGRAPHIC_DATA], [GEOGRAPHIC_DATA], [GEOGRAPHIC_DATA], …" at bounding box center [247, 103] width 249 height 30
click at [361, 79] on span at bounding box center [363, 84] width 10 height 10
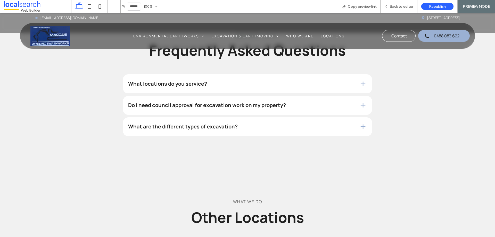
click at [361, 80] on span at bounding box center [363, 83] width 7 height 7
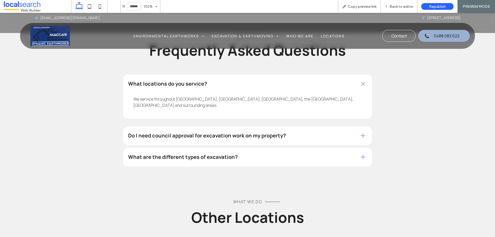
click at [347, 133] on h4 "Do I need council approval for excavation work on my property?" at bounding box center [239, 135] width 223 height 5
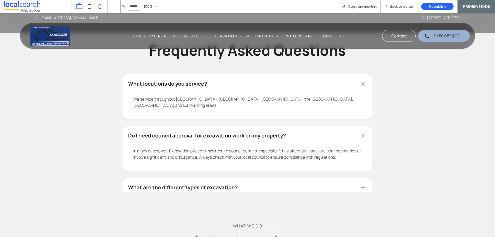
click at [356, 126] on div "Do I need council approval for excavation work on my property?" at bounding box center [247, 135] width 249 height 19
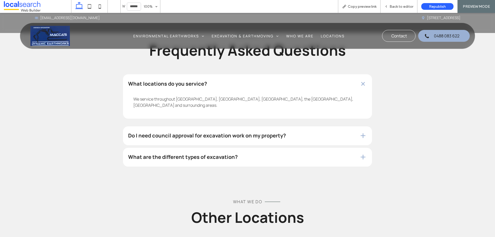
click at [356, 126] on div "Do I need council approval for excavation work on my property?" at bounding box center [247, 135] width 249 height 19
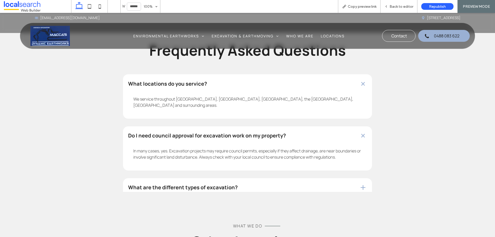
click at [356, 126] on div "Do I need council approval for excavation work on my property?" at bounding box center [247, 135] width 249 height 19
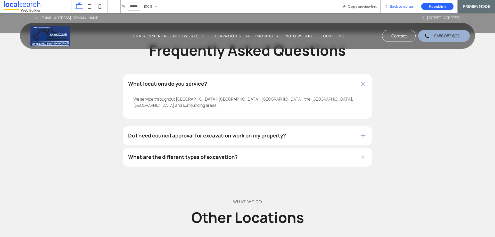
click at [400, 6] on span "Back to editor" at bounding box center [401, 6] width 24 height 4
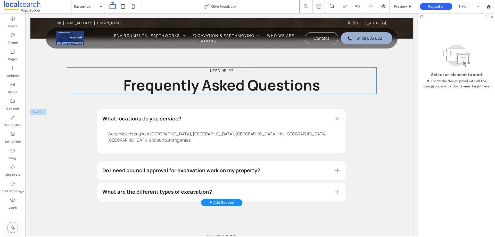
scroll to position [1363, 0]
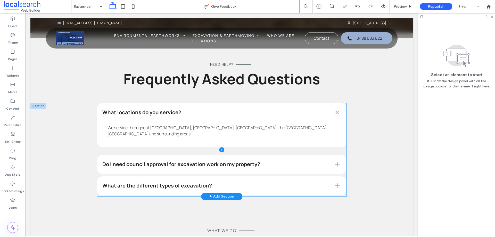
click at [343, 146] on span at bounding box center [221, 149] width 249 height 93
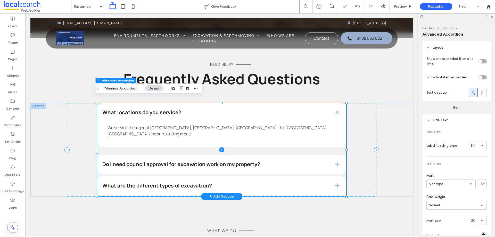
type input "*"
click at [340, 167] on span at bounding box center [221, 149] width 249 height 93
click at [322, 169] on span at bounding box center [221, 149] width 249 height 93
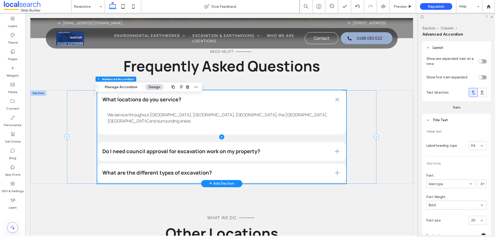
scroll to position [1389, 0]
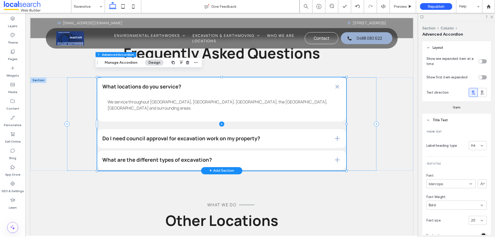
click at [303, 142] on span at bounding box center [221, 123] width 249 height 93
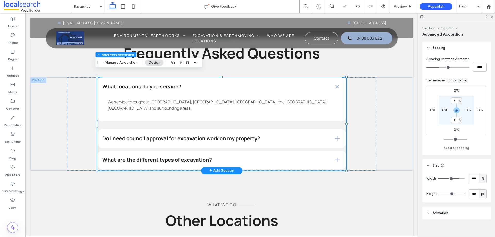
scroll to position [331, 0]
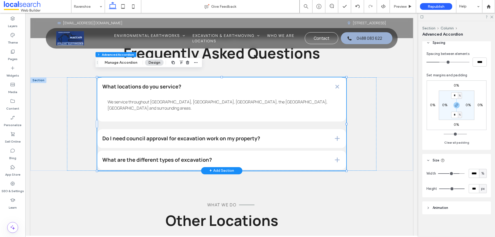
click at [479, 186] on div "px" at bounding box center [483, 188] width 8 height 9
click at [482, 180] on div "A" at bounding box center [480, 179] width 7 height 9
type input "*"
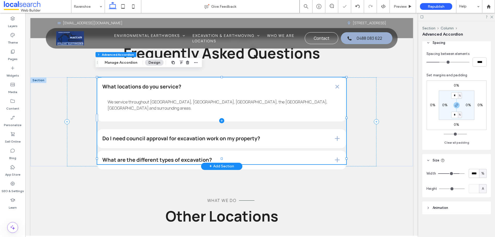
click at [326, 85] on span at bounding box center [221, 120] width 249 height 87
click at [347, 107] on div "What locations do you service? We service throughout Ravenshoe, Atherton, Maree…" at bounding box center [221, 121] width 309 height 89
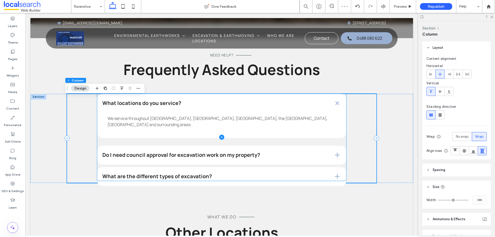
scroll to position [1363, 0]
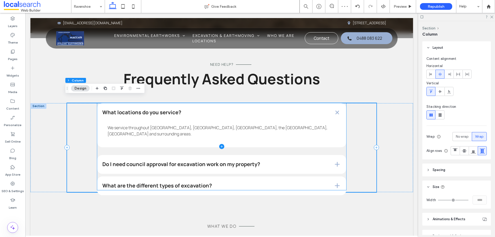
click at [284, 138] on span at bounding box center [221, 146] width 249 height 87
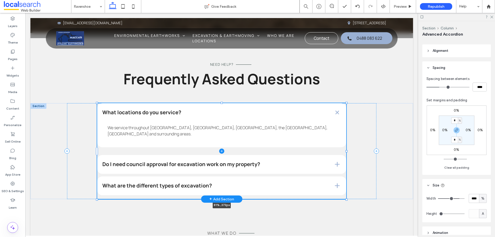
scroll to position [309, 0]
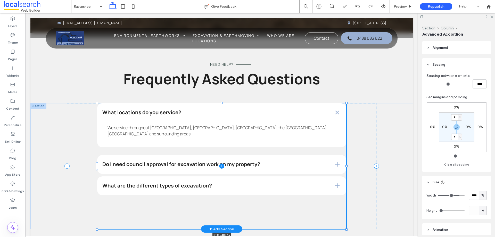
drag, startPoint x: 220, startPoint y: 178, endPoint x: 213, endPoint y: 223, distance: 45.6
click at [213, 223] on div "What locations do you service? We service throughout Ravenshoe, Atherton, Maree…" at bounding box center [221, 166] width 383 height 126
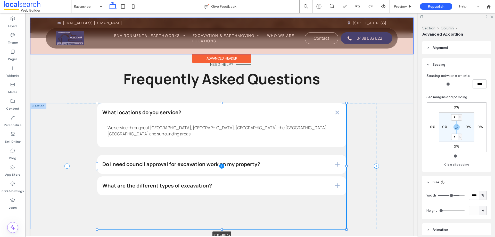
type input "***"
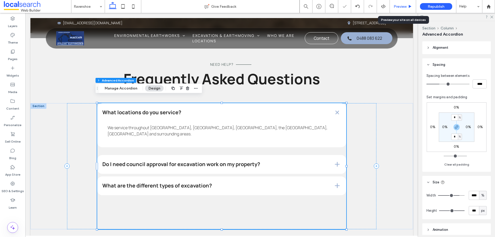
click at [403, 4] on div "Preview" at bounding box center [403, 6] width 26 height 13
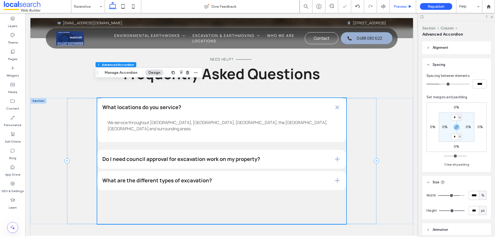
scroll to position [1363, 0]
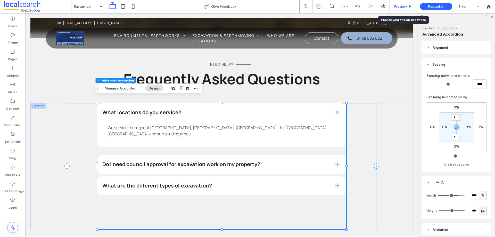
drag, startPoint x: 398, startPoint y: 8, endPoint x: 283, endPoint y: 56, distance: 124.8
click at [398, 8] on span "Preview" at bounding box center [400, 6] width 13 height 4
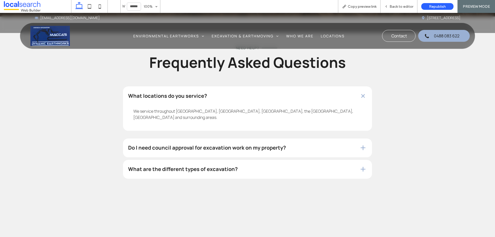
scroll to position [1353, 0]
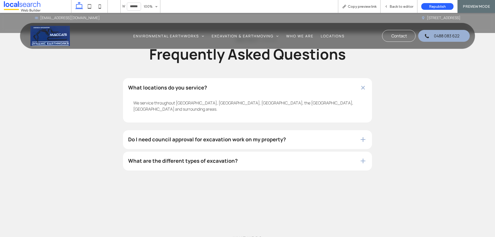
click at [298, 130] on div "Do I need council approval for excavation work on my property?" at bounding box center [247, 139] width 249 height 19
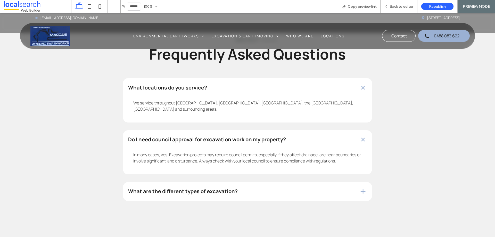
click at [291, 182] on div "What are the different types of excavation?" at bounding box center [247, 191] width 249 height 19
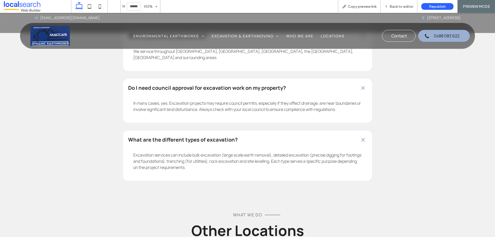
click at [294, 137] on h4 "What are the different types of excavation?" at bounding box center [239, 139] width 223 height 5
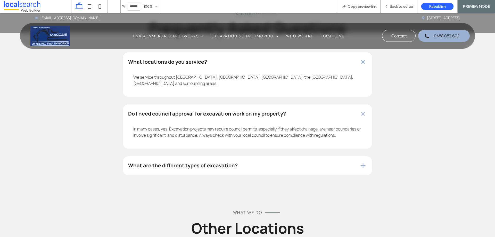
click at [294, 121] on div "In many cases, yes. Excavation projects may require council permits, especially…" at bounding box center [247, 133] width 249 height 30
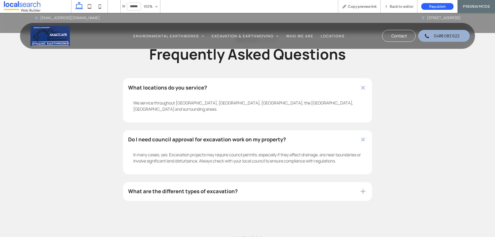
click at [344, 137] on h4 "Do I need council approval for excavation work on my property?" at bounding box center [239, 139] width 223 height 5
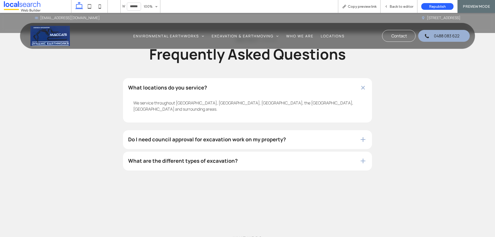
click at [362, 83] on span at bounding box center [363, 88] width 10 height 10
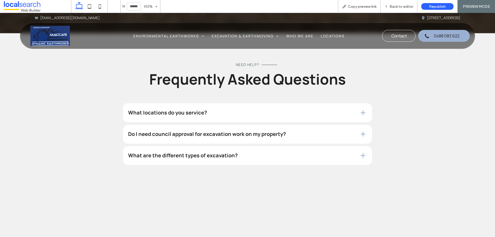
scroll to position [1327, 0]
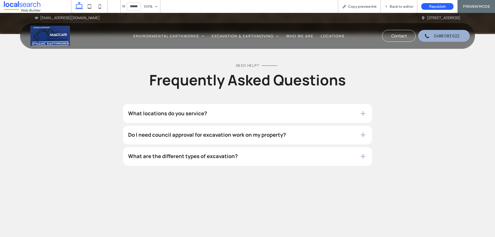
click at [360, 153] on span at bounding box center [363, 156] width 7 height 7
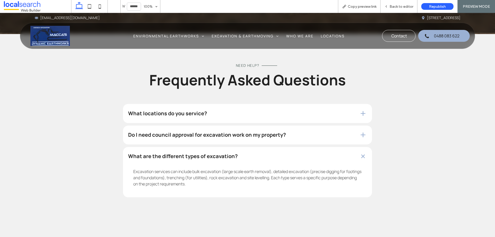
click at [358, 152] on span at bounding box center [363, 157] width 10 height 10
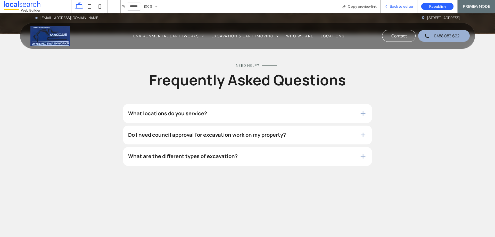
click at [399, 7] on span "Back to editor" at bounding box center [401, 6] width 24 height 4
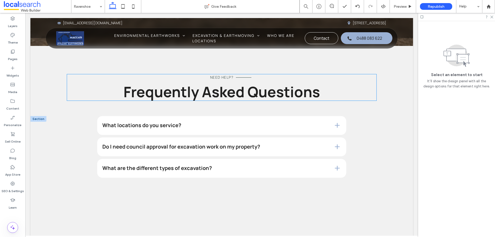
scroll to position [1359, 0]
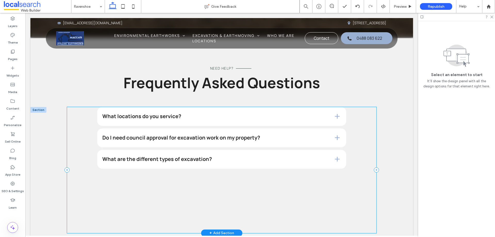
click at [368, 137] on div "What locations do you service? We service throughout Ravenshoe, Atherton, Maree…" at bounding box center [221, 170] width 309 height 126
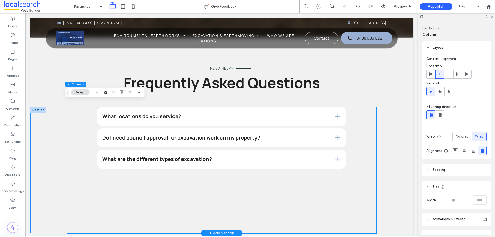
click at [389, 149] on div "What locations do you service? We service throughout Ravenshoe, Atherton, Maree…" at bounding box center [221, 170] width 383 height 126
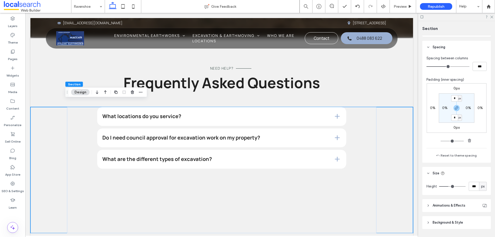
scroll to position [66, 0]
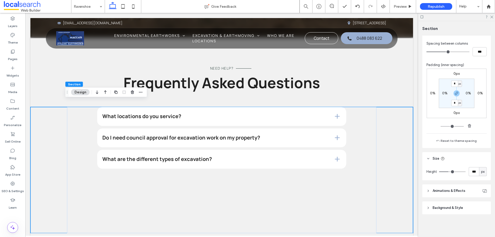
click at [481, 170] on span "px" at bounding box center [483, 171] width 4 height 5
click at [482, 218] on div "A" at bounding box center [480, 216] width 7 height 9
type input "*"
click at [389, 186] on div "What locations do you service? We service throughout Ravenshoe, Atherton, Maree…" at bounding box center [221, 170] width 383 height 126
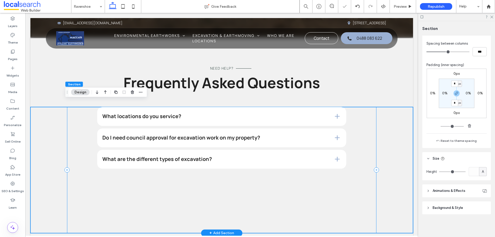
click at [367, 182] on div "What locations do you service? We service throughout Ravenshoe, Atherton, Maree…" at bounding box center [221, 170] width 309 height 126
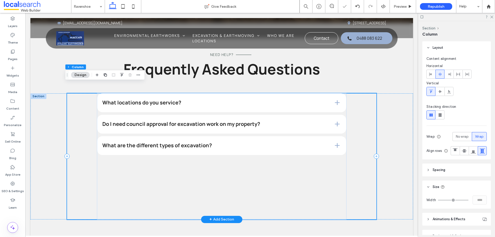
scroll to position [1385, 0]
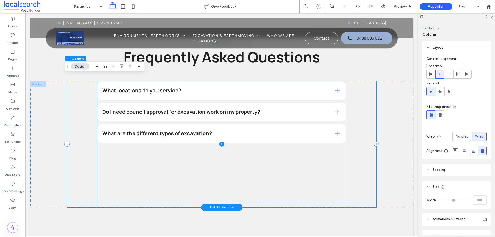
click at [327, 162] on span at bounding box center [221, 144] width 249 height 126
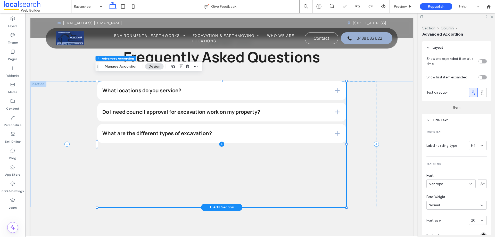
type input "*"
click at [361, 166] on div "What locations do you service? We service throughout Ravenshoe, Atherton, Maree…" at bounding box center [221, 144] width 309 height 126
click at [376, 167] on div "What locations do you service? We service throughout Ravenshoe, Atherton, Maree…" at bounding box center [221, 144] width 383 height 126
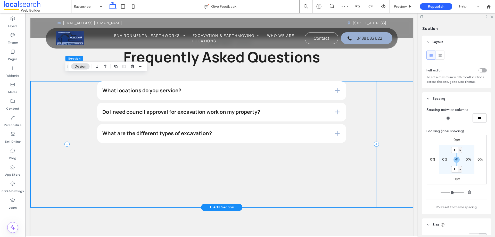
click at [364, 163] on div "What locations do you service? We service throughout Ravenshoe, Atherton, Maree…" at bounding box center [221, 144] width 309 height 126
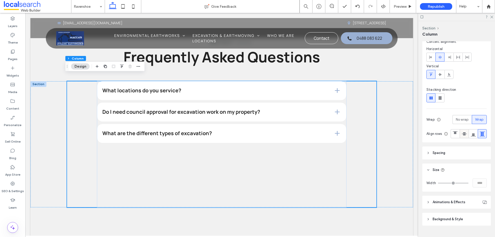
scroll to position [39, 0]
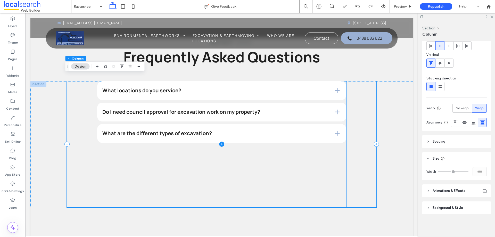
click at [291, 152] on span at bounding box center [221, 144] width 249 height 126
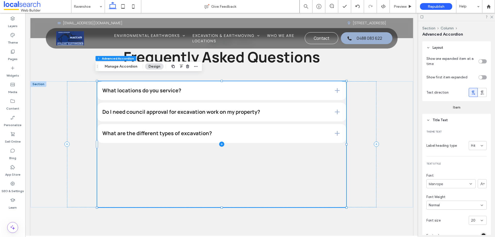
type input "*"
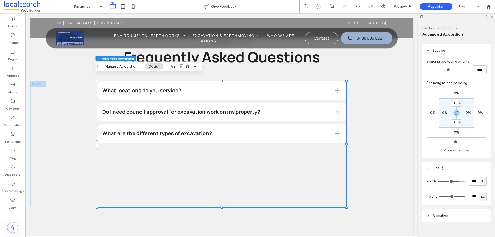
scroll to position [331, 0]
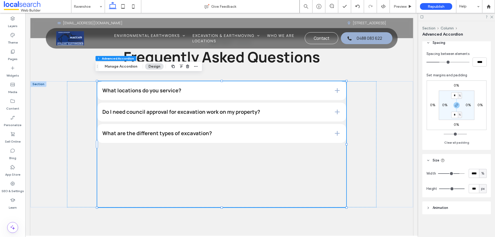
type input "***"
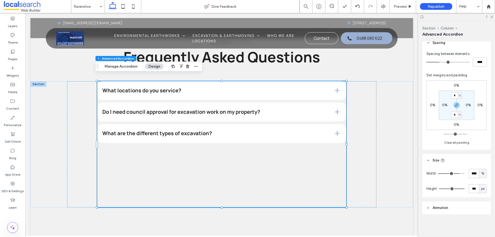
type input "***"
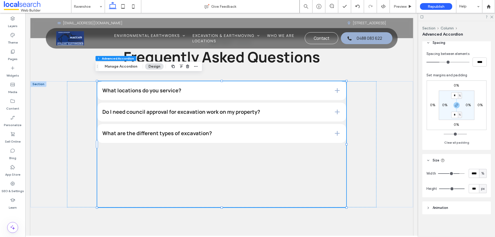
type input "***"
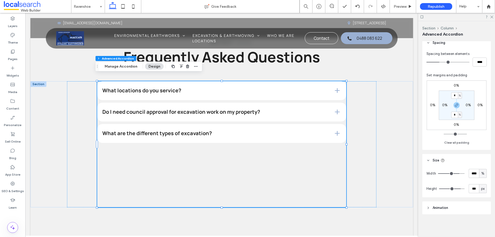
type input "***"
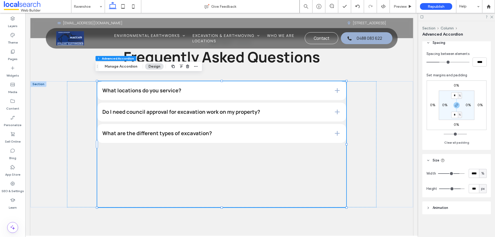
type input "***"
drag, startPoint x: 459, startPoint y: 188, endPoint x: 455, endPoint y: 188, distance: 3.9
click at [455, 188] on input "range" at bounding box center [452, 188] width 26 height 1
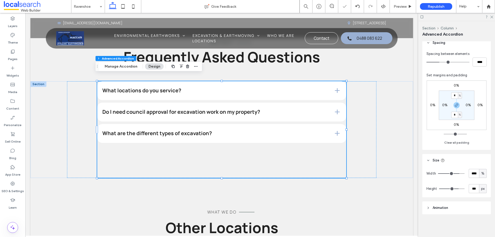
type input "***"
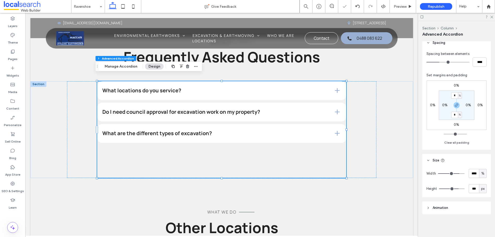
type input "***"
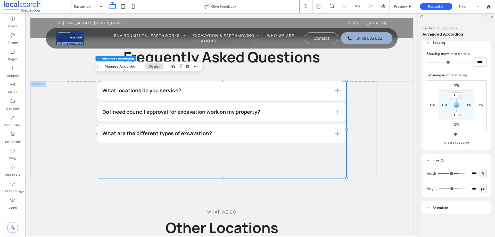
type input "***"
drag, startPoint x: 456, startPoint y: 188, endPoint x: 452, endPoint y: 188, distance: 4.2
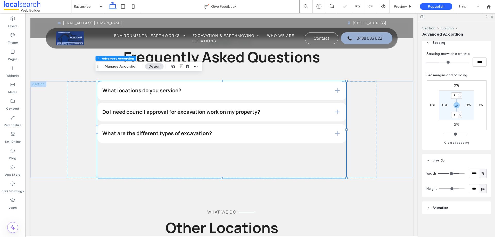
type input "***"
click at [452, 188] on input "range" at bounding box center [452, 188] width 26 height 1
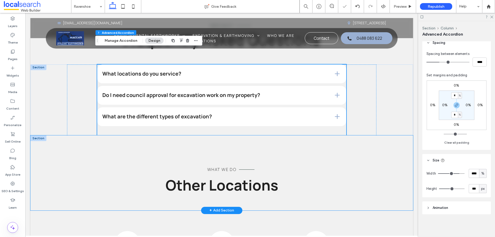
scroll to position [1411, 0]
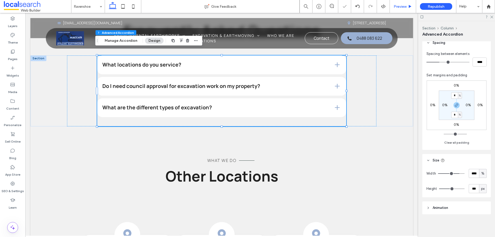
click at [395, 7] on span "Preview" at bounding box center [400, 6] width 13 height 4
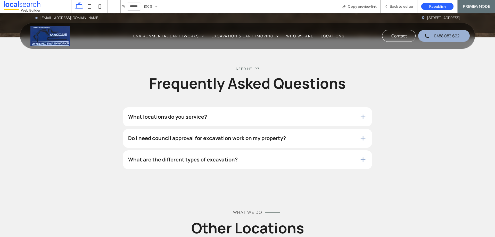
scroll to position [1323, 0]
click at [350, 151] on div "What are the different types of excavation?" at bounding box center [247, 160] width 249 height 19
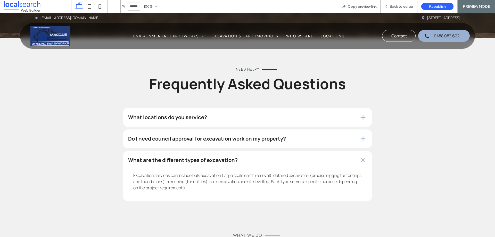
click at [350, 132] on div "Do I need council approval for excavation work on my property?" at bounding box center [247, 138] width 249 height 19
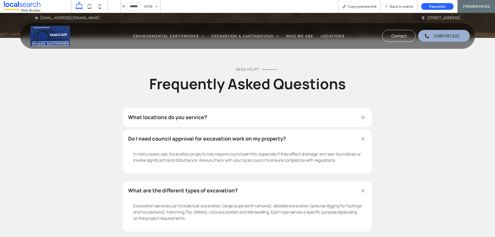
click at [346, 115] on h4 "What locations do you service?" at bounding box center [239, 117] width 223 height 5
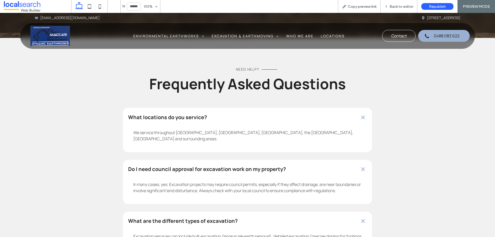
click at [344, 167] on h4 "Do I need council approval for excavation work on my property?" at bounding box center [239, 169] width 223 height 5
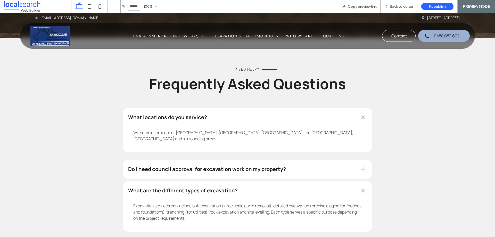
click at [344, 167] on h4 "Do I need council approval for excavation work on my property?" at bounding box center [239, 169] width 223 height 5
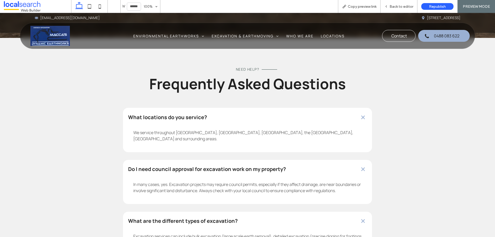
click at [344, 167] on h4 "Do I need council approval for excavation work on my property?" at bounding box center [239, 169] width 223 height 5
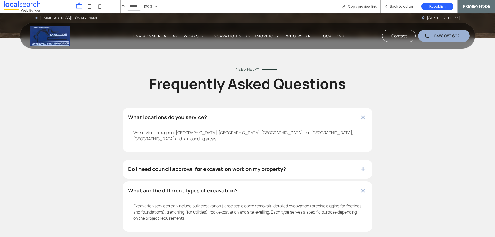
click at [343, 108] on div "What locations do you service?" at bounding box center [247, 117] width 249 height 19
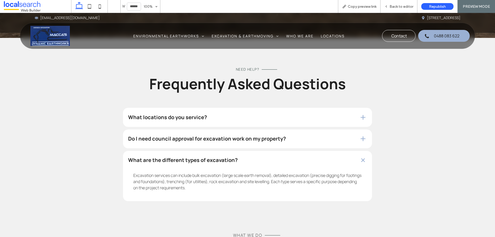
click at [354, 164] on div "Excavation services can include bulk excavation (large scale earth removal), de…" at bounding box center [247, 182] width 249 height 37
click at [365, 151] on div "What are the different types of excavation?" at bounding box center [247, 160] width 249 height 19
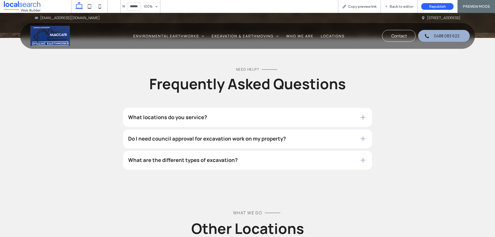
click at [364, 157] on span at bounding box center [363, 160] width 7 height 7
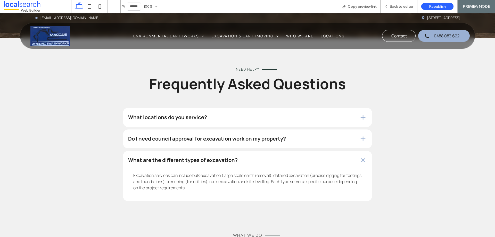
click at [353, 129] on div "Do I need council approval for excavation work on my property?" at bounding box center [247, 138] width 249 height 19
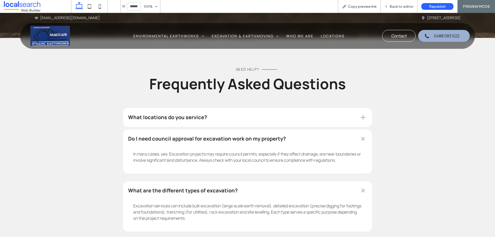
click at [364, 181] on div "What are the different types of excavation?" at bounding box center [247, 190] width 249 height 19
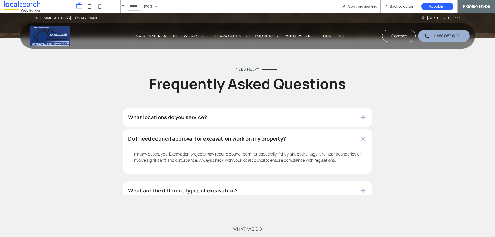
click at [350, 129] on div "Do I need council approval for excavation work on my property?" at bounding box center [247, 138] width 249 height 19
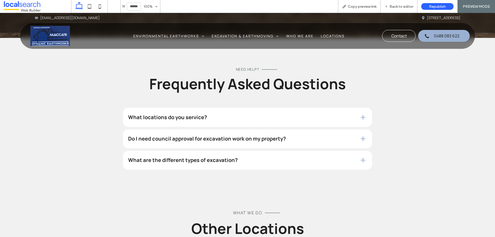
click at [349, 108] on div "What locations do you service?" at bounding box center [247, 117] width 249 height 19
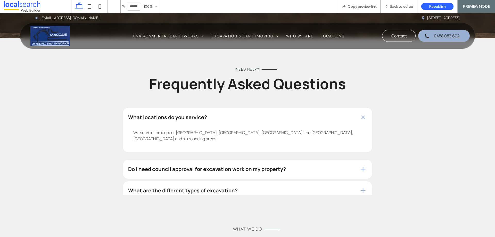
click at [356, 122] on div "We service throughout [GEOGRAPHIC_DATA], [GEOGRAPHIC_DATA], [GEOGRAPHIC_DATA], …" at bounding box center [247, 137] width 249 height 30
click at [358, 113] on span at bounding box center [363, 118] width 10 height 10
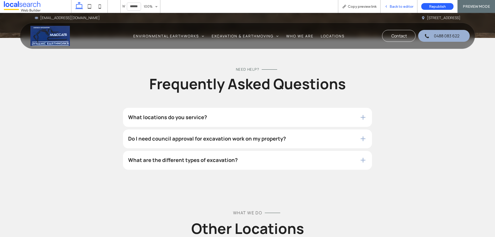
click at [394, 1] on div "Back to editor" at bounding box center [398, 6] width 37 height 13
click at [394, 7] on span "Back to editor" at bounding box center [401, 6] width 24 height 4
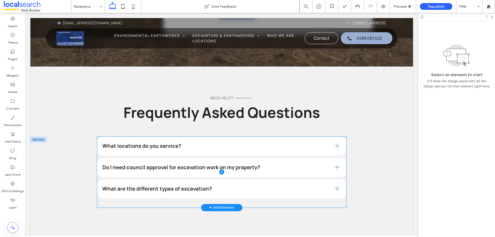
scroll to position [1355, 0]
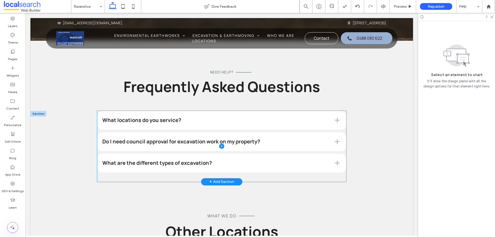
click at [311, 167] on span at bounding box center [221, 146] width 249 height 71
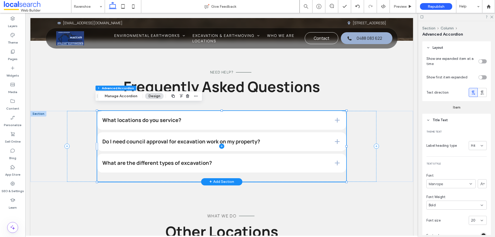
click at [276, 168] on span at bounding box center [221, 146] width 249 height 71
click at [258, 161] on span at bounding box center [221, 146] width 249 height 71
click at [297, 168] on span at bounding box center [221, 146] width 249 height 71
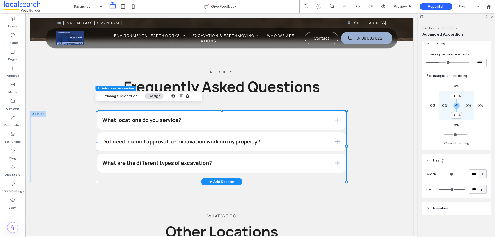
scroll to position [331, 0]
click at [481, 191] on span "px" at bounding box center [483, 188] width 4 height 5
click at [481, 162] on span "vh" at bounding box center [479, 161] width 3 height 5
type input "**"
type input "****"
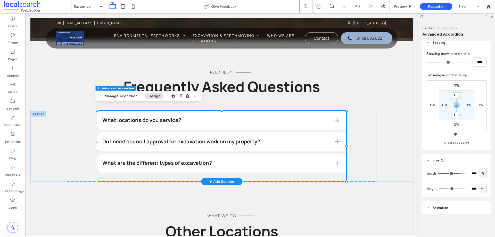
click at [481, 187] on span "vh" at bounding box center [482, 188] width 3 height 5
click at [479, 187] on div "vh" at bounding box center [483, 188] width 8 height 9
type input "**"
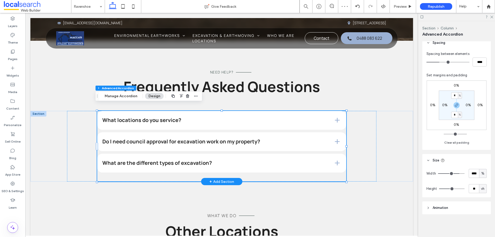
type input "**"
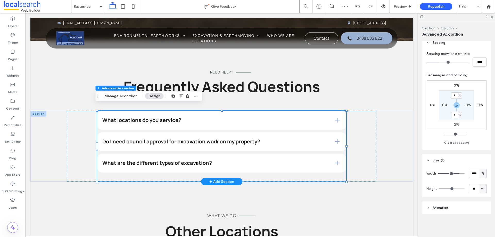
type input "**"
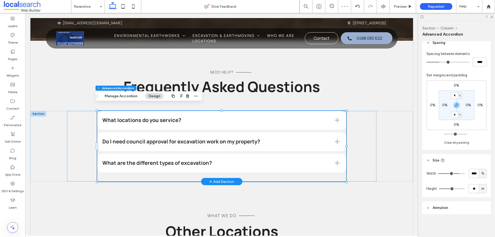
type input "**"
type input "*"
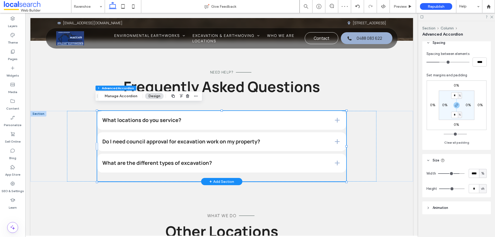
type input "*"
drag, startPoint x: 449, startPoint y: 188, endPoint x: 440, endPoint y: 188, distance: 9.0
type input "*"
click at [440, 188] on input "range" at bounding box center [452, 188] width 26 height 1
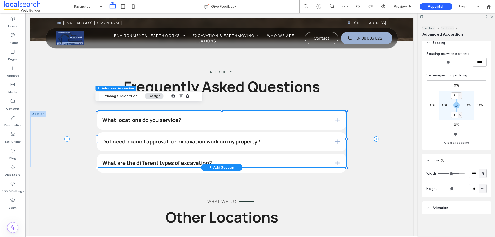
click at [72, 139] on div "What locations do you service? We service throughout Ravenshoe, Atherton, Maree…" at bounding box center [221, 139] width 309 height 57
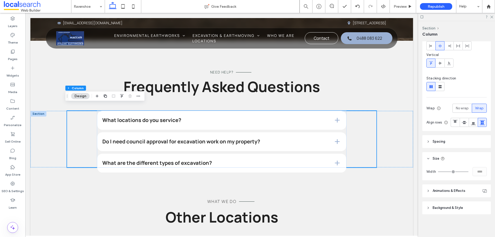
scroll to position [39, 0]
click at [343, 144] on span at bounding box center [221, 139] width 249 height 57
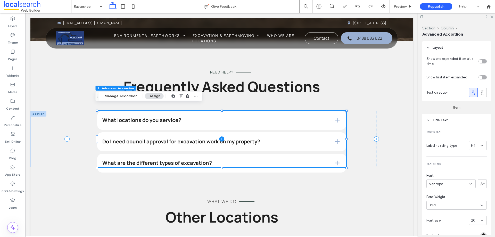
click at [163, 151] on span at bounding box center [221, 139] width 249 height 57
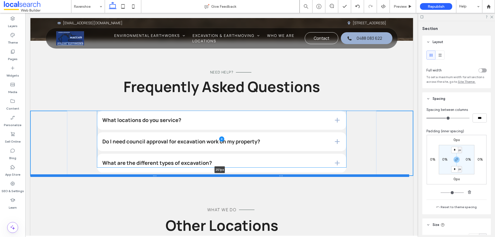
drag, startPoint x: 344, startPoint y: 161, endPoint x: 343, endPoint y: 169, distance: 8.3
click at [343, 174] on div at bounding box center [219, 175] width 379 height 3
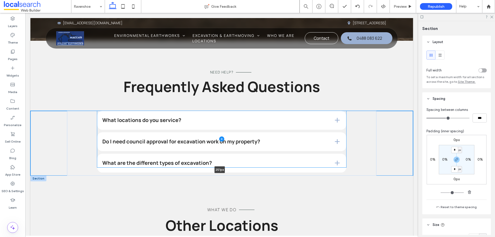
type input "***"
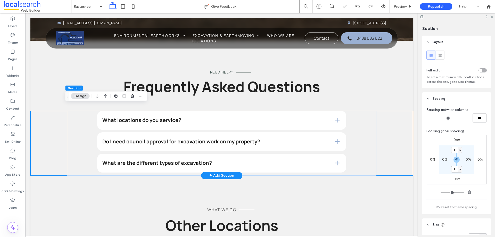
click at [387, 156] on div "What locations do you service? We service throughout Ravenshoe, Atherton, Maree…" at bounding box center [221, 143] width 383 height 65
click at [394, 8] on span "Preview" at bounding box center [400, 6] width 13 height 4
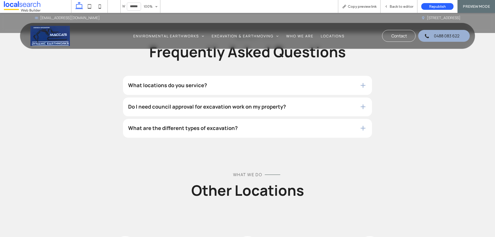
scroll to position [1320, 0]
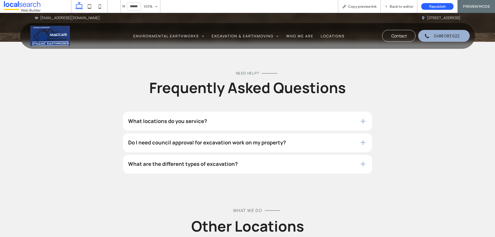
click at [312, 161] on h4 "What are the different types of excavation?" at bounding box center [239, 163] width 223 height 5
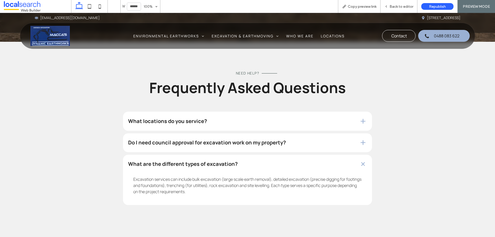
click at [312, 161] on h4 "What are the different types of excavation?" at bounding box center [239, 163] width 223 height 5
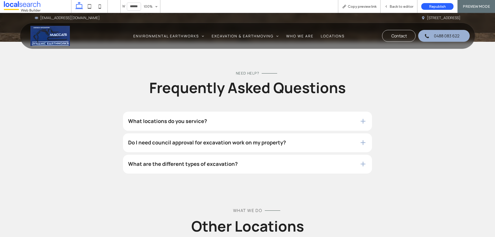
click at [323, 133] on div "Do I need council approval for excavation work on my property?" at bounding box center [247, 142] width 249 height 19
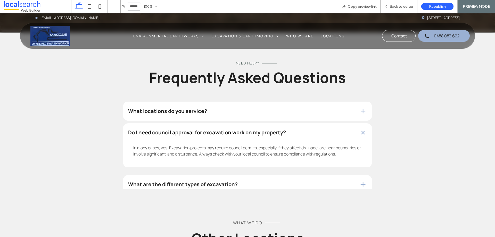
scroll to position [1345, 0]
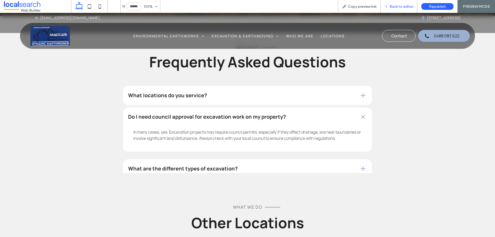
click at [397, 8] on span "Back to editor" at bounding box center [401, 6] width 24 height 4
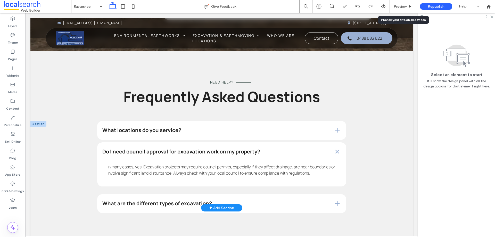
scroll to position [1352, 0]
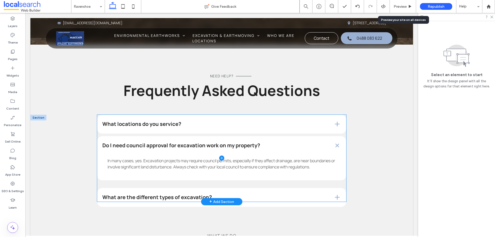
click at [336, 176] on span at bounding box center [221, 158] width 249 height 87
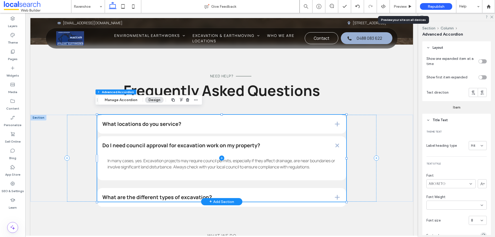
type input "*"
click at [479, 62] on div "toggle" at bounding box center [481, 62] width 4 height 4
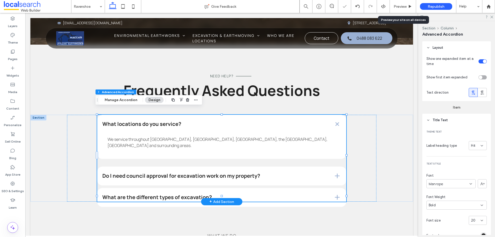
click at [478, 62] on div "toggle" at bounding box center [482, 61] width 8 height 4
click at [479, 61] on div "toggle" at bounding box center [481, 62] width 4 height 4
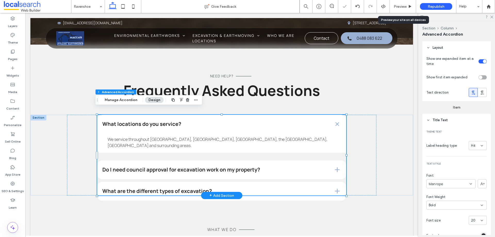
click at [479, 61] on div "toggle" at bounding box center [482, 61] width 8 height 4
click at [479, 62] on div "toggle" at bounding box center [481, 62] width 4 height 4
click at [395, 5] on span "Preview" at bounding box center [400, 6] width 13 height 4
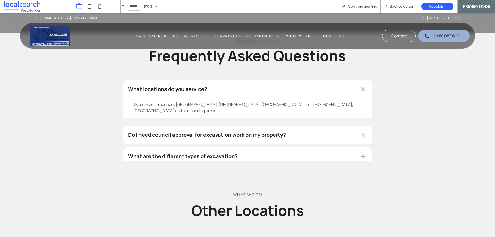
scroll to position [1316, 0]
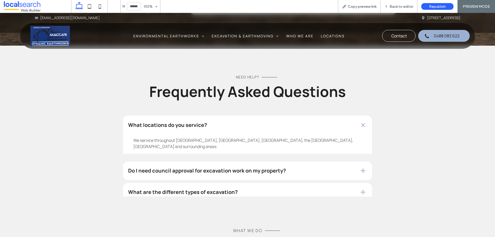
click at [280, 129] on div "We service throughout [GEOGRAPHIC_DATA], [GEOGRAPHIC_DATA], [GEOGRAPHIC_DATA], …" at bounding box center [247, 144] width 249 height 30
click at [336, 122] on h4 "What locations do you service?" at bounding box center [239, 124] width 223 height 5
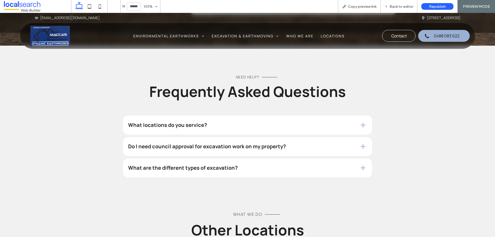
click at [359, 121] on span at bounding box center [363, 125] width 8 height 8
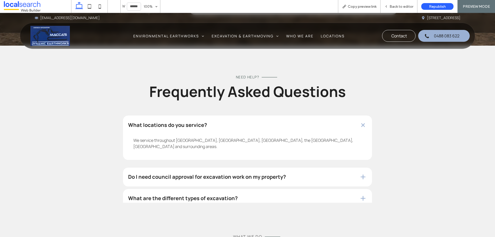
click at [359, 121] on span at bounding box center [363, 125] width 8 height 8
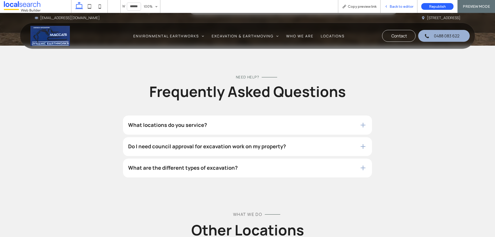
click at [397, 6] on span "Back to editor" at bounding box center [401, 6] width 24 height 4
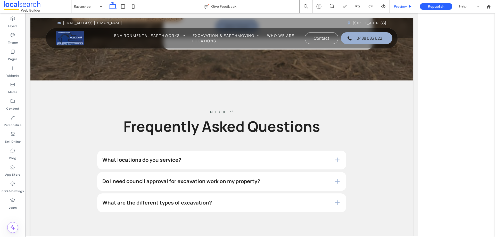
scroll to position [1322, 0]
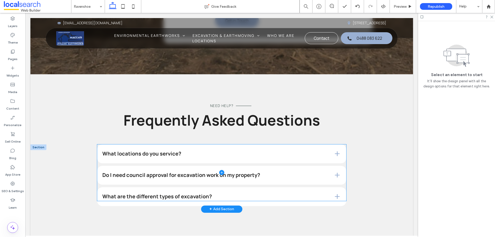
click at [327, 150] on span at bounding box center [221, 172] width 249 height 57
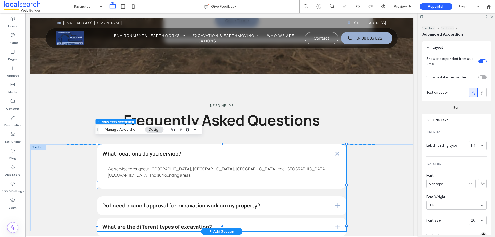
click at [478, 62] on div "toggle" at bounding box center [482, 61] width 8 height 4
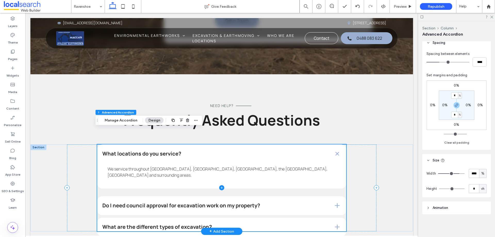
scroll to position [1348, 0]
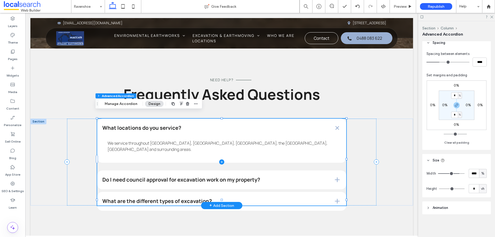
click at [307, 181] on span at bounding box center [221, 162] width 249 height 87
type input "**"
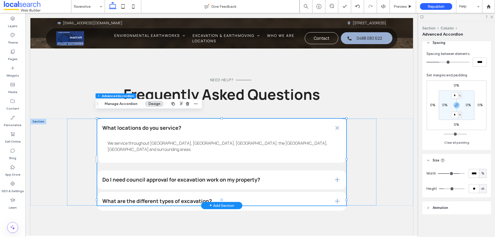
type input "**"
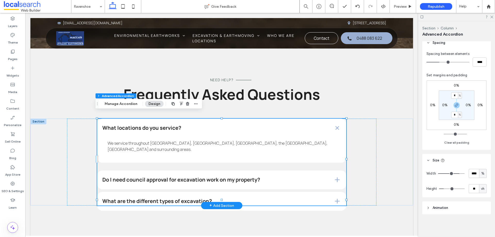
type input "**"
click at [445, 189] on input "range" at bounding box center [452, 188] width 26 height 1
type input "**"
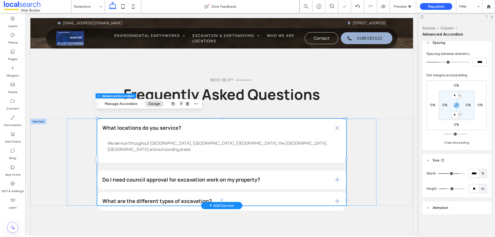
type input "**"
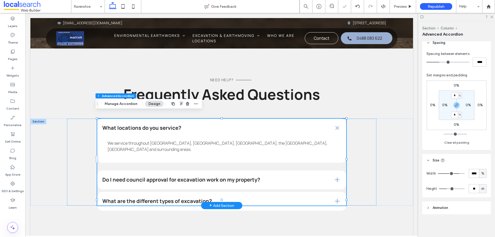
type input "**"
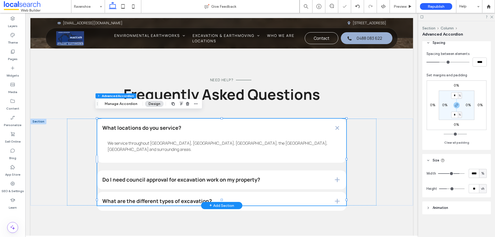
type input "**"
click at [449, 188] on input "range" at bounding box center [452, 188] width 26 height 1
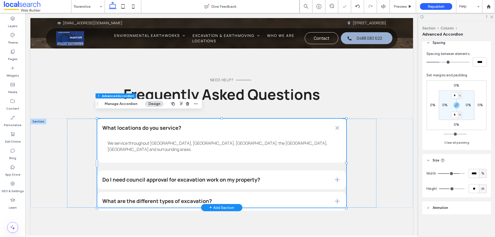
type input "**"
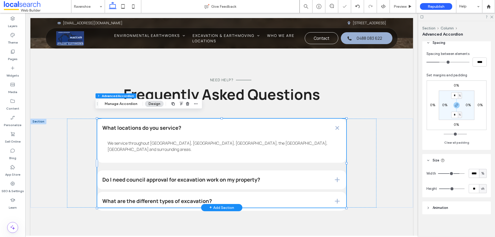
type input "**"
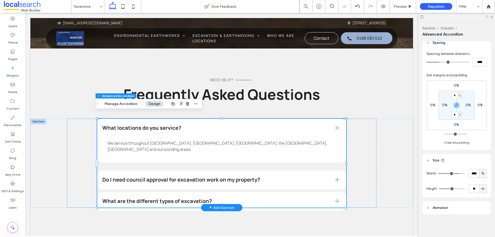
type input "**"
click at [451, 188] on input "range" at bounding box center [452, 188] width 26 height 1
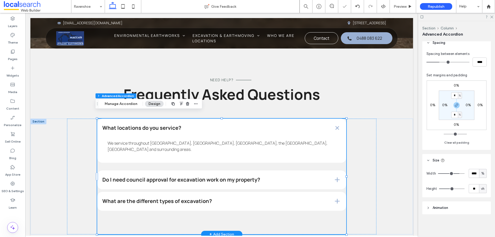
click at [480, 189] on div "vh" at bounding box center [482, 188] width 5 height 5
click at [480, 144] on span "px" at bounding box center [480, 143] width 4 height 5
type input "***"
type input "*****"
click at [481, 187] on span "px" at bounding box center [483, 188] width 4 height 5
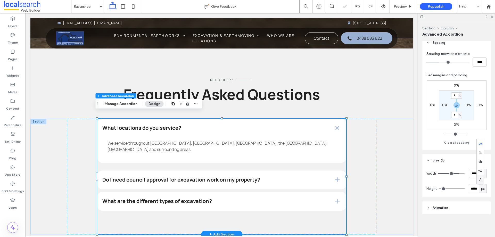
click at [479, 180] on span "A" at bounding box center [480, 179] width 2 height 5
type input "*"
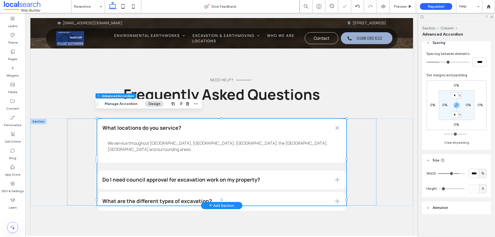
click at [482, 189] on span "A" at bounding box center [483, 188] width 2 height 5
click at [480, 142] on span "px" at bounding box center [480, 143] width 4 height 5
type input "***"
type input "*****"
click at [260, 187] on span at bounding box center [221, 162] width 249 height 87
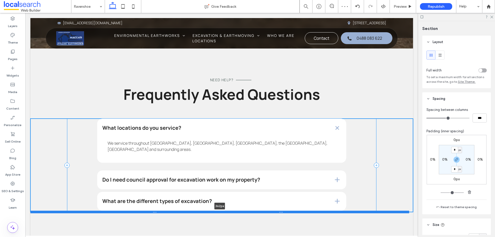
drag, startPoint x: 344, startPoint y: 192, endPoint x: 345, endPoint y: 205, distance: 12.6
click at [345, 211] on div at bounding box center [219, 212] width 379 height 3
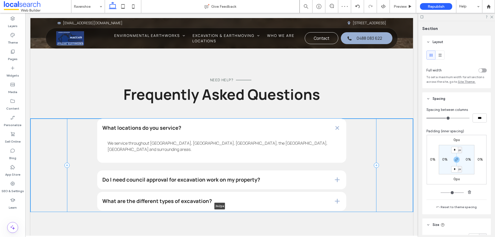
type input "***"
click at [329, 130] on span at bounding box center [221, 162] width 249 height 87
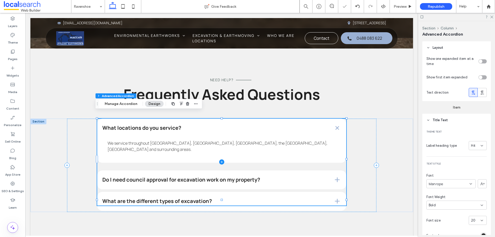
click at [297, 184] on span at bounding box center [221, 162] width 249 height 87
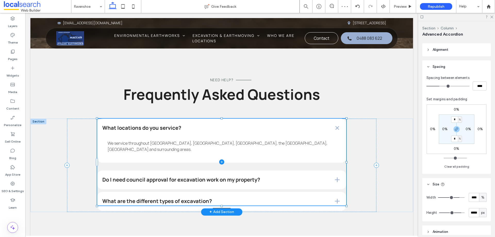
scroll to position [309, 0]
drag, startPoint x: 220, startPoint y: 194, endPoint x: 222, endPoint y: 200, distance: 6.4
click at [222, 200] on div "What locations do you service? We service throughout Ravenshoe, Atherton, Maree…" at bounding box center [221, 165] width 309 height 93
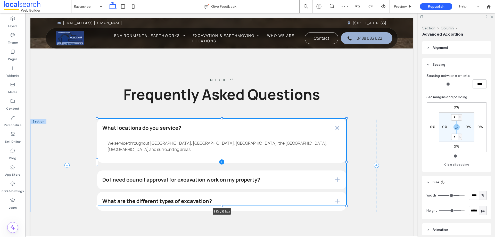
type input "***"
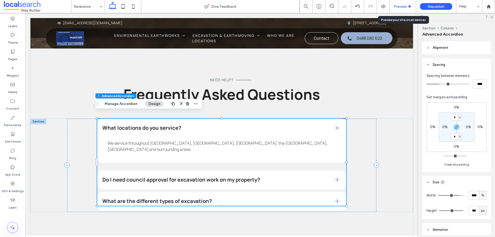
click at [397, 5] on span "Preview" at bounding box center [400, 6] width 13 height 4
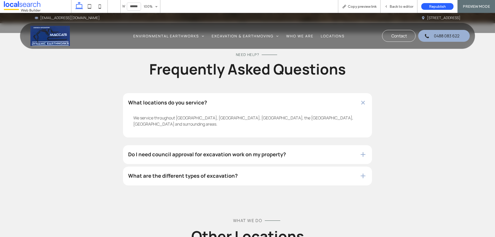
scroll to position [1338, 0]
click at [286, 115] on span "We service throughout Ravenshoe, Atherton, Mareeba, the Tablelands, Kuranda and…" at bounding box center [243, 121] width 220 height 12
click at [341, 95] on div "What locations do you service?" at bounding box center [247, 103] width 249 height 19
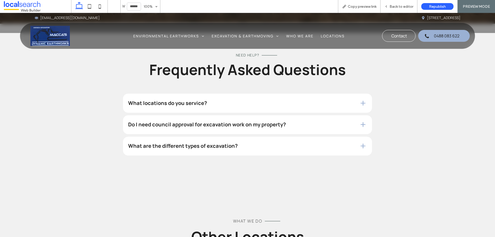
click at [352, 95] on div "What locations do you service?" at bounding box center [247, 103] width 249 height 19
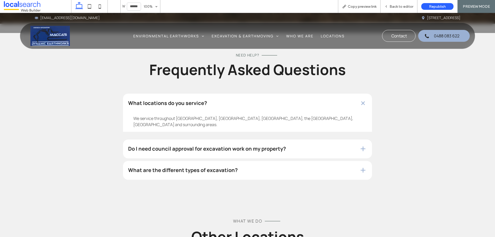
click at [352, 107] on div "We service throughout Ravenshoe, Atherton, Mareeba, the Tablelands, Kuranda and…" at bounding box center [247, 122] width 249 height 30
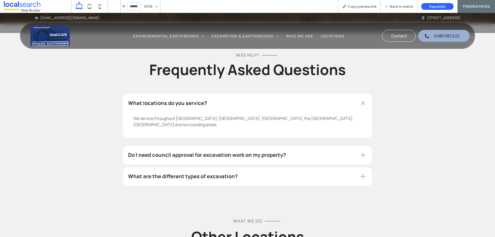
click at [364, 98] on span at bounding box center [363, 103] width 10 height 10
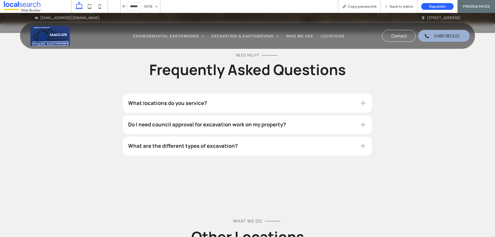
click at [361, 100] on span at bounding box center [363, 103] width 7 height 7
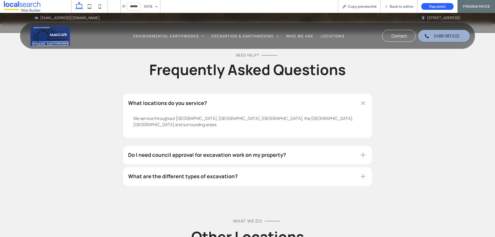
click at [361, 98] on span at bounding box center [363, 103] width 10 height 10
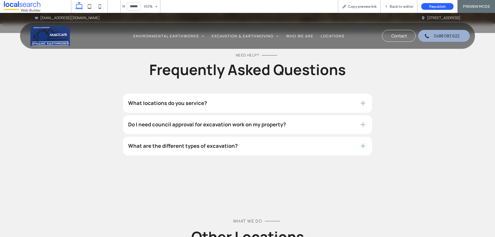
click at [361, 100] on span at bounding box center [363, 103] width 7 height 7
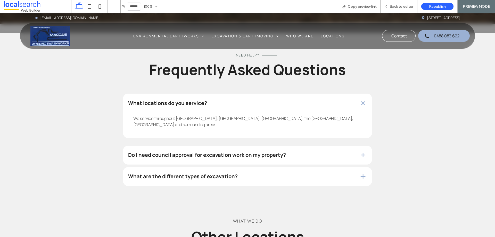
click at [360, 152] on span at bounding box center [363, 155] width 7 height 7
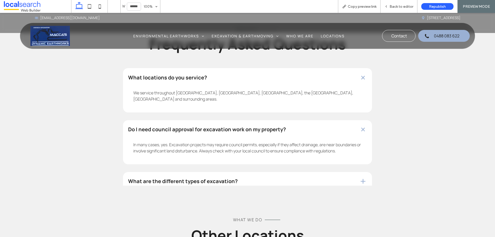
scroll to position [1363, 0]
click at [361, 178] on span at bounding box center [363, 181] width 7 height 7
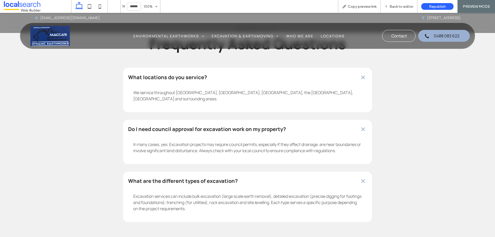
click at [361, 176] on span at bounding box center [363, 181] width 10 height 10
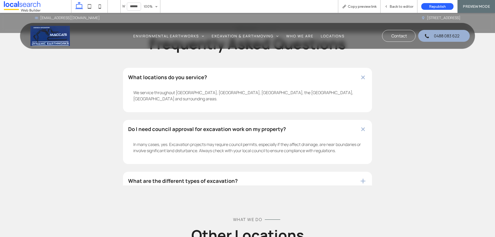
click at [362, 134] on div "In many cases, yes. Excavation projects may require council permits, especially…" at bounding box center [247, 149] width 249 height 30
click at [359, 73] on span at bounding box center [363, 78] width 10 height 10
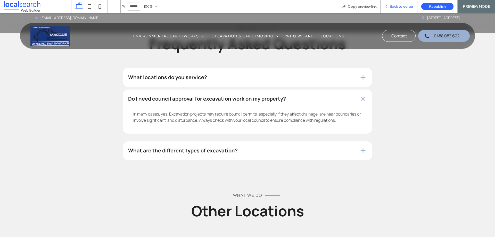
click at [395, 4] on div "Back to editor" at bounding box center [398, 6] width 37 height 13
click at [401, 6] on span "Back to editor" at bounding box center [401, 6] width 24 height 4
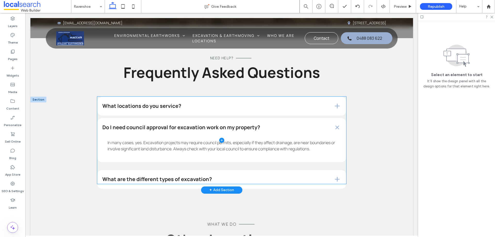
click at [328, 166] on span at bounding box center [221, 140] width 249 height 87
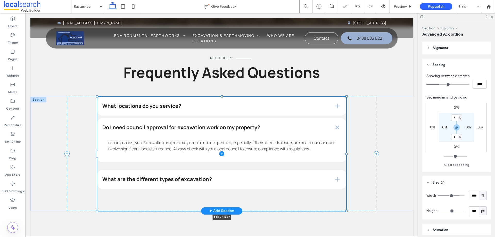
scroll to position [309, 0]
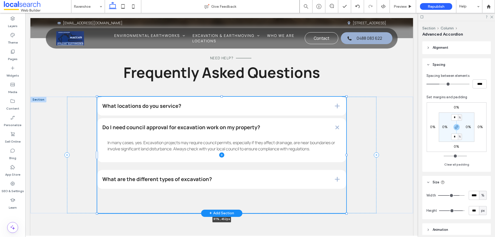
drag, startPoint x: 219, startPoint y: 177, endPoint x: 219, endPoint y: 207, distance: 29.4
click at [219, 207] on div "What locations do you service? We service throughout Ravenshoe, Atherton, Maree…" at bounding box center [221, 155] width 383 height 117
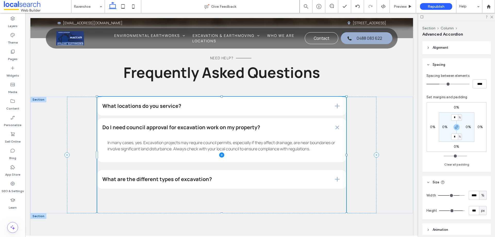
type input "***"
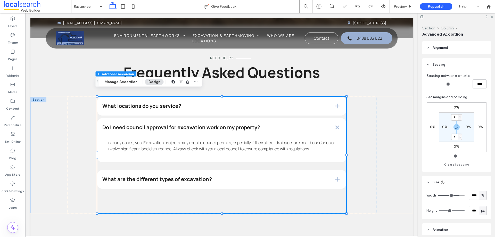
click at [471, 211] on input "***" at bounding box center [474, 210] width 10 height 9
type input "***"
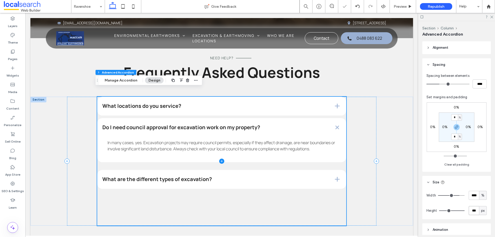
scroll to position [1395, 0]
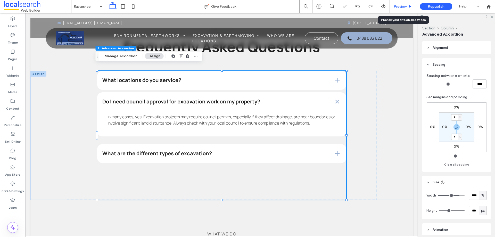
click at [398, 7] on span "Preview" at bounding box center [400, 6] width 13 height 4
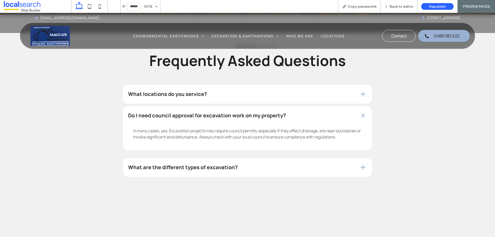
scroll to position [1359, 0]
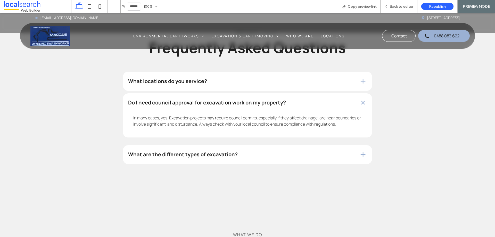
click at [354, 93] on div "Do I need council approval for excavation work on my property?" at bounding box center [247, 102] width 249 height 19
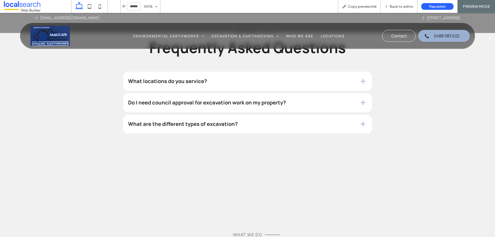
click at [355, 72] on div "What locations do you service?" at bounding box center [247, 81] width 249 height 19
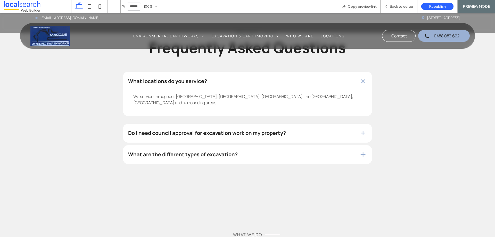
click at [355, 72] on div "What locations do you service?" at bounding box center [247, 81] width 249 height 19
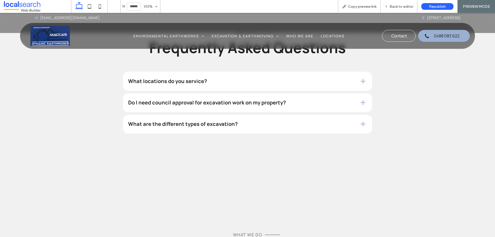
click at [357, 76] on div "What locations do you service?" at bounding box center [247, 81] width 249 height 19
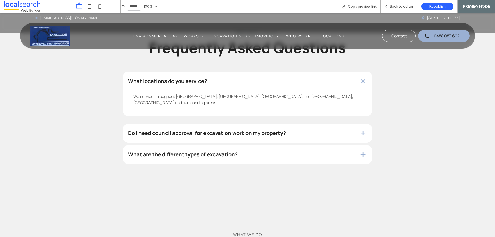
click at [360, 130] on span at bounding box center [363, 133] width 7 height 7
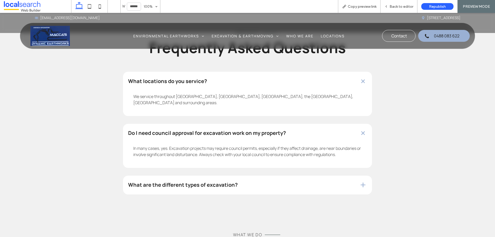
click at [359, 129] on span at bounding box center [363, 133] width 8 height 8
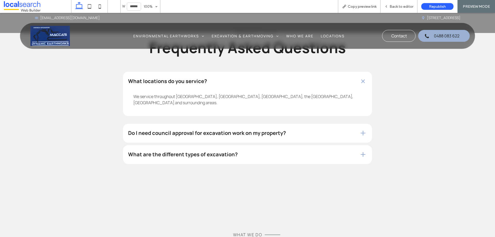
click at [350, 86] on div "We service throughout Ravenshoe, Atherton, Mareeba, the Tablelands, Kuranda and…" at bounding box center [247, 101] width 249 height 30
click at [393, 6] on span "Back to editor" at bounding box center [401, 6] width 24 height 4
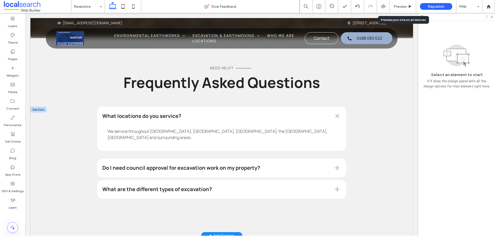
scroll to position [1366, 0]
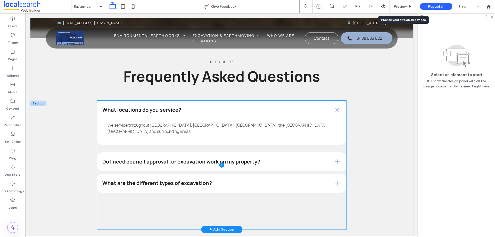
click at [324, 191] on span at bounding box center [221, 165] width 249 height 129
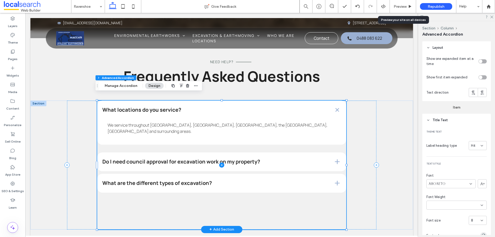
type input "*"
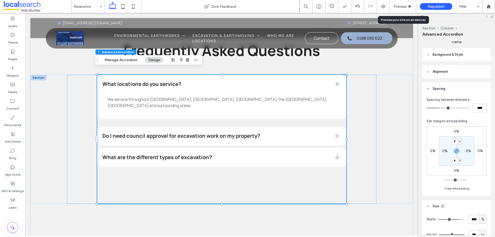
scroll to position [331, 0]
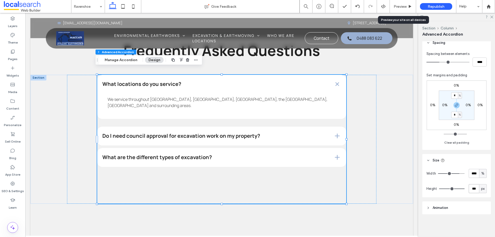
click at [472, 189] on input "***" at bounding box center [474, 188] width 10 height 9
type input "***"
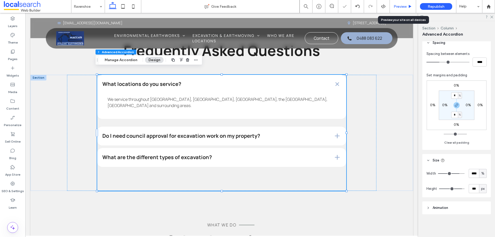
click at [401, 4] on span "Preview" at bounding box center [400, 6] width 13 height 4
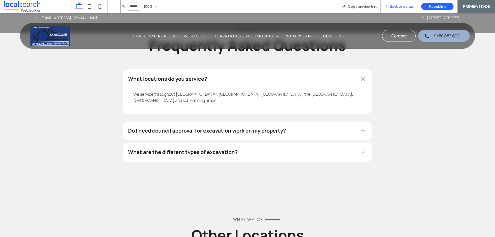
scroll to position [1356, 0]
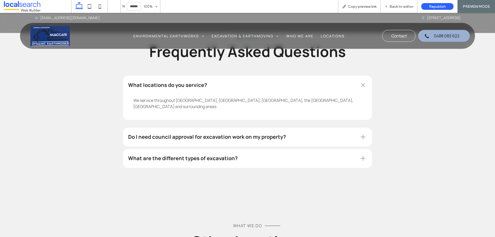
click at [355, 76] on div "What locations do you service?" at bounding box center [247, 85] width 249 height 19
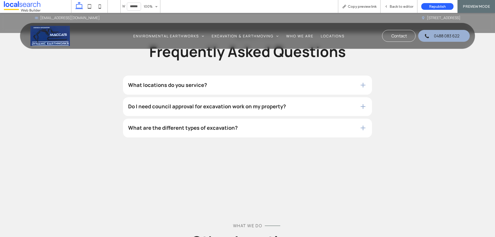
click at [355, 76] on div "What locations do you service?" at bounding box center [247, 85] width 249 height 19
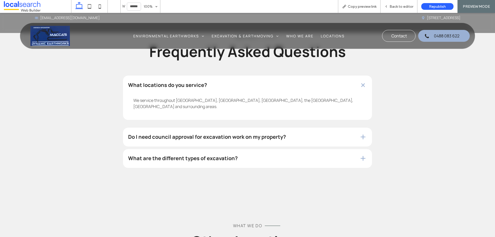
click at [352, 128] on div "Do I need council approval for excavation work on my property?" at bounding box center [247, 137] width 249 height 19
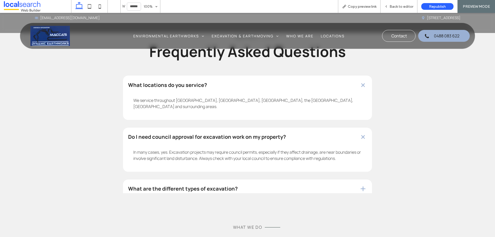
click at [348, 179] on div "What are the different types of excavation?" at bounding box center [247, 188] width 249 height 19
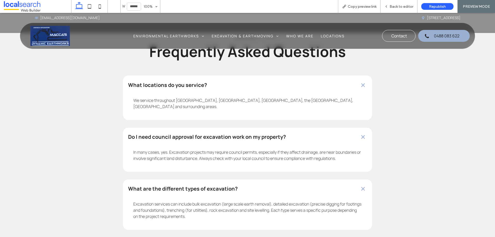
click at [349, 179] on div "What are the different types of excavation?" at bounding box center [247, 188] width 249 height 19
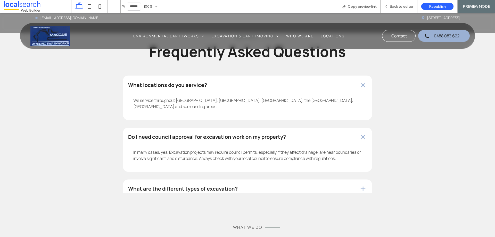
click at [358, 141] on div "In many cases, yes. Excavation projects may require council permits, especially…" at bounding box center [247, 156] width 249 height 30
click at [360, 89] on div "We service throughout Ravenshoe, Atherton, Mareeba, the Tablelands, Kuranda and…" at bounding box center [247, 104] width 249 height 30
click at [360, 80] on span at bounding box center [363, 85] width 10 height 10
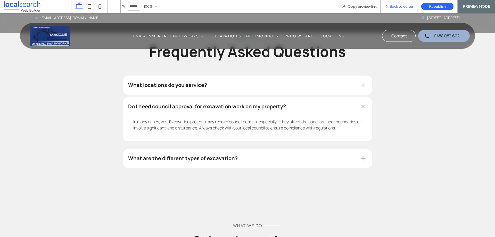
click at [403, 6] on span "Back to editor" at bounding box center [401, 6] width 24 height 4
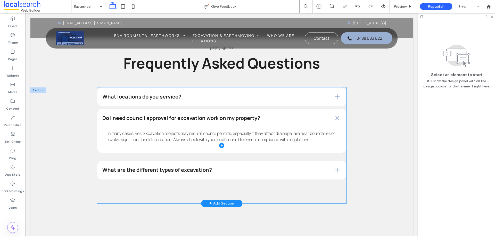
scroll to position [1413, 0]
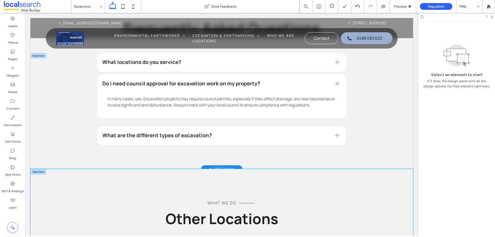
click at [365, 183] on div "What We Do Other Locations" at bounding box center [221, 206] width 309 height 75
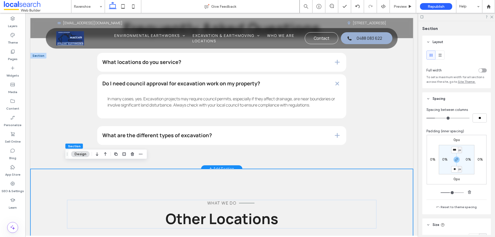
click at [361, 172] on div "What We Do Other Locations" at bounding box center [221, 206] width 309 height 75
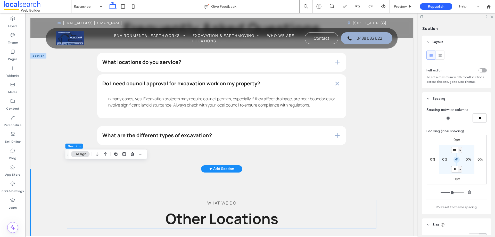
click at [454, 161] on icon "button" at bounding box center [456, 159] width 4 height 4
click at [454, 152] on input "***" at bounding box center [454, 150] width 7 height 6
type input "*"
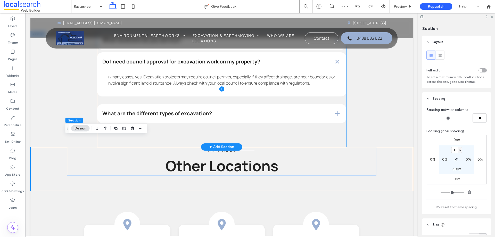
scroll to position [1362, 0]
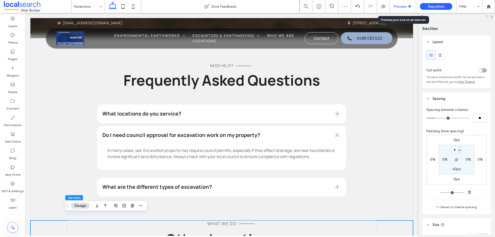
click at [401, 7] on span "Preview" at bounding box center [400, 6] width 13 height 4
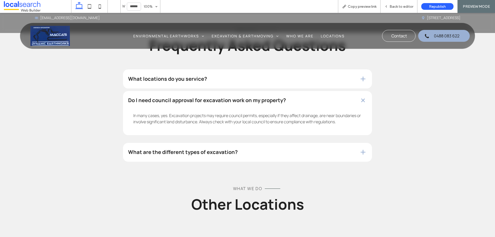
scroll to position [1326, 0]
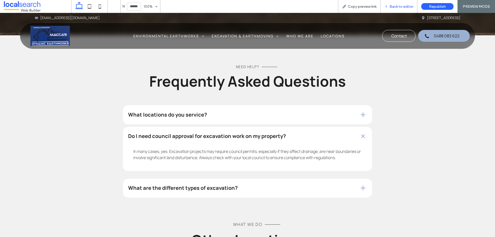
click at [395, 7] on span "Back to editor" at bounding box center [401, 6] width 24 height 4
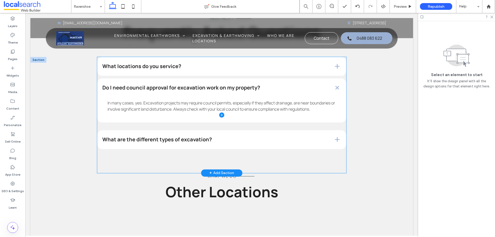
scroll to position [1410, 0]
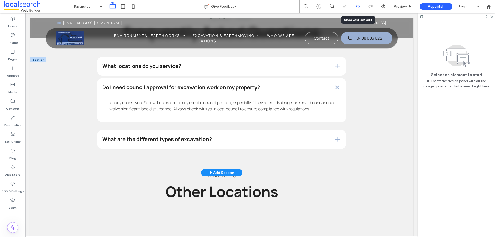
click at [358, 5] on icon at bounding box center [357, 6] width 4 height 4
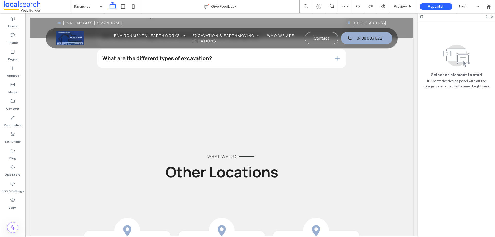
scroll to position [1462, 0]
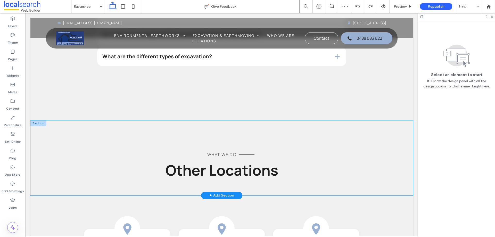
click at [269, 129] on div "What We Do Other Locations" at bounding box center [221, 157] width 309 height 75
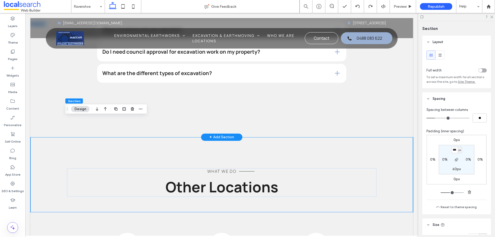
scroll to position [1436, 0]
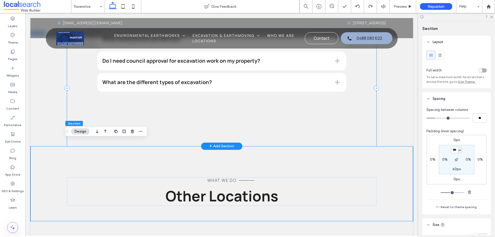
click at [345, 118] on div "What locations do you service? We service throughout Ravenshoe, Atherton, Maree…" at bounding box center [221, 88] width 309 height 116
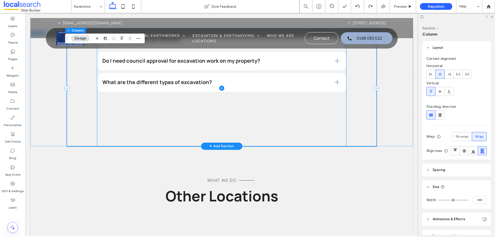
click at [297, 123] on span at bounding box center [221, 88] width 249 height 116
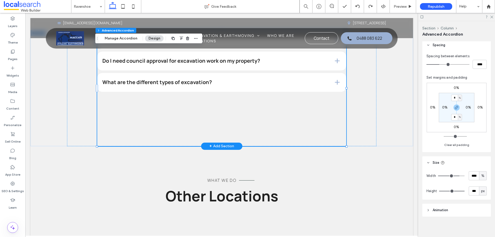
scroll to position [331, 0]
click at [481, 188] on span "px" at bounding box center [483, 188] width 4 height 5
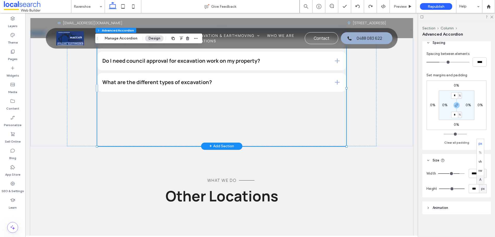
click at [480, 181] on span "A" at bounding box center [480, 179] width 2 height 5
type input "*"
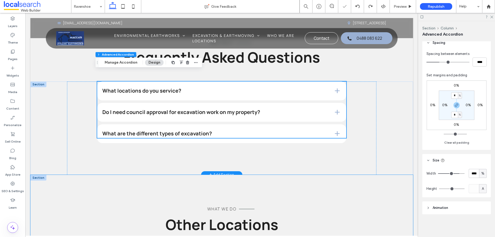
scroll to position [1384, 0]
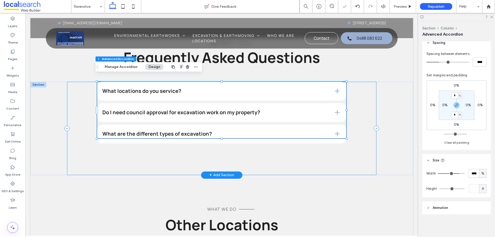
click at [314, 148] on div "What locations do you service? We service throughout Ravenshoe, Atherton, Maree…" at bounding box center [221, 128] width 309 height 93
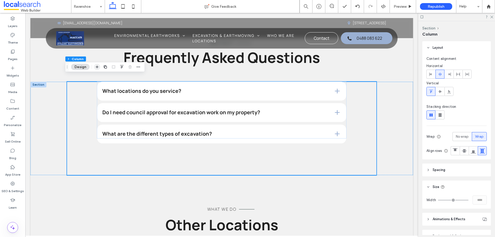
click at [98, 68] on icon "button" at bounding box center [97, 67] width 4 height 4
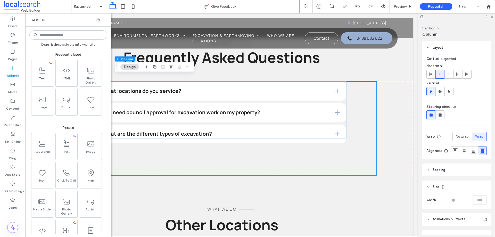
click at [57, 32] on input at bounding box center [68, 34] width 78 height 9
click at [57, 33] on input at bounding box center [68, 34] width 78 height 9
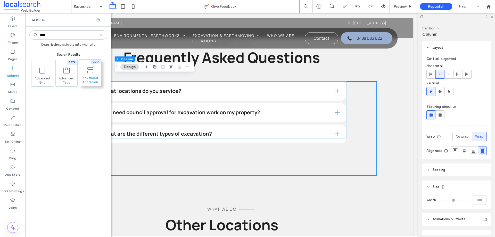
type input "****"
click at [87, 78] on span "Advanced Accordion" at bounding box center [90, 79] width 22 height 7
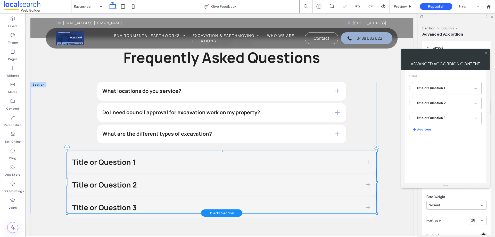
type input "**"
type input "****"
type input "*"
type input "**"
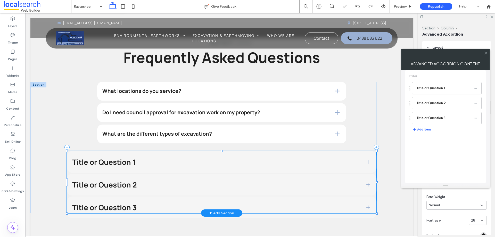
type input "****"
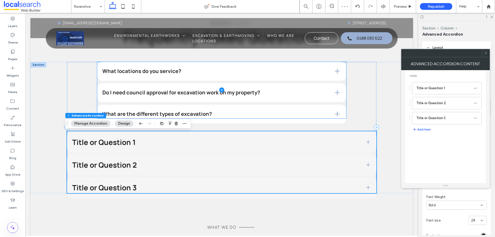
scroll to position [1410, 0]
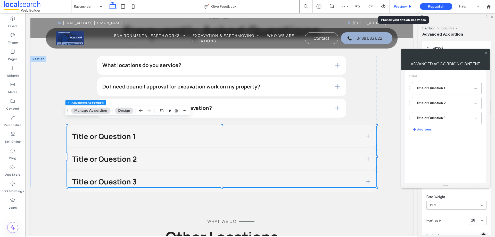
drag, startPoint x: 400, startPoint y: 6, endPoint x: 228, endPoint y: 112, distance: 201.6
click at [400, 6] on span "Preview" at bounding box center [400, 6] width 13 height 4
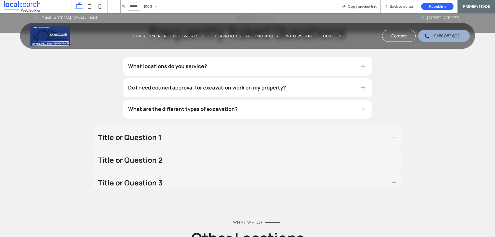
click at [254, 134] on h3 "Title or Question 1" at bounding box center [240, 137] width 285 height 7
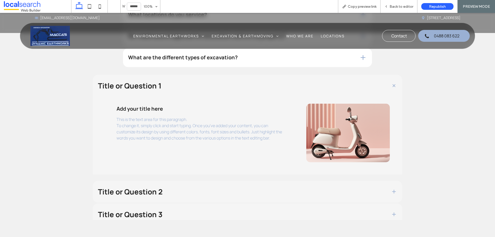
click at [227, 181] on div "Title or Question 2" at bounding box center [247, 192] width 309 height 22
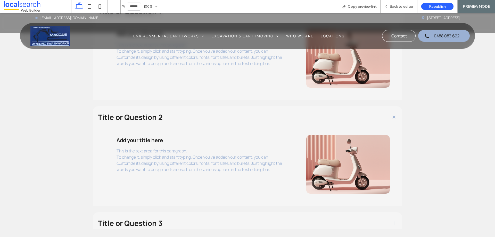
scroll to position [1529, 0]
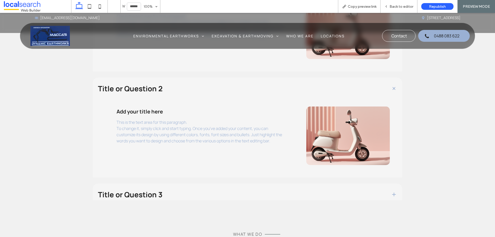
click at [193, 191] on h3 "Title or Question 3" at bounding box center [240, 194] width 285 height 7
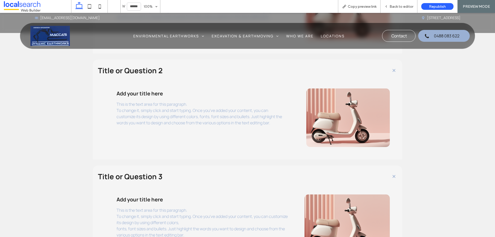
scroll to position [1555, 0]
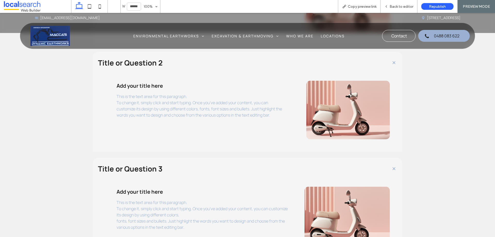
click at [185, 165] on h3 "Title or Question 3" at bounding box center [240, 168] width 285 height 7
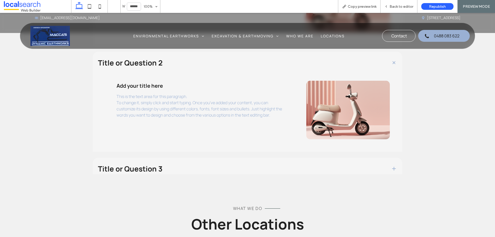
scroll to position [1529, 0]
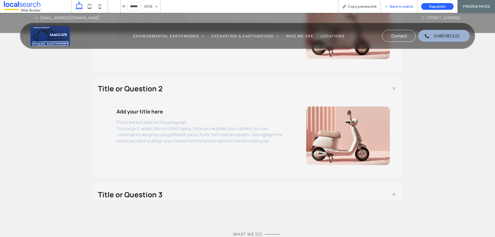
click at [395, 6] on span "Back to editor" at bounding box center [401, 6] width 24 height 4
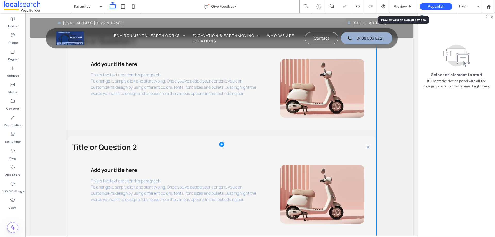
scroll to position [1503, 0]
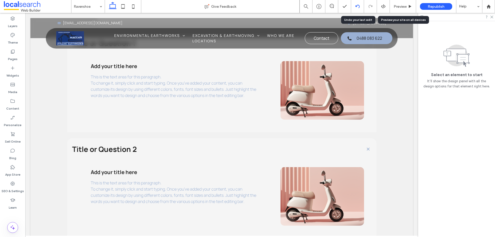
click at [359, 6] on icon at bounding box center [357, 6] width 4 height 4
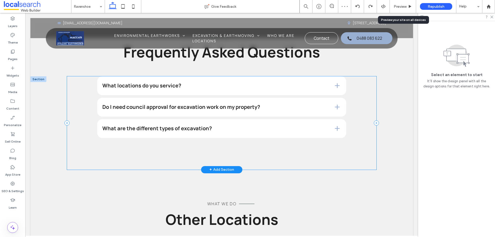
scroll to position [1392, 0]
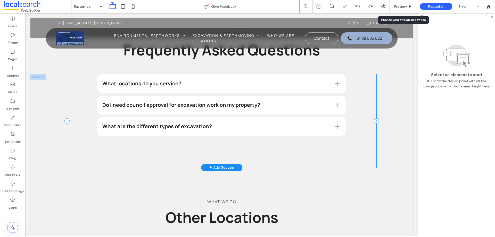
click at [265, 142] on div "What locations do you service? We service throughout Ravenshoe, Atherton, Maree…" at bounding box center [221, 120] width 309 height 93
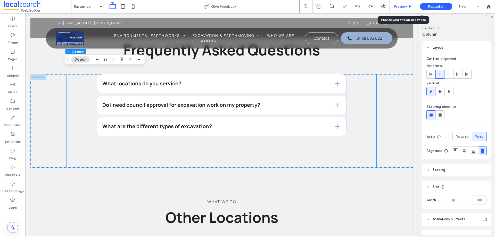
click at [404, 5] on span "Preview" at bounding box center [400, 6] width 13 height 4
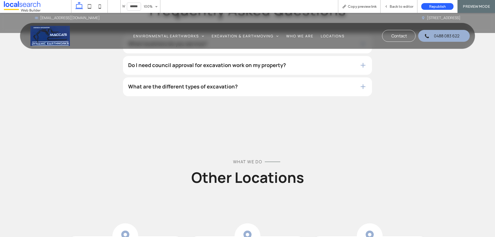
scroll to position [1408, 0]
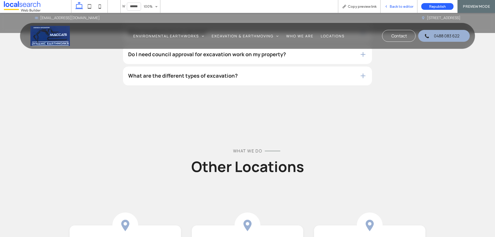
drag, startPoint x: 397, startPoint y: 5, endPoint x: 331, endPoint y: 26, distance: 69.8
click at [397, 5] on span "Back to editor" at bounding box center [401, 6] width 24 height 4
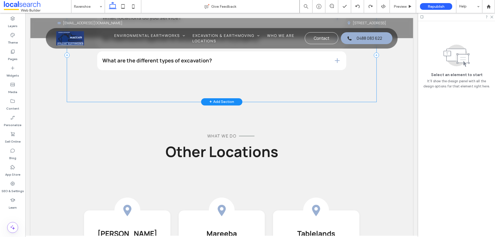
scroll to position [1408, 0]
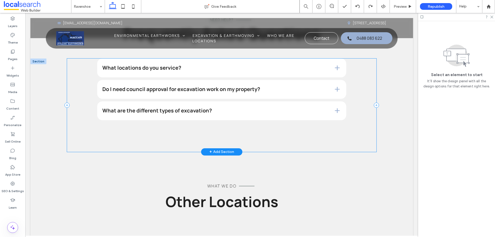
click at [280, 128] on div "What locations do you service? We service throughout Ravenshoe, Atherton, Maree…" at bounding box center [221, 105] width 309 height 93
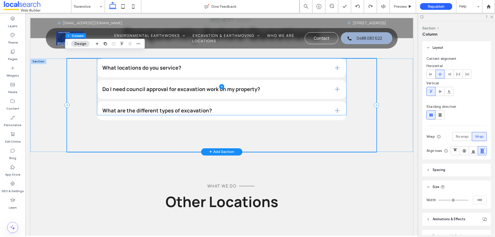
click at [278, 108] on span at bounding box center [221, 87] width 249 height 57
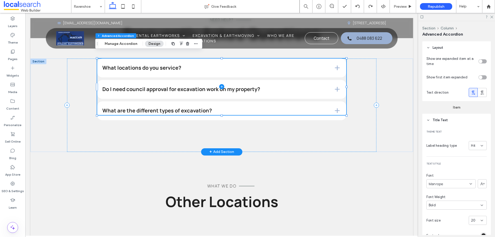
click at [285, 99] on span at bounding box center [221, 87] width 249 height 57
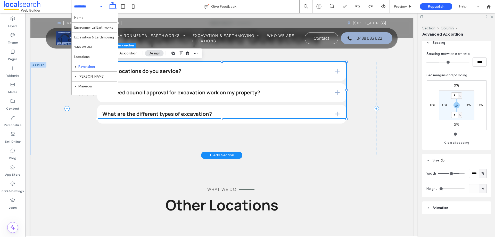
scroll to position [1382, 0]
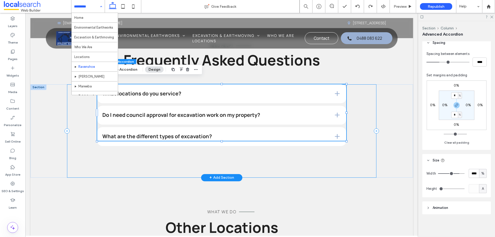
click at [231, 156] on div "What locations do you service? We service throughout Ravenshoe, Atherton, Maree…" at bounding box center [221, 130] width 309 height 93
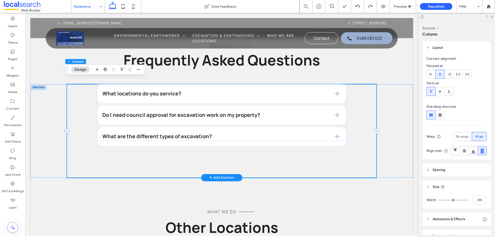
click at [194, 155] on div "What locations do you service? We service throughout Ravenshoe, Atherton, Maree…" at bounding box center [221, 130] width 309 height 93
click at [258, 126] on span at bounding box center [221, 112] width 249 height 57
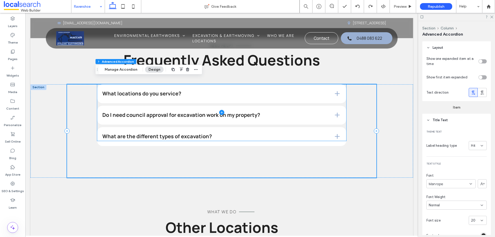
type input "*"
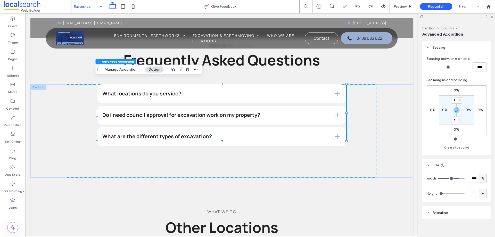
scroll to position [331, 0]
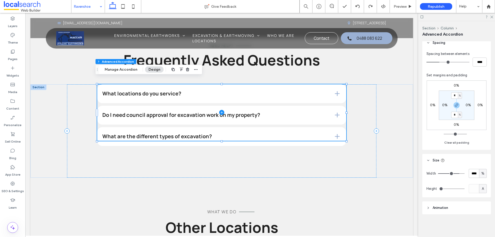
click at [265, 123] on span at bounding box center [221, 112] width 249 height 57
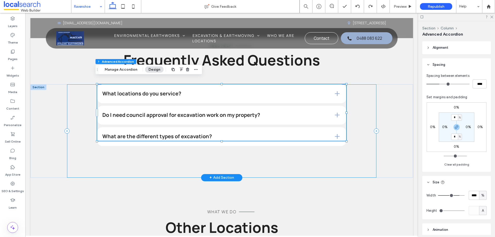
click at [227, 151] on div "What locations do you service? We service throughout Ravenshoe, Atherton, Maree…" at bounding box center [221, 130] width 309 height 93
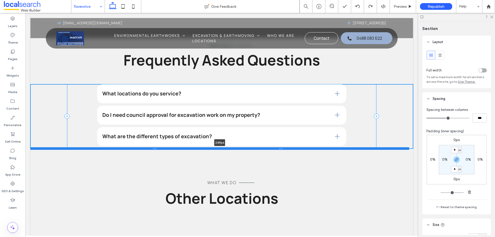
drag, startPoint x: 254, startPoint y: 171, endPoint x: 262, endPoint y: 142, distance: 30.4
click at [262, 147] on div at bounding box center [219, 148] width 379 height 3
type input "***"
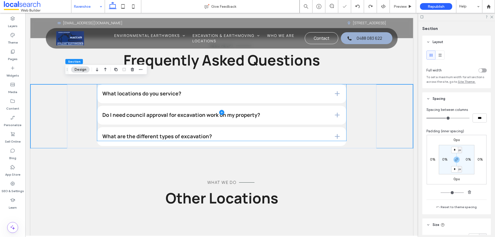
click at [288, 129] on span at bounding box center [221, 112] width 249 height 57
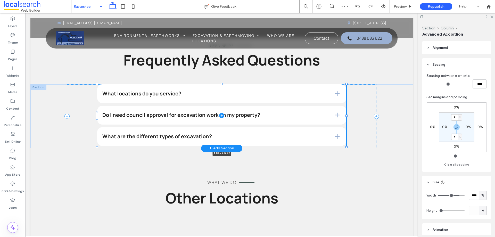
click at [221, 141] on div "What locations do you service? We service throughout Ravenshoe, Atherton, Maree…" at bounding box center [221, 116] width 383 height 64
type input "***"
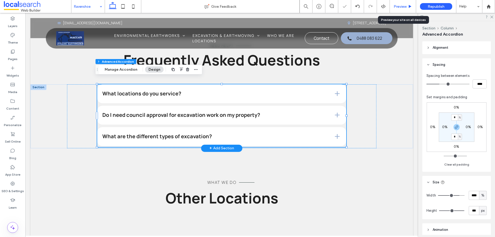
click at [397, 7] on span "Preview" at bounding box center [400, 6] width 13 height 4
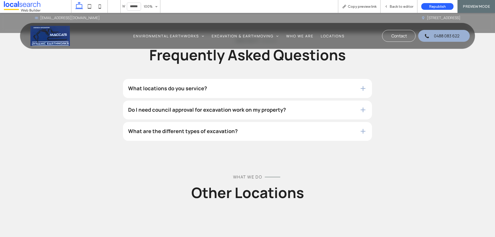
scroll to position [1346, 0]
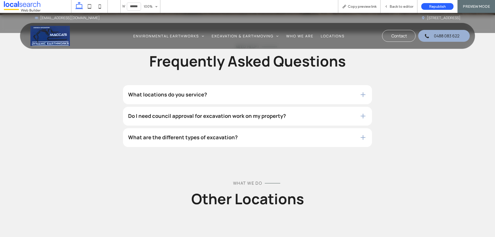
click at [299, 89] on div "What locations do you service?" at bounding box center [247, 94] width 249 height 19
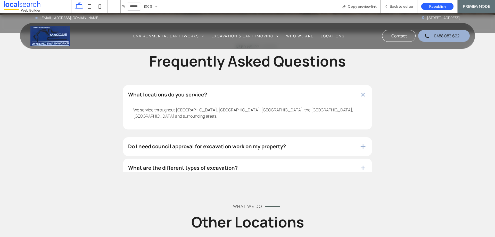
click at [284, 137] on div "Do I need council approval for excavation work on my property?" at bounding box center [247, 146] width 249 height 19
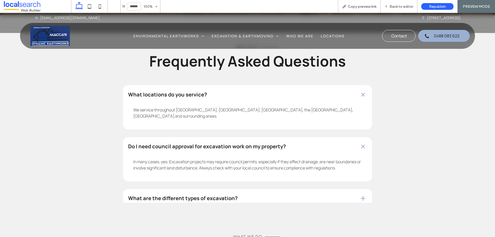
click at [281, 196] on h4 "What are the different types of excavation?" at bounding box center [239, 198] width 223 height 5
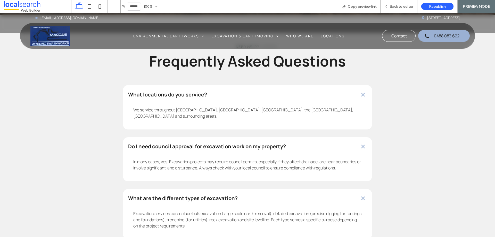
click at [281, 196] on h4 "What are the different types of excavation?" at bounding box center [239, 198] width 223 height 5
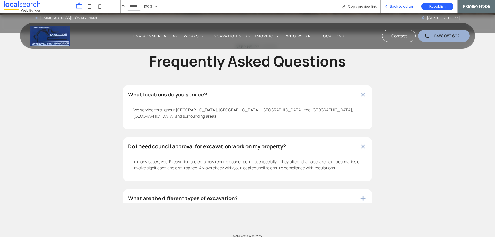
click at [396, 5] on span "Back to editor" at bounding box center [401, 6] width 24 height 4
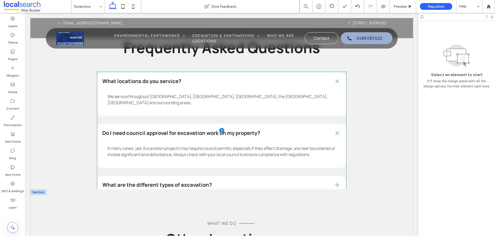
scroll to position [1404, 0]
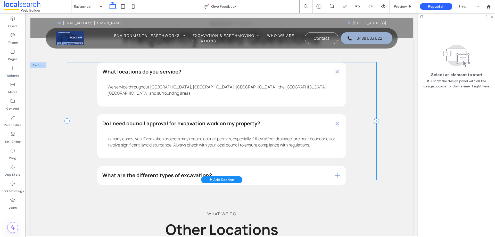
click at [365, 154] on div "What locations do you service? We service throughout Ravenshoe, Atherton, Maree…" at bounding box center [221, 121] width 309 height 118
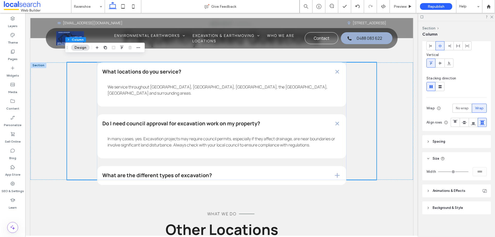
scroll to position [39, 0]
click at [458, 106] on span "No wrap" at bounding box center [462, 108] width 13 height 5
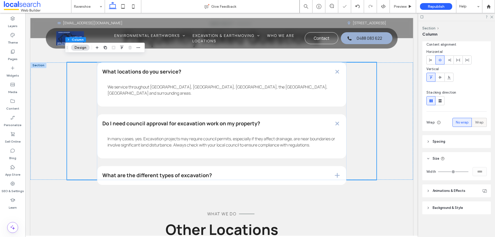
click at [478, 119] on div "Wrap" at bounding box center [479, 122] width 8 height 9
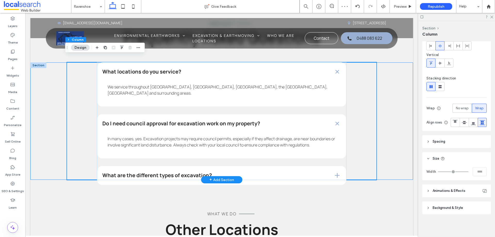
click at [388, 160] on div "What locations do you service? We service throughout Ravenshoe, Atherton, Maree…" at bounding box center [221, 121] width 383 height 118
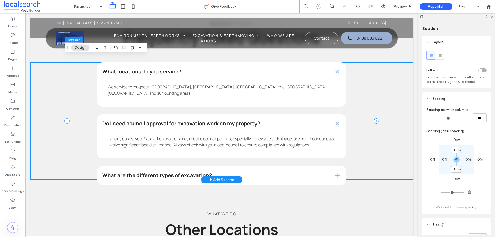
click at [363, 153] on div "What locations do you service? We service throughout Ravenshoe, Atherton, Maree…" at bounding box center [221, 121] width 309 height 118
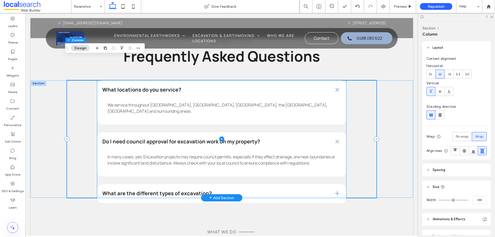
scroll to position [1378, 0]
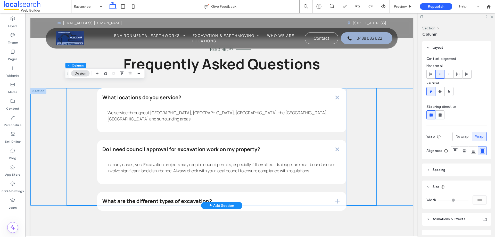
click at [42, 103] on div "What locations do you service? We service throughout Ravenshoe, Atherton, Maree…" at bounding box center [221, 147] width 383 height 118
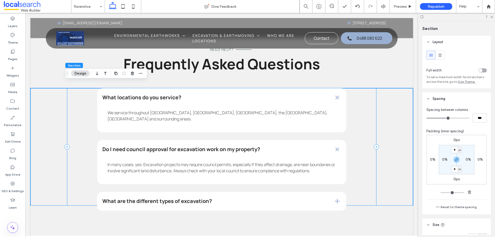
click at [84, 108] on div "What locations do you service? We service throughout Ravenshoe, Atherton, Maree…" at bounding box center [221, 147] width 309 height 118
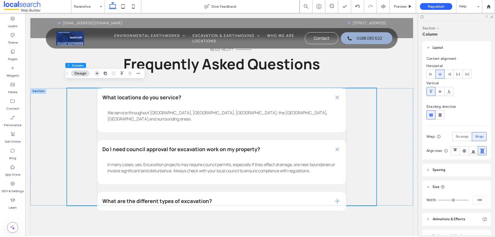
click at [96, 74] on icon "button" at bounding box center [97, 73] width 4 height 4
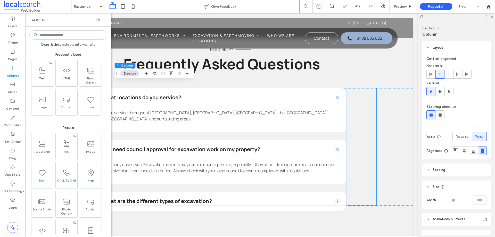
click at [54, 32] on input at bounding box center [68, 34] width 78 height 9
type input "*"
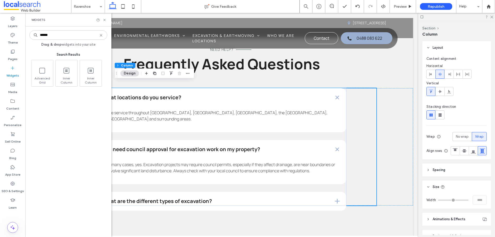
type input "******"
click at [103, 21] on icon at bounding box center [105, 20] width 4 height 4
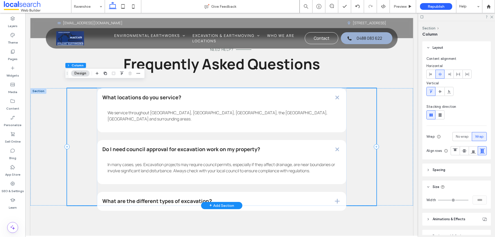
click at [87, 180] on div "What locations do you service? We service throughout [GEOGRAPHIC_DATA], [GEOGRA…" at bounding box center [221, 147] width 309 height 118
click at [52, 168] on div "What locations do you service? We service throughout [GEOGRAPHIC_DATA], [GEOGRA…" at bounding box center [221, 147] width 383 height 118
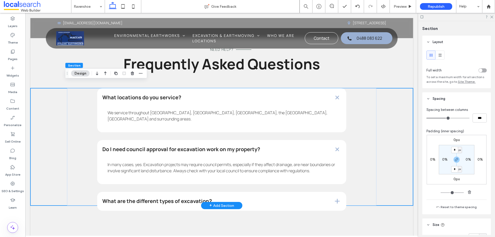
click at [72, 167] on div "What locations do you service? We service throughout [GEOGRAPHIC_DATA], [GEOGRA…" at bounding box center [221, 147] width 309 height 118
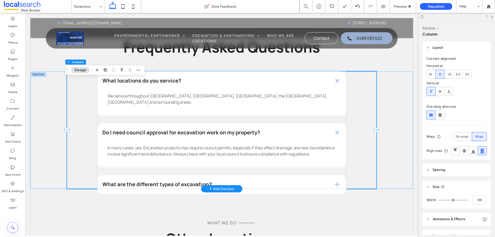
scroll to position [1404, 0]
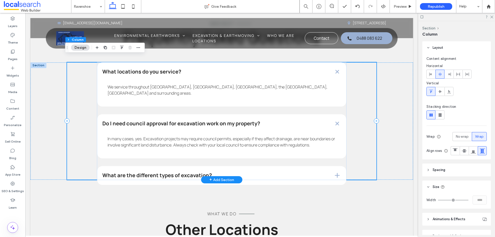
click at [82, 146] on div "What locations do you service? We service throughout [GEOGRAPHIC_DATA], [GEOGRA…" at bounding box center [221, 121] width 309 height 118
click at [105, 50] on span "button" at bounding box center [105, 48] width 6 height 6
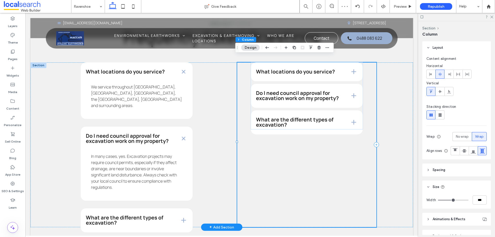
click at [264, 143] on div "What locations do you service? We service throughout [GEOGRAPHIC_DATA], [GEOGRA…" at bounding box center [306, 144] width 139 height 165
click at [275, 117] on span at bounding box center [307, 95] width 112 height 67
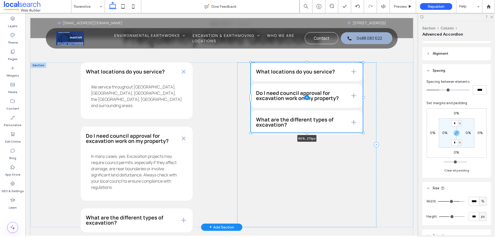
scroll to position [309, 0]
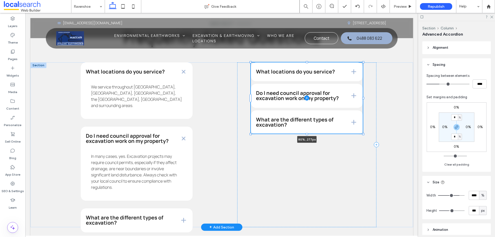
drag, startPoint x: 305, startPoint y: 124, endPoint x: 305, endPoint y: 129, distance: 4.4
click at [306, 133] on div at bounding box center [307, 134] width 2 height 2
type input "***"
click at [292, 118] on span at bounding box center [307, 97] width 112 height 71
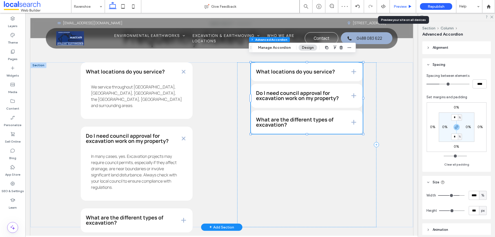
click at [401, 6] on span "Preview" at bounding box center [400, 6] width 13 height 4
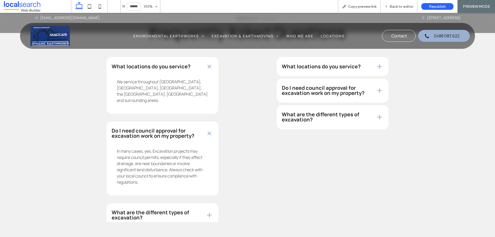
scroll to position [1368, 0]
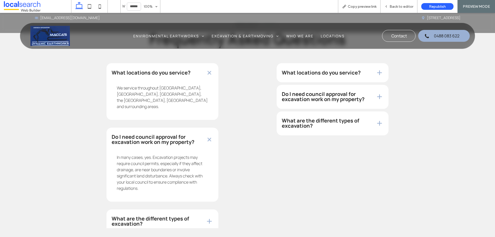
click at [310, 118] on h4 "What are the different types of excavation?" at bounding box center [325, 123] width 86 height 10
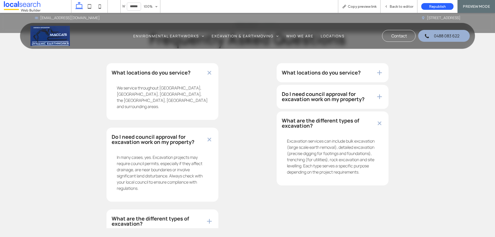
click at [314, 92] on h4 "Do I need council approval for excavation work on my property?" at bounding box center [325, 97] width 86 height 10
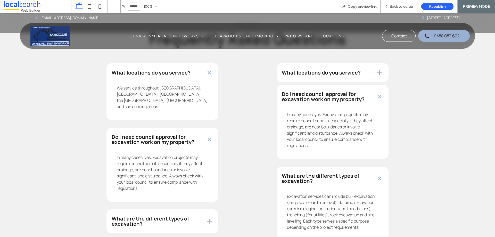
click at [315, 66] on div "What locations do you service?" at bounding box center [333, 72] width 112 height 19
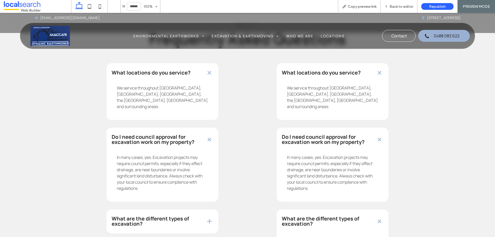
click at [314, 134] on h4 "Do I need council approval for excavation work on my property?" at bounding box center [325, 139] width 86 height 10
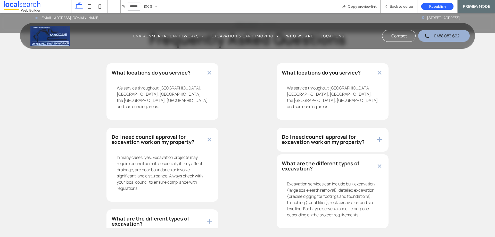
click at [316, 77] on div "We service throughout [GEOGRAPHIC_DATA], [GEOGRAPHIC_DATA], [GEOGRAPHIC_DATA], …" at bounding box center [333, 98] width 112 height 43
click at [393, 7] on span "Back to editor" at bounding box center [401, 6] width 24 height 4
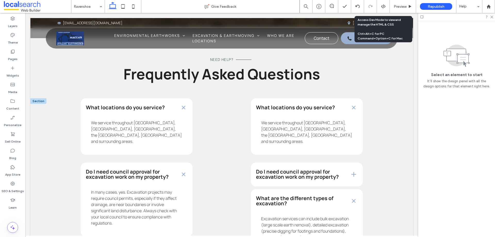
scroll to position [1374, 0]
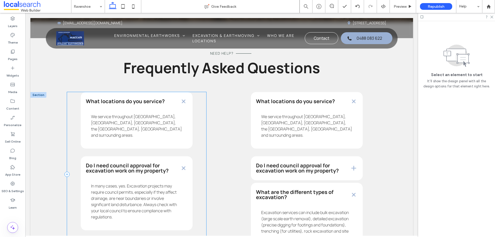
click at [196, 117] on div "What locations do you service? We service throughout Ravenshoe, Atherton, Maree…" at bounding box center [136, 174] width 139 height 165
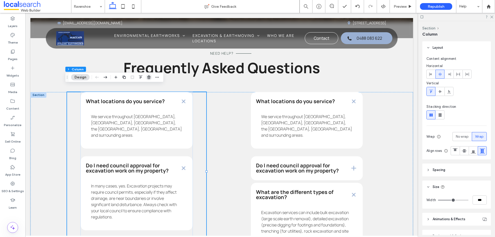
click at [150, 78] on icon "button" at bounding box center [149, 77] width 4 height 4
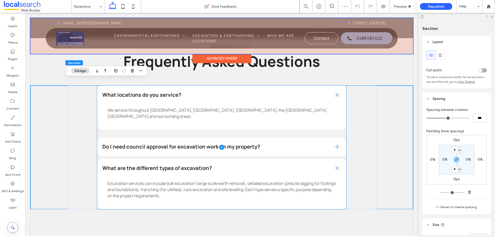
scroll to position [1400, 0]
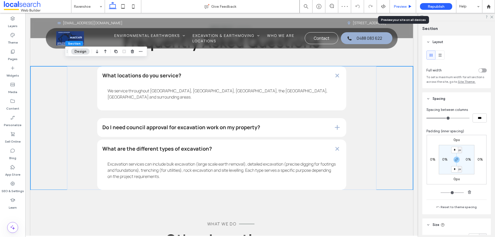
drag, startPoint x: 400, startPoint y: 6, endPoint x: 337, endPoint y: 15, distance: 62.9
click at [400, 6] on span "Preview" at bounding box center [400, 6] width 13 height 4
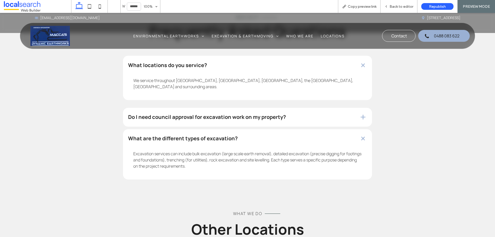
scroll to position [1364, 0]
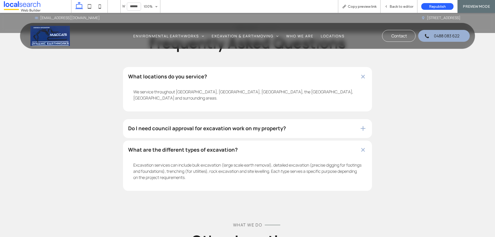
click at [247, 126] on h4 "Do I need council approval for excavation work on my property?" at bounding box center [239, 128] width 223 height 5
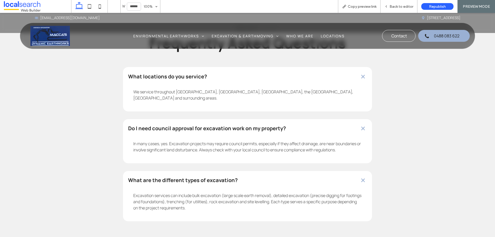
click at [247, 126] on h4 "Do I need council approval for excavation work on my property?" at bounding box center [239, 128] width 223 height 5
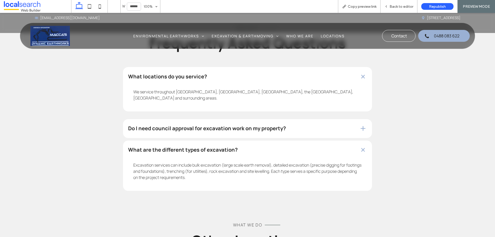
click at [261, 74] on h4 "What locations do you service?" at bounding box center [239, 76] width 223 height 5
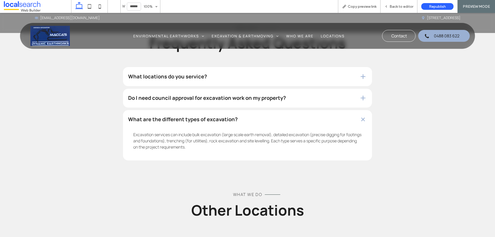
click at [247, 89] on div "Do I need council approval for excavation work on my property?" at bounding box center [247, 98] width 249 height 19
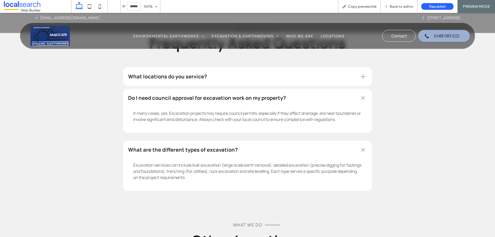
click at [247, 89] on div "Do I need council approval for excavation work on my property?" at bounding box center [247, 98] width 249 height 19
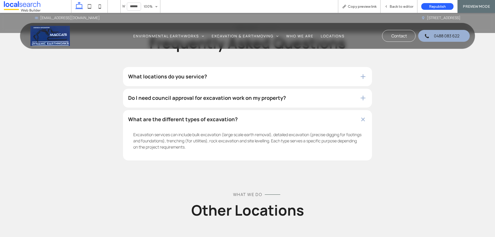
click at [259, 67] on div "What locations do you service?" at bounding box center [247, 76] width 249 height 19
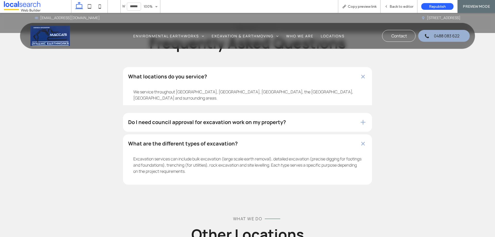
click at [259, 67] on div "What locations do you service?" at bounding box center [247, 76] width 249 height 19
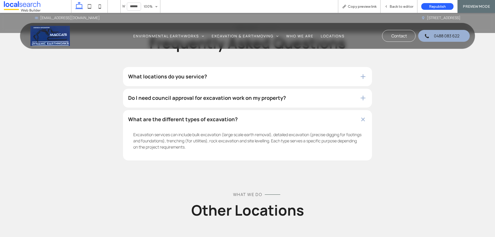
click at [242, 110] on div "What are the different types of excavation?" at bounding box center [247, 119] width 249 height 19
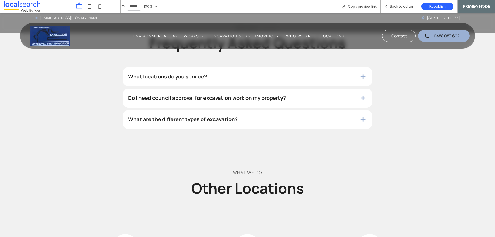
click at [245, 74] on h4 "What locations do you service?" at bounding box center [239, 76] width 223 height 5
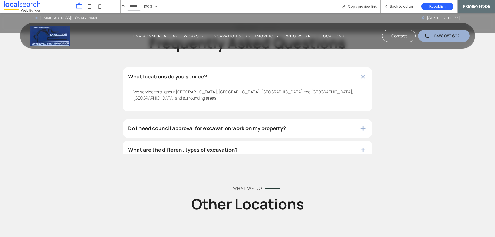
click at [235, 119] on div "Do I need council approval for excavation work on my property?" at bounding box center [247, 128] width 249 height 19
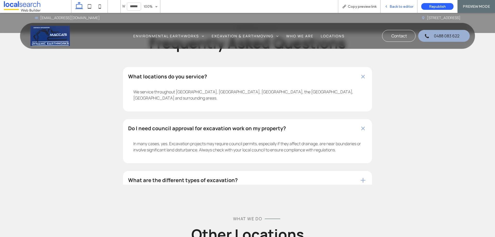
click at [392, 5] on span "Back to editor" at bounding box center [401, 6] width 24 height 4
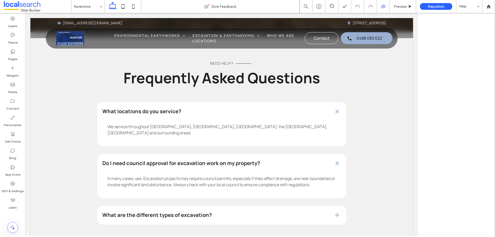
scroll to position [1370, 0]
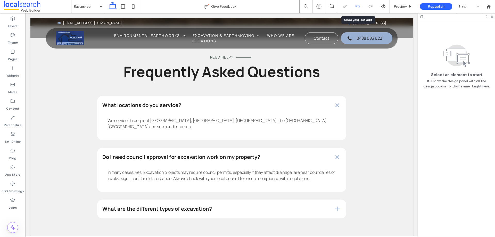
click at [356, 7] on icon at bounding box center [357, 6] width 4 height 4
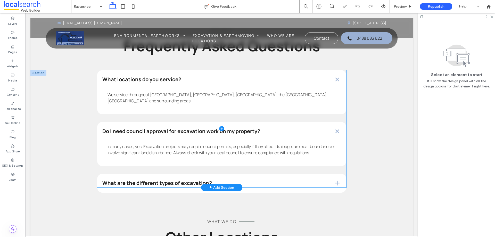
scroll to position [1396, 0]
click at [271, 77] on span at bounding box center [221, 129] width 249 height 118
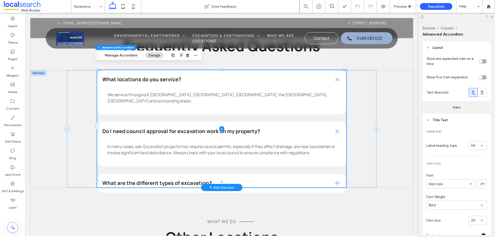
click at [293, 120] on span at bounding box center [221, 129] width 249 height 118
click at [255, 118] on span at bounding box center [221, 129] width 249 height 118
click at [397, 6] on span "Preview" at bounding box center [400, 6] width 13 height 4
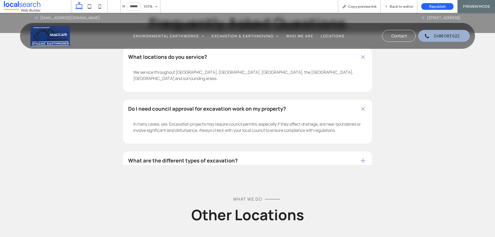
scroll to position [1360, 0]
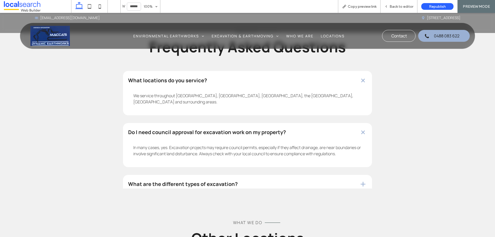
click at [232, 130] on h4 "Do I need council approval for excavation work on my property?" at bounding box center [239, 132] width 223 height 5
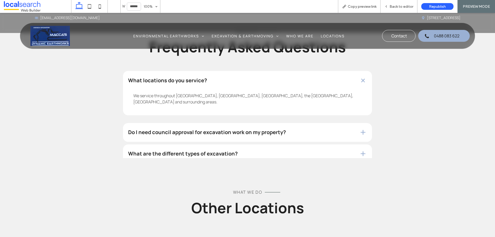
click at [229, 85] on div "We service throughout [GEOGRAPHIC_DATA], [GEOGRAPHIC_DATA], [GEOGRAPHIC_DATA], …" at bounding box center [247, 100] width 249 height 30
click at [198, 78] on h4 "What locations do you service?" at bounding box center [239, 80] width 223 height 5
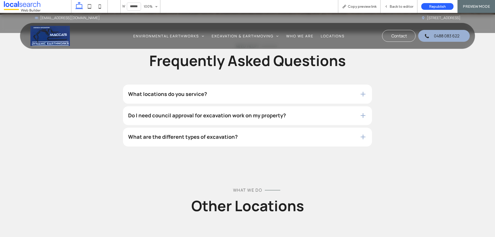
scroll to position [1334, 0]
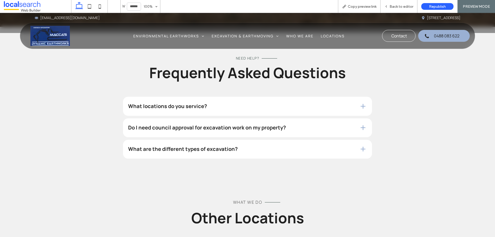
click at [281, 126] on div "What locations do you service? We service throughout Ravenshoe, Atherton, Maree…" at bounding box center [247, 132] width 249 height 71
click at [280, 125] on h4 "Do I need council approval for excavation work on my property?" at bounding box center [239, 127] width 223 height 5
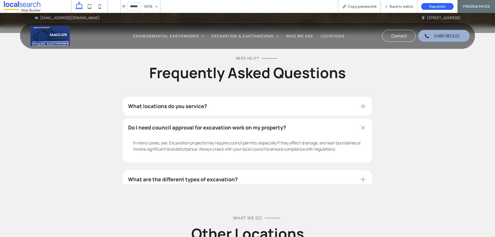
click at [279, 104] on h4 "What locations do you service?" at bounding box center [239, 106] width 223 height 5
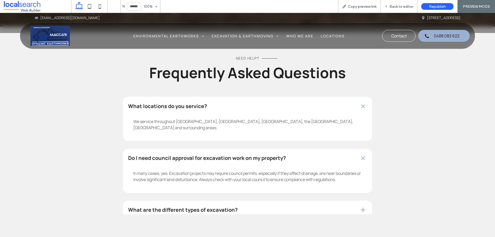
click at [281, 201] on div "What are the different types of excavation?" at bounding box center [247, 210] width 249 height 19
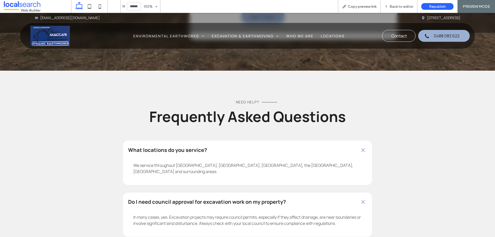
scroll to position [1283, 0]
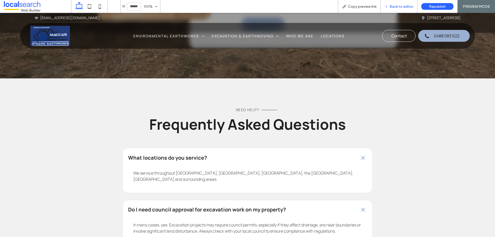
click at [399, 5] on span "Back to editor" at bounding box center [401, 6] width 24 height 4
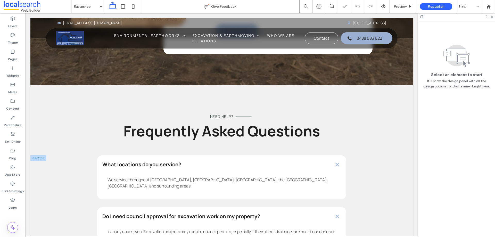
scroll to position [1341, 0]
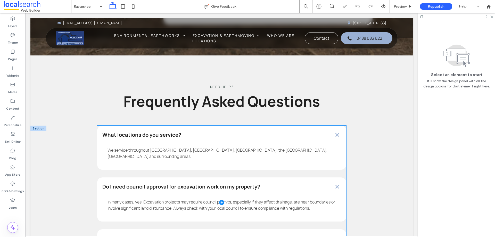
click at [278, 145] on span at bounding box center [221, 203] width 249 height 154
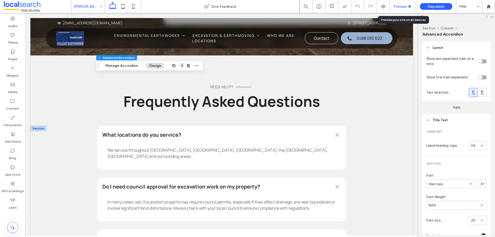
click at [404, 6] on span "Preview" at bounding box center [400, 6] width 13 height 4
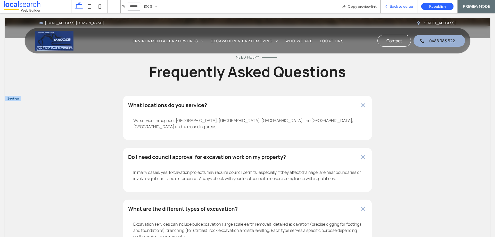
click at [396, 6] on span "Back to editor" at bounding box center [401, 6] width 24 height 4
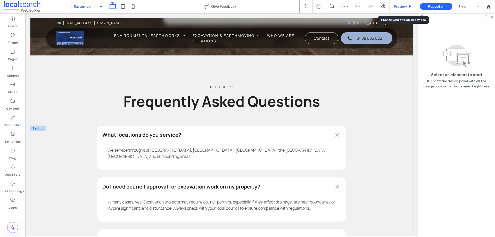
click at [401, 4] on div "Preview" at bounding box center [403, 6] width 26 height 13
click at [395, 8] on span "Preview" at bounding box center [400, 6] width 13 height 4
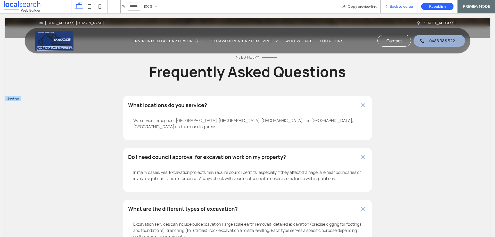
click at [393, 7] on span "Back to editor" at bounding box center [401, 6] width 24 height 4
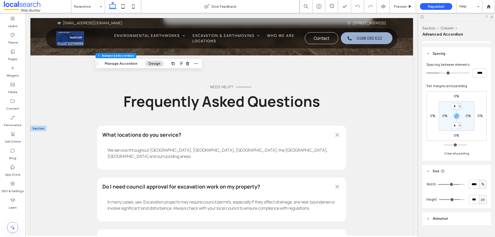
scroll to position [331, 0]
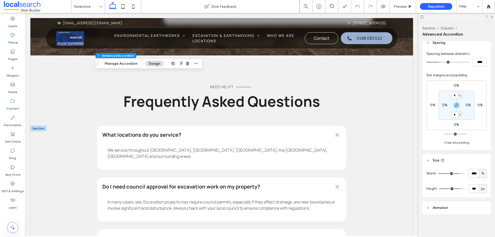
click at [481, 188] on span "px" at bounding box center [483, 188] width 4 height 5
click at [480, 179] on span "A" at bounding box center [480, 179] width 2 height 5
type input "*"
click at [482, 189] on span "A" at bounding box center [483, 188] width 2 height 5
click at [480, 146] on span "px" at bounding box center [480, 143] width 4 height 5
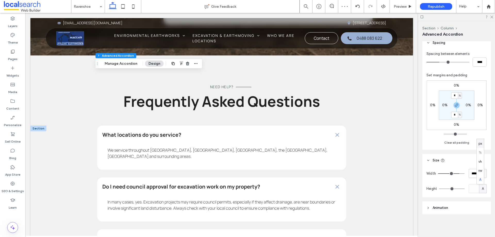
type input "***"
type input "*****"
drag, startPoint x: 461, startPoint y: 188, endPoint x: 465, endPoint y: 188, distance: 4.4
click at [465, 188] on input "range" at bounding box center [452, 188] width 26 height 1
click at [400, 7] on span "Preview" at bounding box center [400, 6] width 13 height 4
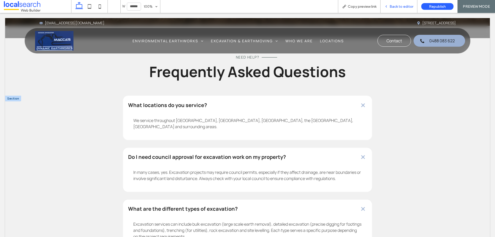
click at [402, 6] on span "Back to editor" at bounding box center [401, 6] width 24 height 4
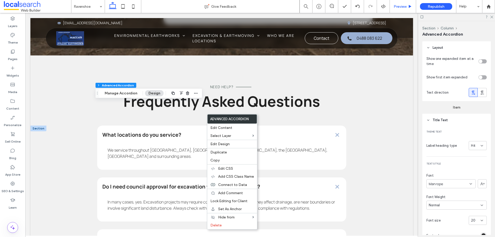
type input "*"
click at [222, 160] on label "Copy" at bounding box center [232, 160] width 44 height 4
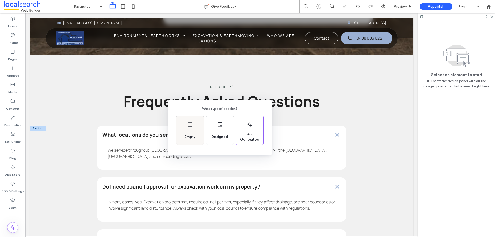
click at [195, 136] on span "Empty" at bounding box center [190, 136] width 15 height 5
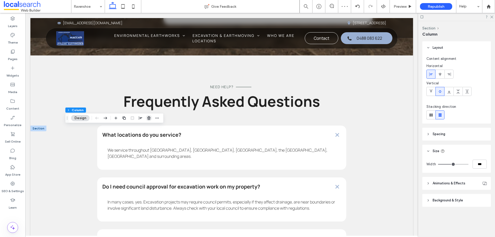
click at [149, 118] on use "button" at bounding box center [148, 117] width 3 height 3
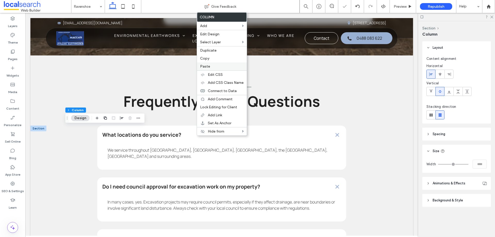
click at [210, 67] on label "Paste" at bounding box center [222, 66] width 44 height 4
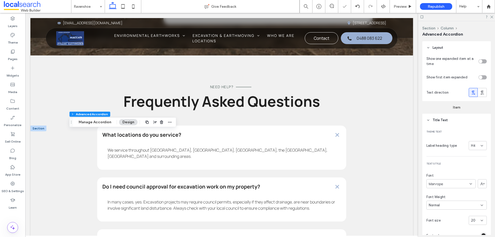
type input "*"
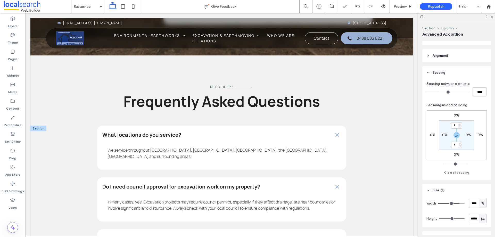
scroll to position [309, 0]
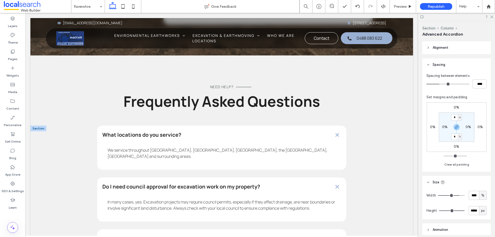
type input "***"
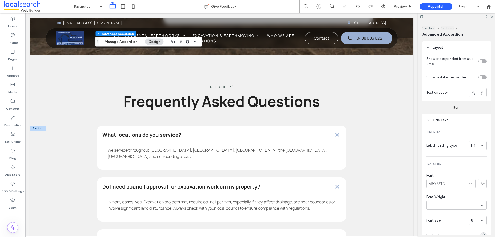
type input "*"
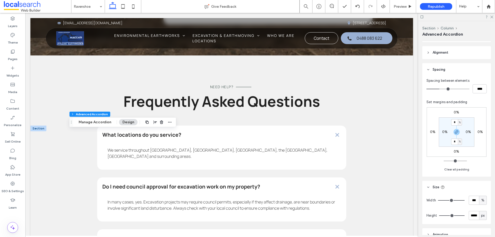
scroll to position [331, 0]
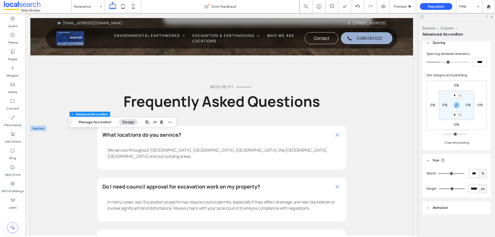
click at [469, 172] on input "***" at bounding box center [474, 173] width 10 height 9
type input "****"
type input "**"
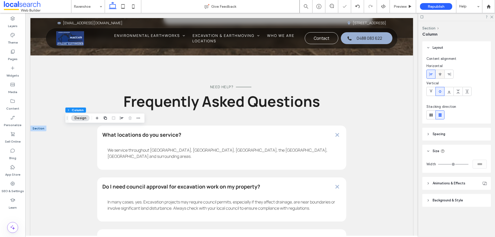
click at [438, 73] on icon at bounding box center [440, 74] width 4 height 4
click at [432, 88] on span at bounding box center [431, 91] width 4 height 9
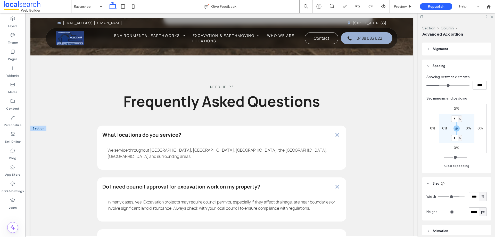
scroll to position [309, 0]
type input "***"
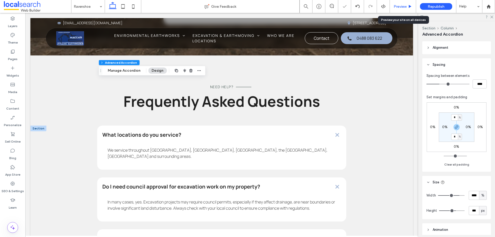
click at [399, 6] on span "Preview" at bounding box center [400, 6] width 13 height 4
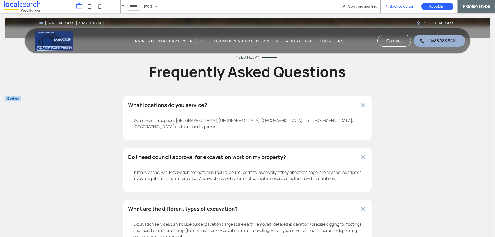
click at [397, 7] on span "Back to editor" at bounding box center [401, 6] width 24 height 4
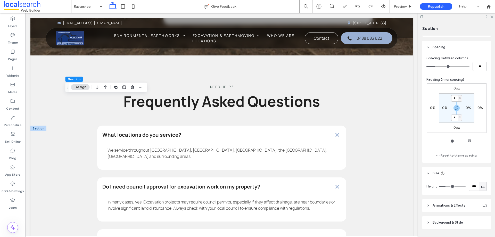
scroll to position [66, 0]
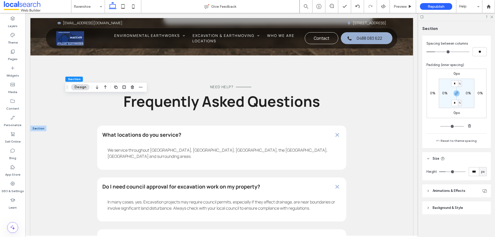
click at [445, 208] on span "Background & Style" at bounding box center [448, 207] width 30 height 5
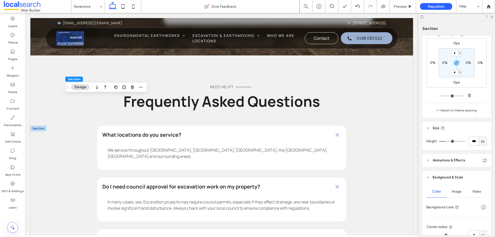
scroll to position [111, 0]
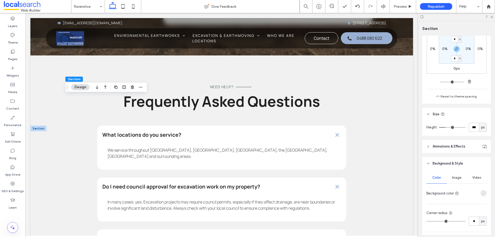
click at [481, 192] on icon "empty color" at bounding box center [483, 193] width 4 height 4
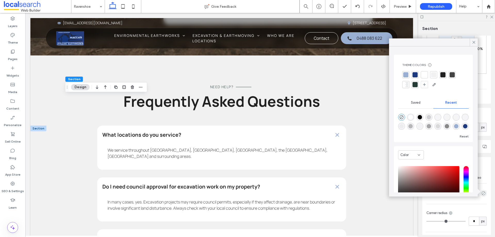
click at [436, 74] on div at bounding box center [433, 74] width 5 height 5
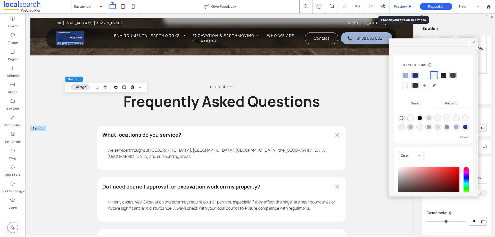
click at [394, 6] on span "Preview" at bounding box center [400, 6] width 13 height 4
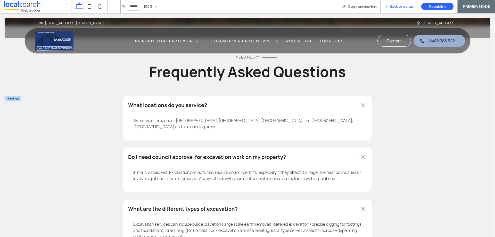
click at [391, 6] on span "Back to editor" at bounding box center [401, 6] width 24 height 4
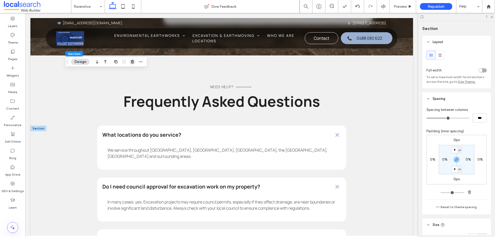
click at [133, 61] on use "button" at bounding box center [132, 61] width 3 height 3
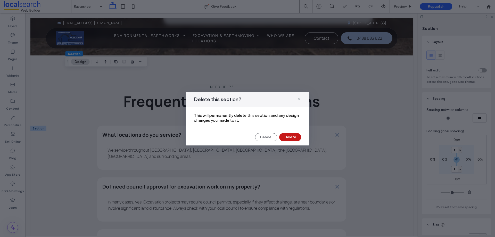
click at [292, 137] on button "Delete" at bounding box center [290, 137] width 22 height 8
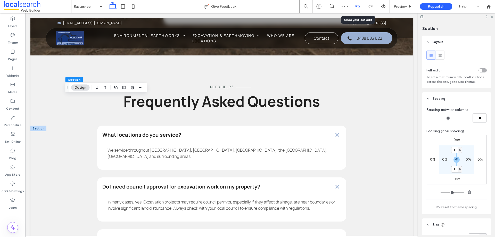
click at [359, 7] on use at bounding box center [357, 6] width 4 height 3
click at [453, 150] on input "*" at bounding box center [454, 150] width 7 height 6
type input "*"
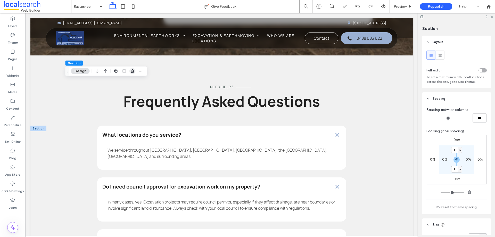
click at [133, 70] on use "button" at bounding box center [132, 70] width 3 height 3
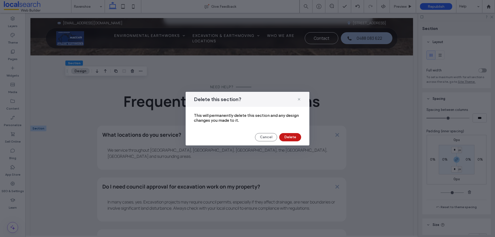
click at [288, 136] on button "Delete" at bounding box center [290, 137] width 22 height 8
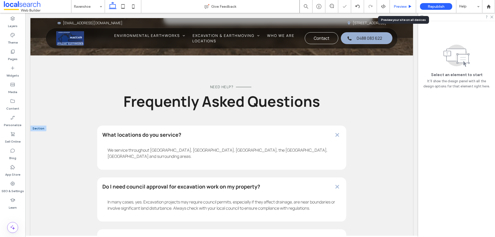
click at [398, 8] on span "Preview" at bounding box center [400, 6] width 13 height 4
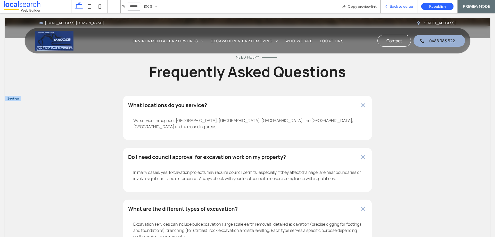
click at [399, 5] on span "Back to editor" at bounding box center [401, 6] width 24 height 4
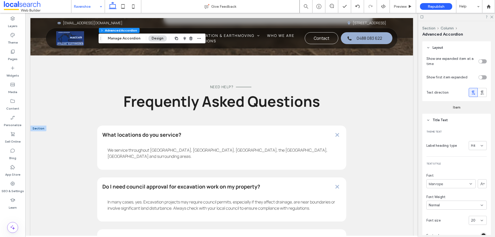
type input "*"
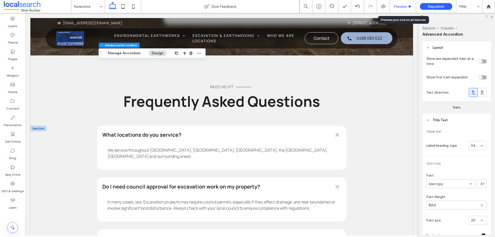
click at [395, 5] on span "Preview" at bounding box center [400, 6] width 13 height 4
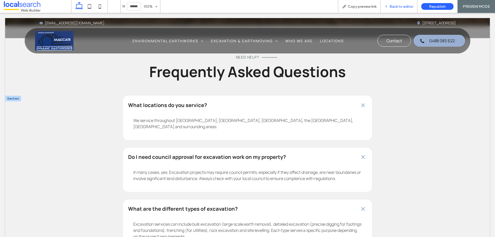
click at [397, 4] on div "Back to editor" at bounding box center [398, 6] width 37 height 13
click at [393, 6] on span "Back to editor" at bounding box center [401, 6] width 24 height 4
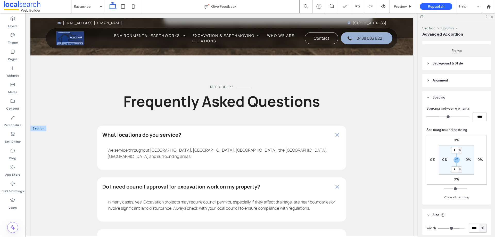
scroll to position [309, 0]
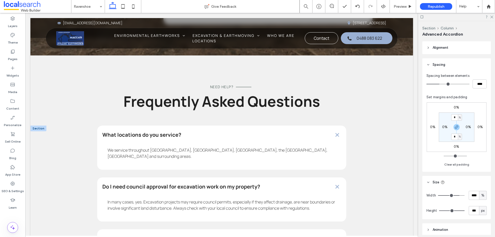
type input "***"
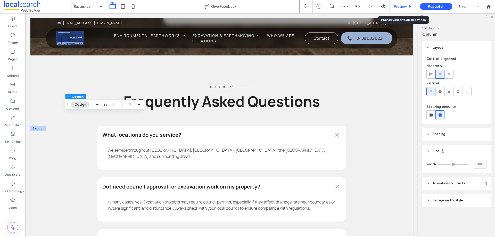
click at [402, 7] on span "Preview" at bounding box center [400, 6] width 13 height 4
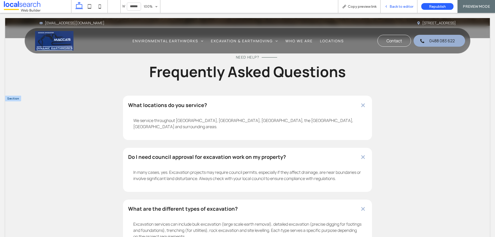
click at [392, 4] on span "Back to editor" at bounding box center [401, 6] width 24 height 4
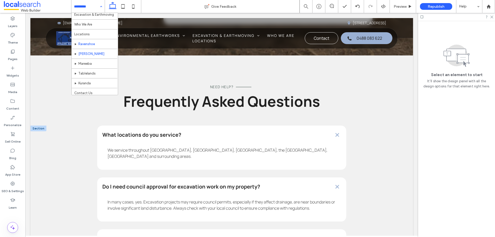
scroll to position [25, 0]
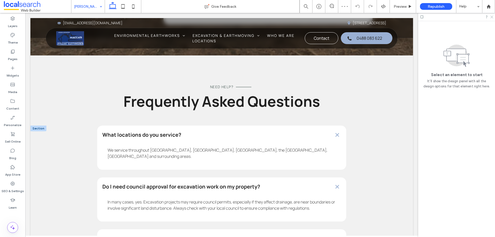
click at [491, 17] on icon at bounding box center [491, 16] width 3 height 3
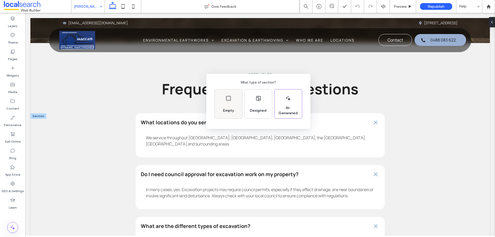
click at [236, 107] on div "Empty" at bounding box center [228, 110] width 15 height 11
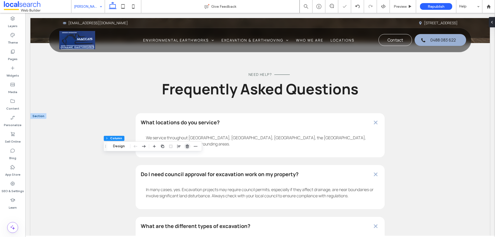
click at [186, 146] on icon "button" at bounding box center [187, 146] width 4 height 4
click at [126, 130] on button "Design" at bounding box center [119, 128] width 19 height 6
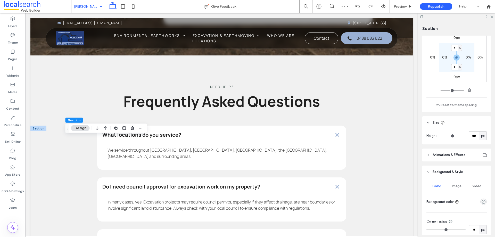
scroll to position [103, 0]
click at [451, 67] on input "*" at bounding box center [454, 66] width 7 height 6
type input "*"
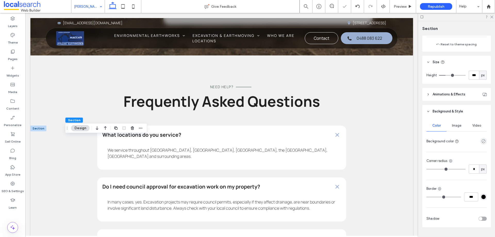
scroll to position [176, 0]
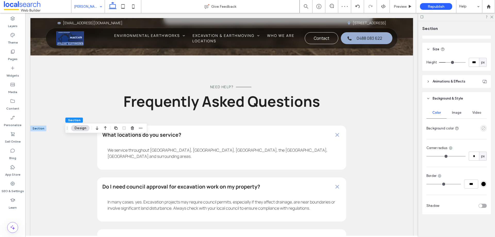
click at [482, 127] on use "empty color" at bounding box center [484, 128] width 4 height 4
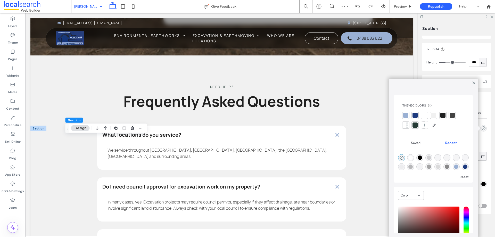
click at [434, 116] on div at bounding box center [433, 115] width 5 height 5
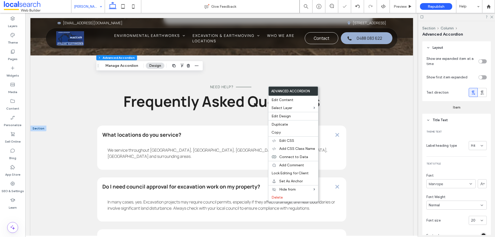
type input "*"
click at [277, 132] on span "Copy" at bounding box center [275, 132] width 9 height 4
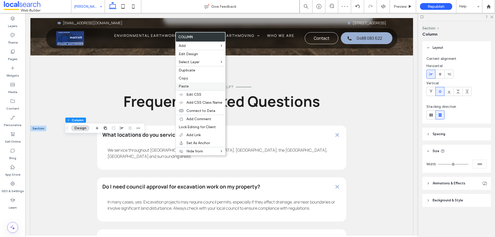
click at [189, 86] on label "Paste" at bounding box center [201, 86] width 44 height 4
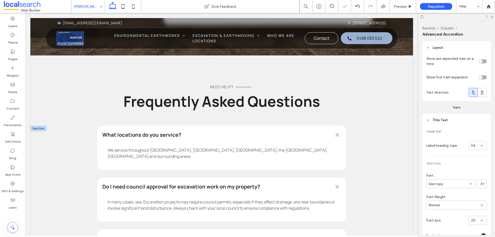
type input "*"
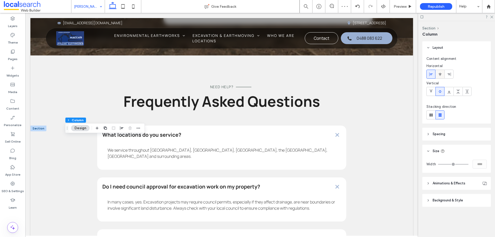
click at [438, 75] on icon at bounding box center [440, 74] width 4 height 4
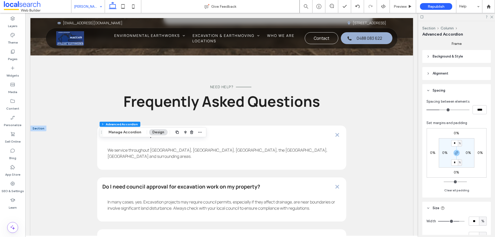
scroll to position [331, 0]
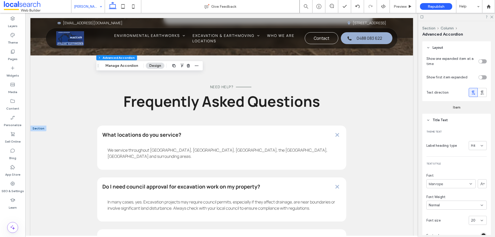
type input "*"
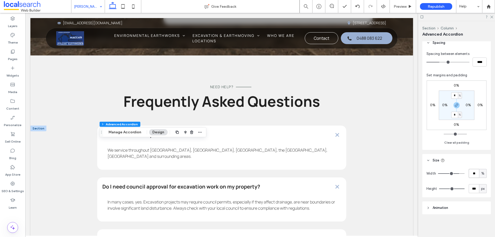
click at [470, 172] on input "**" at bounding box center [474, 173] width 10 height 9
type input "****"
type input "**"
click at [469, 173] on input "****" at bounding box center [474, 173] width 10 height 9
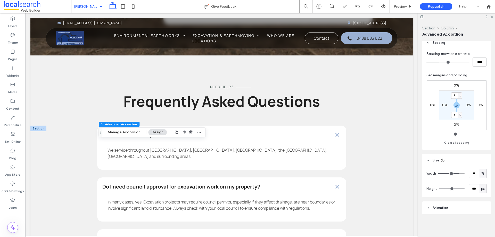
type input "**"
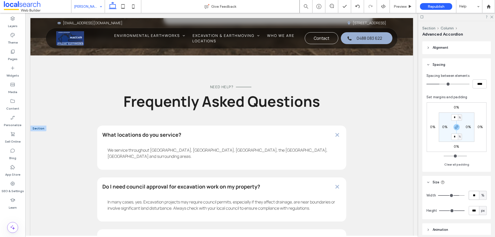
type input "**"
click at [469, 194] on input "****" at bounding box center [474, 195] width 10 height 9
type input "**"
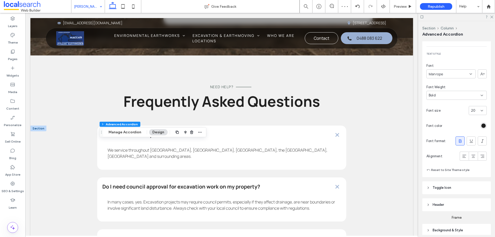
scroll to position [129, 0]
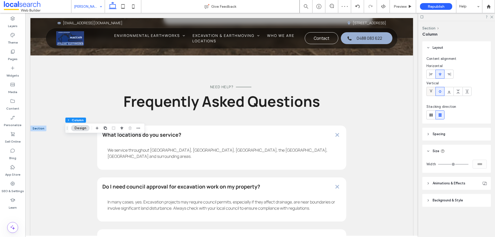
click at [427, 90] on div at bounding box center [431, 91] width 9 height 9
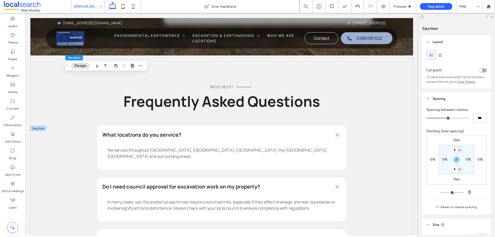
click at [134, 65] on use "button" at bounding box center [132, 65] width 3 height 3
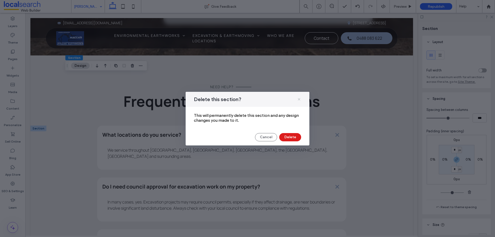
click at [299, 99] on use at bounding box center [299, 99] width 2 height 2
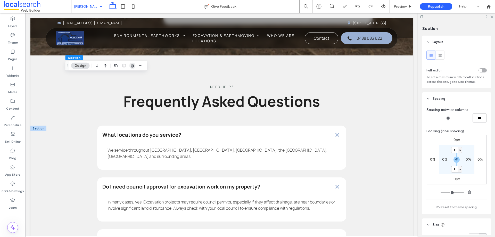
click at [131, 67] on use "button" at bounding box center [132, 65] width 3 height 3
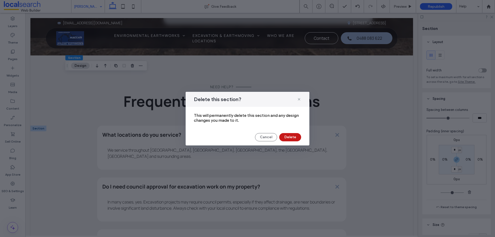
click at [290, 138] on button "Delete" at bounding box center [290, 137] width 22 height 8
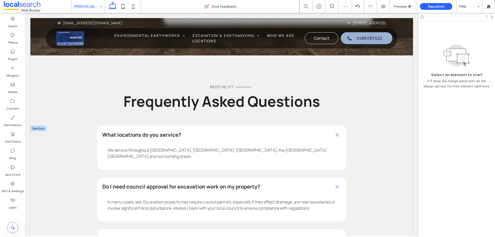
click at [492, 19] on div at bounding box center [456, 17] width 77 height 8
click at [492, 16] on icon at bounding box center [491, 16] width 3 height 3
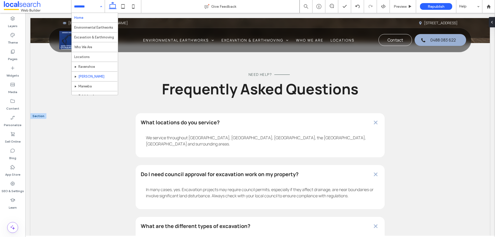
drag, startPoint x: 90, startPoint y: 4, endPoint x: 94, endPoint y: 19, distance: 15.3
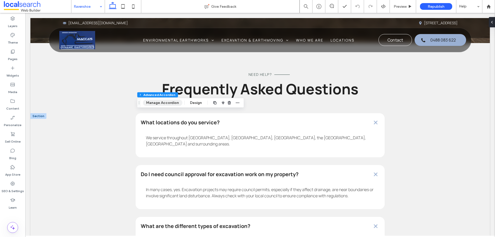
click at [175, 103] on button "Manage Accordion" at bounding box center [162, 103] width 39 height 6
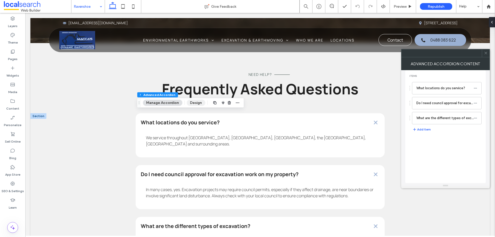
click at [193, 103] on button "Design" at bounding box center [196, 103] width 19 height 6
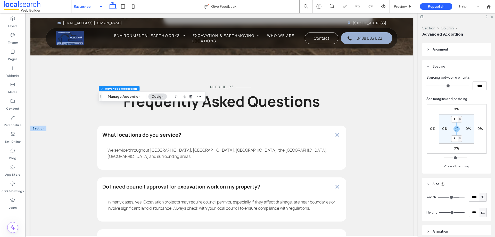
scroll to position [331, 0]
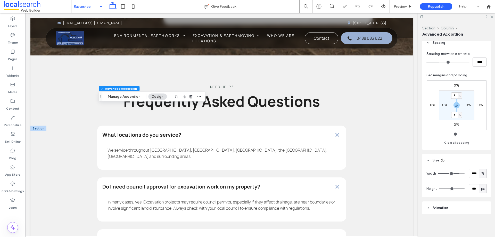
click at [473, 170] on input "****" at bounding box center [474, 173] width 10 height 9
type input "**"
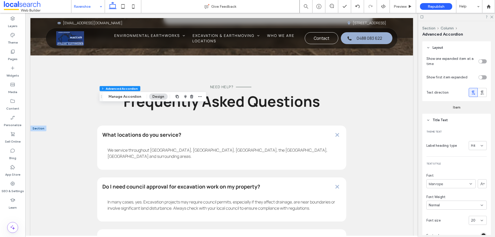
type input "*"
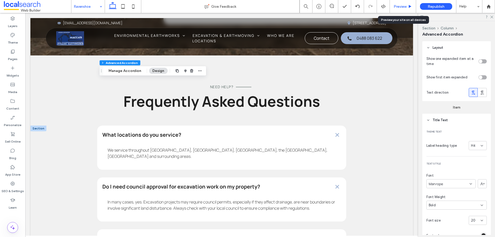
click at [394, 5] on span "Preview" at bounding box center [400, 6] width 13 height 4
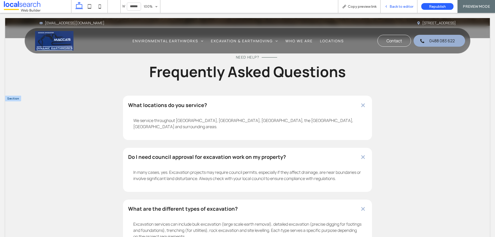
click at [386, 6] on icon at bounding box center [386, 7] width 4 height 4
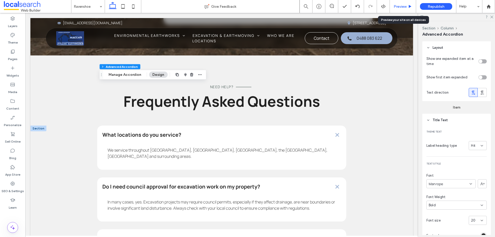
click at [395, 8] on span "Preview" at bounding box center [400, 6] width 13 height 4
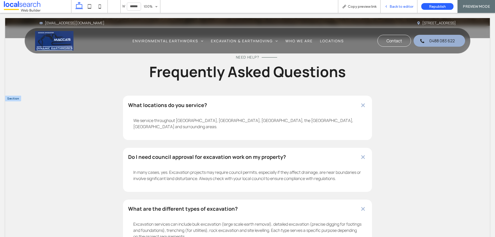
click at [400, 2] on div "Back to editor" at bounding box center [398, 6] width 37 height 13
click at [393, 4] on span "Back to editor" at bounding box center [401, 6] width 24 height 4
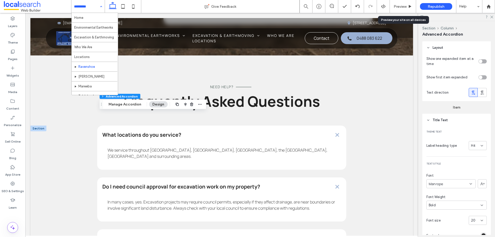
click at [90, 2] on input at bounding box center [87, 6] width 26 height 13
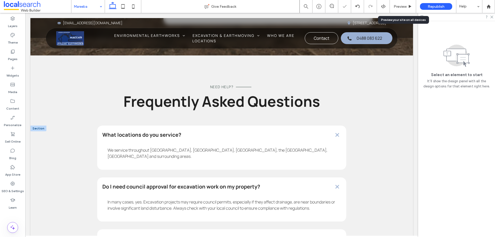
click at [89, 8] on input at bounding box center [87, 6] width 26 height 13
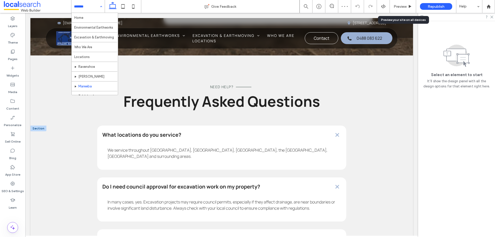
click at [102, 5] on div "Home Environmental Earthworks Excavation & Earthmoving Who We Are Locations Rav…" at bounding box center [87, 6] width 33 height 13
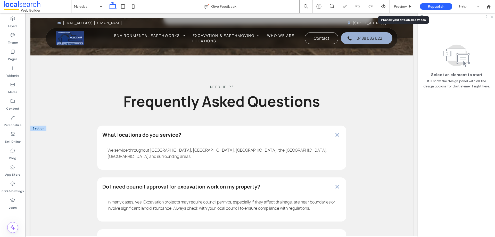
click at [492, 17] on use at bounding box center [491, 17] width 3 height 3
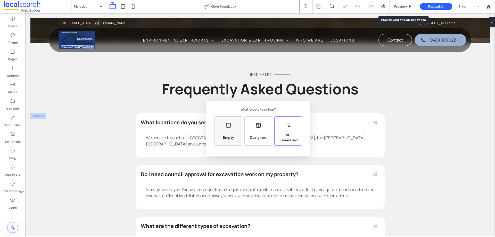
click at [231, 134] on div "Empty" at bounding box center [228, 137] width 15 height 11
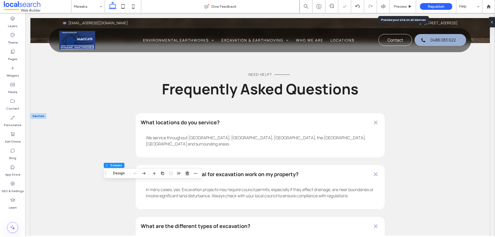
click at [188, 173] on use "button" at bounding box center [187, 172] width 3 height 3
click at [123, 154] on button "Design" at bounding box center [119, 155] width 19 height 6
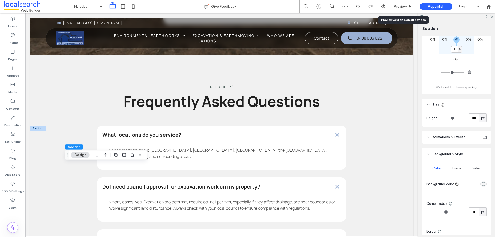
scroll to position [129, 0]
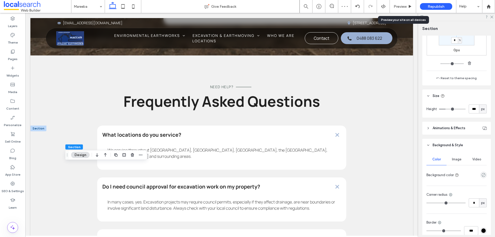
click at [483, 173] on div "empty color" at bounding box center [483, 175] width 6 height 6
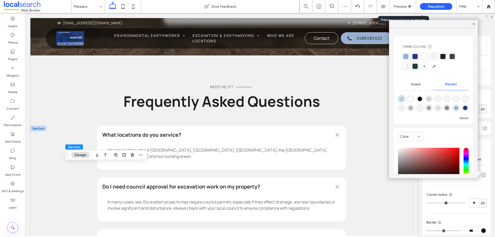
click at [434, 58] on div at bounding box center [433, 56] width 5 height 5
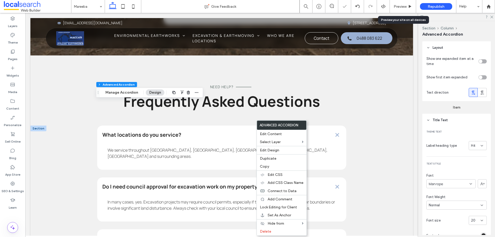
type input "*"
click at [269, 166] on span "Copy" at bounding box center [264, 166] width 9 height 4
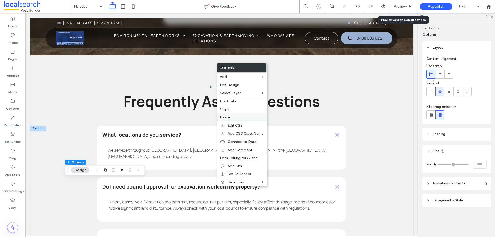
click at [227, 114] on div "Paste" at bounding box center [242, 117] width 50 height 8
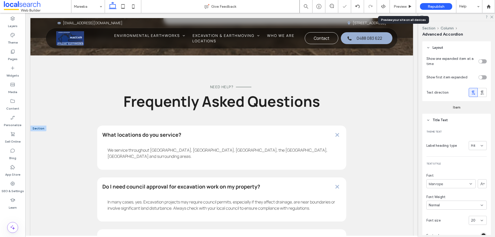
type input "*"
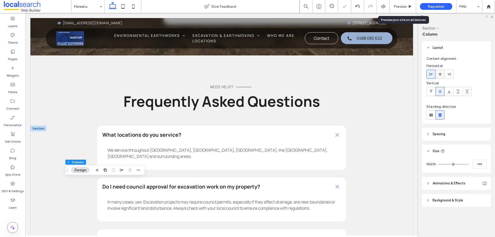
click at [439, 74] on icon at bounding box center [440, 74] width 4 height 4
click at [429, 91] on icon at bounding box center [431, 91] width 4 height 4
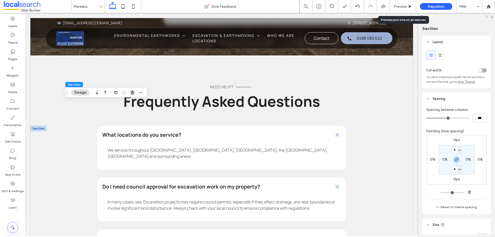
click at [134, 94] on icon "button" at bounding box center [132, 92] width 4 height 4
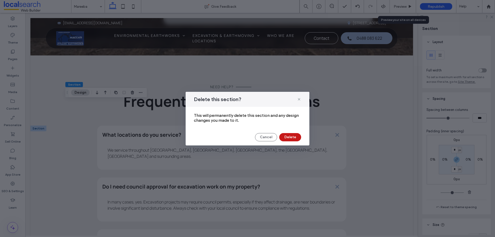
click at [293, 134] on button "Delete" at bounding box center [290, 137] width 22 height 8
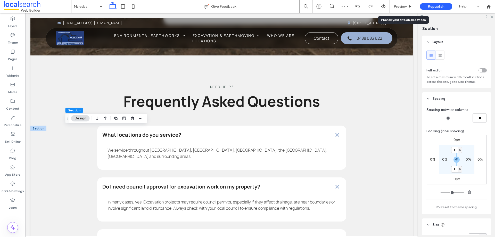
click at [453, 170] on input "*" at bounding box center [454, 169] width 7 height 6
type input "*"
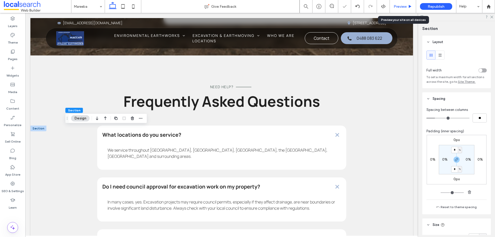
click at [399, 4] on div "Preview" at bounding box center [403, 6] width 26 height 13
click at [401, 7] on span "Preview" at bounding box center [400, 6] width 13 height 4
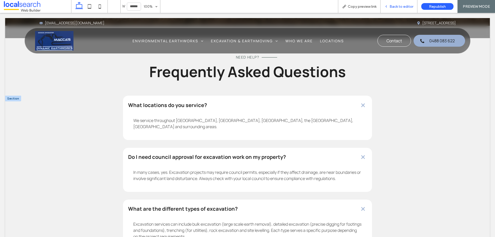
click at [393, 6] on span "Back to editor" at bounding box center [401, 6] width 24 height 4
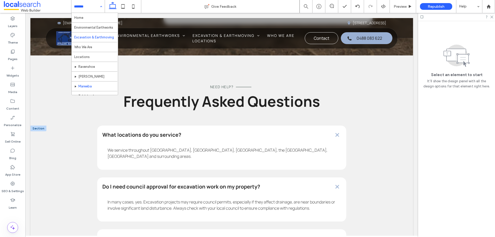
scroll to position [25, 0]
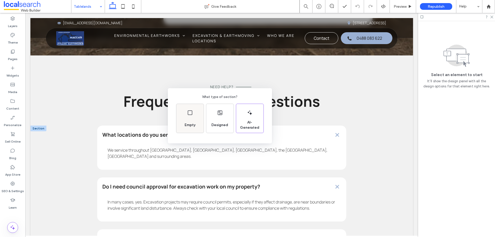
click at [193, 119] on div "Empty" at bounding box center [190, 124] width 15 height 11
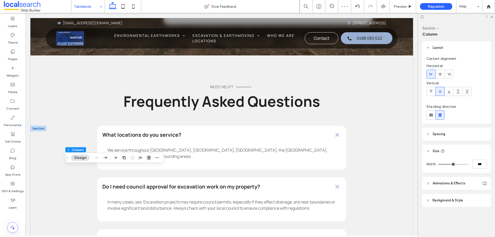
click at [149, 157] on use "button" at bounding box center [148, 157] width 3 height 3
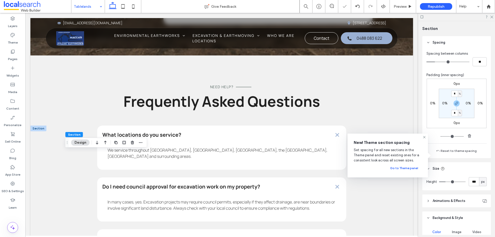
scroll to position [52, 0]
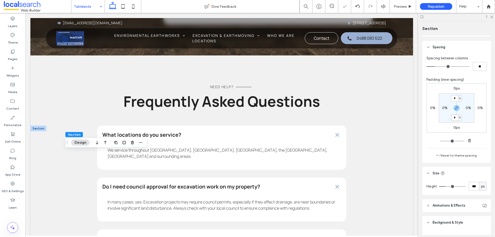
click at [453, 118] on input "*" at bounding box center [454, 117] width 7 height 6
type input "*"
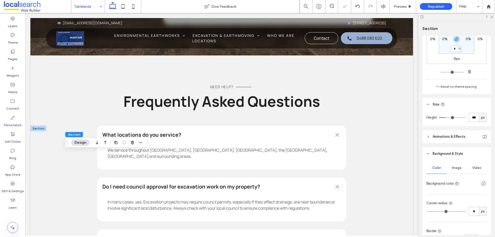
scroll to position [129, 0]
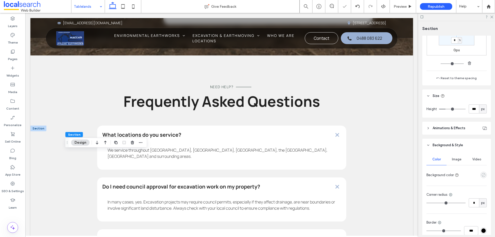
click at [482, 175] on use "empty color" at bounding box center [484, 175] width 4 height 4
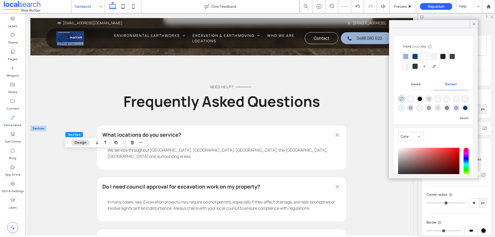
click at [432, 57] on div at bounding box center [433, 56] width 5 height 5
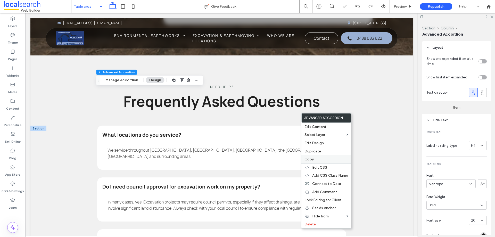
click at [309, 160] on span "Copy" at bounding box center [308, 159] width 9 height 4
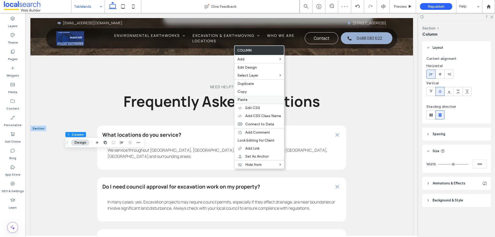
click at [249, 100] on label "Paste" at bounding box center [259, 99] width 44 height 4
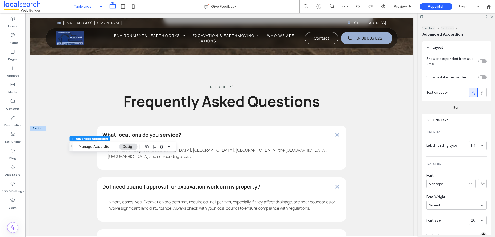
type input "*"
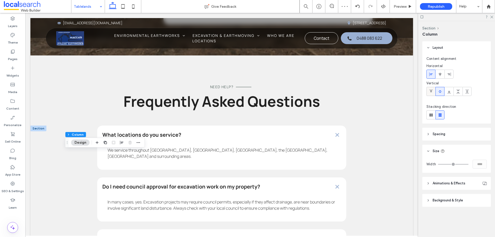
click at [429, 88] on span at bounding box center [431, 91] width 4 height 9
click at [439, 73] on icon at bounding box center [440, 74] width 4 height 4
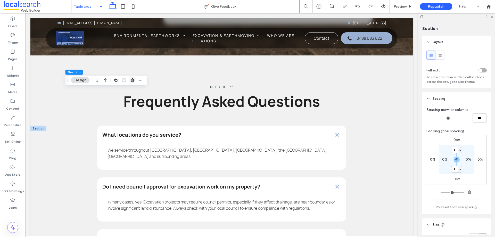
click at [133, 80] on icon "button" at bounding box center [132, 80] width 4 height 4
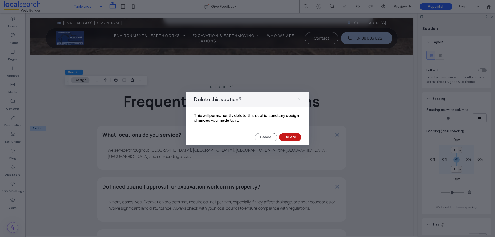
click at [288, 137] on button "Delete" at bounding box center [290, 137] width 22 height 8
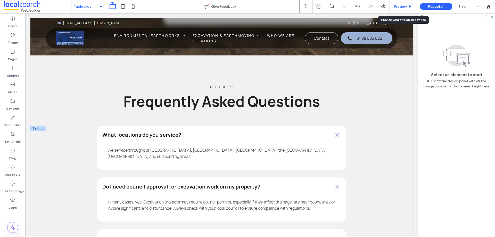
click at [399, 5] on span "Preview" at bounding box center [400, 6] width 13 height 4
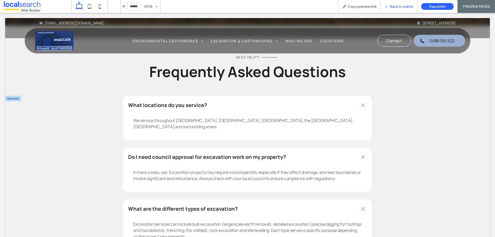
click at [390, 5] on div "Back to editor" at bounding box center [398, 6] width 37 height 4
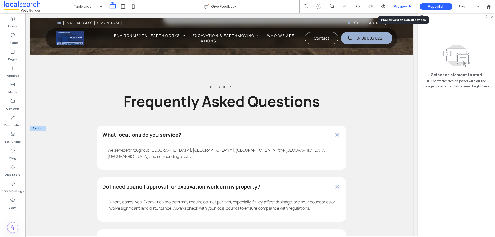
click at [394, 4] on span "Preview" at bounding box center [400, 6] width 13 height 4
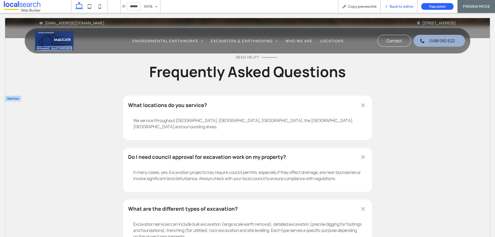
click at [394, 3] on div "Back to editor" at bounding box center [398, 6] width 37 height 13
click at [393, 6] on span "Back to editor" at bounding box center [401, 6] width 24 height 4
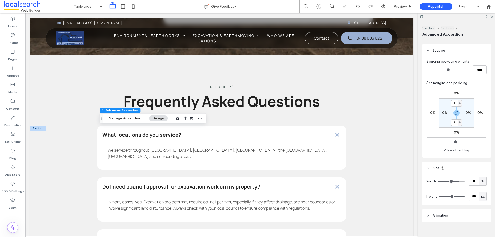
scroll to position [331, 0]
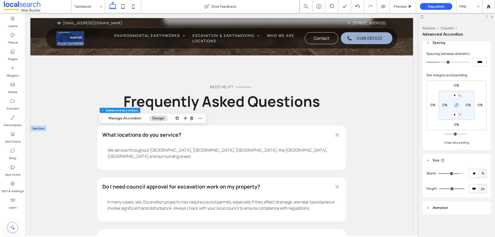
click at [455, 107] on icon "button" at bounding box center [456, 105] width 4 height 4
click at [453, 117] on div "0%" at bounding box center [457, 114] width 12 height 5
click at [455, 113] on label "0%" at bounding box center [456, 114] width 5 height 4
type input "*"
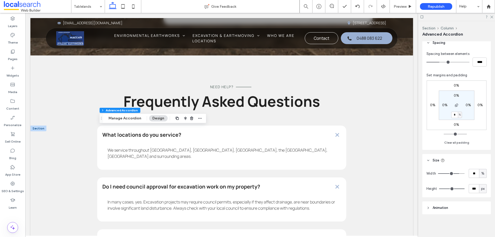
type input "*"
click at [398, 5] on span "Preview" at bounding box center [400, 6] width 13 height 4
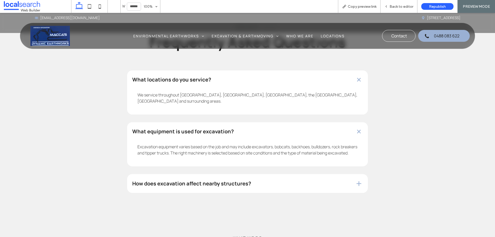
scroll to position [1302, 0]
click at [290, 183] on div "How does excavation affect nearby structures?" at bounding box center [247, 183] width 241 height 19
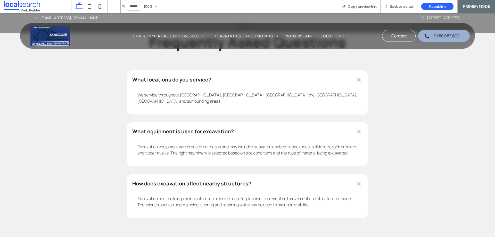
click at [312, 118] on div "What locations do you service? We service throughout [GEOGRAPHIC_DATA], [GEOGRA…" at bounding box center [247, 150] width 241 height 160
click at [319, 90] on div "We service throughout [GEOGRAPHIC_DATA], [GEOGRAPHIC_DATA], [GEOGRAPHIC_DATA], …" at bounding box center [247, 99] width 241 height 30
click at [395, 6] on span "Back to editor" at bounding box center [401, 6] width 24 height 4
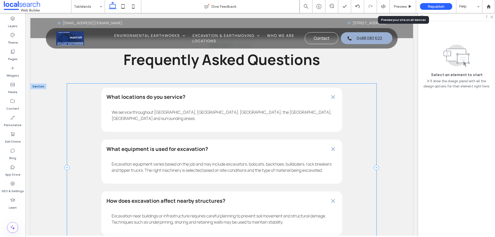
scroll to position [1328, 0]
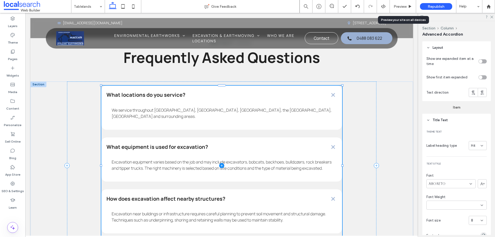
type input "*"
click at [323, 121] on span at bounding box center [221, 166] width 241 height 160
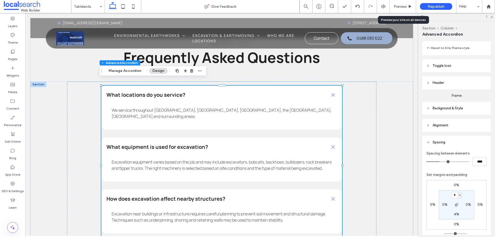
scroll to position [258, 0]
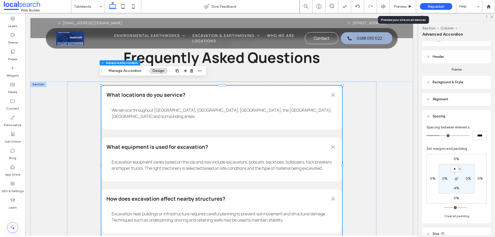
click at [454, 186] on label "4%" at bounding box center [456, 188] width 5 height 4
type input "*"
click at [404, 4] on span "Preview" at bounding box center [400, 6] width 13 height 4
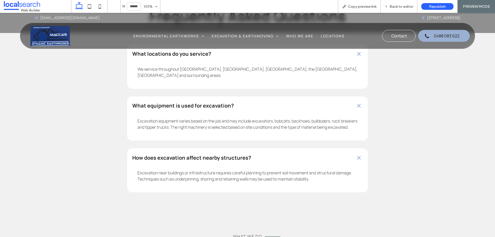
scroll to position [1298, 0]
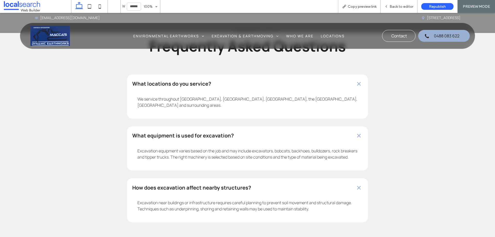
click at [317, 86] on div "What locations do you service?" at bounding box center [247, 83] width 241 height 19
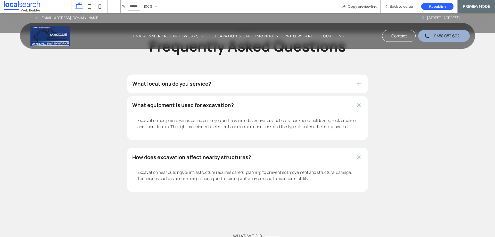
click at [317, 120] on div "Excavation equipment varies based on the job and may include excavators, bobcat…" at bounding box center [247, 125] width 241 height 30
click at [319, 108] on h4 "What equipment is used for excavation?" at bounding box center [239, 105] width 214 height 5
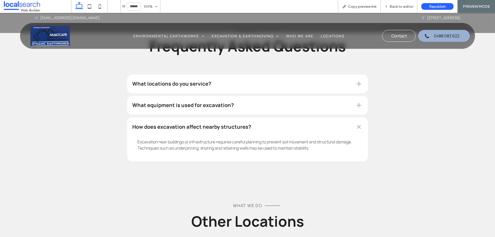
click at [316, 129] on h4 "How does excavation affect nearby structures?" at bounding box center [239, 126] width 214 height 5
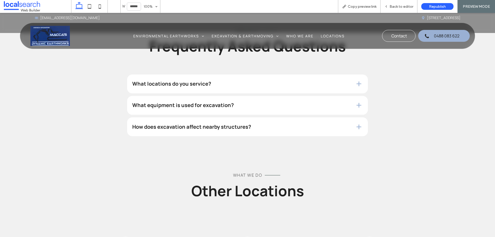
click at [324, 86] on h4 "What locations do you service?" at bounding box center [239, 83] width 214 height 5
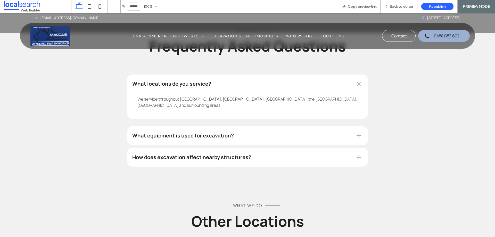
click at [324, 86] on h4 "What locations do you service?" at bounding box center [239, 83] width 214 height 5
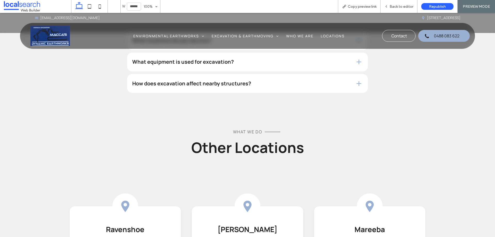
scroll to position [1350, 0]
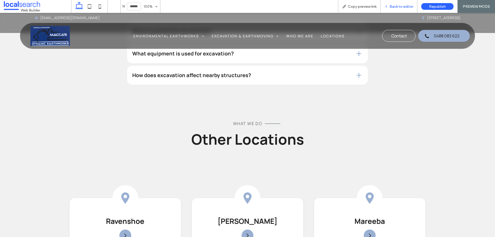
click at [402, 4] on div "Back to editor" at bounding box center [398, 6] width 37 height 13
click at [394, 5] on span "Back to editor" at bounding box center [401, 6] width 24 height 4
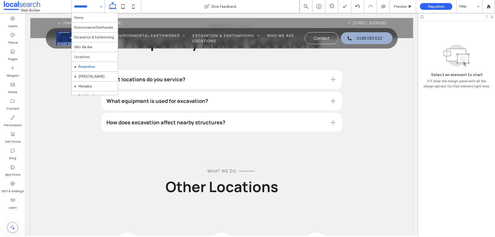
scroll to position [25, 0]
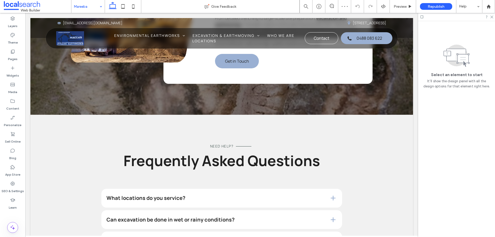
scroll to position [1340, 0]
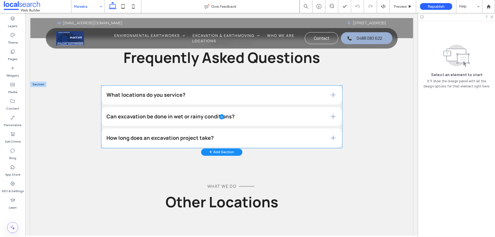
click at [303, 134] on span at bounding box center [221, 117] width 241 height 62
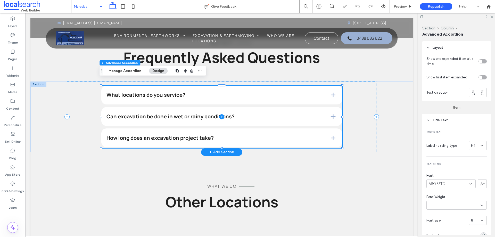
type input "*"
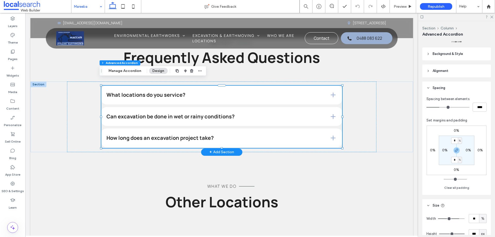
scroll to position [309, 0]
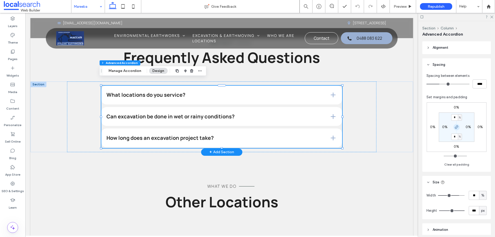
click at [454, 127] on icon "button" at bounding box center [456, 127] width 4 height 4
click at [454, 137] on label "0%" at bounding box center [456, 136] width 5 height 4
type input "*"
click at [397, 4] on span "Preview" at bounding box center [400, 6] width 13 height 4
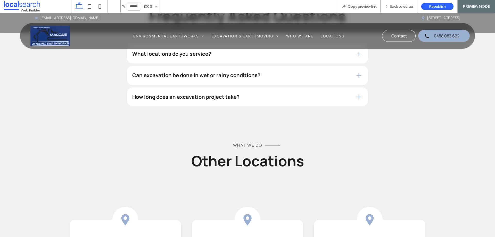
scroll to position [1304, 0]
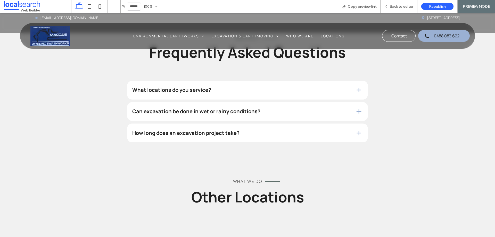
click at [304, 87] on div "What locations do you service?" at bounding box center [247, 90] width 241 height 19
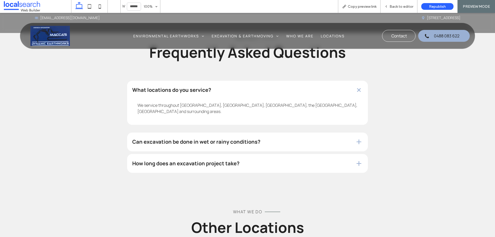
click at [290, 120] on div "What locations do you service? We service throughout [GEOGRAPHIC_DATA], [GEOGRA…" at bounding box center [247, 127] width 241 height 93
click at [285, 132] on div "Can excavation be done in wet or rainy conditions?" at bounding box center [247, 141] width 241 height 19
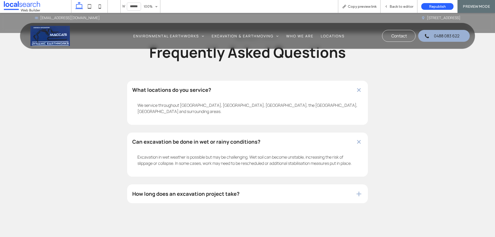
click at [274, 191] on h4 "How long does an excavation project take?" at bounding box center [239, 193] width 214 height 5
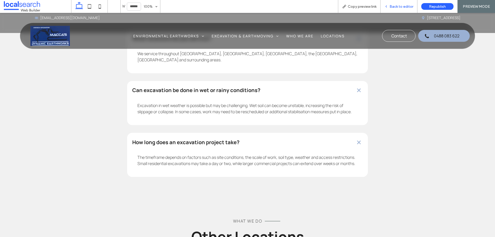
drag, startPoint x: 396, startPoint y: 5, endPoint x: 162, endPoint y: 8, distance: 234.1
click at [396, 5] on span "Back to editor" at bounding box center [401, 6] width 24 height 4
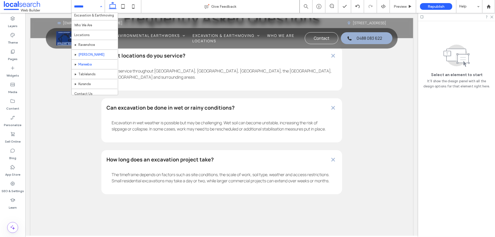
scroll to position [25, 0]
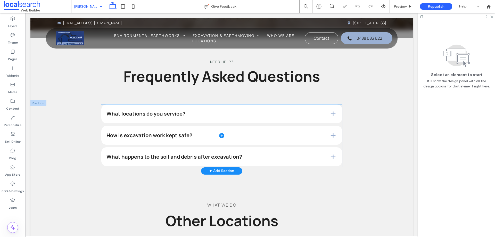
scroll to position [1340, 0]
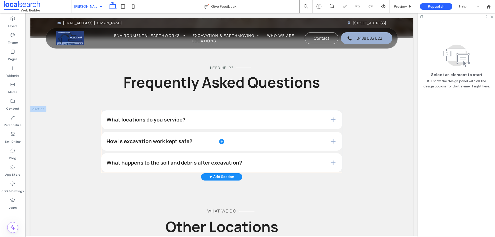
click at [305, 112] on span at bounding box center [221, 141] width 241 height 62
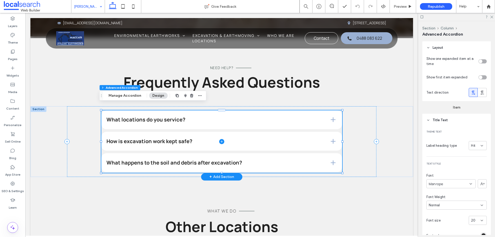
type input "*"
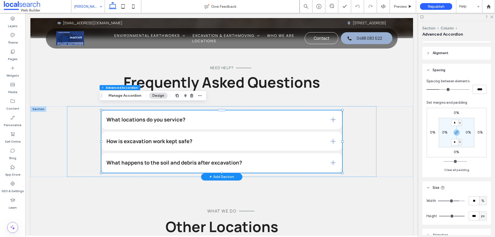
scroll to position [309, 0]
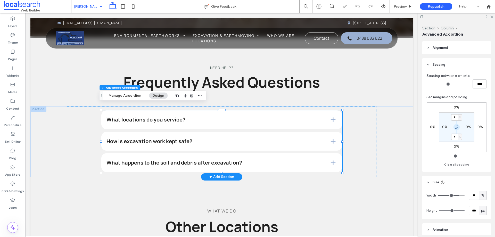
click at [455, 127] on icon "button" at bounding box center [456, 127] width 4 height 4
click at [454, 136] on label "0%" at bounding box center [456, 136] width 5 height 4
type input "*"
click at [394, 4] on span "Preview" at bounding box center [400, 6] width 13 height 4
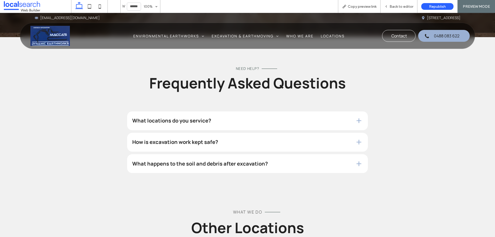
scroll to position [1324, 0]
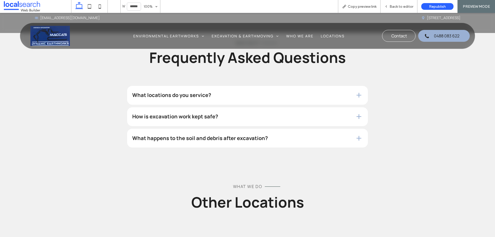
click at [273, 93] on h4 "What locations do you service?" at bounding box center [239, 95] width 214 height 5
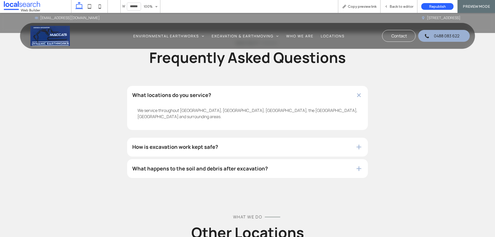
click at [267, 118] on div "What locations do you service? We service throughout [GEOGRAPHIC_DATA], [GEOGRA…" at bounding box center [247, 132] width 241 height 93
click at [265, 138] on div "How is excavation work kept safe?" at bounding box center [247, 147] width 241 height 19
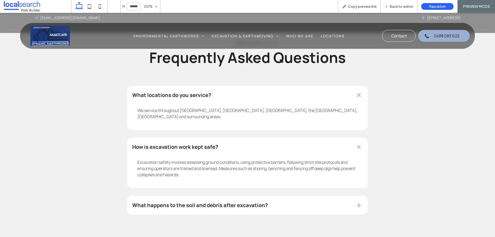
drag, startPoint x: 261, startPoint y: 184, endPoint x: 261, endPoint y: 176, distance: 7.5
click at [261, 203] on h4 "What happens to the soil and debris after excavation?" at bounding box center [239, 205] width 214 height 5
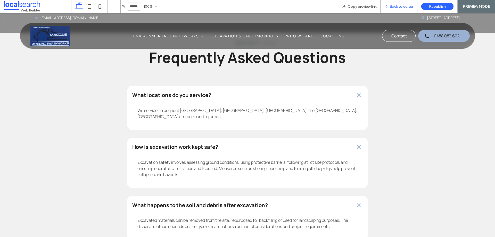
click at [394, 7] on span "Back to editor" at bounding box center [401, 6] width 24 height 4
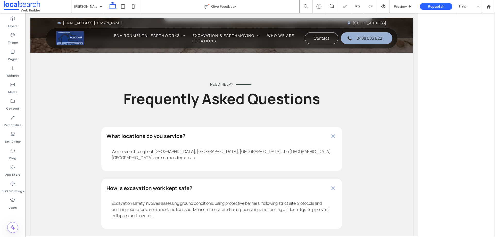
scroll to position [1330, 0]
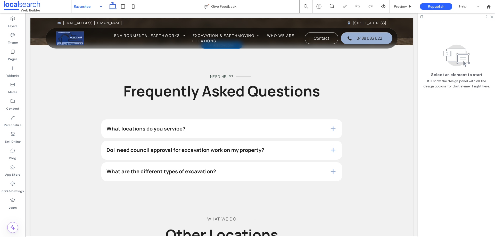
scroll to position [1340, 0]
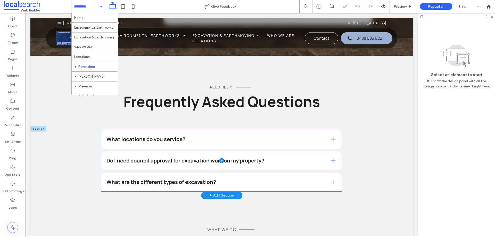
click at [280, 130] on span at bounding box center [221, 160] width 241 height 61
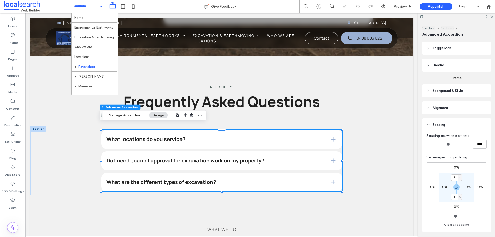
scroll to position [284, 0]
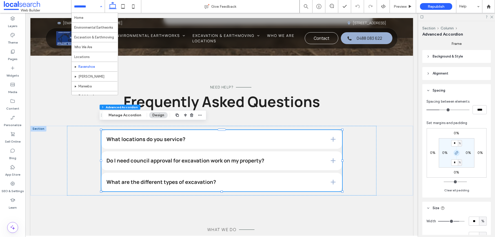
click at [456, 155] on span "button" at bounding box center [456, 153] width 6 height 6
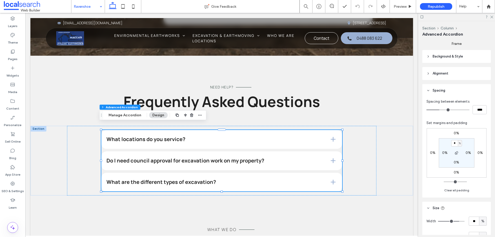
click at [454, 162] on label "0%" at bounding box center [456, 162] width 5 height 4
type input "*"
click at [398, 3] on div "Preview" at bounding box center [403, 6] width 26 height 13
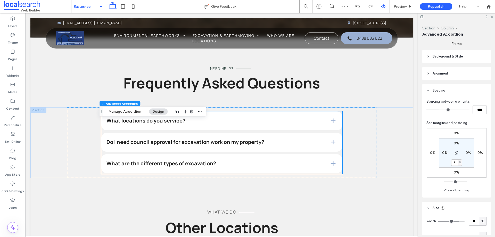
scroll to position [1340, 0]
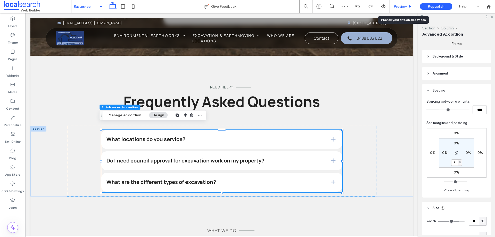
click at [395, 6] on span "Preview" at bounding box center [400, 6] width 13 height 4
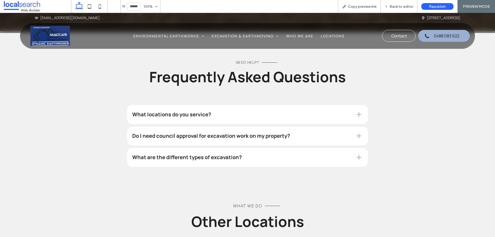
scroll to position [1356, 0]
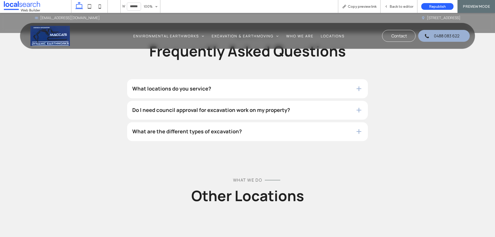
click at [279, 122] on div "What are the different types of excavation?" at bounding box center [247, 131] width 241 height 19
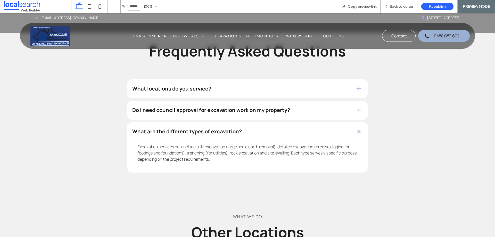
click at [276, 107] on h4 "Do I need council approval for excavation work on my property?" at bounding box center [239, 109] width 214 height 5
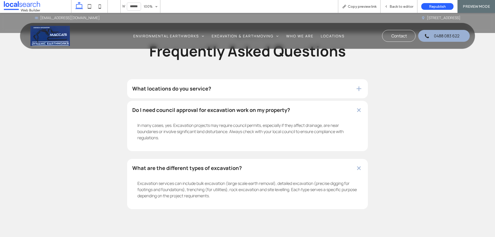
click at [275, 79] on div "What locations do you service?" at bounding box center [247, 88] width 241 height 19
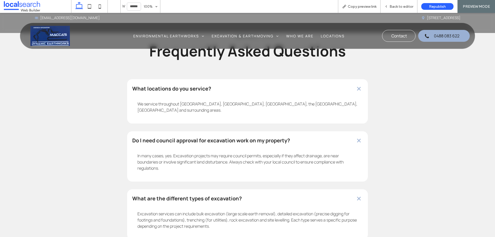
click at [281, 79] on div "What locations do you service?" at bounding box center [247, 88] width 241 height 19
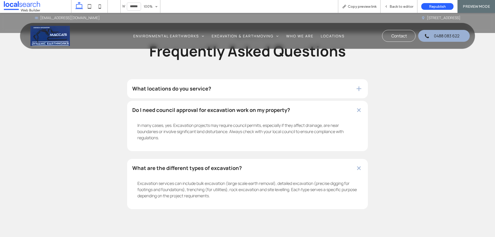
click at [277, 114] on div "In many cases, yes. Excavation projects may require council permits, especially…" at bounding box center [247, 132] width 241 height 37
click at [259, 159] on div "What are the different types of excavation?" at bounding box center [247, 168] width 241 height 19
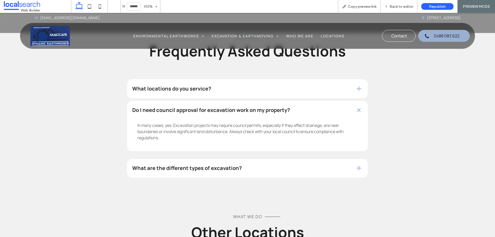
click at [268, 114] on div "In many cases, yes. Excavation projects may require council permits, especially…" at bounding box center [247, 132] width 241 height 37
click at [271, 84] on div "What locations do you service?" at bounding box center [247, 88] width 241 height 19
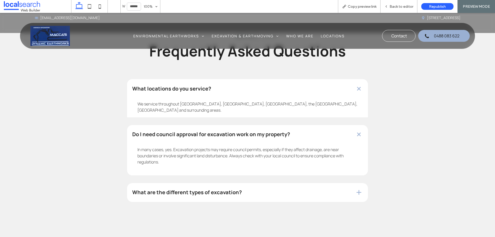
click at [272, 93] on div "We service throughout [GEOGRAPHIC_DATA], [GEOGRAPHIC_DATA], [GEOGRAPHIC_DATA], …" at bounding box center [247, 108] width 241 height 30
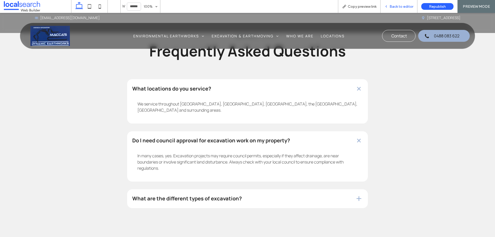
click at [396, 5] on span "Back to editor" at bounding box center [401, 6] width 24 height 4
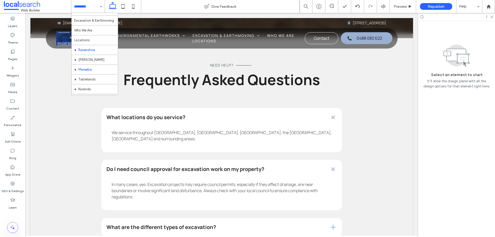
scroll to position [25, 0]
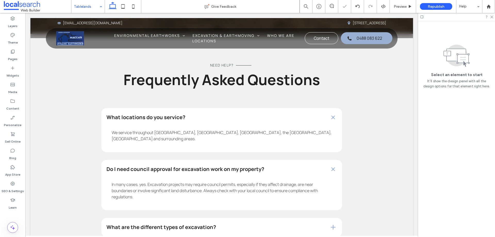
click at [89, 4] on input at bounding box center [87, 6] width 26 height 13
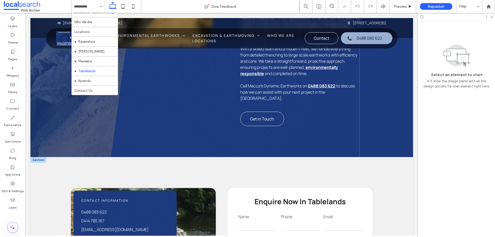
scroll to position [412, 0]
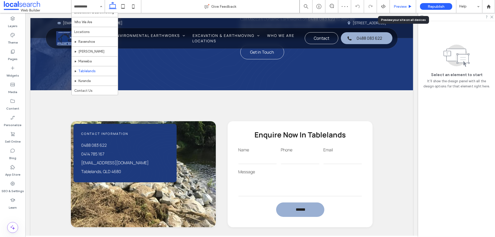
click at [402, 6] on span "Preview" at bounding box center [400, 6] width 13 height 4
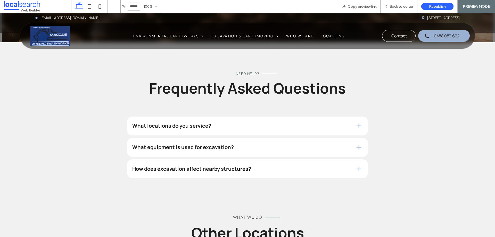
scroll to position [1340, 0]
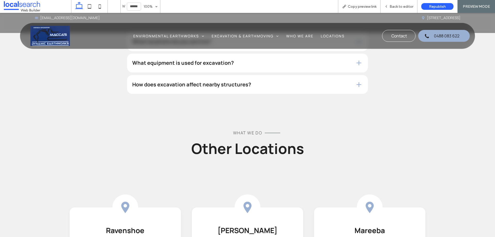
click at [249, 65] on h4 "What equipment is used for excavation?" at bounding box center [239, 62] width 214 height 5
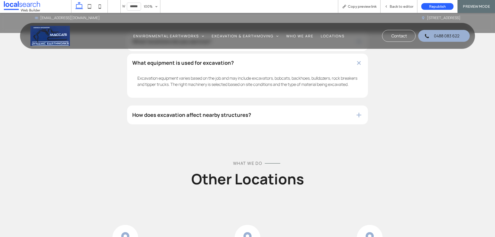
click at [249, 65] on h4 "What equipment is used for excavation?" at bounding box center [239, 62] width 214 height 5
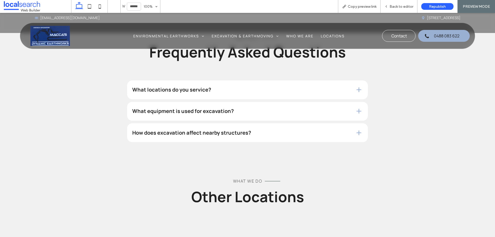
scroll to position [1289, 0]
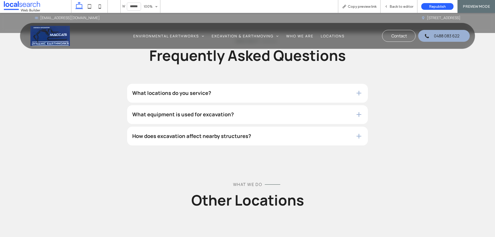
click at [262, 76] on div "Need Help? Frequently Asked Questions" at bounding box center [247, 45] width 309 height 70
click at [258, 96] on h4 "What locations do you service?" at bounding box center [239, 92] width 214 height 5
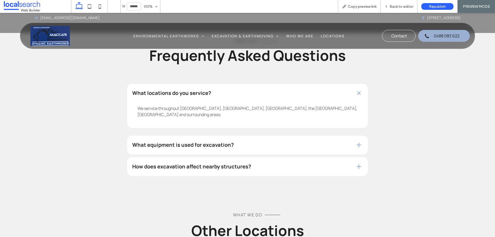
click at [249, 141] on div "What equipment is used for excavation?" at bounding box center [247, 145] width 241 height 19
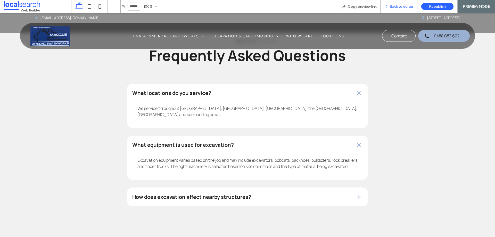
drag, startPoint x: 393, startPoint y: 7, endPoint x: 383, endPoint y: 4, distance: 10.7
click at [393, 7] on span "Back to editor" at bounding box center [401, 6] width 24 height 4
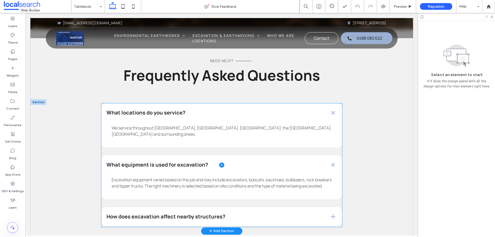
scroll to position [1340, 0]
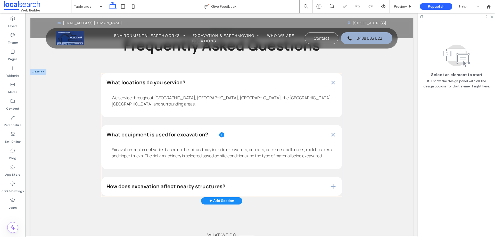
click at [276, 168] on span at bounding box center [221, 134] width 241 height 123
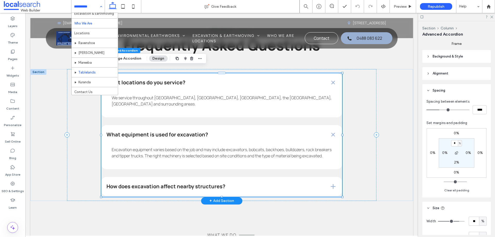
scroll to position [25, 0]
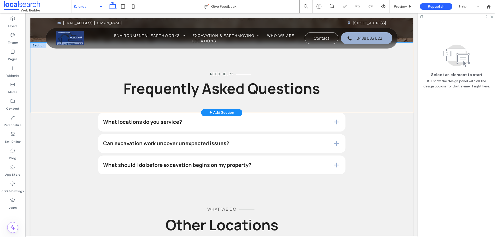
scroll to position [1289, 0]
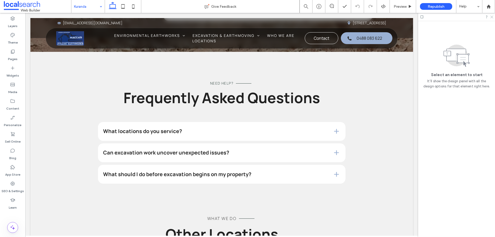
click at [491, 18] on icon at bounding box center [491, 16] width 3 height 3
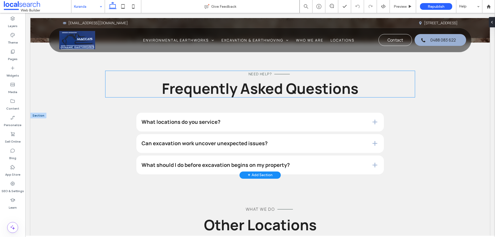
scroll to position [1296, 0]
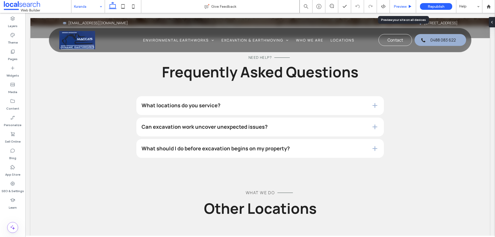
drag, startPoint x: 401, startPoint y: 6, endPoint x: 275, endPoint y: 56, distance: 135.6
click at [401, 6] on span "Preview" at bounding box center [400, 6] width 13 height 4
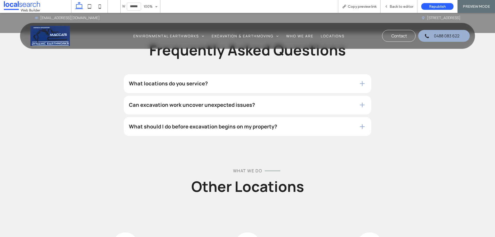
scroll to position [1322, 0]
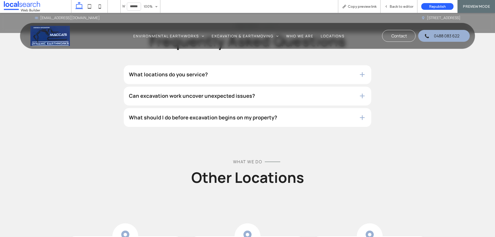
click at [277, 72] on div "What locations do you service?" at bounding box center [247, 74] width 247 height 19
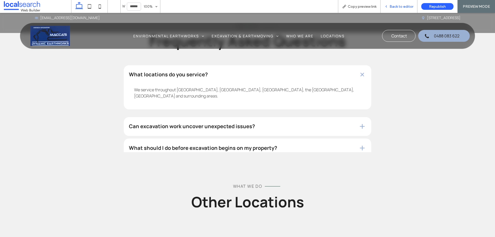
click at [403, 6] on span "Back to editor" at bounding box center [401, 6] width 24 height 4
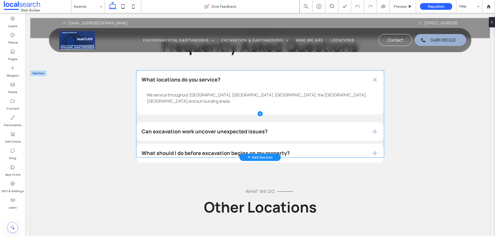
click at [281, 106] on span at bounding box center [259, 113] width 247 height 87
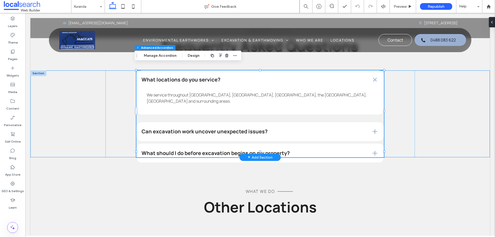
click at [102, 115] on div "What locations do you service? We service throughout [GEOGRAPHIC_DATA], [GEOGRA…" at bounding box center [259, 113] width 459 height 87
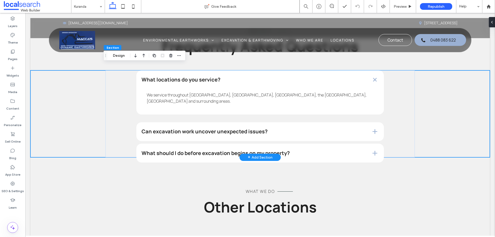
click at [262, 154] on div "+ Add Section" at bounding box center [259, 157] width 41 height 7
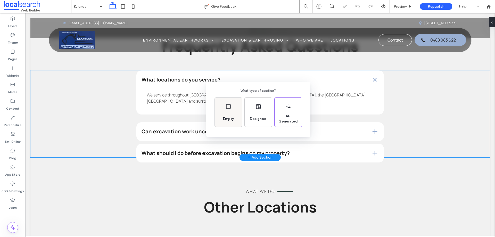
click at [233, 114] on div "Empty" at bounding box center [228, 118] width 15 height 11
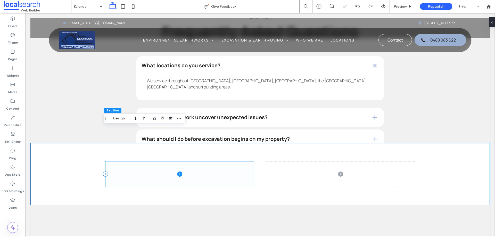
scroll to position [1348, 0]
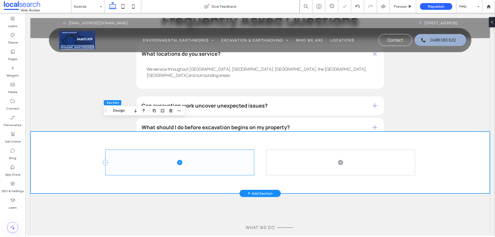
click at [218, 150] on span at bounding box center [179, 162] width 148 height 25
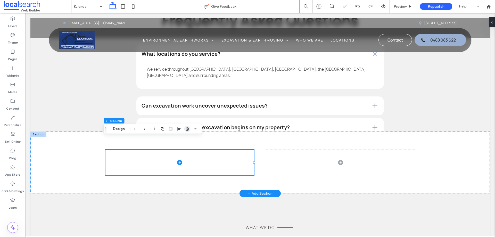
click at [186, 128] on icon "button" at bounding box center [187, 129] width 4 height 4
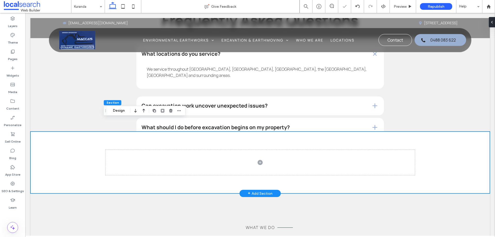
click at [200, 131] on div at bounding box center [259, 162] width 309 height 62
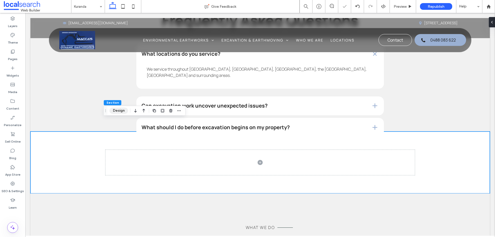
click at [125, 109] on button "Design" at bounding box center [119, 110] width 19 height 6
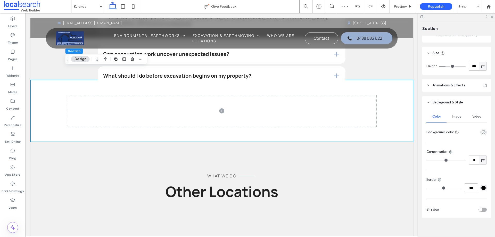
scroll to position [176, 0]
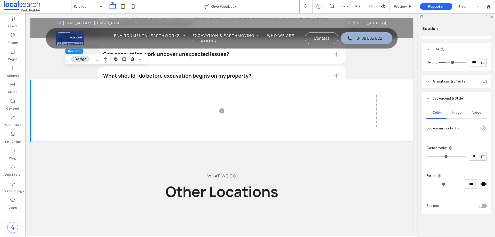
click at [484, 126] on div at bounding box center [483, 128] width 6 height 6
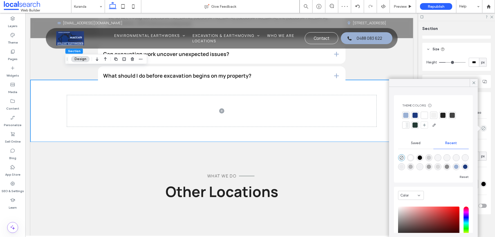
click at [434, 116] on div at bounding box center [433, 115] width 5 height 5
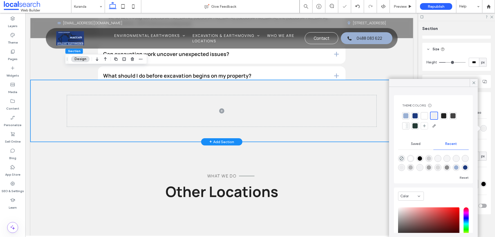
scroll to position [1392, 0]
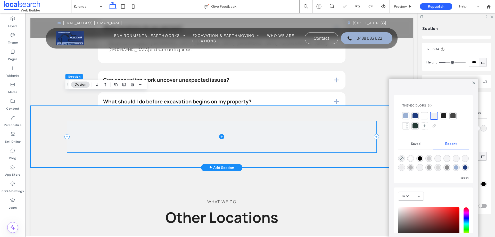
click at [313, 130] on span at bounding box center [221, 136] width 309 height 31
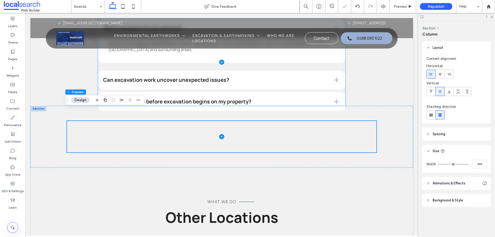
click at [288, 76] on span at bounding box center [221, 62] width 247 height 87
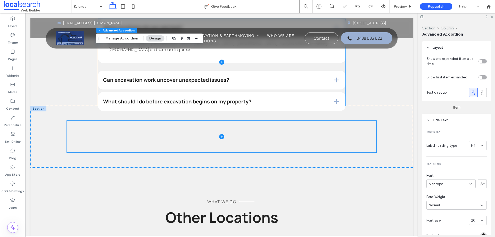
type input "*"
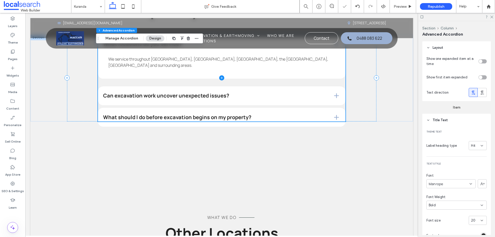
scroll to position [1340, 0]
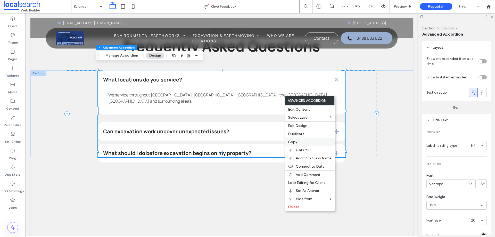
click at [296, 143] on span "Copy" at bounding box center [292, 142] width 9 height 4
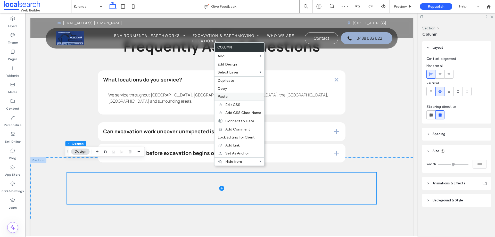
click at [228, 97] on label "Paste" at bounding box center [240, 96] width 44 height 4
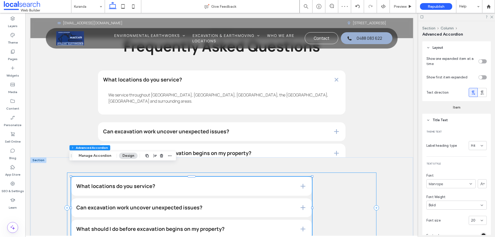
type input "*"
click at [338, 172] on div "What locations do you service? We service throughout [GEOGRAPHIC_DATA], [GEOGRA…" at bounding box center [221, 207] width 309 height 71
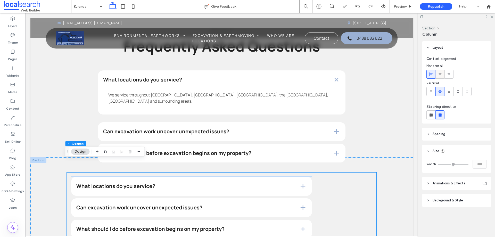
click at [441, 74] on icon at bounding box center [440, 74] width 4 height 4
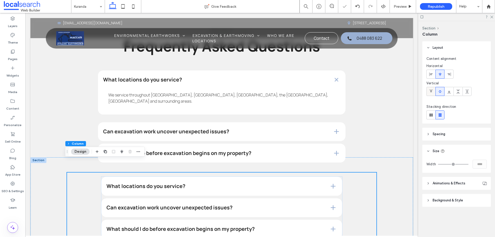
click at [430, 93] on icon at bounding box center [431, 91] width 4 height 4
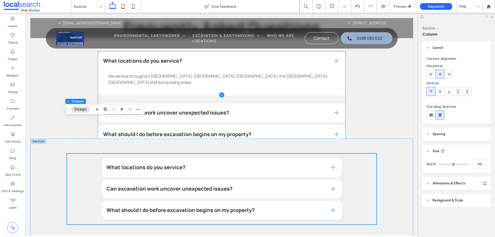
scroll to position [1392, 0]
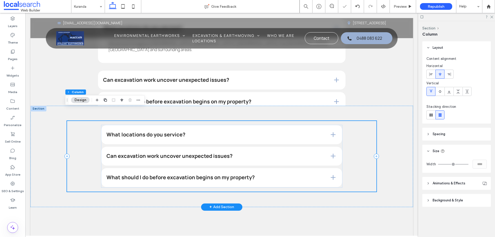
click at [348, 164] on div "What locations do you service? We service throughout [GEOGRAPHIC_DATA], [GEOGRA…" at bounding box center [221, 156] width 309 height 71
click at [387, 166] on div "What locations do you service? We service throughout [GEOGRAPHIC_DATA], [GEOGRA…" at bounding box center [221, 156] width 383 height 101
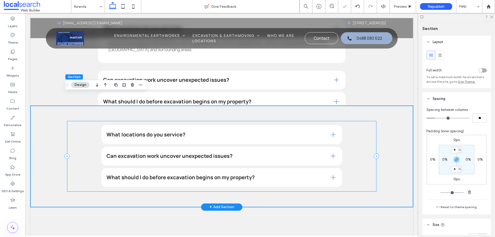
click at [354, 152] on div "What locations do you service? We service throughout [GEOGRAPHIC_DATA], [GEOGRA…" at bounding box center [221, 156] width 309 height 71
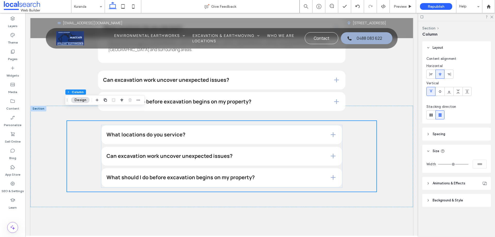
click at [449, 137] on header "Spacing" at bounding box center [456, 134] width 69 height 13
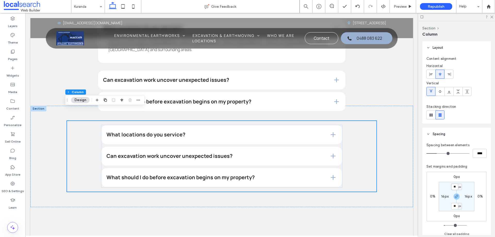
click at [457, 187] on input "**" at bounding box center [454, 187] width 7 height 6
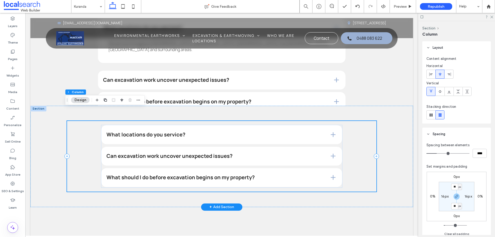
click at [387, 168] on div "What locations do you service? We service throughout [GEOGRAPHIC_DATA], [GEOGRA…" at bounding box center [221, 156] width 383 height 101
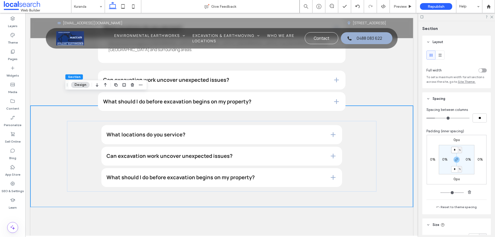
click at [453, 151] on input "*" at bounding box center [454, 150] width 7 height 6
type input "*"
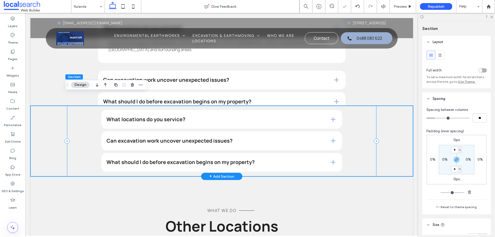
click at [346, 136] on div "What locations do you service? We service throughout [GEOGRAPHIC_DATA], [GEOGRA…" at bounding box center [221, 141] width 309 height 71
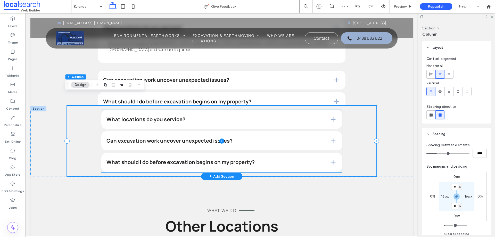
click at [316, 136] on span at bounding box center [221, 141] width 241 height 62
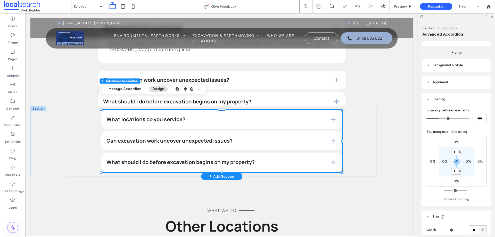
scroll to position [284, 0]
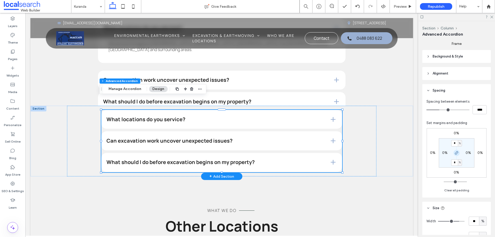
click at [456, 156] on span "button" at bounding box center [456, 153] width 6 height 6
click at [455, 163] on label "0%" at bounding box center [456, 162] width 5 height 4
type input "*"
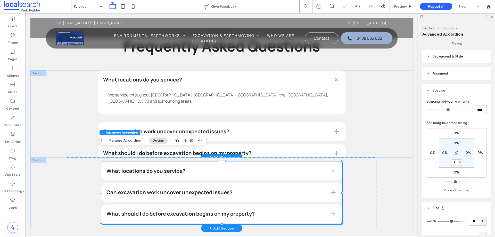
click at [383, 111] on div "What locations do you service? We service throughout [GEOGRAPHIC_DATA], [GEOGRA…" at bounding box center [221, 113] width 383 height 87
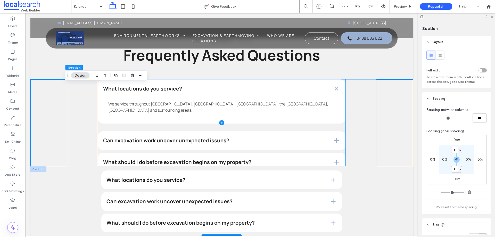
scroll to position [1340, 0]
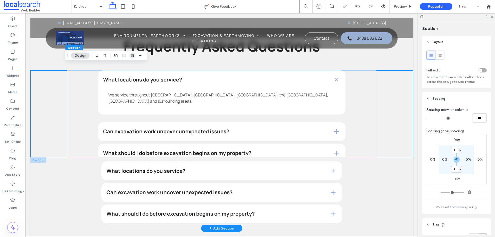
click at [134, 57] on icon "button" at bounding box center [132, 56] width 4 height 4
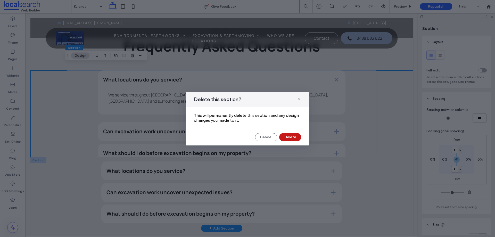
click at [291, 134] on button "Delete" at bounding box center [290, 137] width 22 height 8
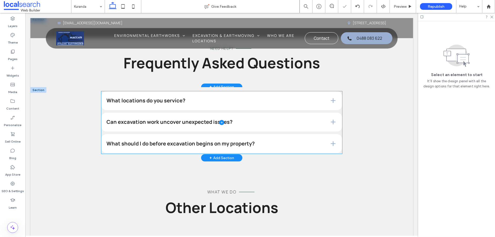
scroll to position [1289, 0]
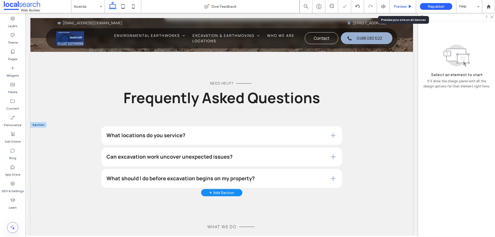
drag, startPoint x: 396, startPoint y: 6, endPoint x: 222, endPoint y: 88, distance: 191.9
click at [396, 6] on span "Preview" at bounding box center [400, 6] width 13 height 4
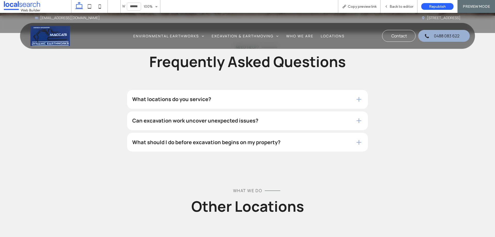
scroll to position [1302, 0]
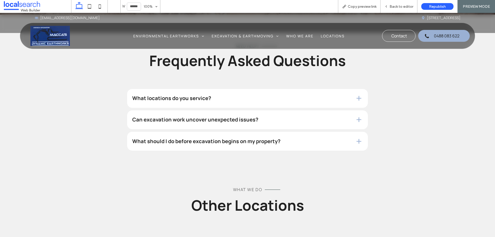
click at [289, 97] on div "What locations do you service?" at bounding box center [247, 98] width 241 height 19
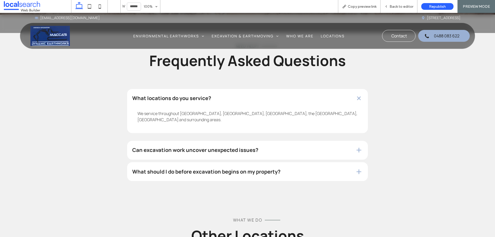
click at [272, 141] on div "Can excavation work uncover unexpected issues?" at bounding box center [247, 150] width 241 height 19
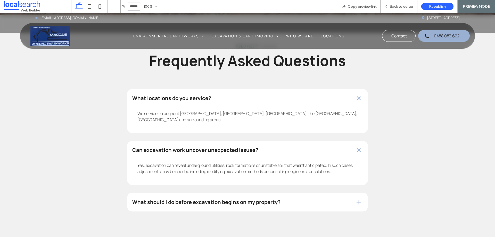
click at [278, 141] on div "Can excavation work uncover unexpected issues?" at bounding box center [247, 150] width 241 height 19
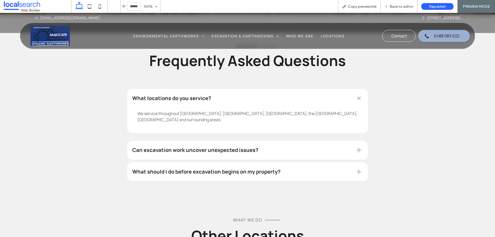
click at [285, 103] on div "We service throughout Ravenshoe, Atherton, Mareeba, the Tablelands, Kuranda and…" at bounding box center [247, 118] width 241 height 30
click at [280, 89] on div "What locations do you service?" at bounding box center [247, 98] width 241 height 19
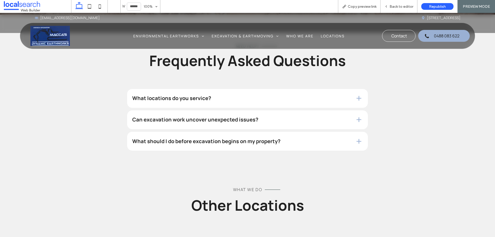
click at [280, 89] on div "What locations do you service?" at bounding box center [247, 98] width 241 height 19
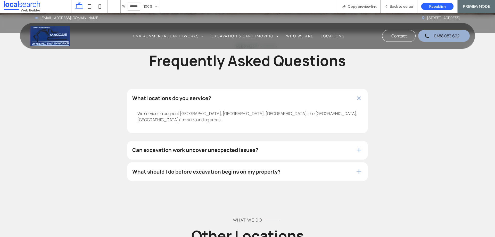
click at [264, 141] on div "Can excavation work uncover unexpected issues?" at bounding box center [247, 150] width 241 height 19
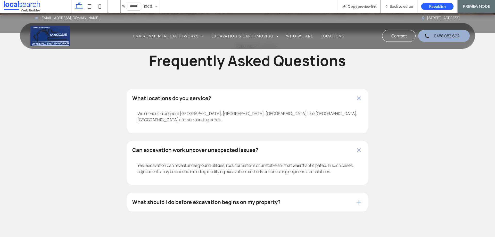
click at [265, 193] on div "What should I do before excavation begins on my property?" at bounding box center [247, 202] width 241 height 19
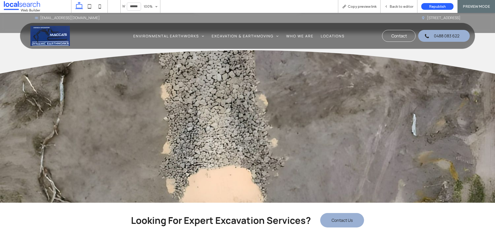
scroll to position [1818, 0]
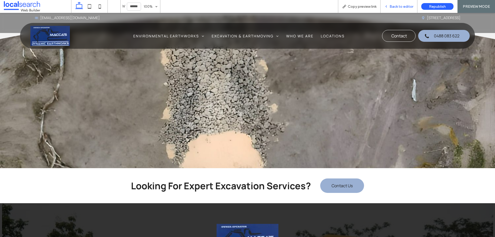
click at [392, 7] on span "Back to editor" at bounding box center [401, 6] width 24 height 4
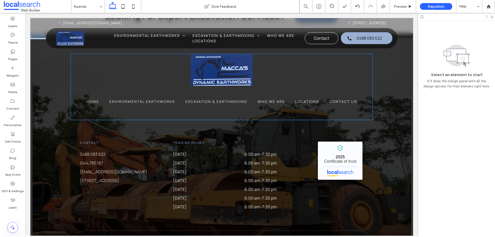
scroll to position [1987, 0]
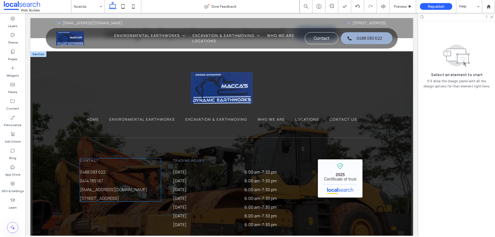
click at [119, 195] on link "22A Palomino Ave, Tolga QLD 4882" at bounding box center [99, 198] width 39 height 6
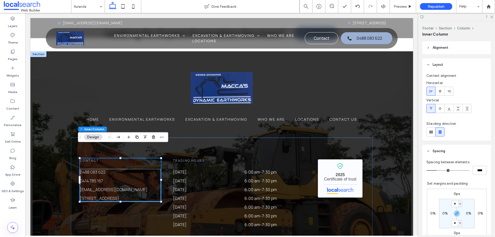
click at [119, 195] on link "22A Palomino Ave, Tolga QLD 4882" at bounding box center [99, 198] width 39 height 6
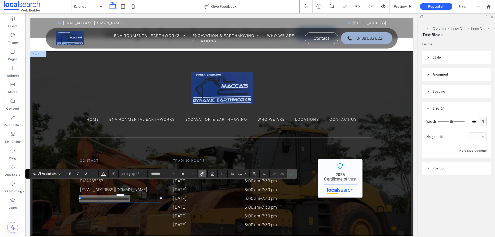
click at [203, 173] on icon "Link" at bounding box center [202, 174] width 4 height 4
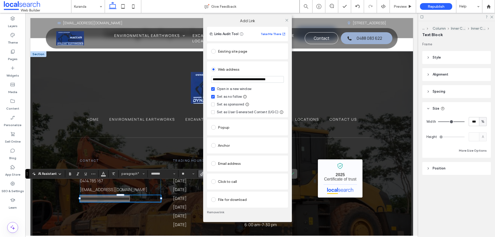
click at [243, 82] on input "**********" at bounding box center [247, 79] width 73 height 7
paste input "url"
type input "**********"
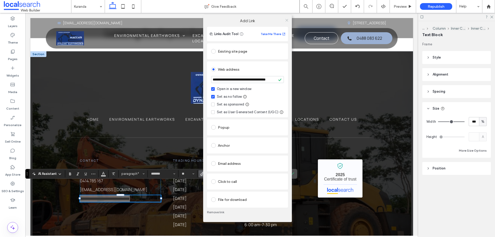
click at [286, 21] on icon at bounding box center [287, 20] width 4 height 4
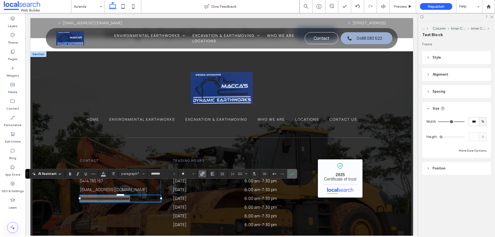
click at [294, 177] on span "Confirm" at bounding box center [292, 173] width 4 height 9
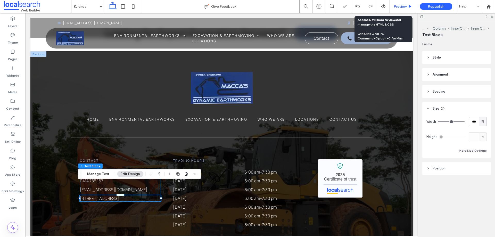
click at [397, 5] on span "Preview" at bounding box center [400, 6] width 13 height 4
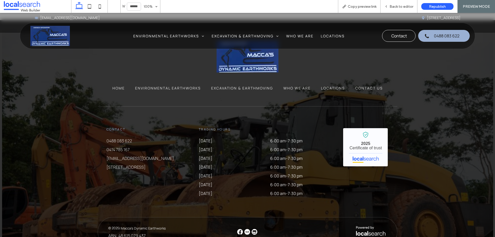
scroll to position [1993, 0]
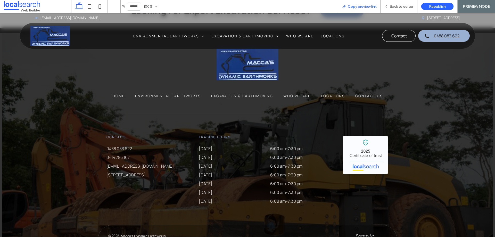
click at [366, 5] on span "Copy preview link" at bounding box center [362, 6] width 29 height 4
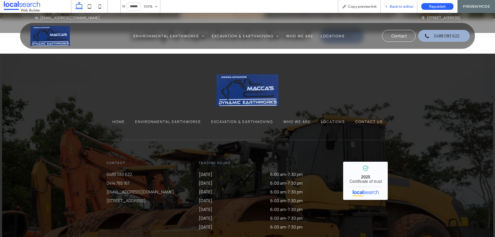
click at [399, 5] on span "Back to editor" at bounding box center [401, 6] width 24 height 4
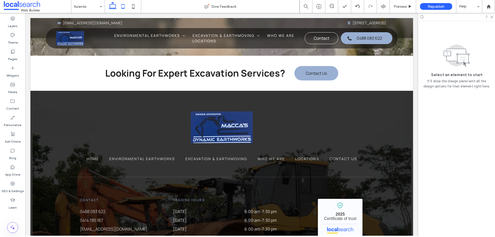
click at [124, 5] on icon at bounding box center [123, 6] width 10 height 10
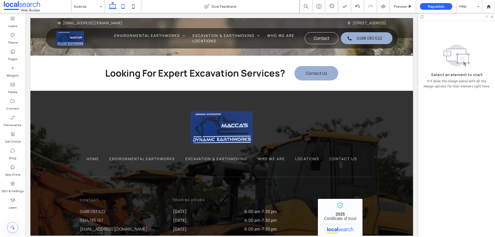
scroll to position [2062, 0]
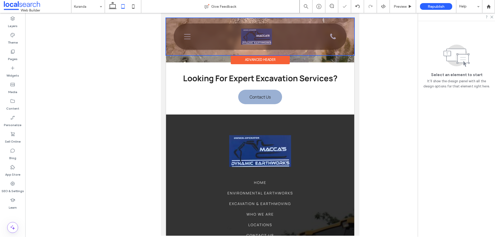
click at [190, 37] on div at bounding box center [260, 36] width 188 height 37
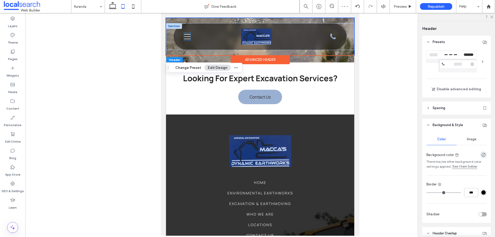
click at [186, 35] on icon "Menu Icon Men" at bounding box center [187, 37] width 6 height 8
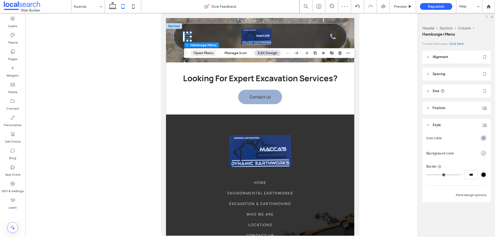
click at [198, 53] on button "Open Menu" at bounding box center [203, 53] width 27 height 6
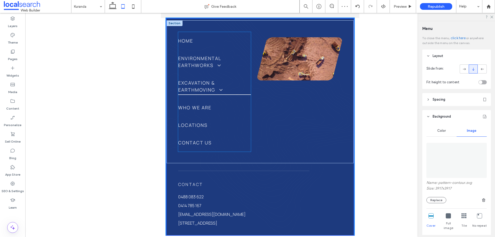
scroll to position [48, 0]
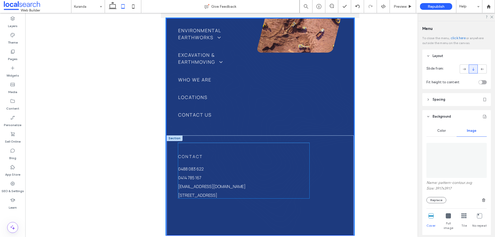
click at [217, 193] on link "22A Palomino Ave, Tolga QLD 4882" at bounding box center [197, 195] width 39 height 6
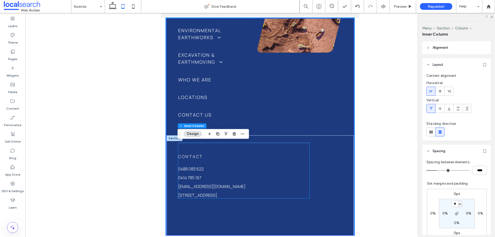
click at [217, 193] on link "22A Palomino Ave, Tolga QLD 4882" at bounding box center [197, 195] width 39 height 6
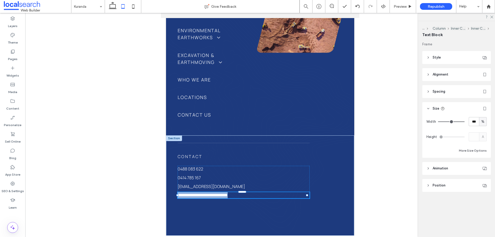
type input "*******"
type input "**"
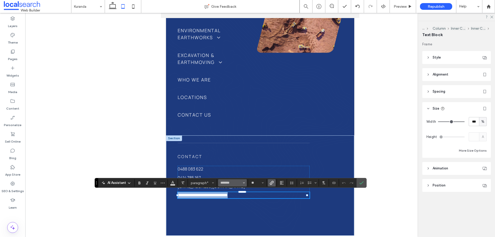
scroll to position [47, 0]
click at [271, 183] on icon "Link" at bounding box center [272, 183] width 4 height 4
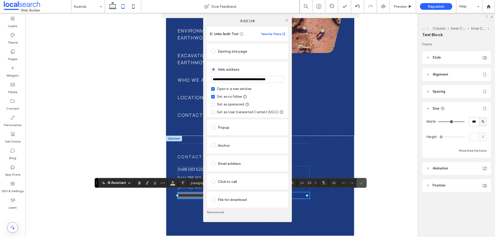
click at [242, 79] on input "**********" at bounding box center [247, 79] width 73 height 7
type input "**********"
click at [286, 21] on icon at bounding box center [287, 20] width 4 height 4
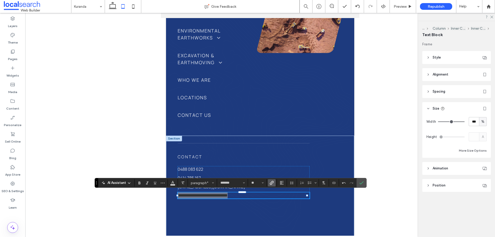
click at [360, 178] on div at bounding box center [260, 124] width 470 height 223
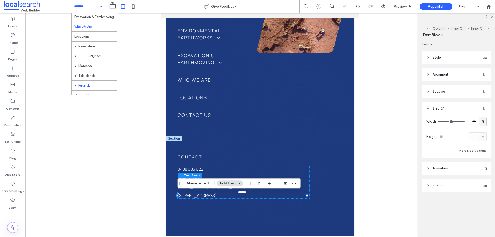
scroll to position [25, 0]
click at [110, 5] on icon at bounding box center [112, 6] width 10 height 10
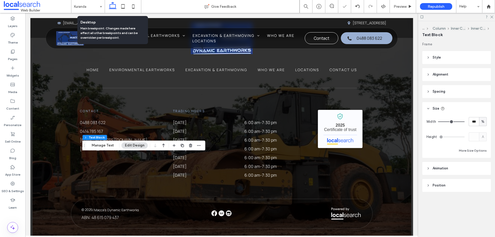
scroll to position [2039, 0]
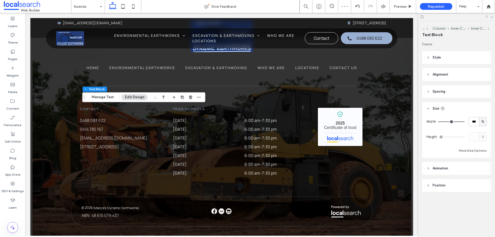
click at [492, 16] on icon at bounding box center [491, 16] width 3 height 3
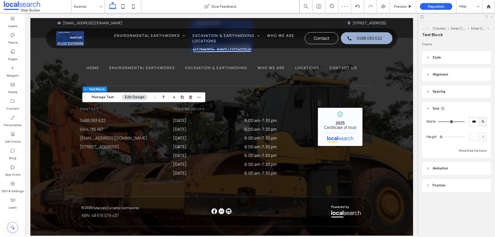
scroll to position [2025, 0]
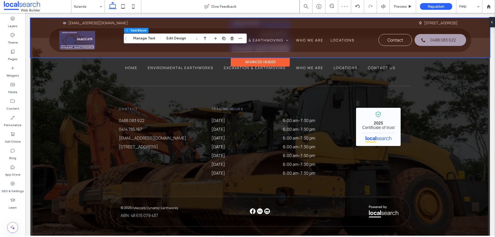
click at [391, 42] on div at bounding box center [259, 37] width 459 height 39
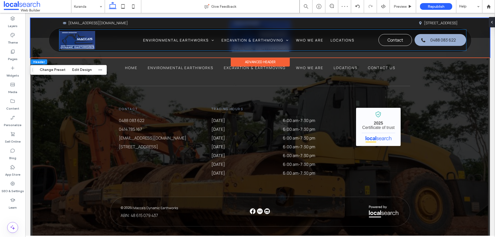
click at [391, 42] on span "Contact" at bounding box center [394, 40] width 15 height 11
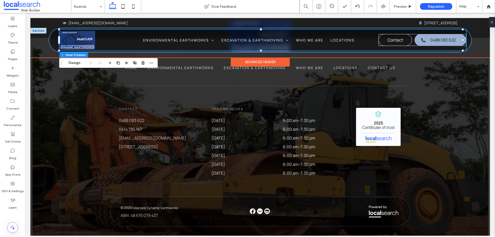
click at [391, 41] on span "Contact" at bounding box center [394, 40] width 15 height 11
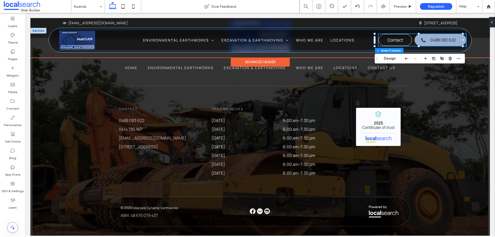
click at [391, 41] on span "Contact" at bounding box center [394, 40] width 15 height 11
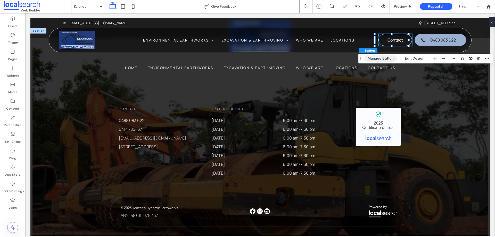
click at [375, 58] on button "Manage Button" at bounding box center [380, 58] width 33 height 6
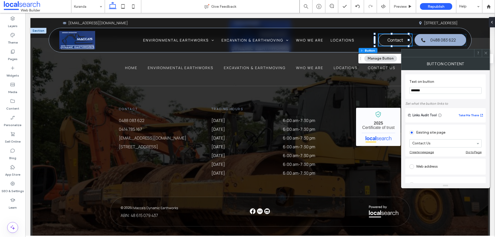
click at [426, 88] on input "*******" at bounding box center [445, 90] width 72 height 7
type input "**********"
click at [486, 53] on use at bounding box center [485, 53] width 3 height 3
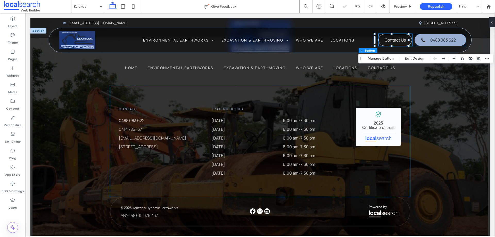
click at [313, 86] on div "Contact 0488 083 622 0414 785 167 wmmacca@bigpond.com 22A Palomino Ave, Tolga Q…" at bounding box center [260, 141] width 300 height 111
